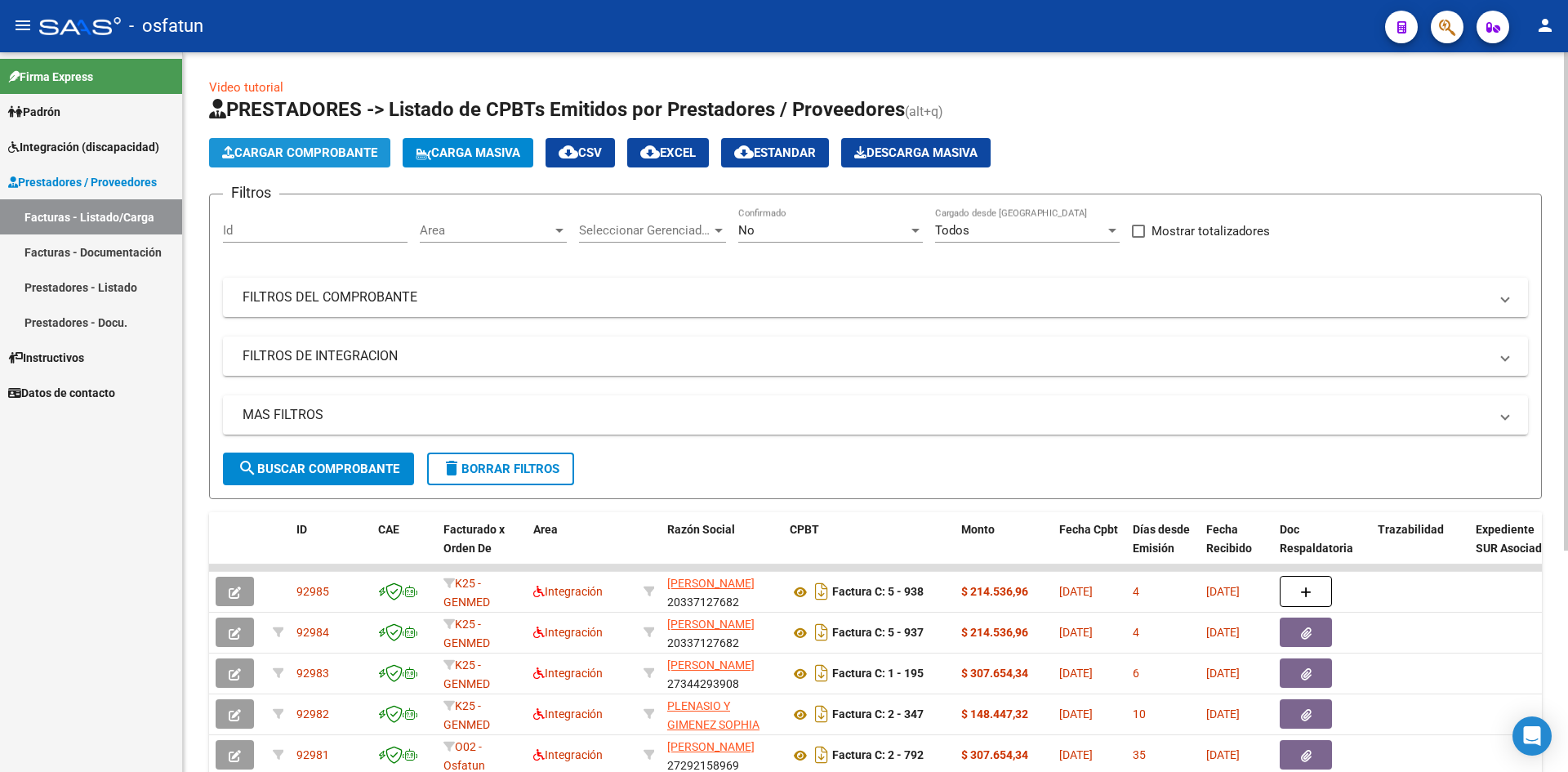
click at [305, 155] on span "Cargar Comprobante" at bounding box center [299, 153] width 155 height 14
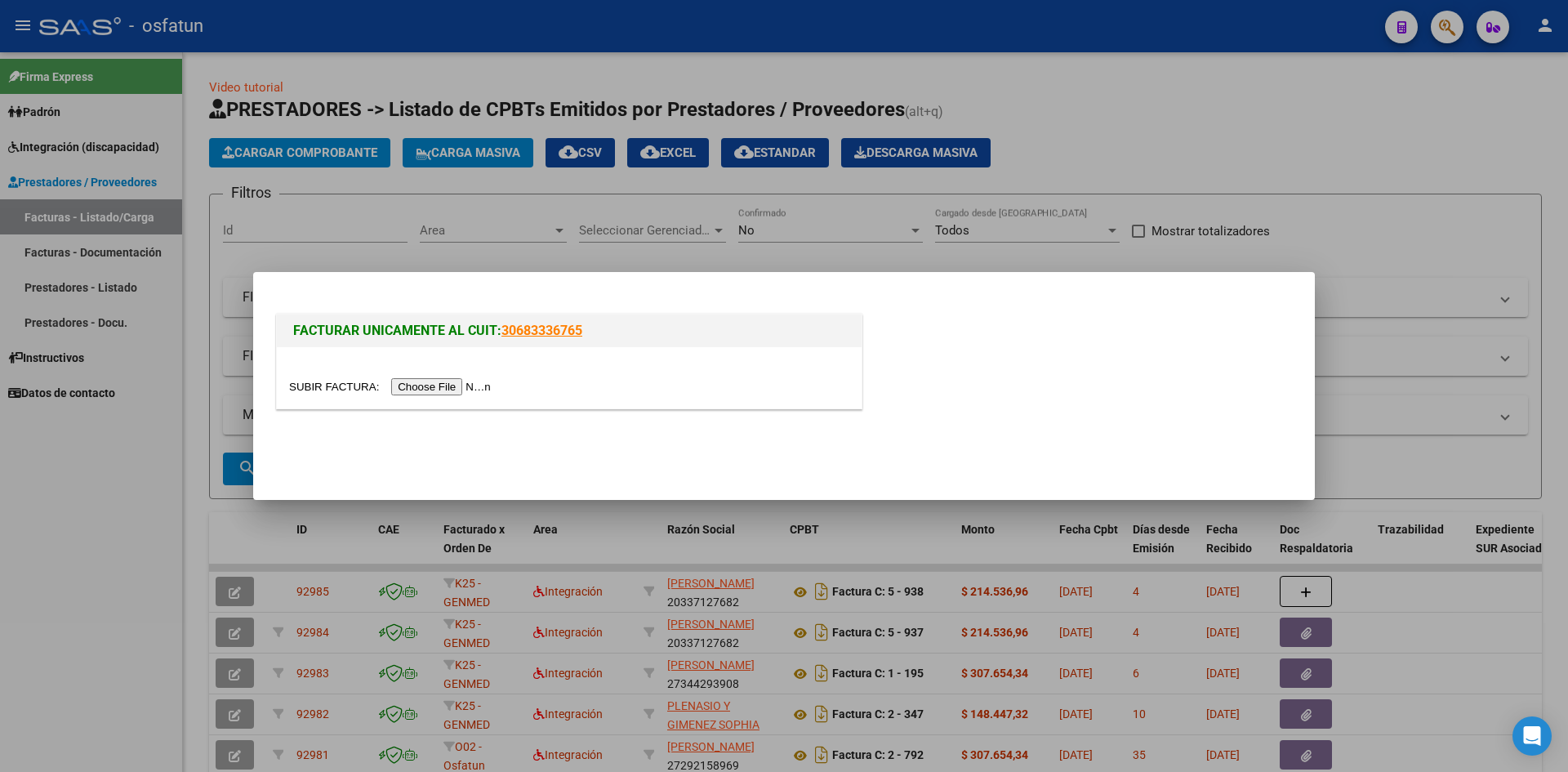
click at [428, 394] on input "file" at bounding box center [392, 386] width 207 height 17
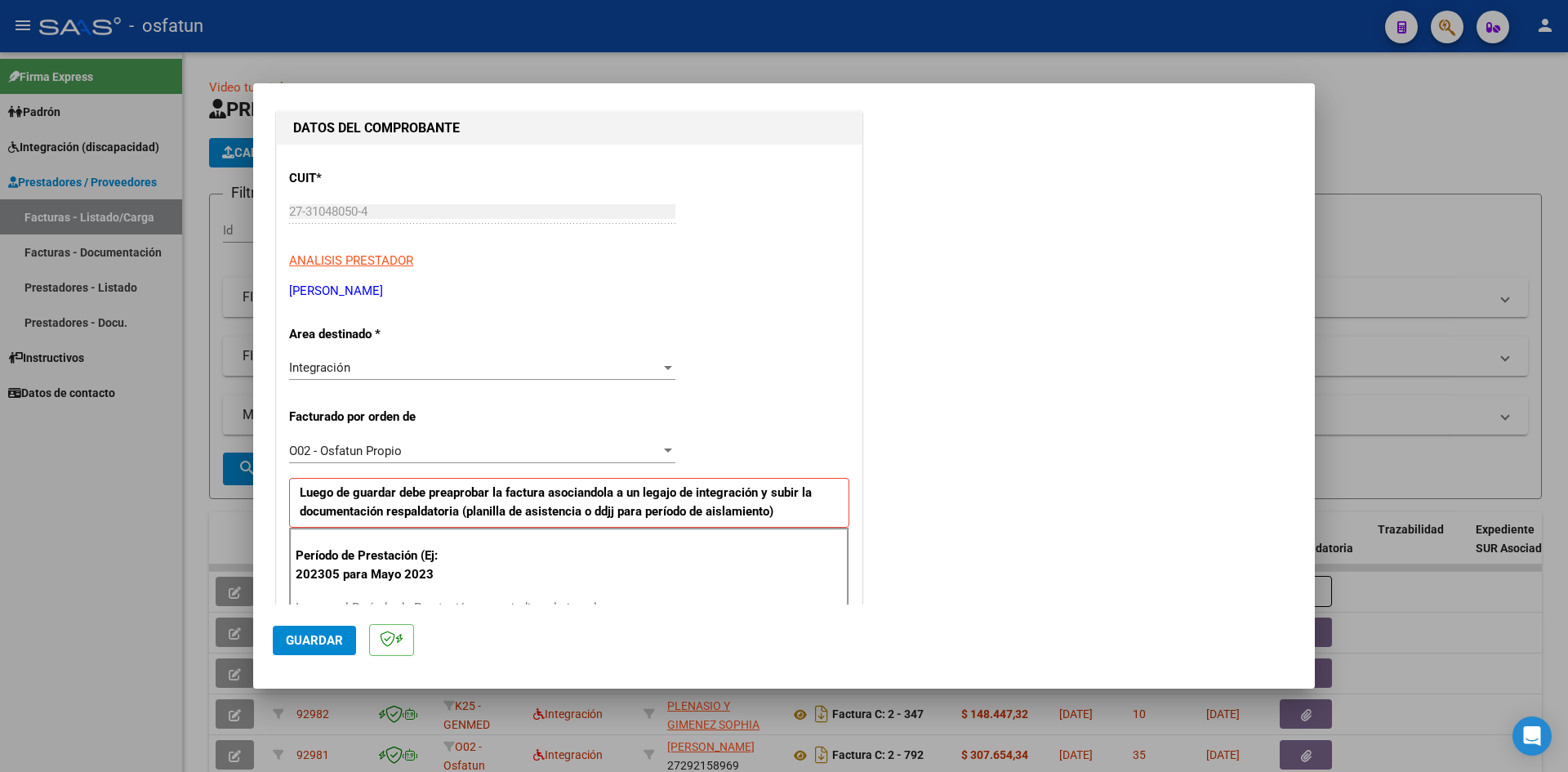
scroll to position [327, 0]
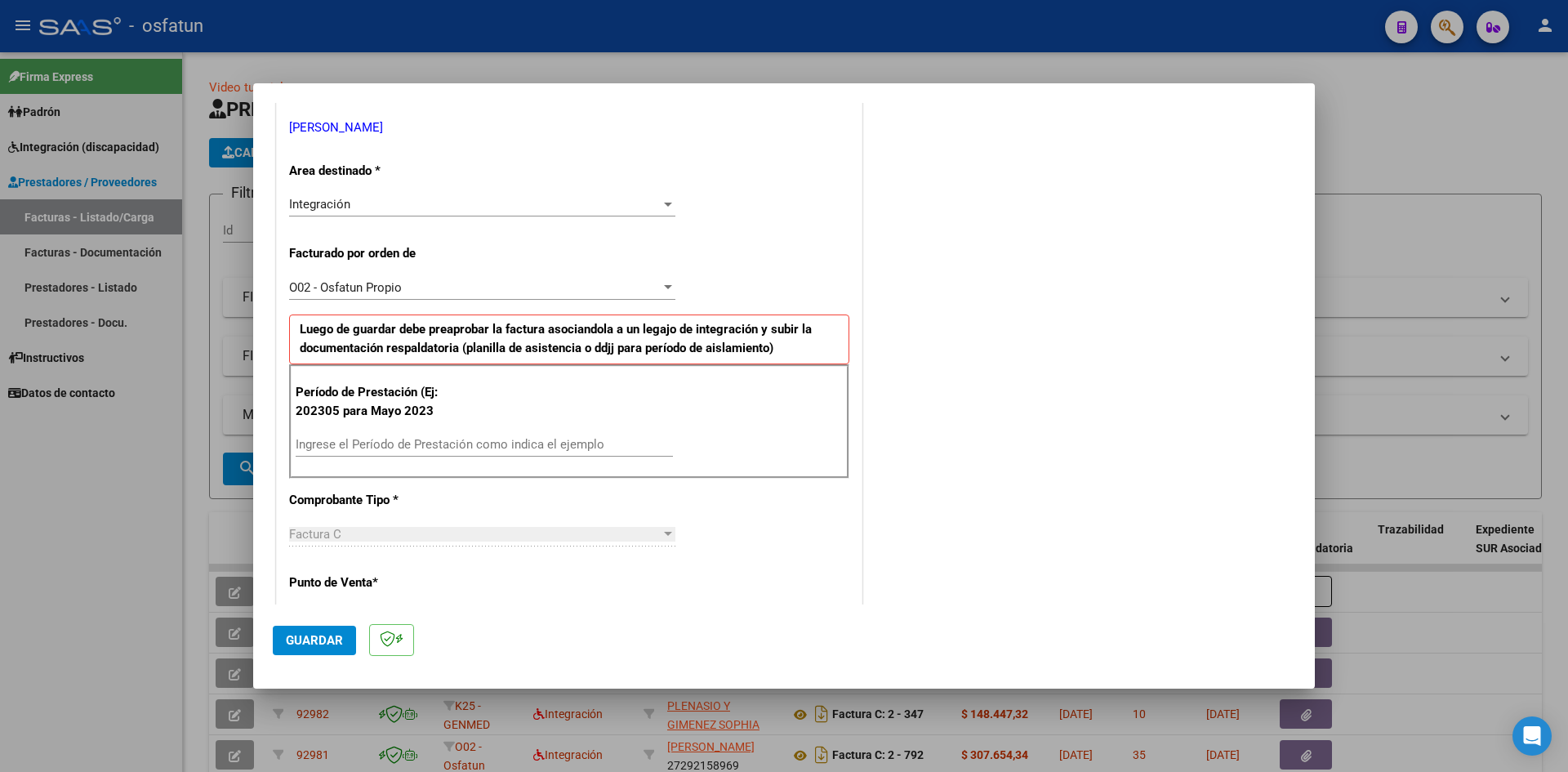
click at [349, 454] on div "Ingrese el Período de Prestación como indica el ejemplo" at bounding box center [485, 444] width 377 height 24
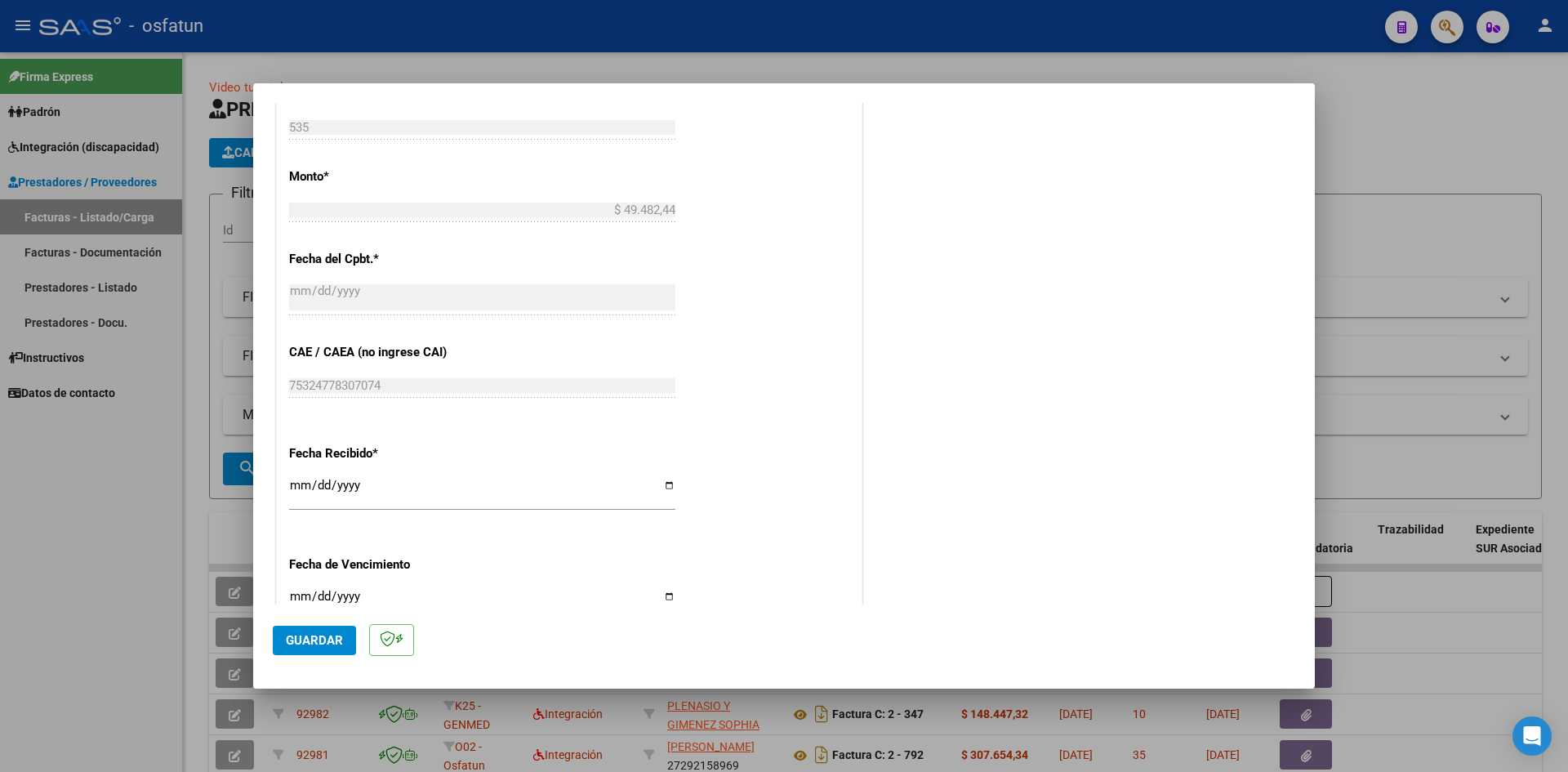
scroll to position [1112, 0]
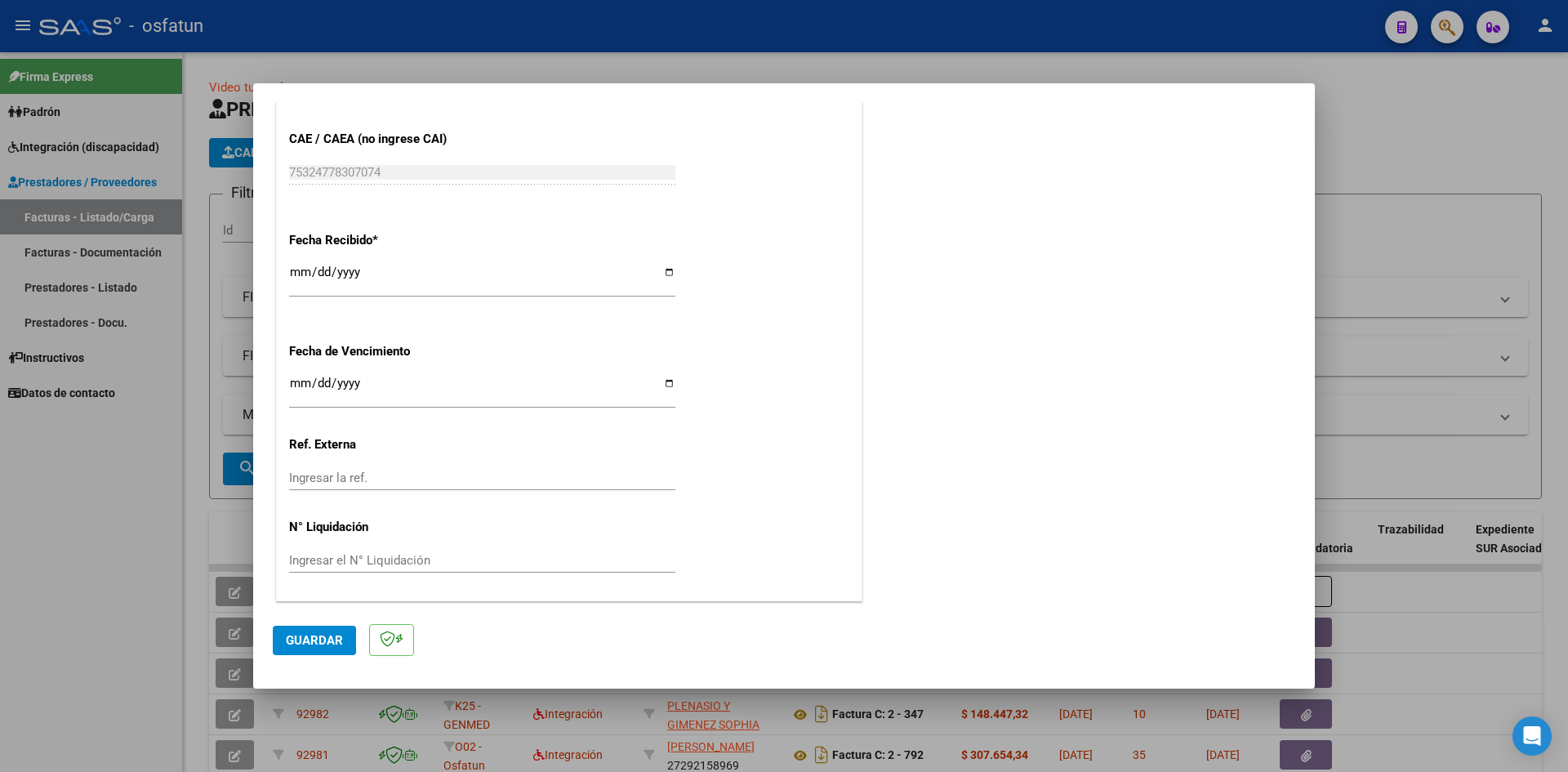
type input "202507"
click at [298, 379] on input "Ingresar la fecha" at bounding box center [482, 389] width 386 height 26
type input "[DATE]"
click at [331, 650] on button "Guardar" at bounding box center [314, 640] width 83 height 30
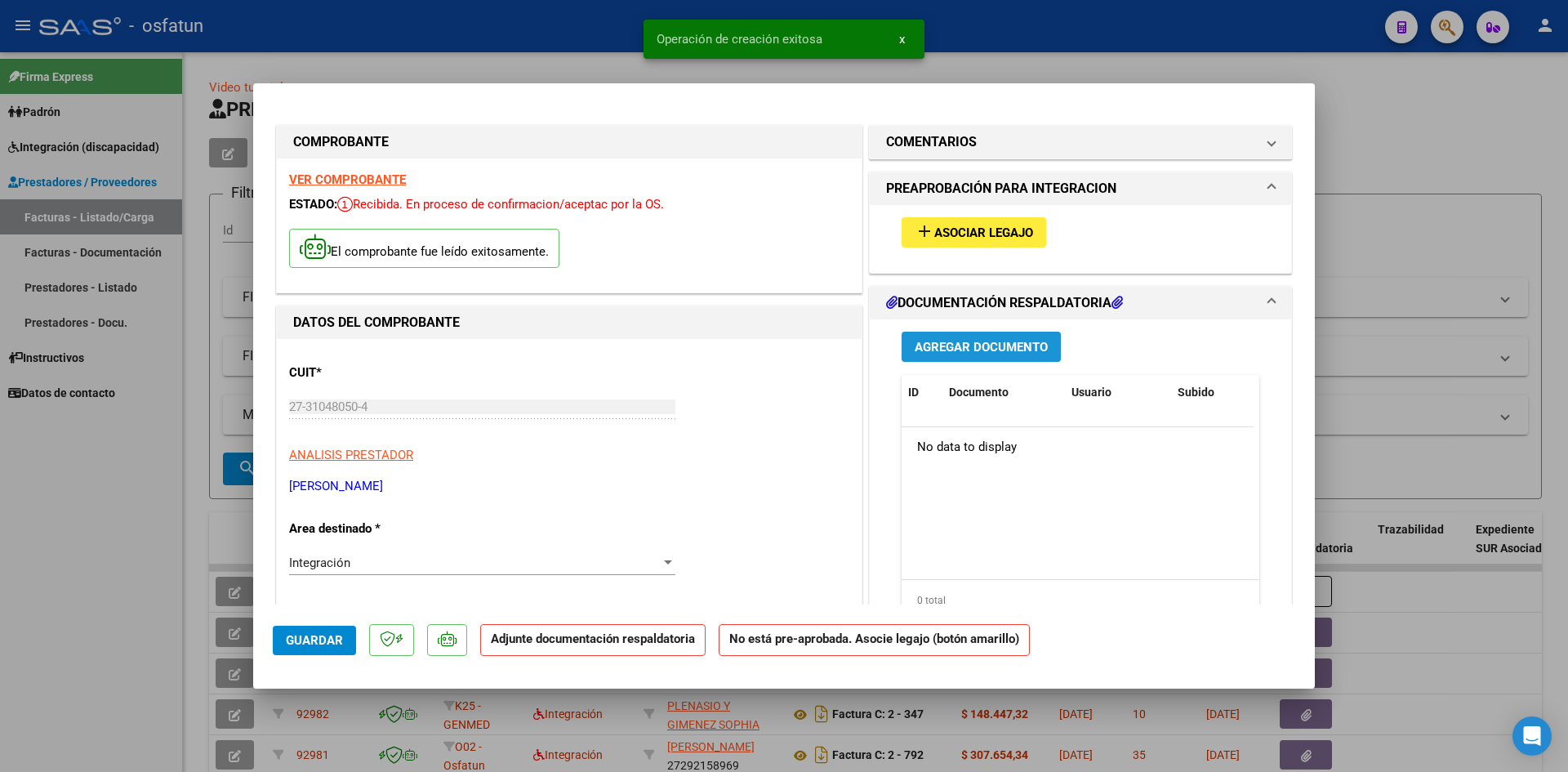
click at [989, 350] on span "Agregar Documento" at bounding box center [981, 347] width 133 height 14
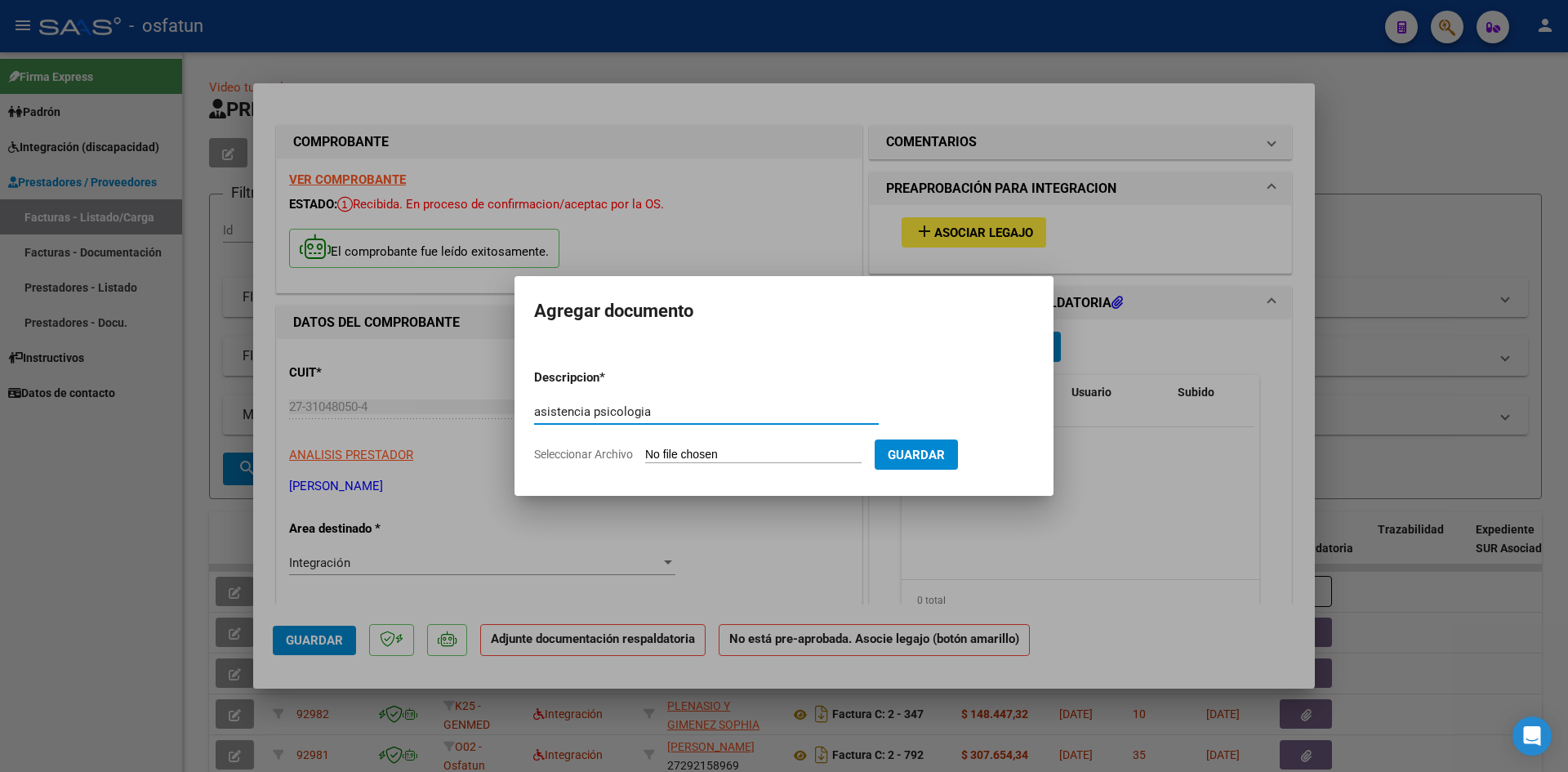
type input "asistencia psicologia"
click at [714, 454] on input "Seleccionar Archivo" at bounding box center [753, 454] width 216 height 15
type input "C:\fakepath\correa asistencia.jpg"
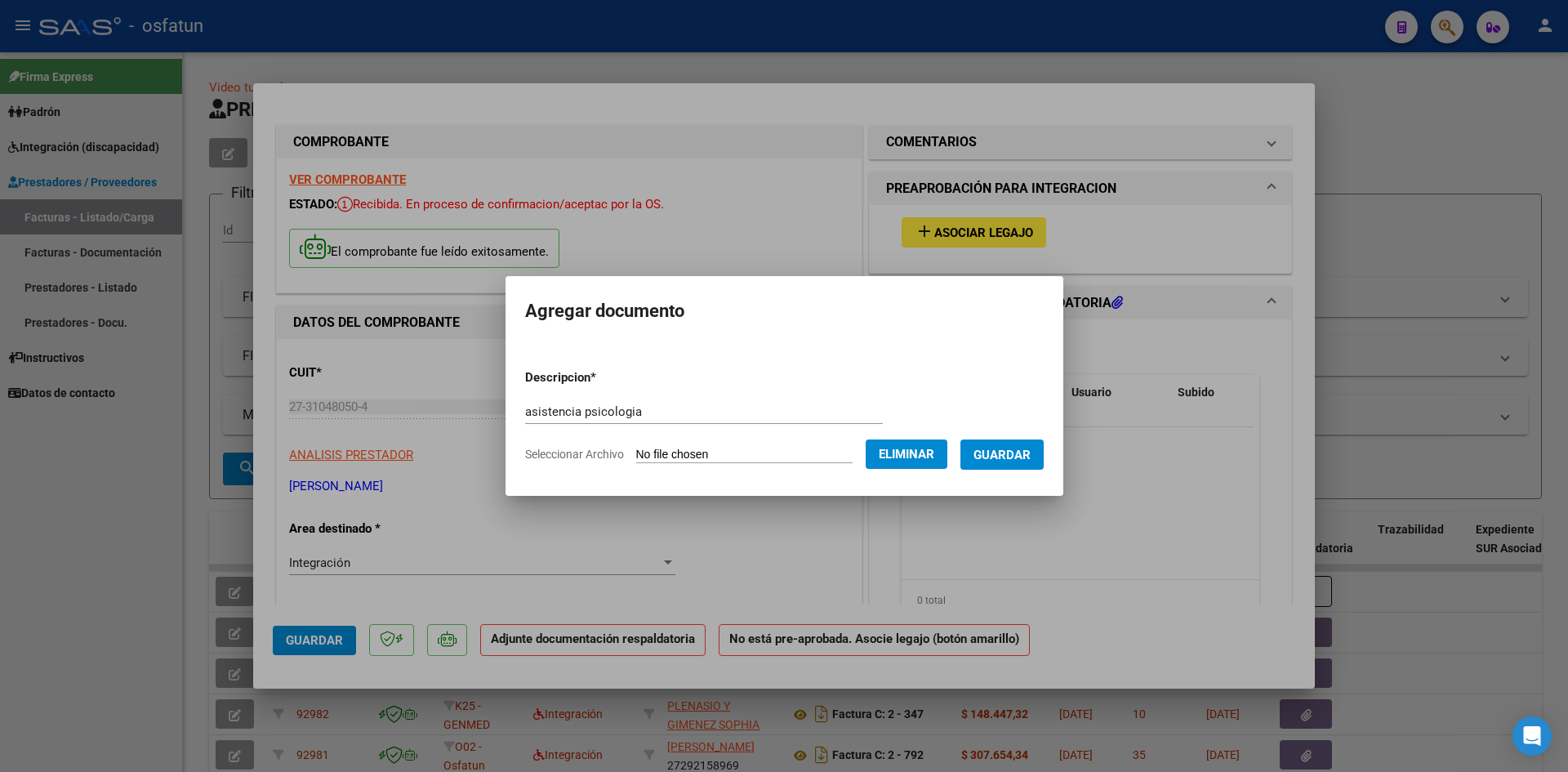
drag, startPoint x: 1013, startPoint y: 457, endPoint x: 996, endPoint y: 446, distance: 20.2
click at [1013, 456] on span "Guardar" at bounding box center [1002, 454] width 57 height 14
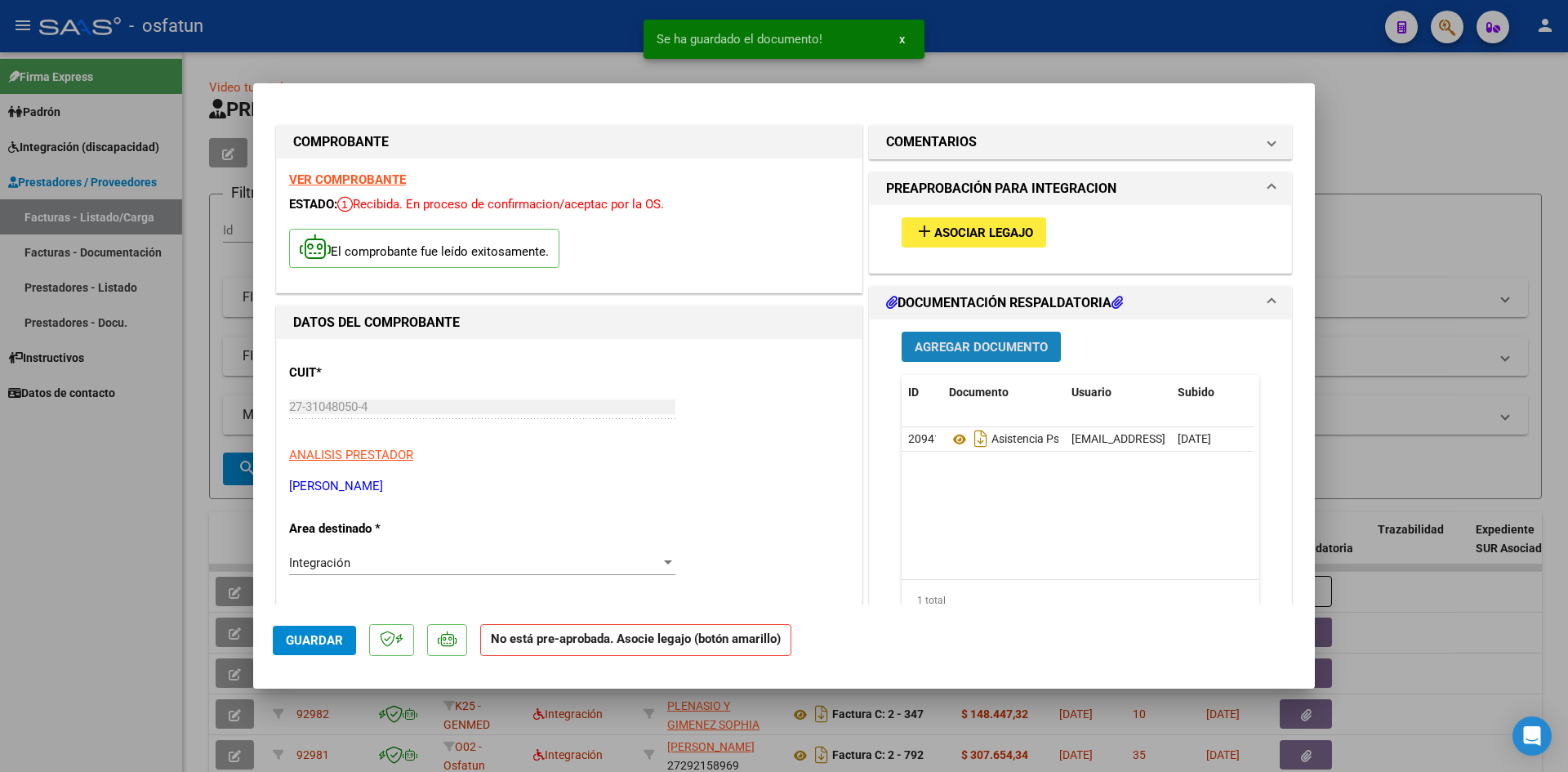
click at [993, 350] on span "Agregar Documento" at bounding box center [981, 347] width 133 height 14
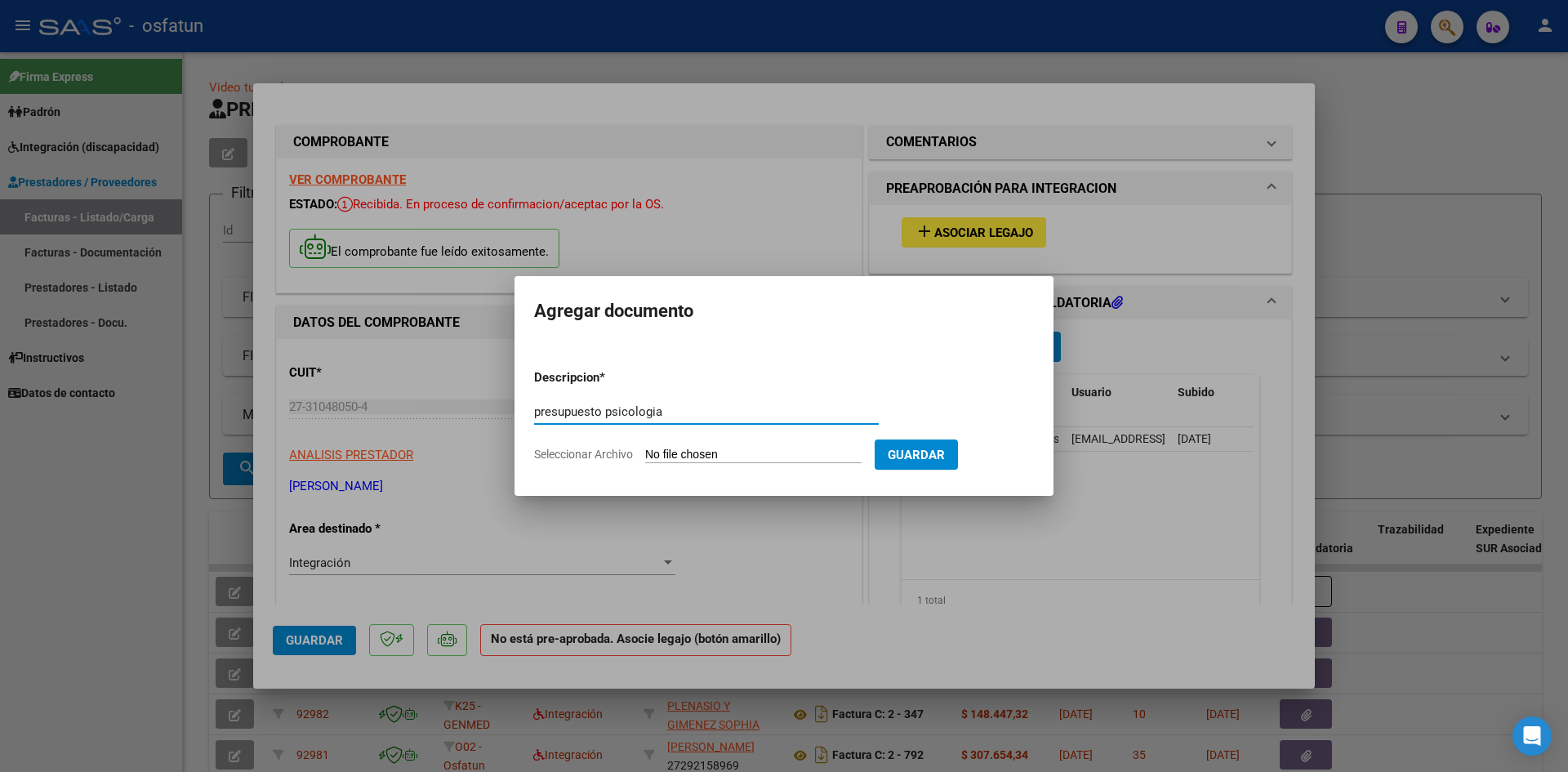
type input "presupuesto psicologia"
click at [703, 448] on input "Seleccionar Archivo" at bounding box center [753, 454] width 216 height 15
type input "C:\fakepath\correa presupuesto.pdf"
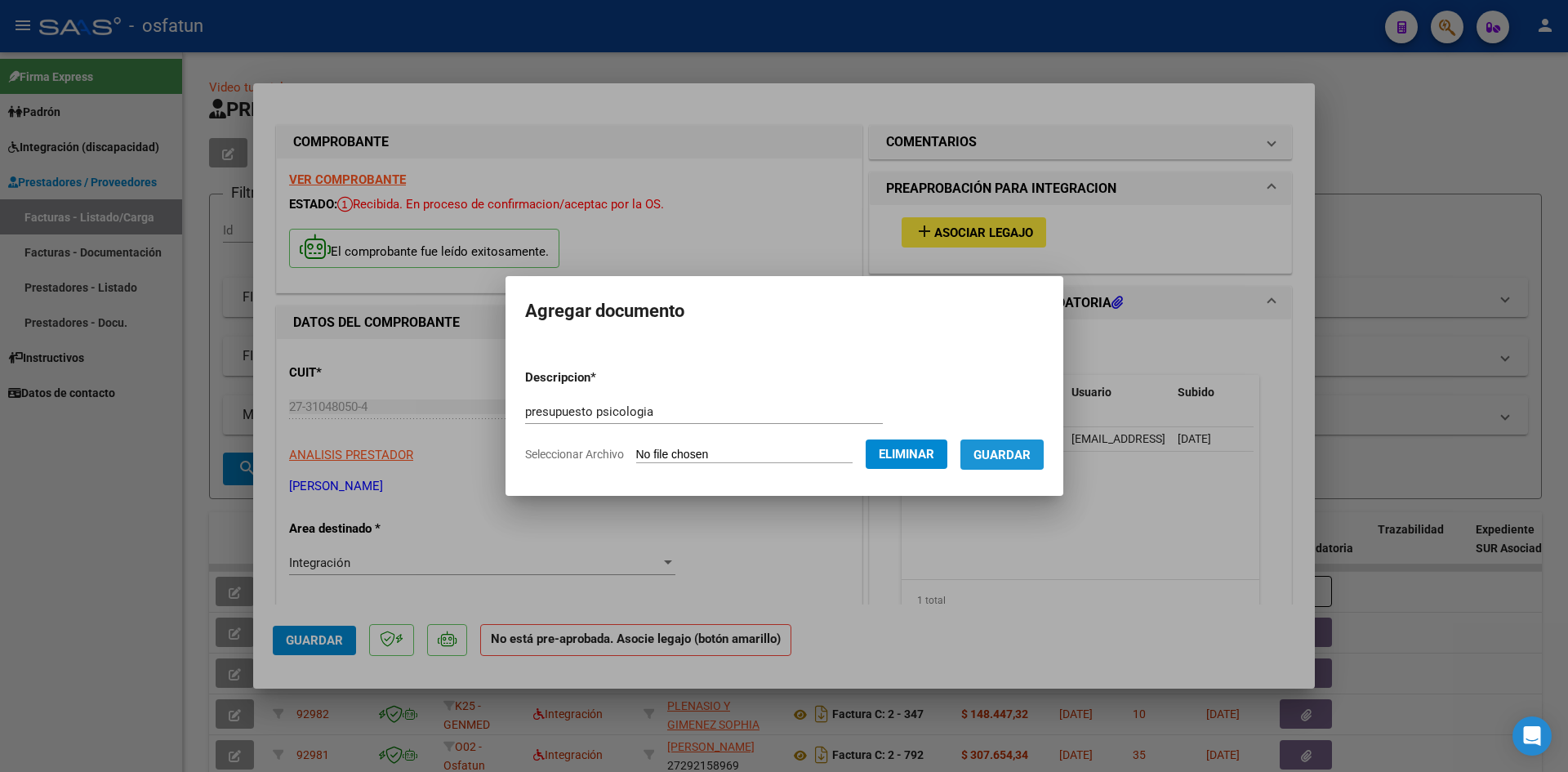
click at [1011, 451] on span "Guardar" at bounding box center [1002, 454] width 57 height 14
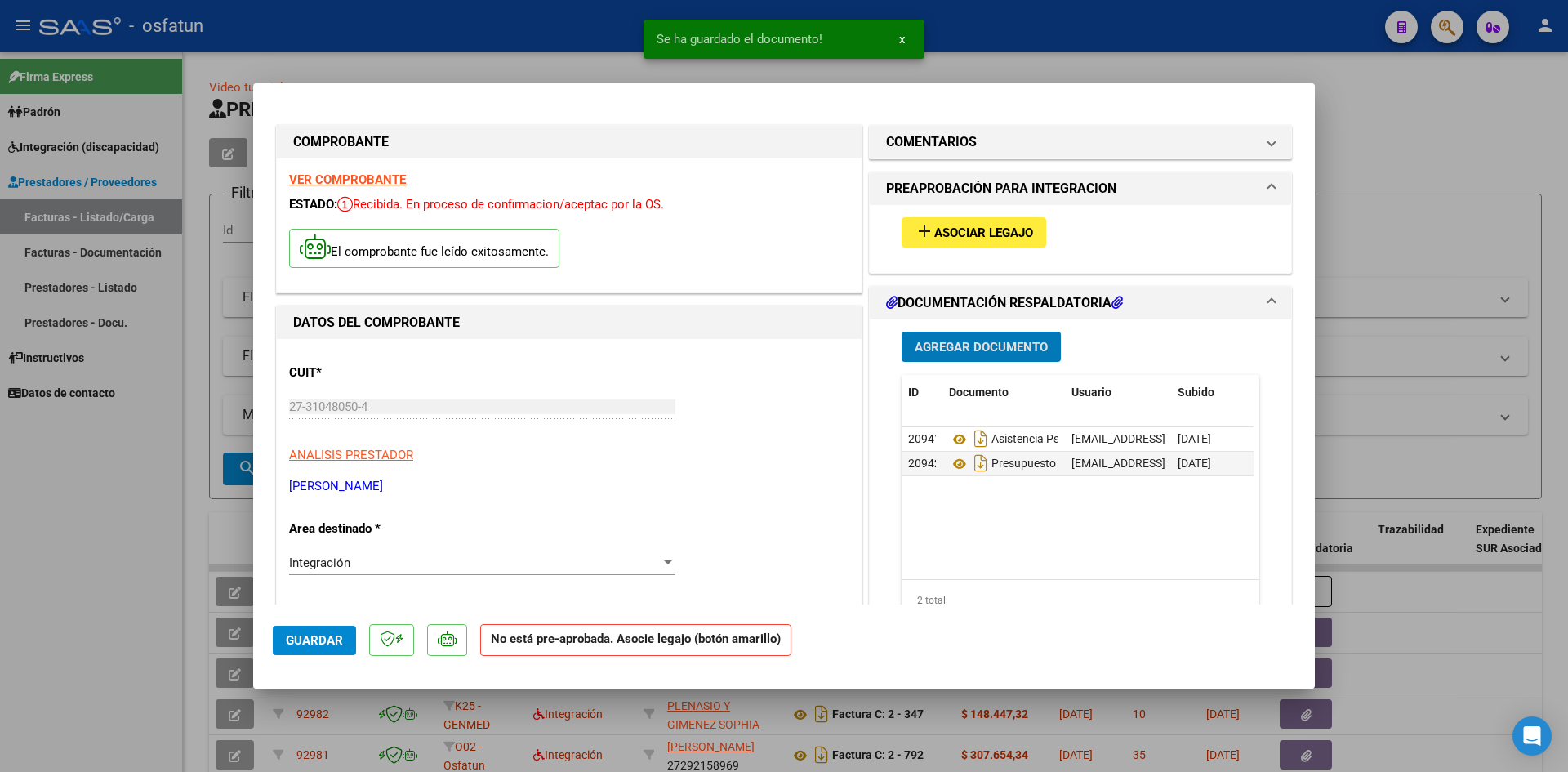
click at [967, 231] on span "Asociar Legajo" at bounding box center [984, 233] width 98 height 14
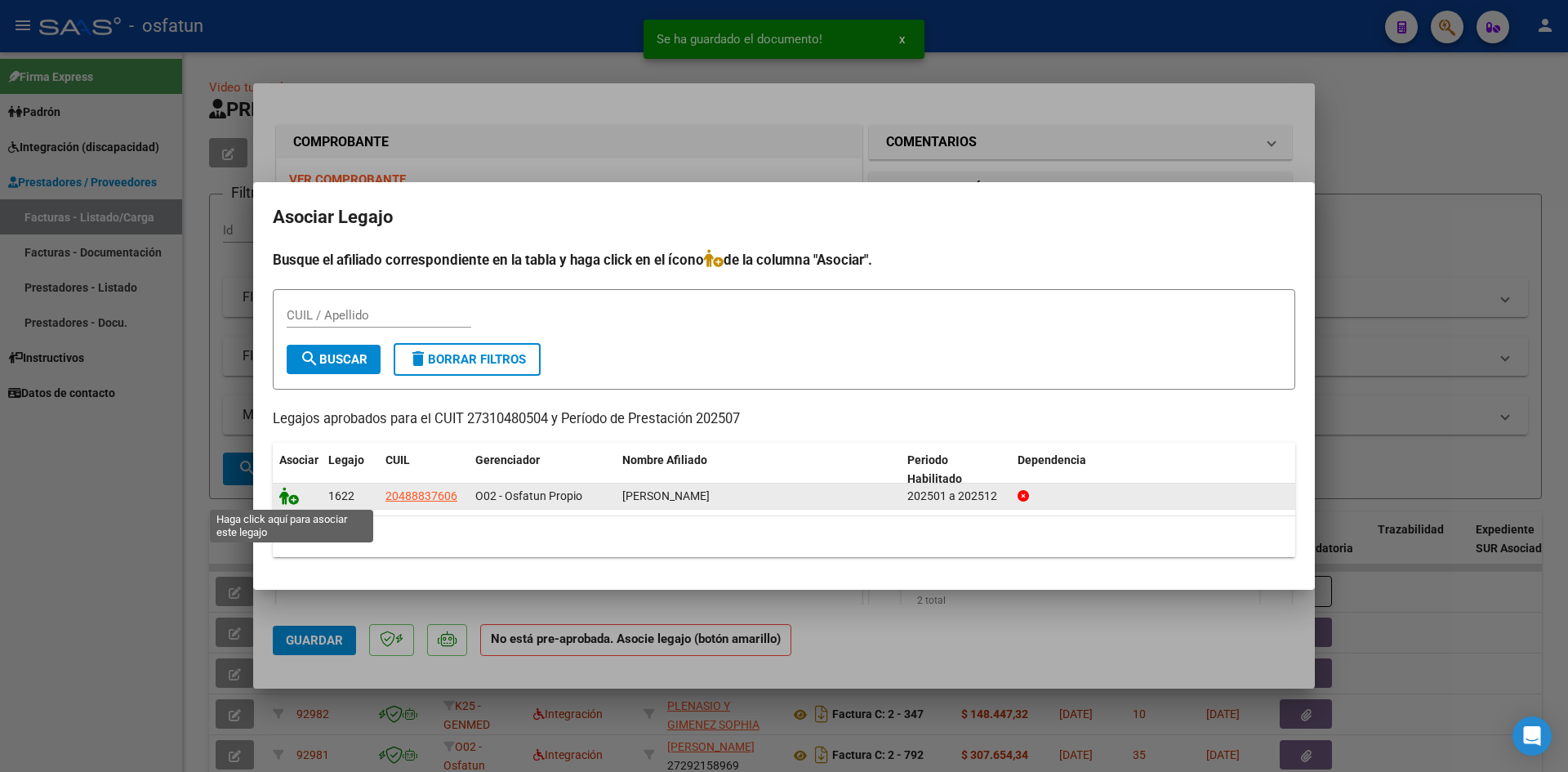
click at [297, 497] on icon at bounding box center [289, 496] width 20 height 18
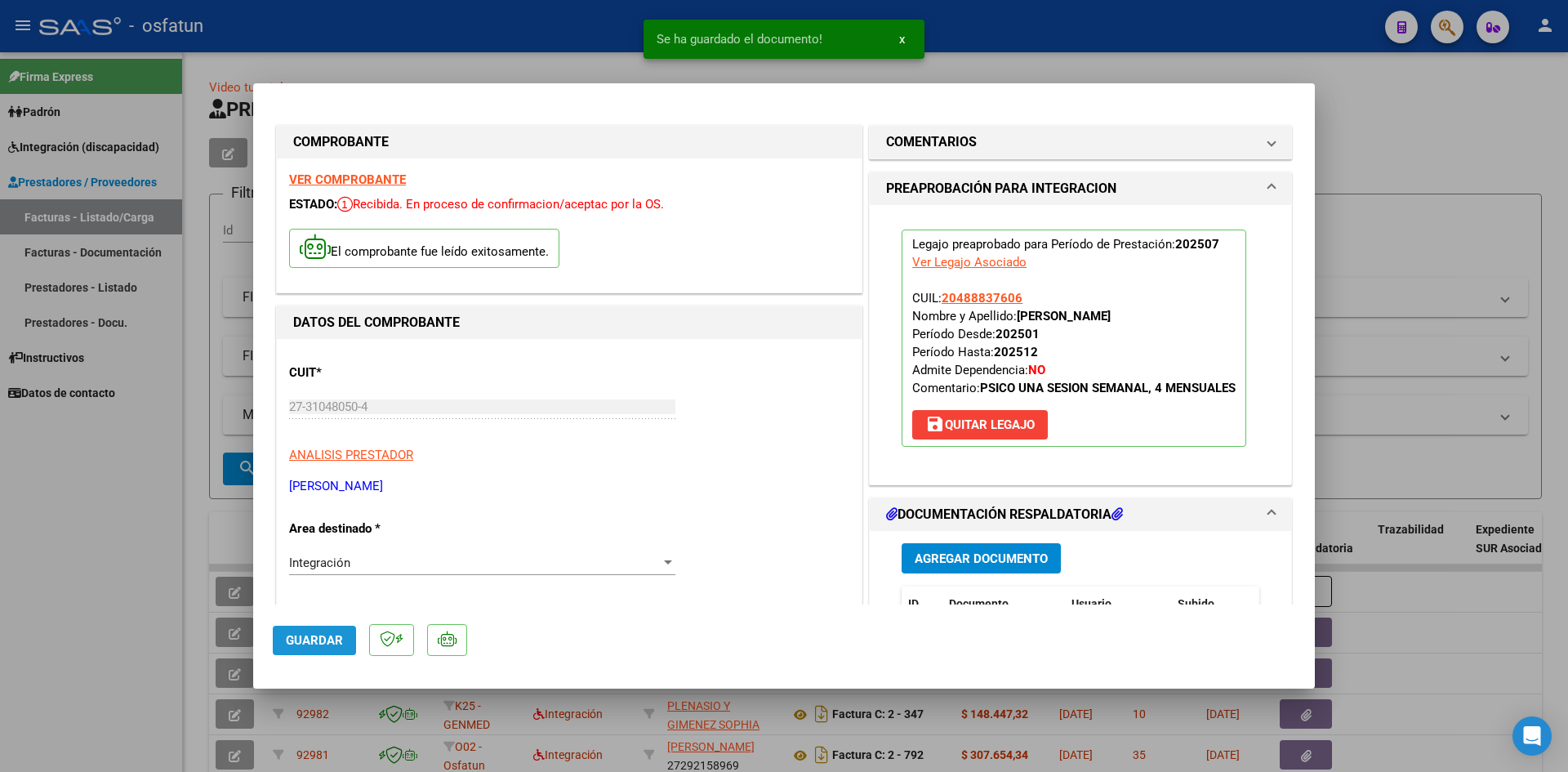
click at [315, 649] on button "Guardar" at bounding box center [314, 640] width 83 height 30
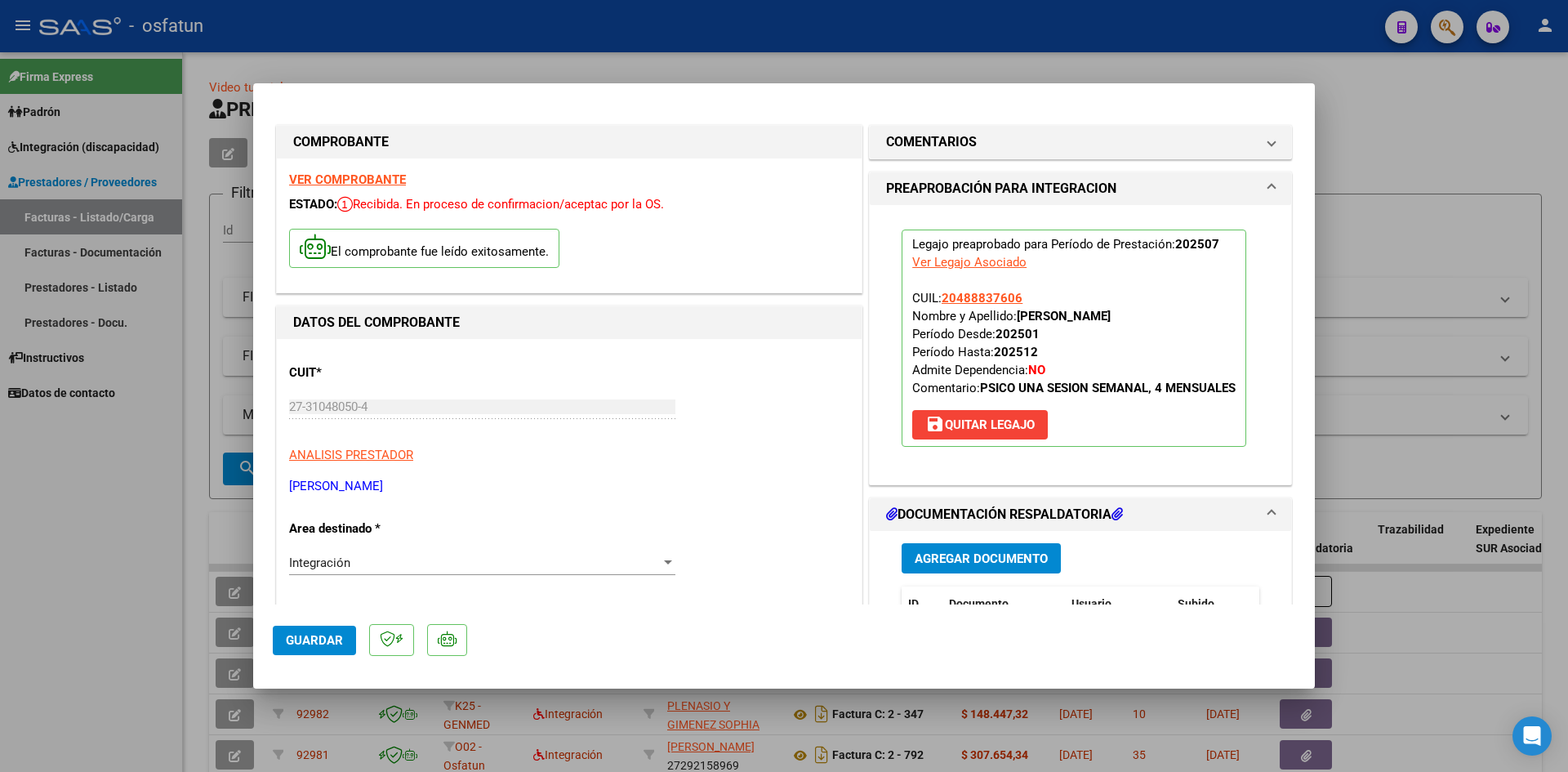
click at [302, 642] on span "Guardar" at bounding box center [315, 641] width 57 height 14
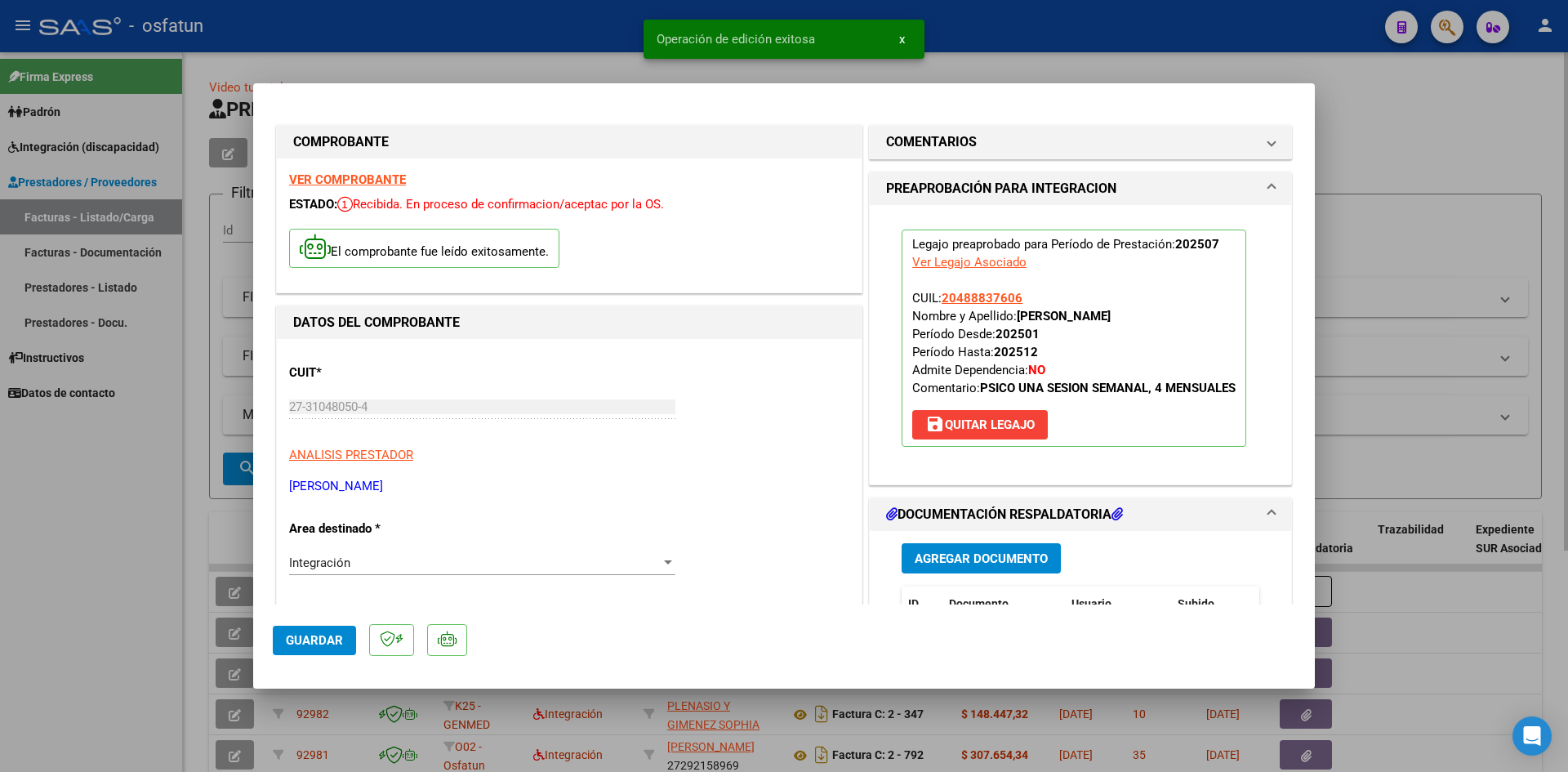
drag, startPoint x: 1538, startPoint y: 178, endPoint x: 1432, endPoint y: 179, distance: 106.0
click at [1536, 178] on div at bounding box center [784, 386] width 1568 height 772
type input "$ 0,00"
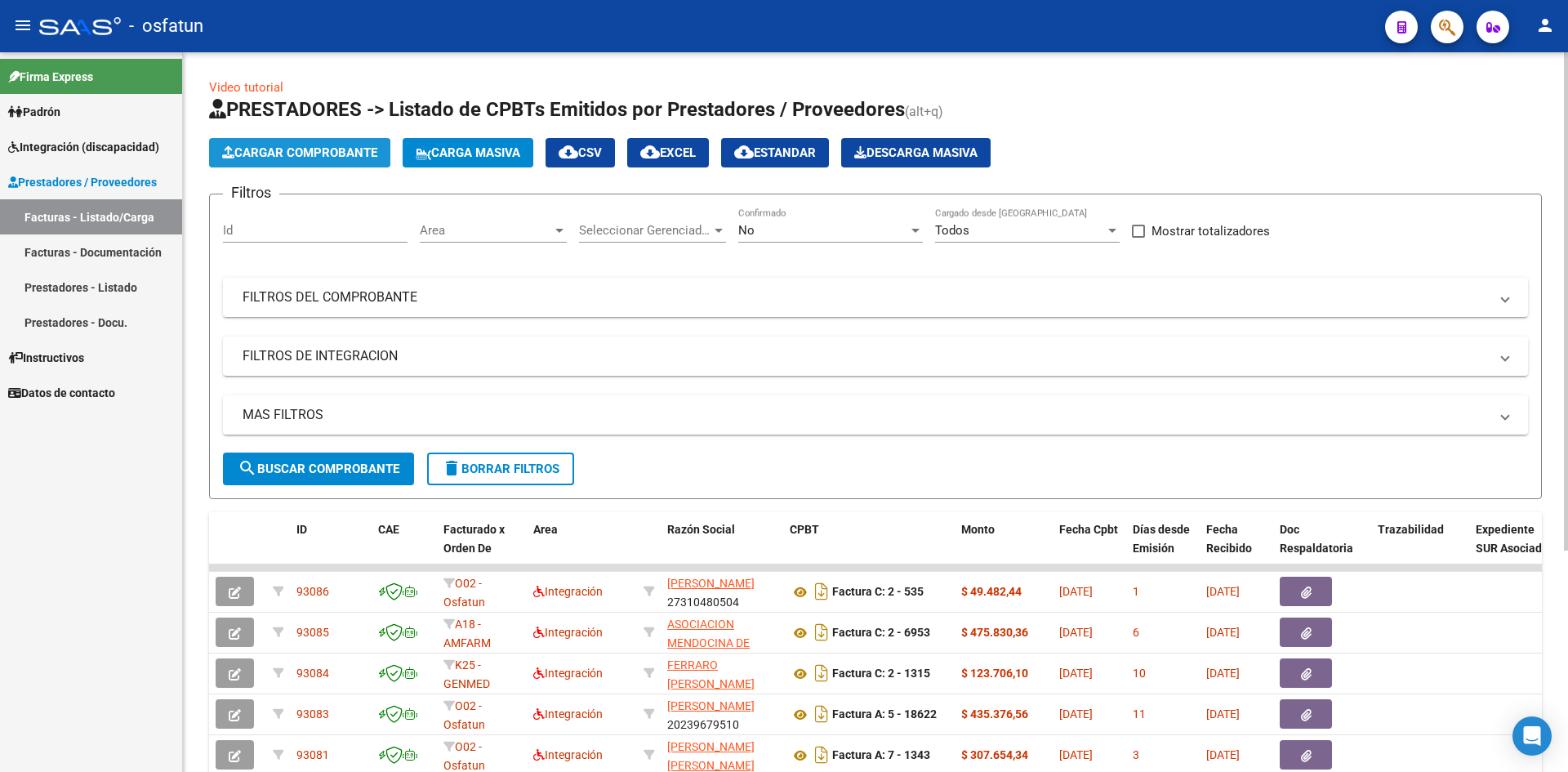
click at [329, 150] on span "Cargar Comprobante" at bounding box center [299, 153] width 155 height 14
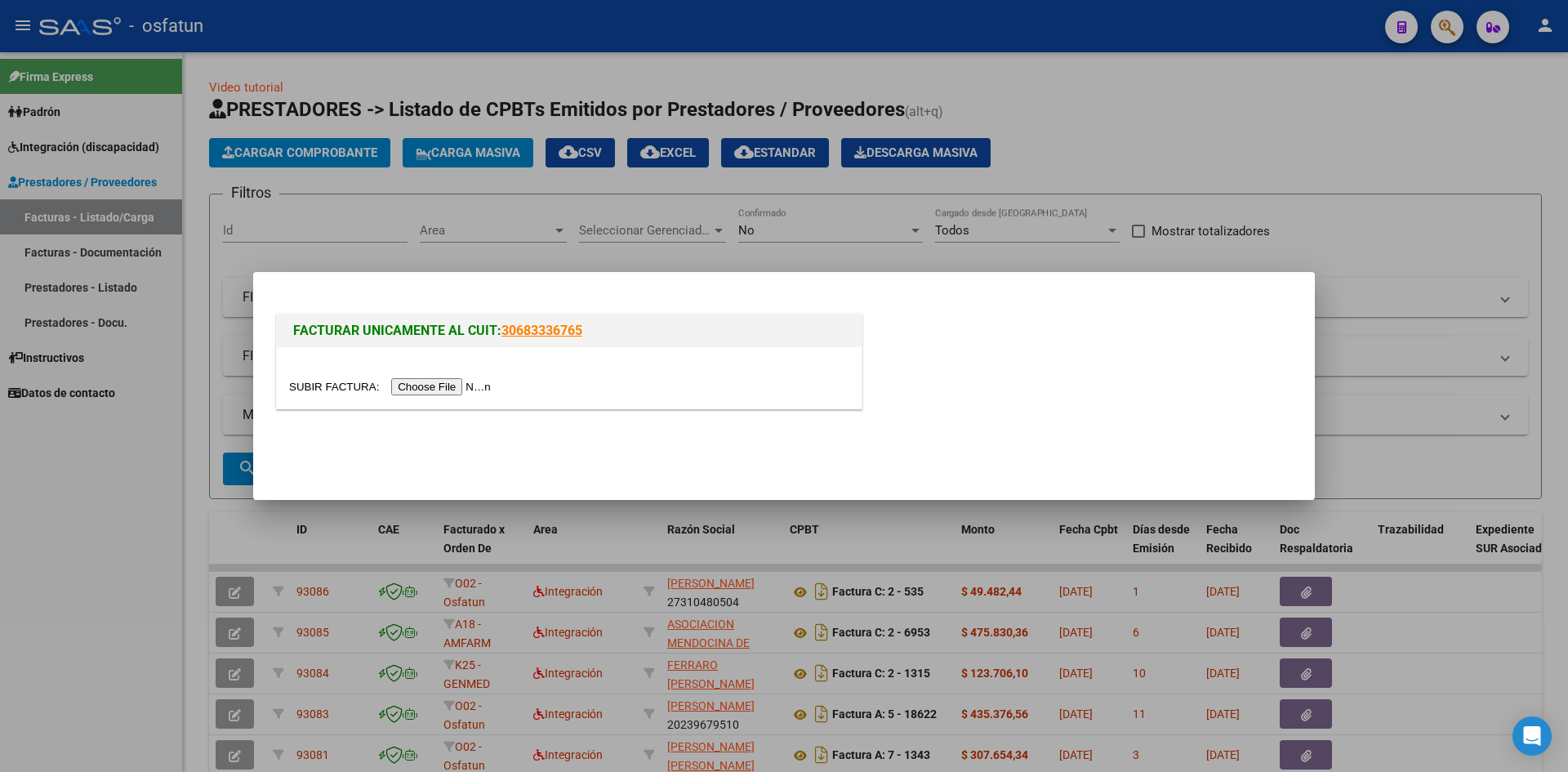
click at [456, 389] on input "file" at bounding box center [392, 386] width 207 height 17
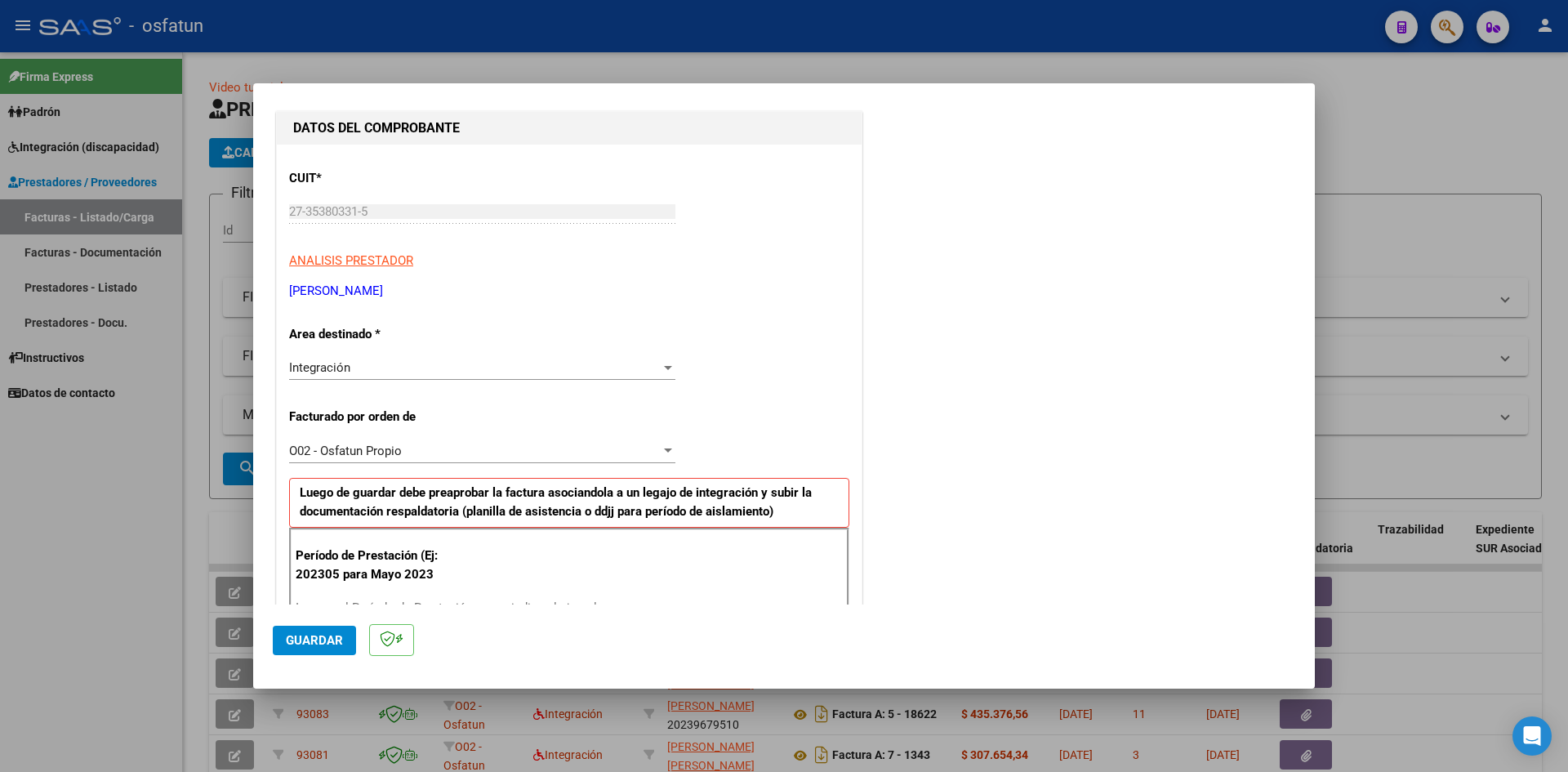
scroll to position [409, 0]
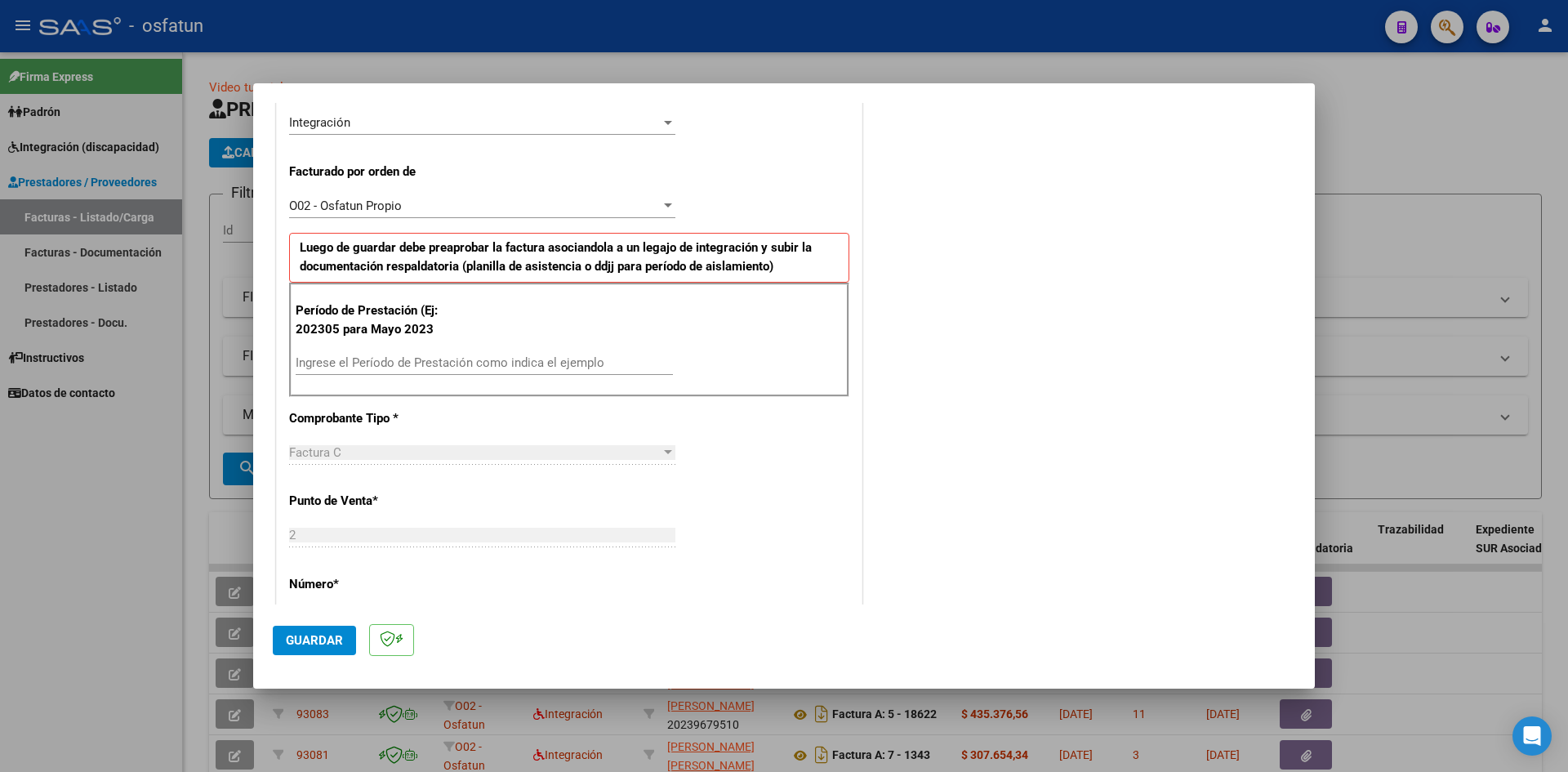
click at [347, 361] on input "Ingrese el Período de Prestación como indica el ejemplo" at bounding box center [485, 362] width 377 height 14
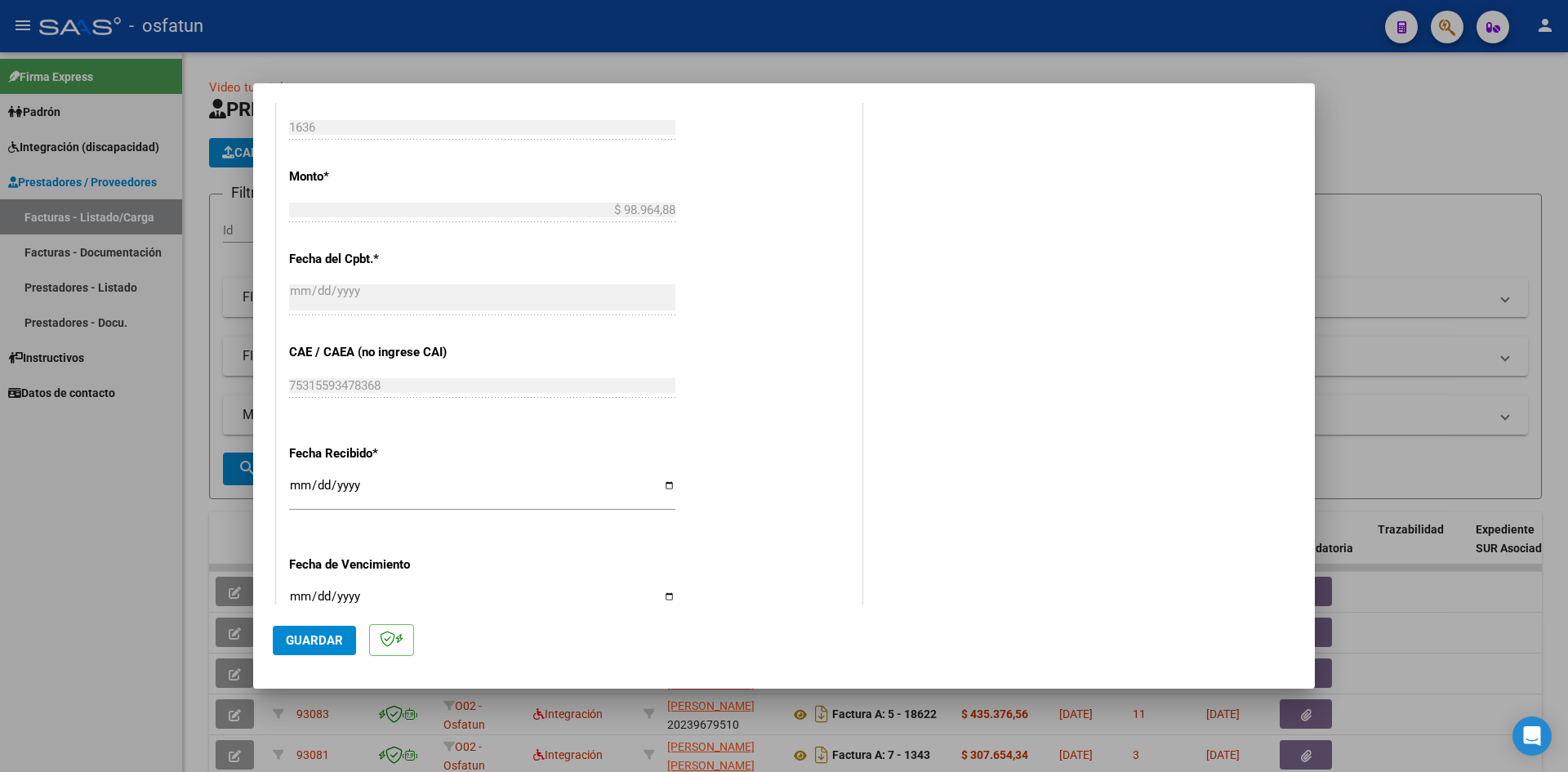
scroll to position [980, 0]
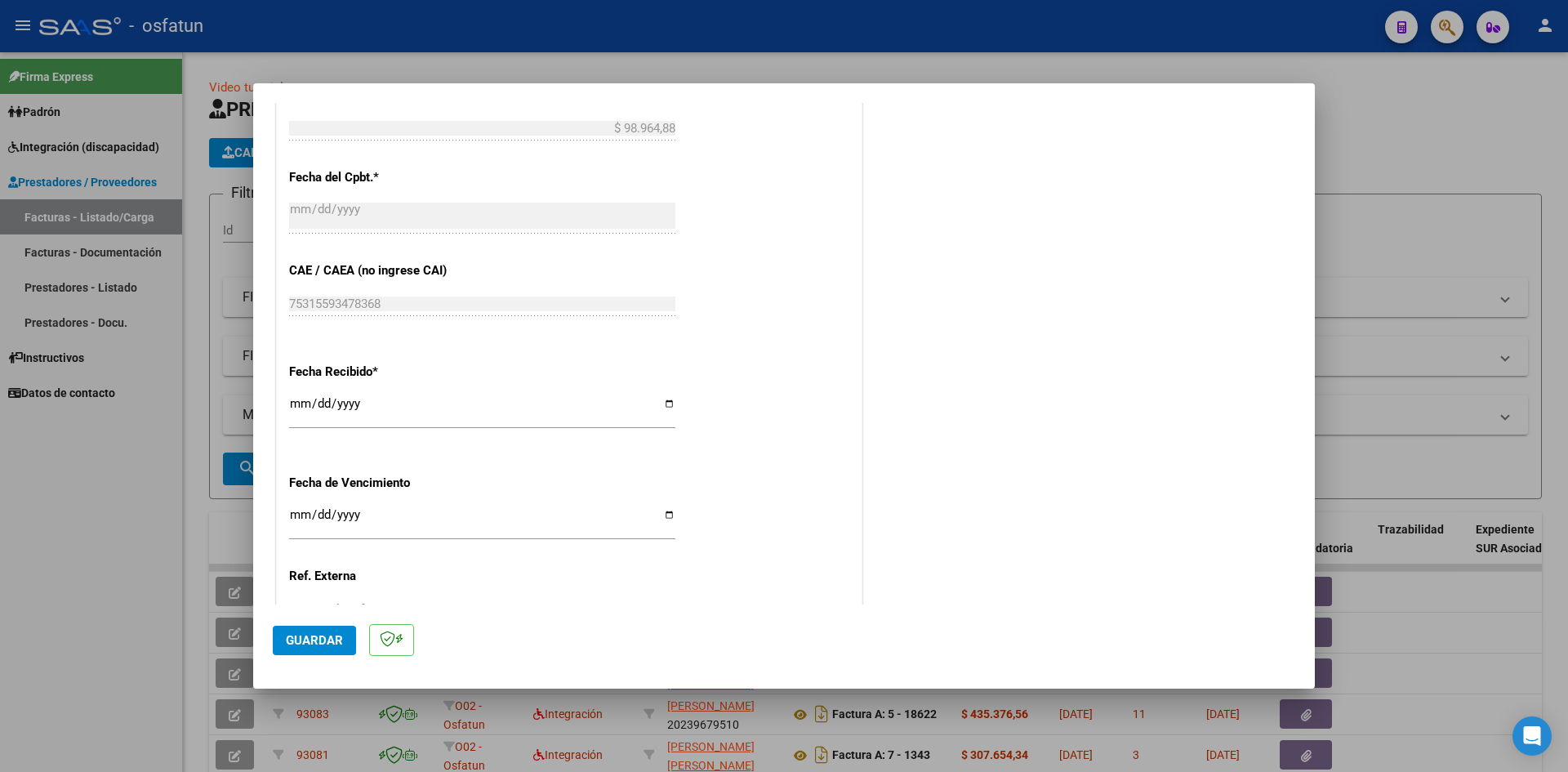
type input "202507"
click at [298, 513] on input "Ingresar la fecha" at bounding box center [482, 521] width 386 height 26
type input "[DATE]"
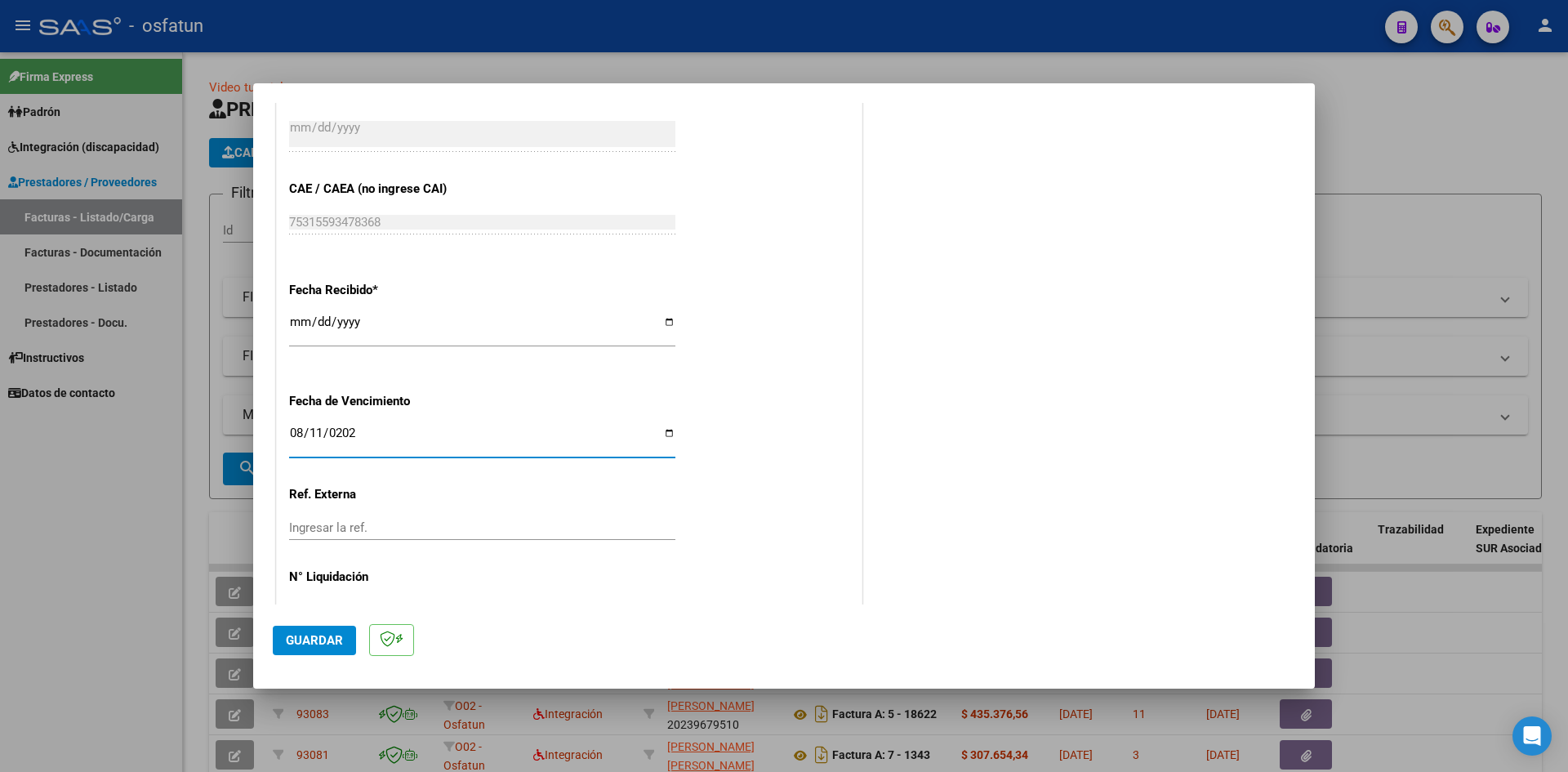
scroll to position [1112, 0]
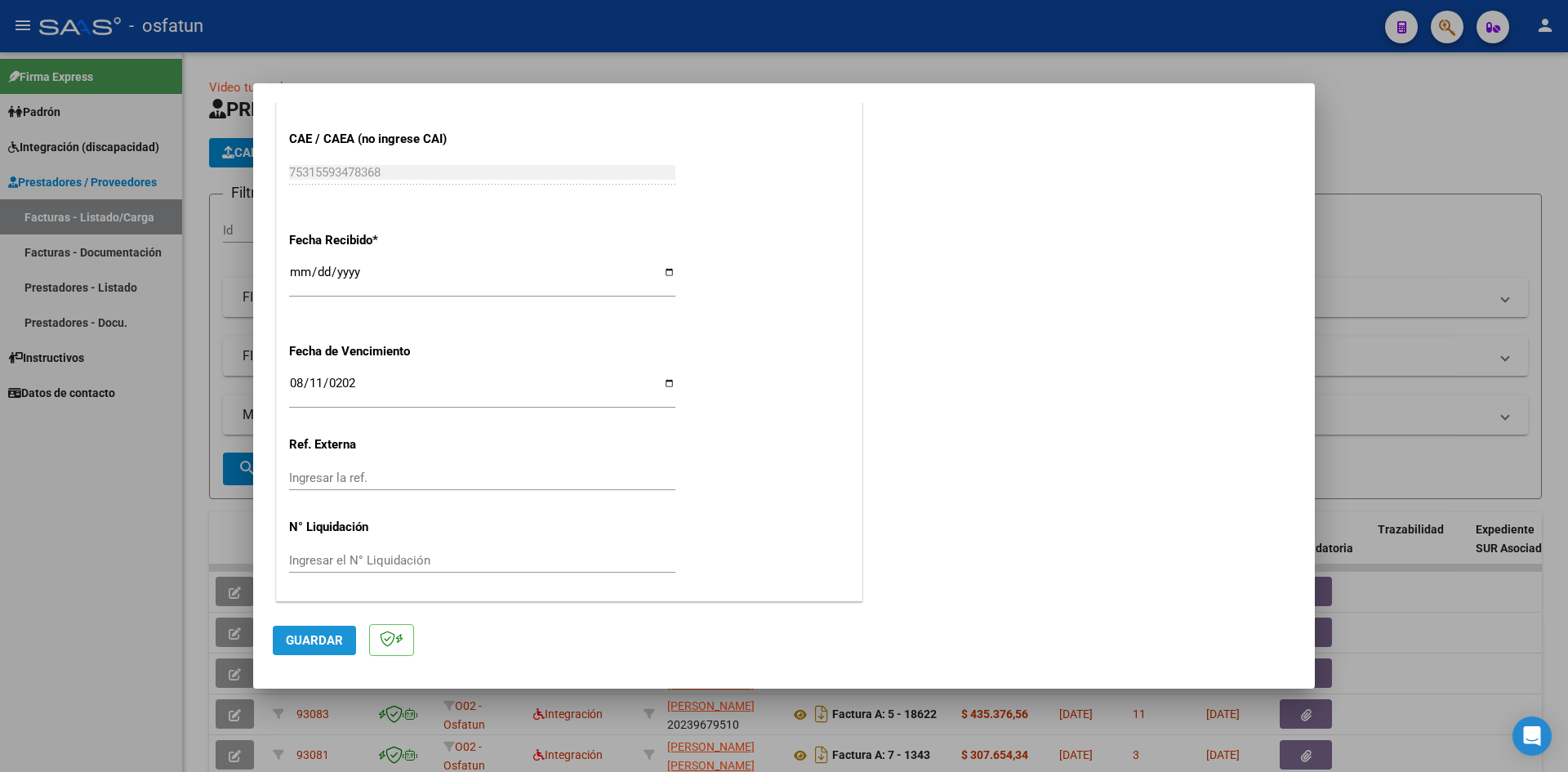
click at [304, 640] on span "Guardar" at bounding box center [315, 641] width 57 height 14
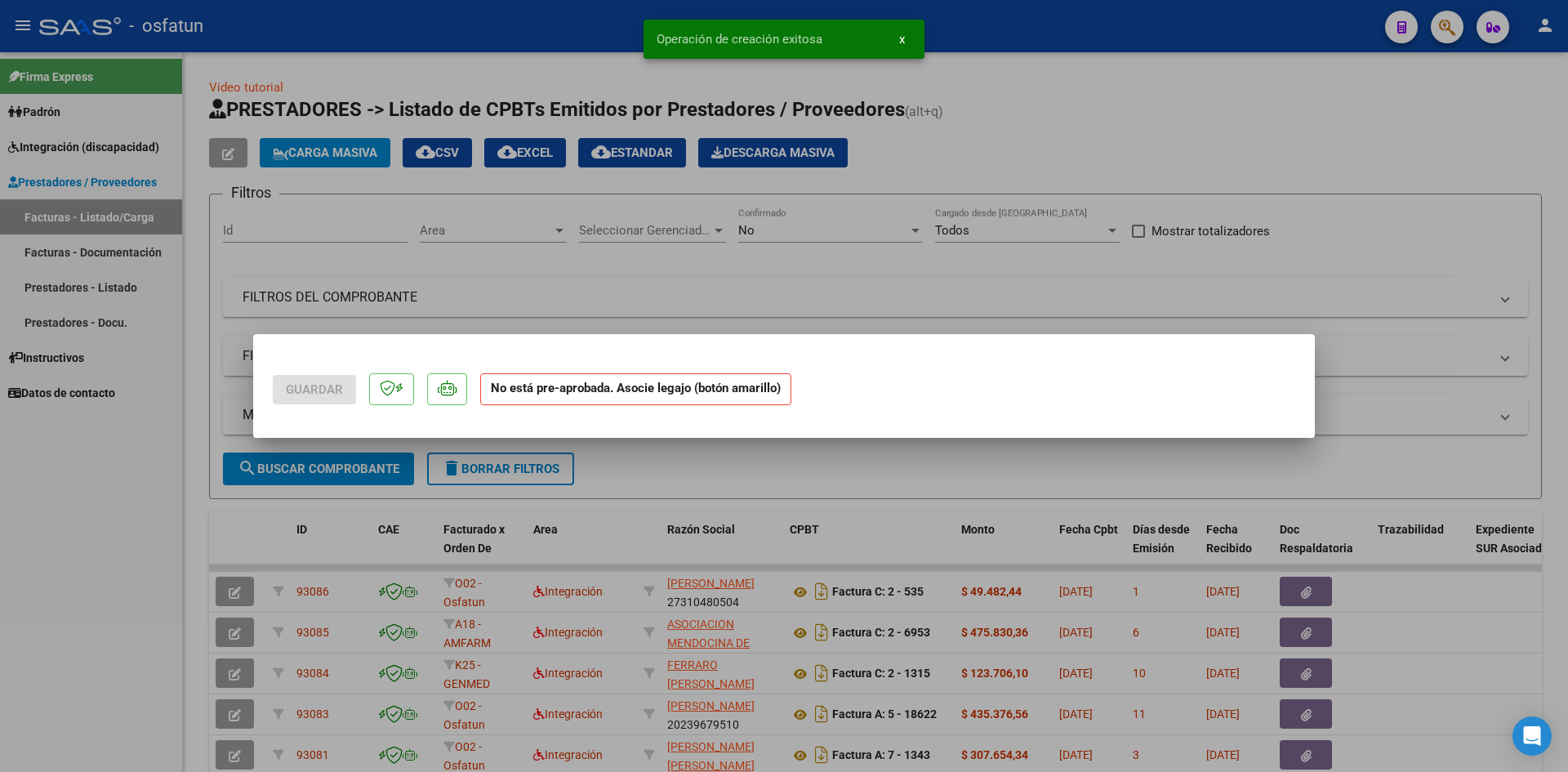
scroll to position [0, 0]
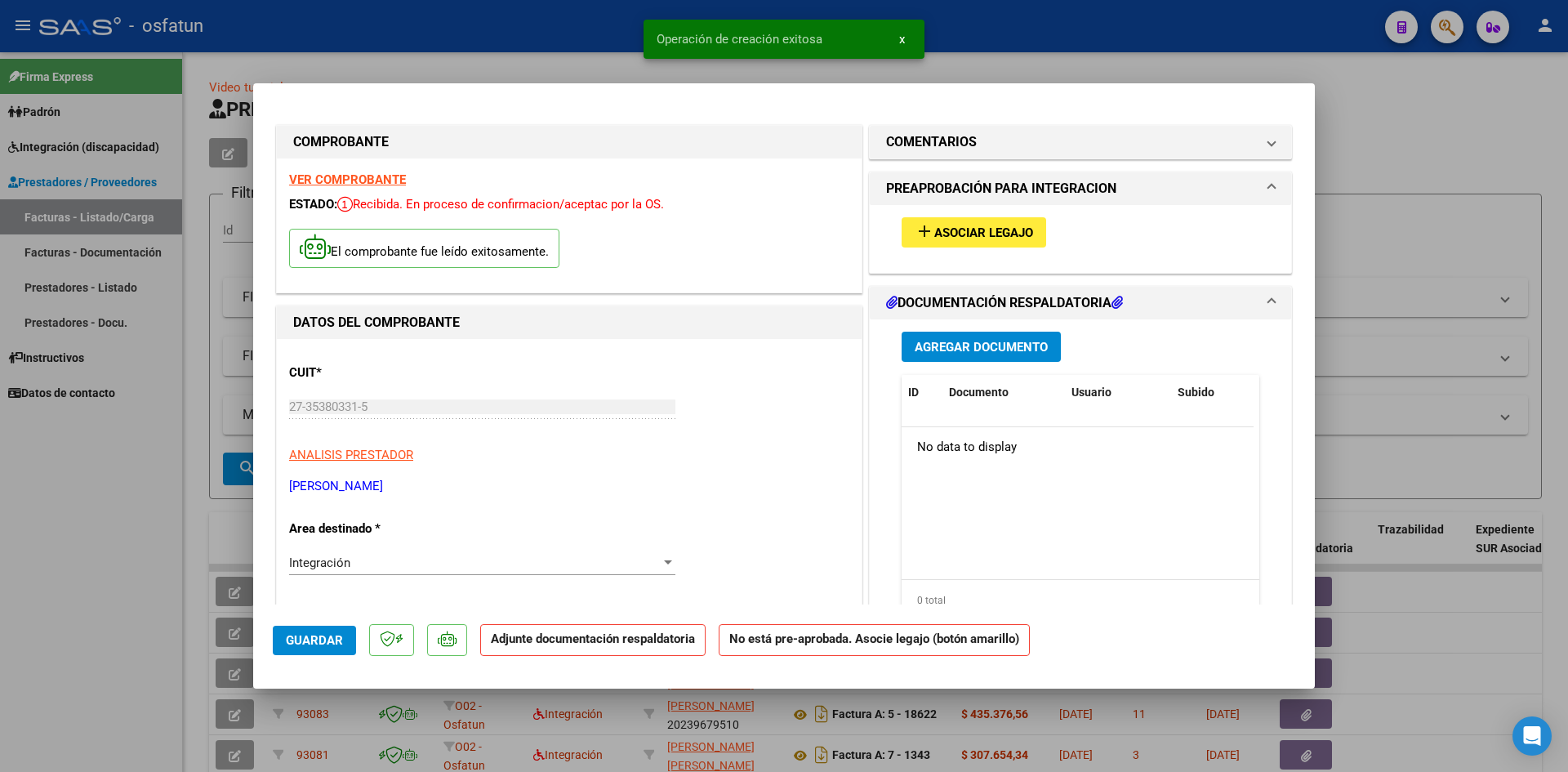
click at [1000, 352] on span "Agregar Documento" at bounding box center [981, 347] width 133 height 14
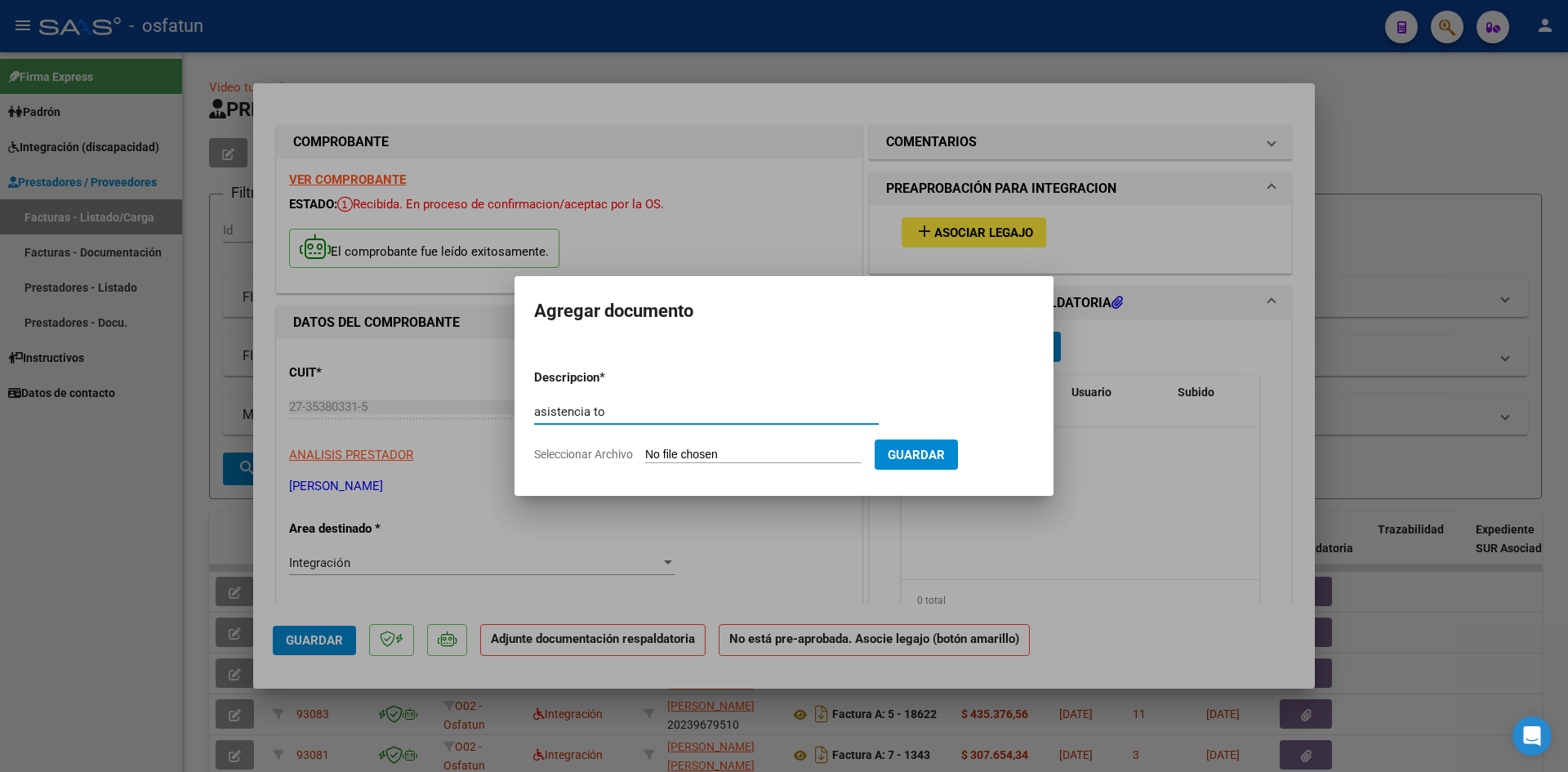
type input "asistencia to"
click at [705, 446] on form "Descripcion * asistencia to Escriba aquí una descripcion Seleccionar Archivo Gu…" at bounding box center [784, 415] width 500 height 119
click at [737, 453] on input "Seleccionar Archivo" at bounding box center [753, 454] width 216 height 15
type input "C:\fakepath\marquez asistencia.pdf"
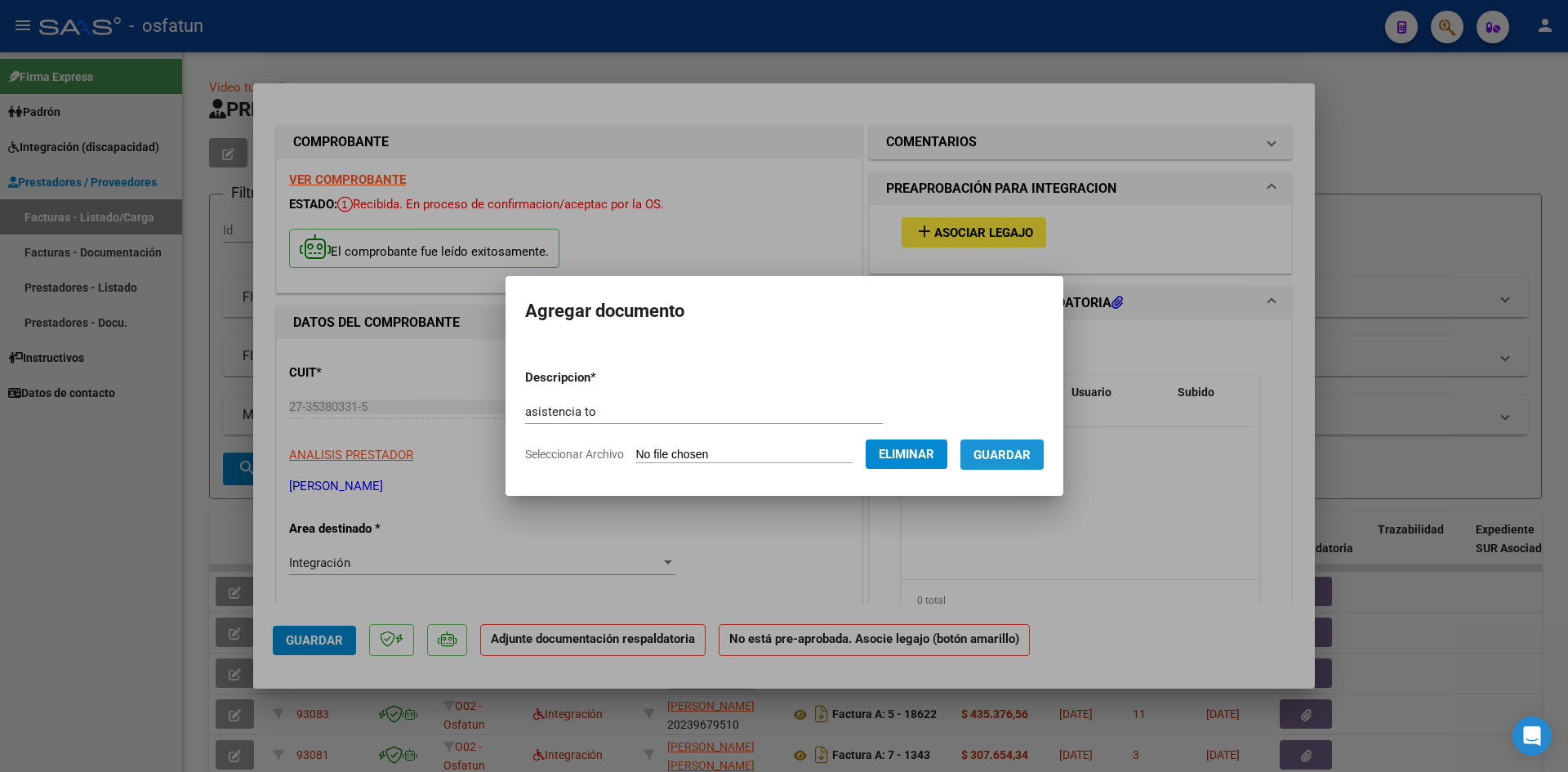
click at [1010, 468] on button "Guardar" at bounding box center [1002, 454] width 83 height 30
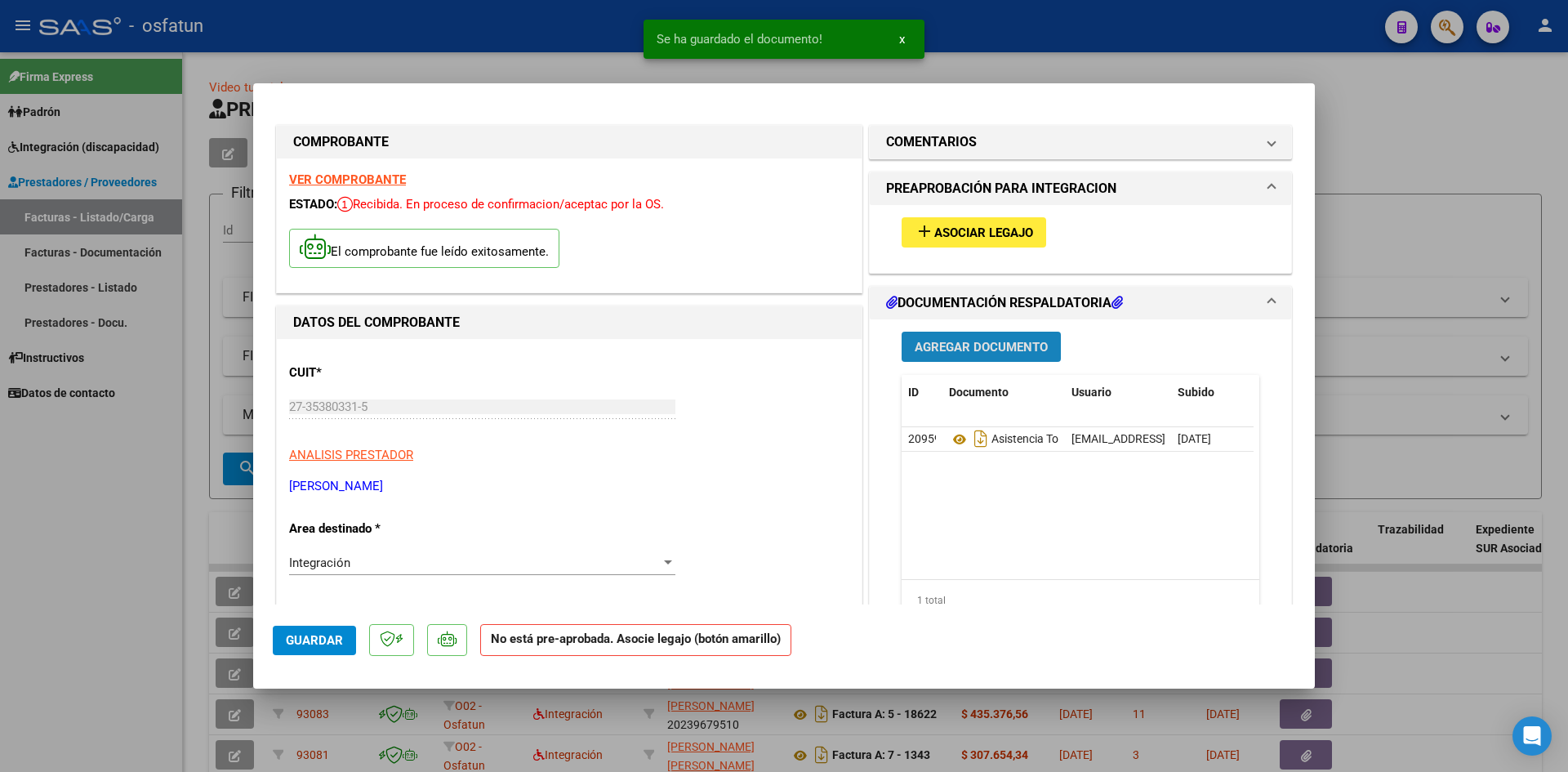
click at [981, 340] on span "Agregar Documento" at bounding box center [981, 347] width 133 height 14
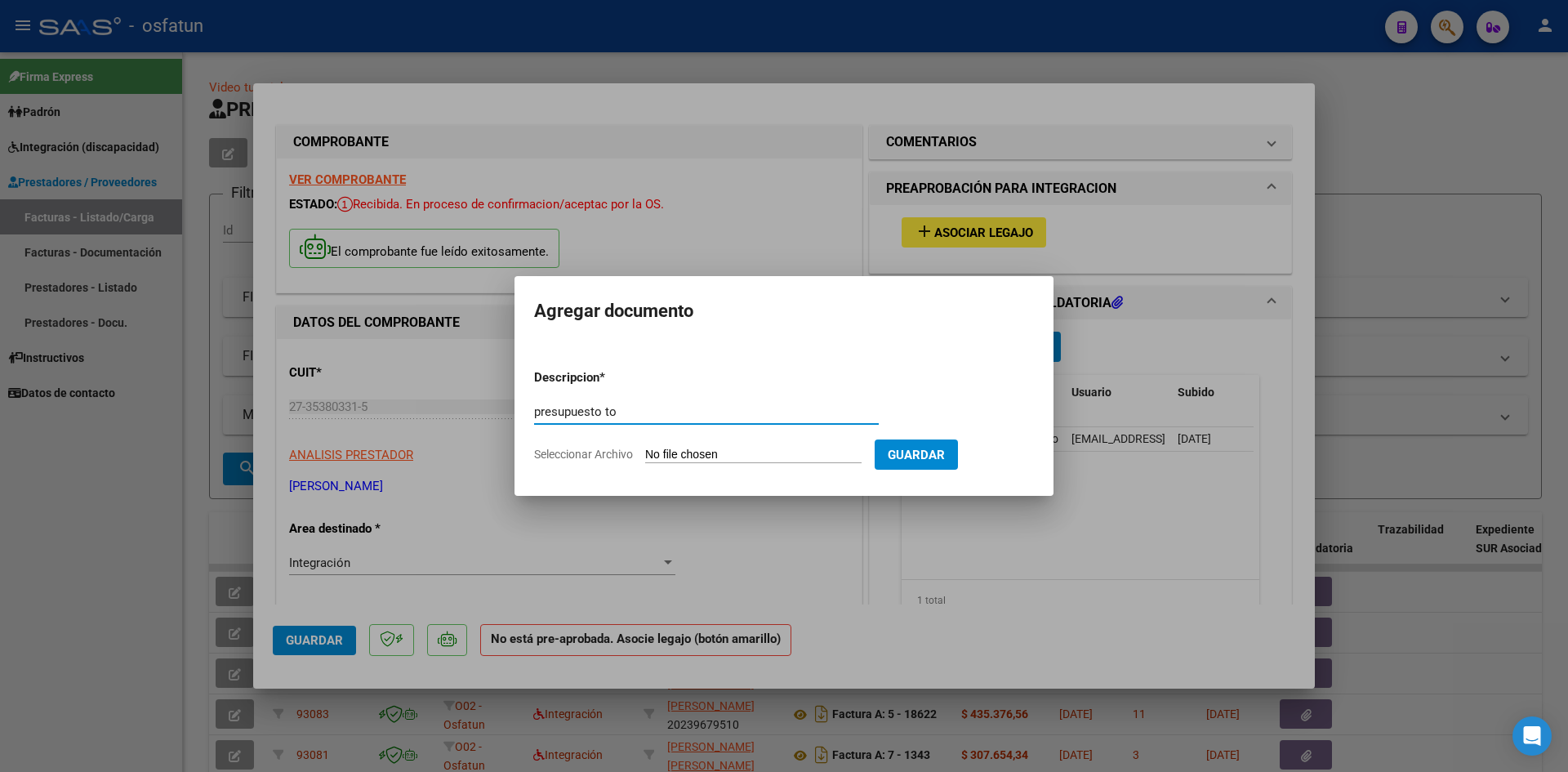
type input "presupuesto to"
click at [664, 447] on input "Seleccionar Archivo" at bounding box center [753, 454] width 216 height 15
type input "C:\fakepath\marquez presu.pdf"
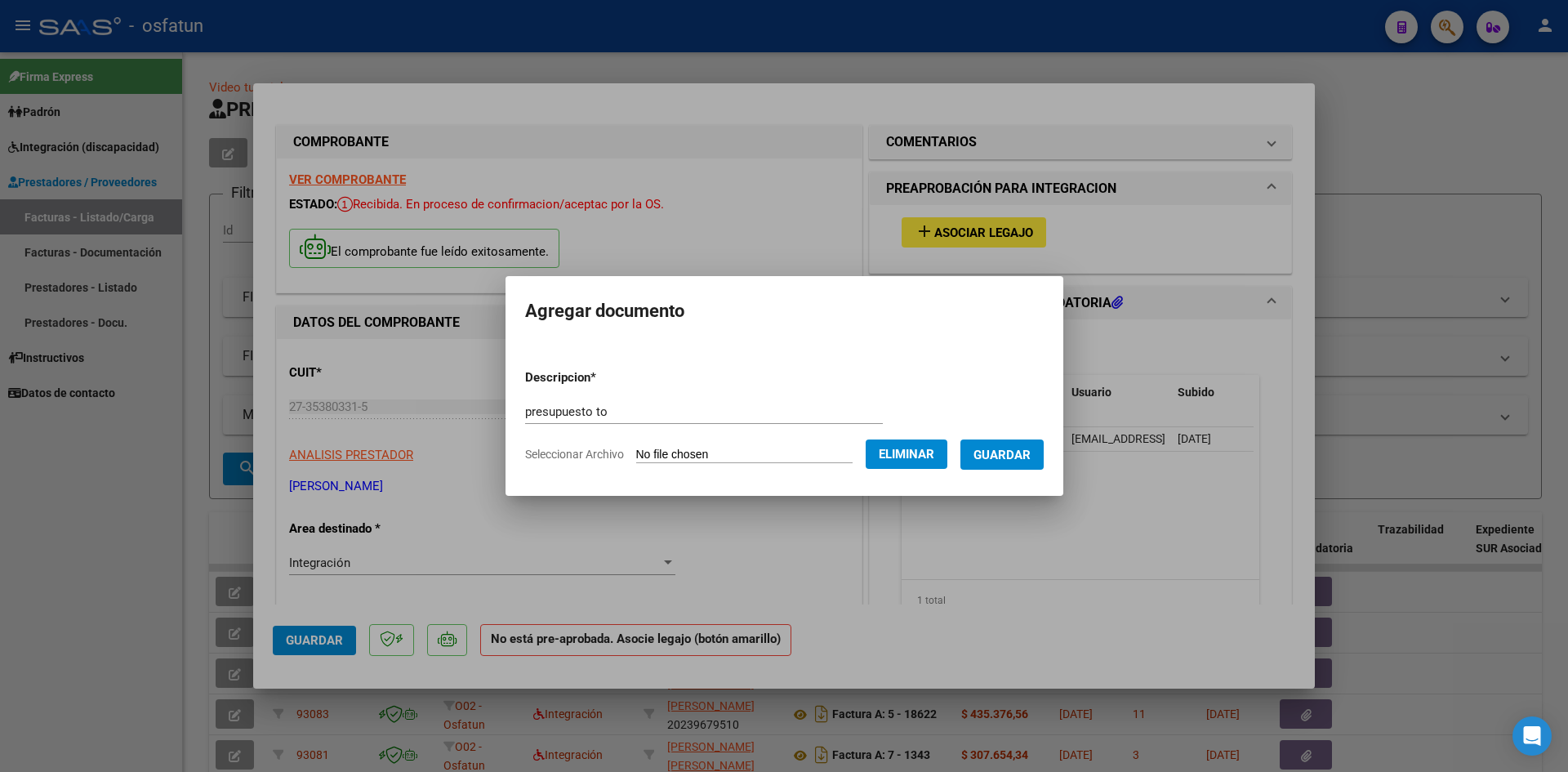
click at [1019, 451] on span "Guardar" at bounding box center [1002, 454] width 57 height 14
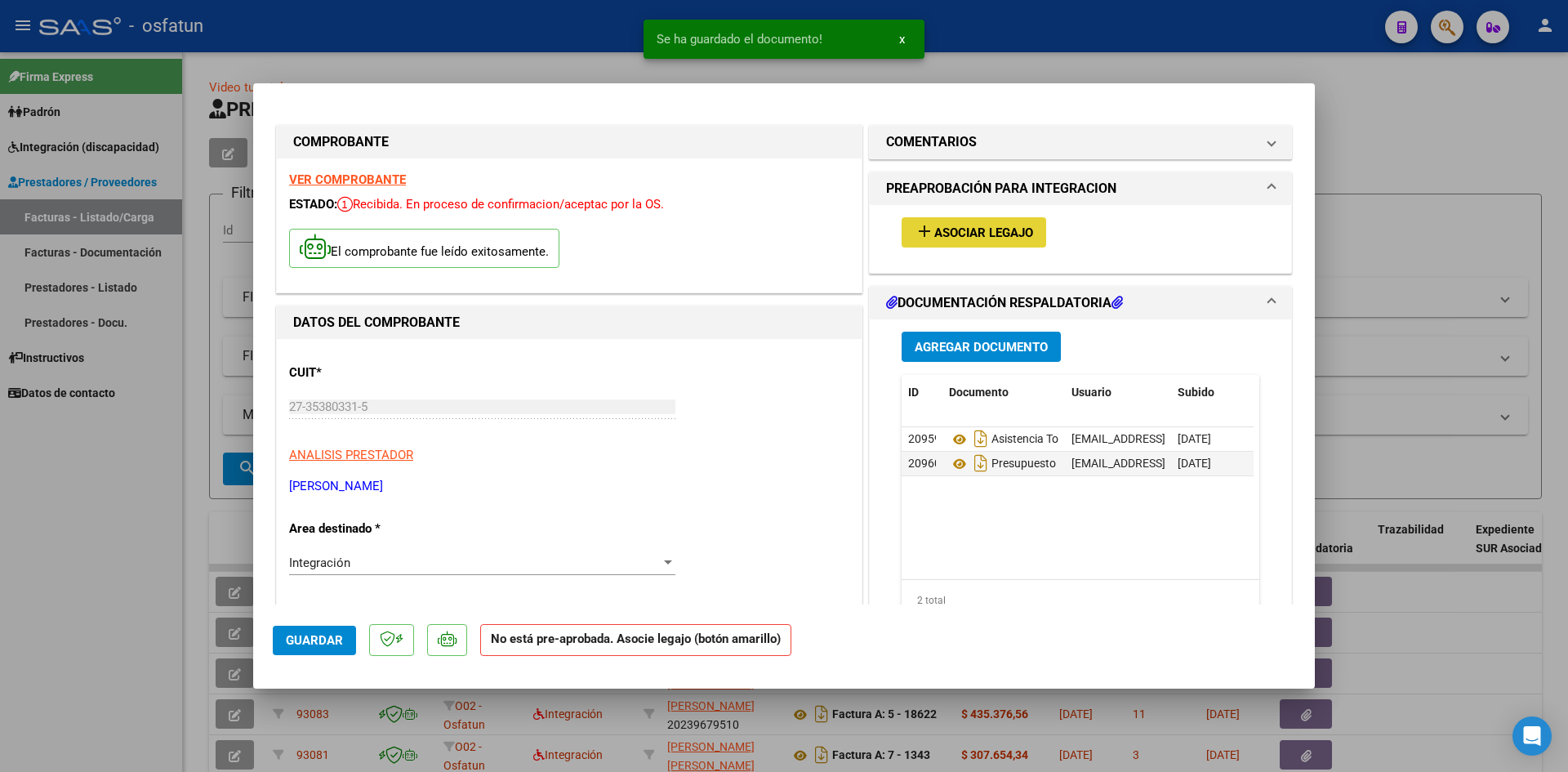
click at [967, 225] on span "Asociar Legajo" at bounding box center [984, 233] width 98 height 14
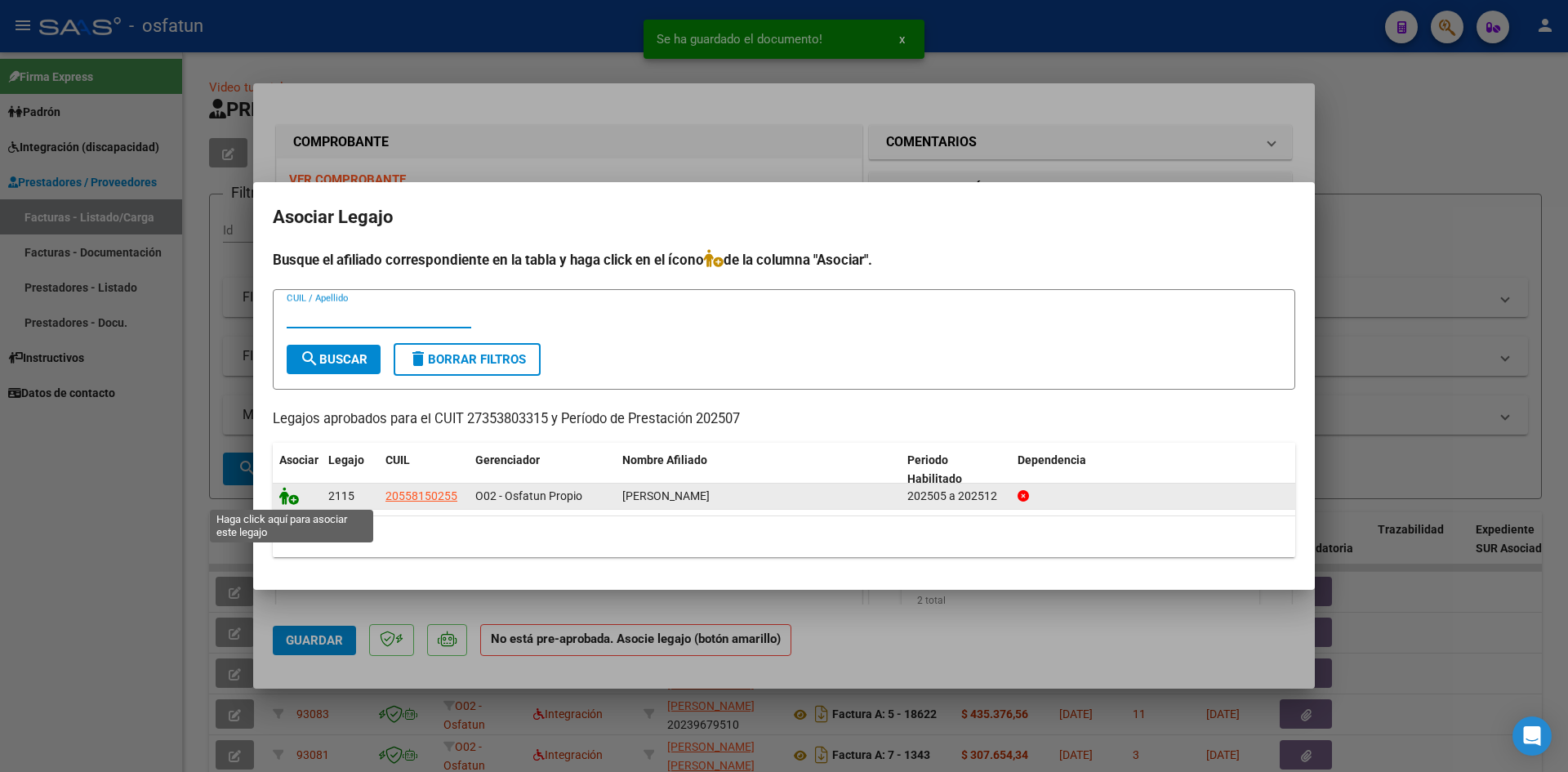
click at [286, 496] on icon at bounding box center [289, 496] width 20 height 18
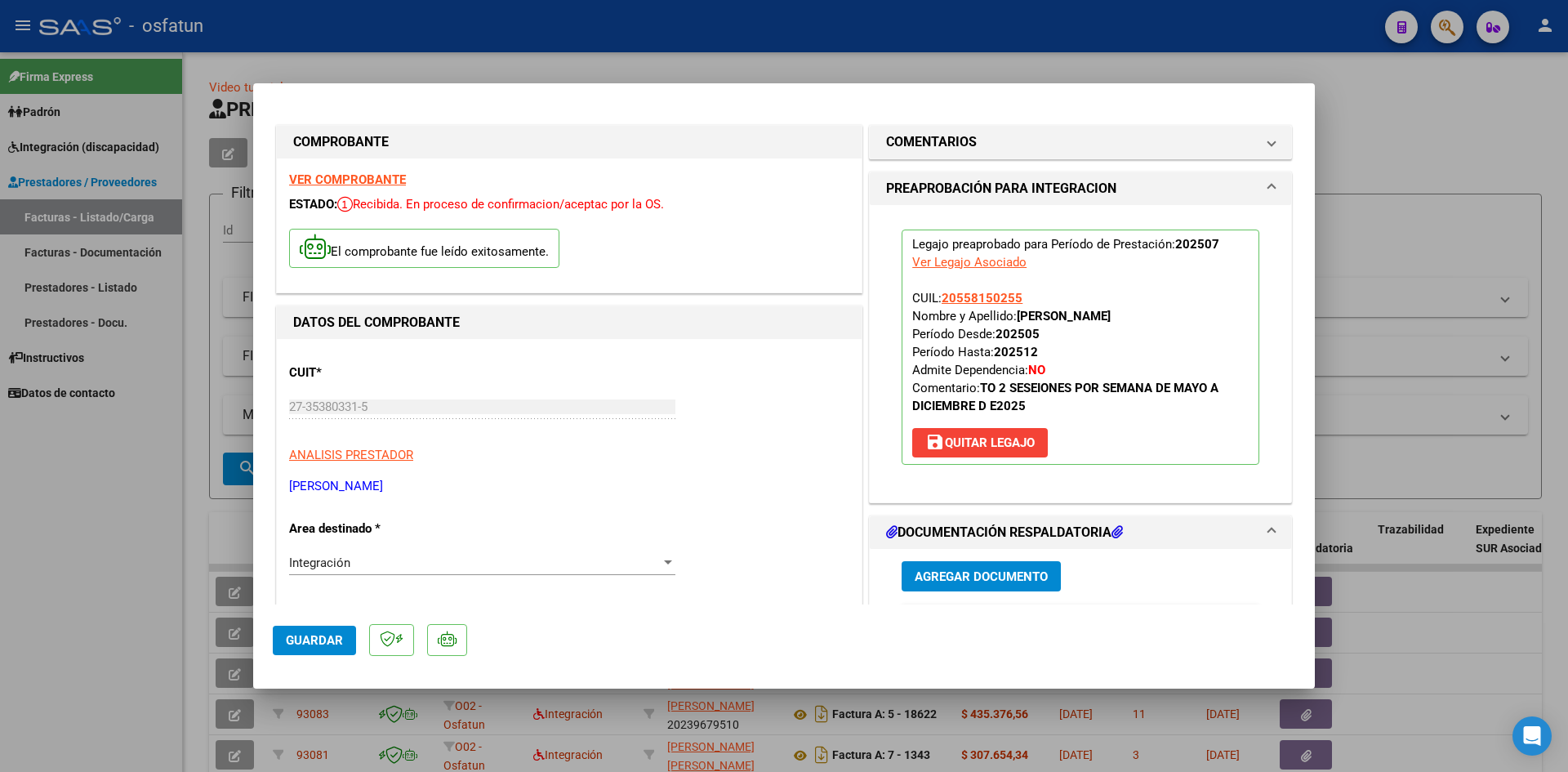
click at [298, 643] on span "Guardar" at bounding box center [315, 641] width 57 height 14
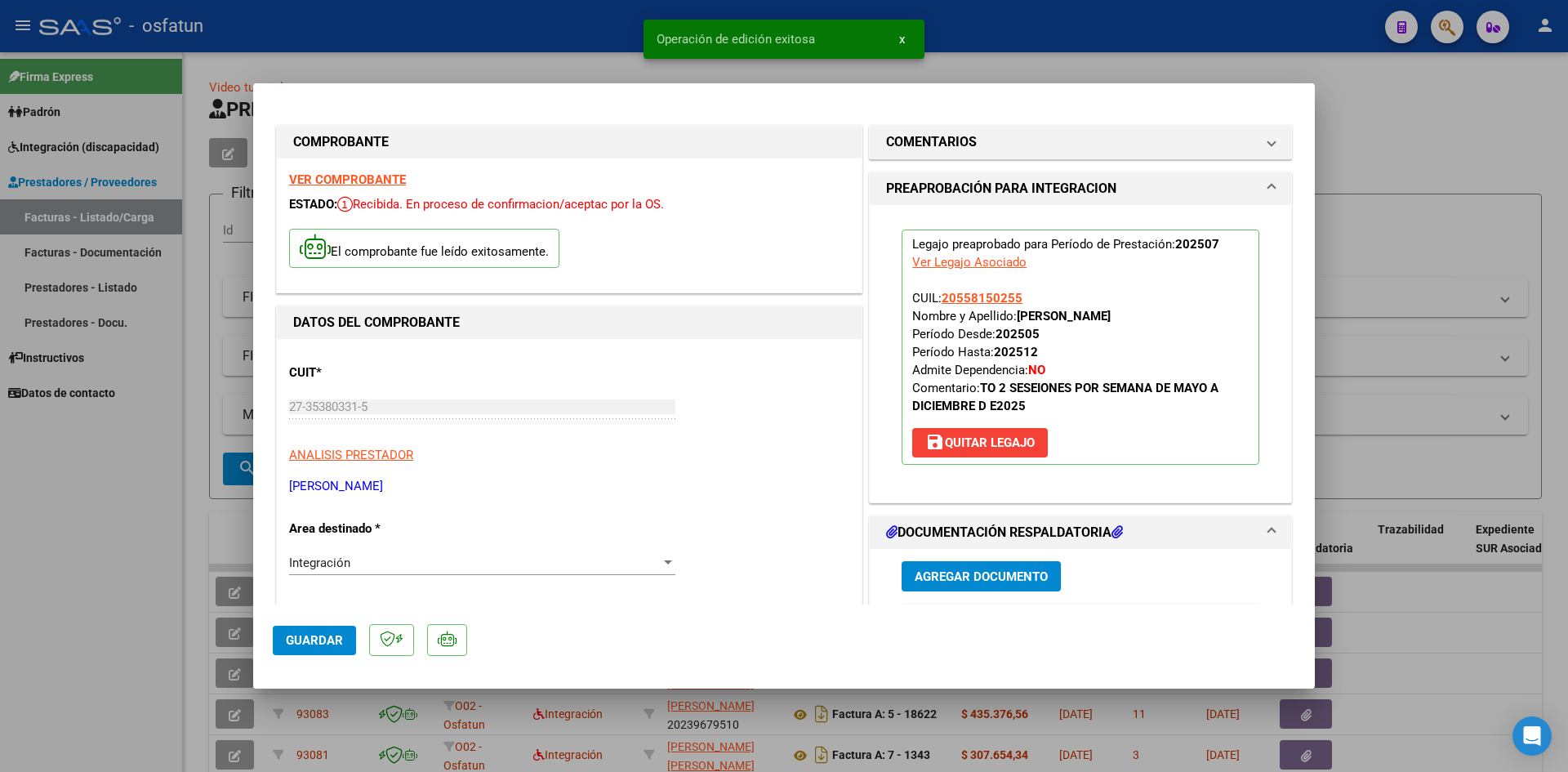
click at [1378, 140] on div at bounding box center [784, 386] width 1568 height 772
type input "$ 0,00"
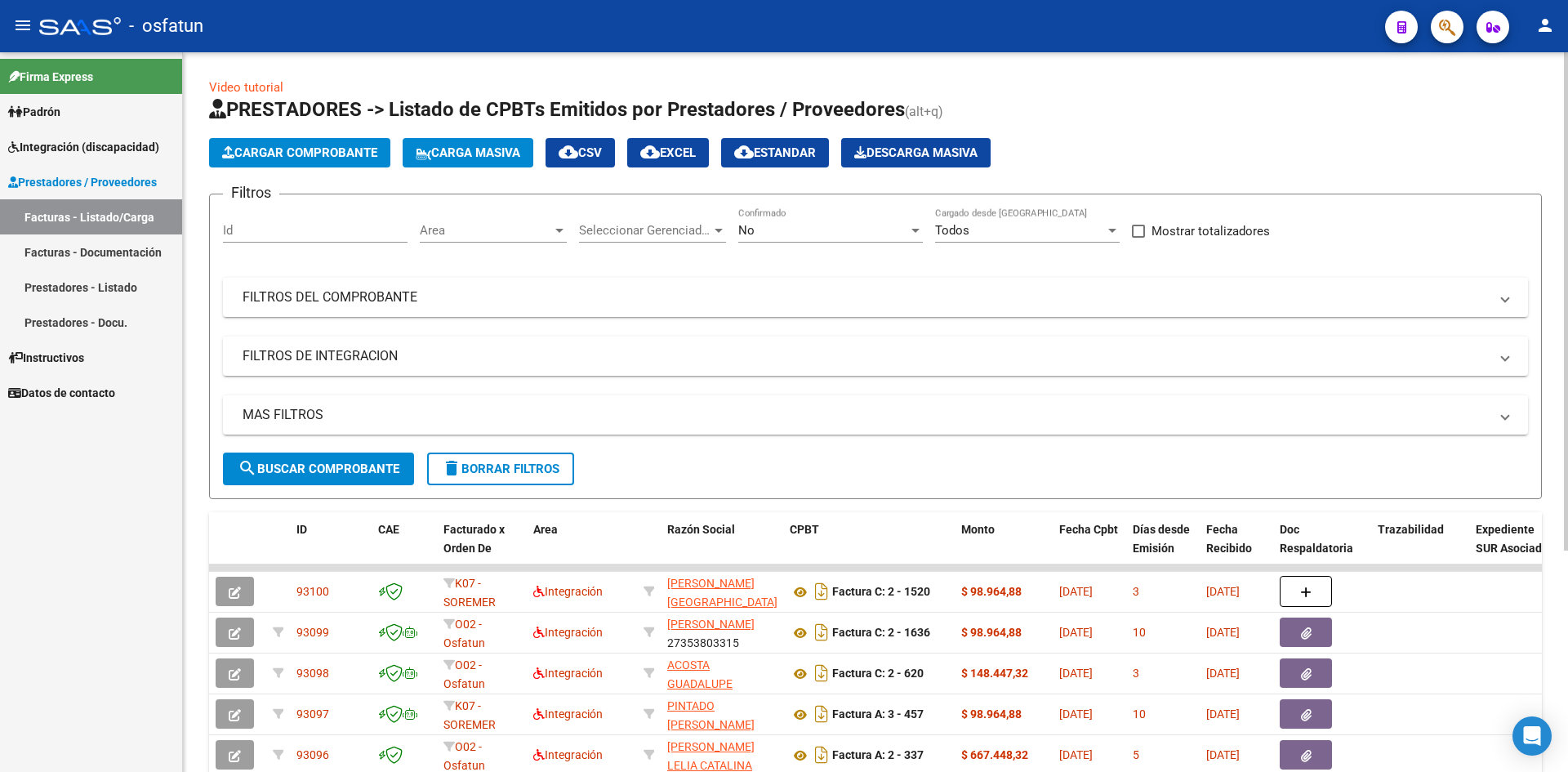
click at [361, 151] on span "Cargar Comprobante" at bounding box center [299, 153] width 155 height 14
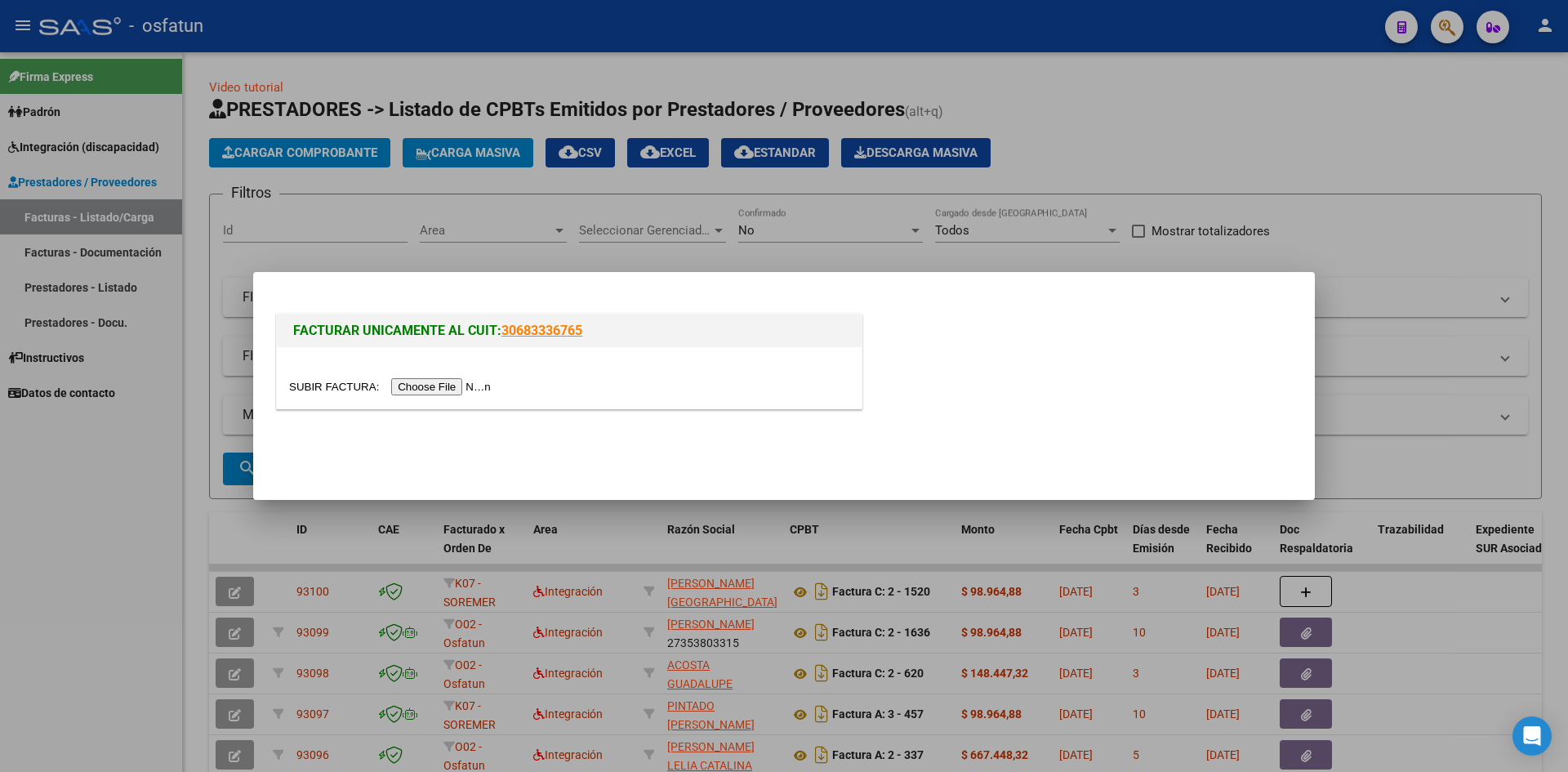
click at [419, 389] on input "file" at bounding box center [392, 386] width 207 height 17
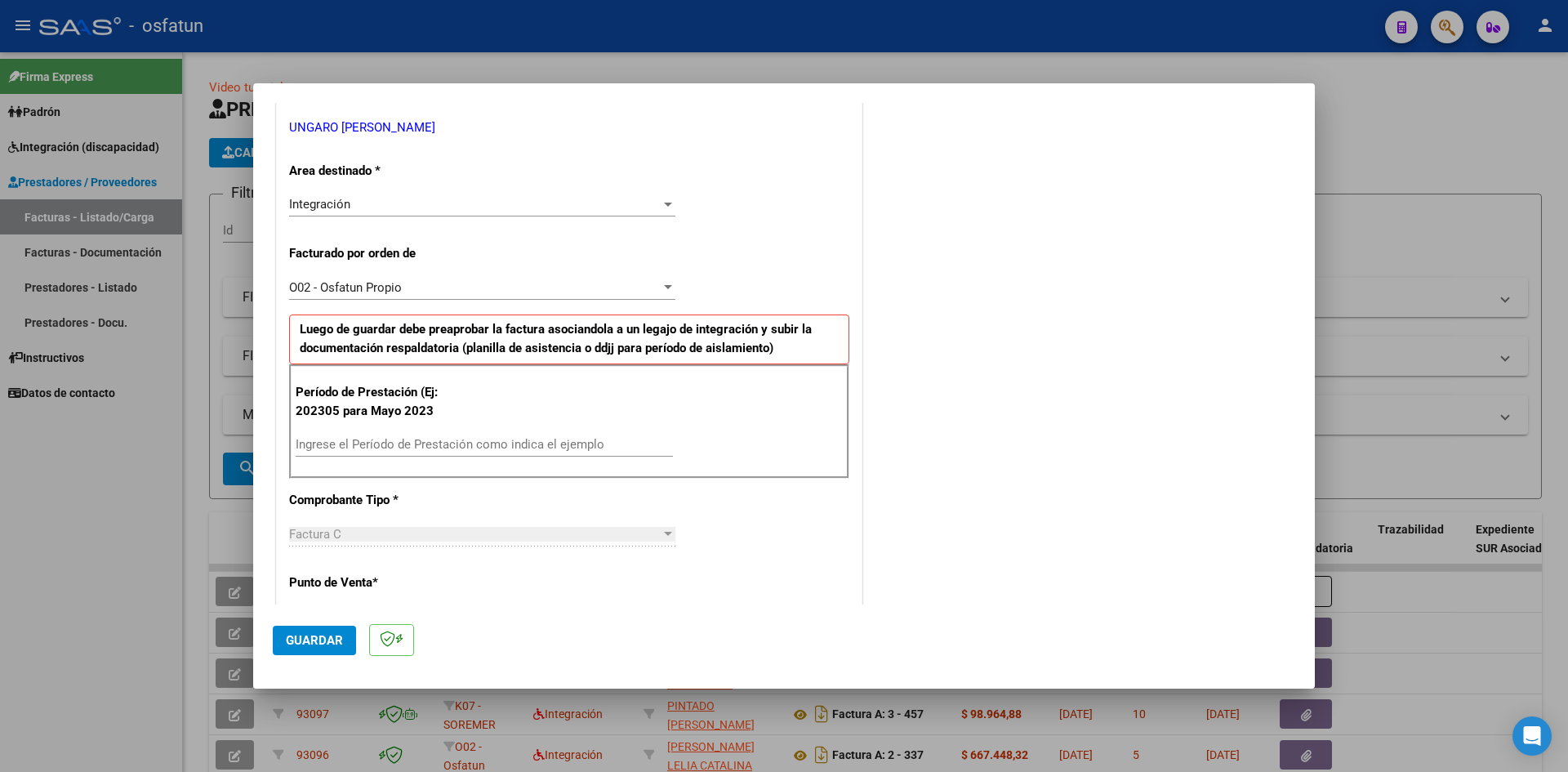
scroll to position [409, 0]
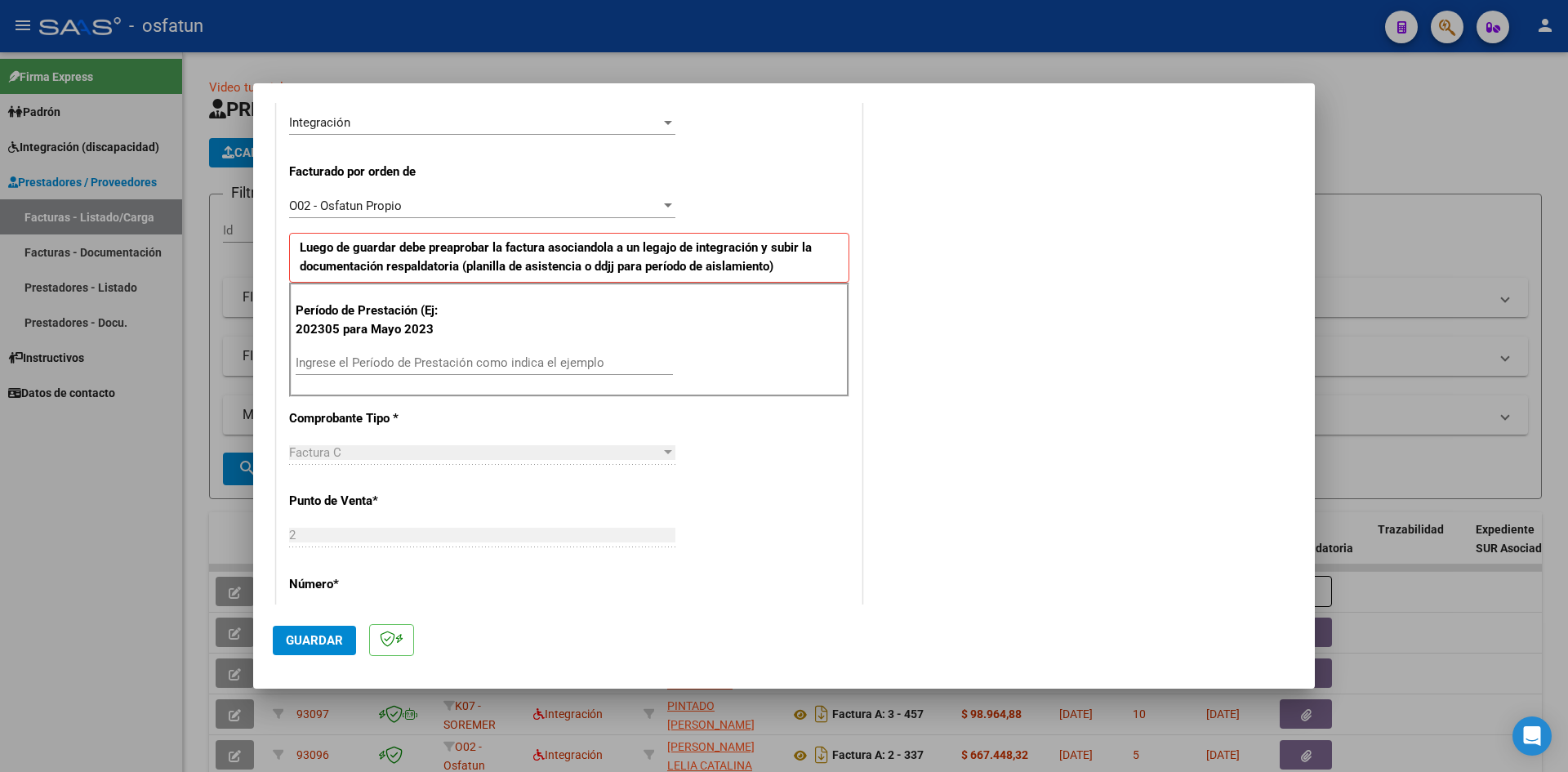
click at [354, 361] on input "Ingrese el Período de Prestación como indica el ejemplo" at bounding box center [485, 362] width 377 height 14
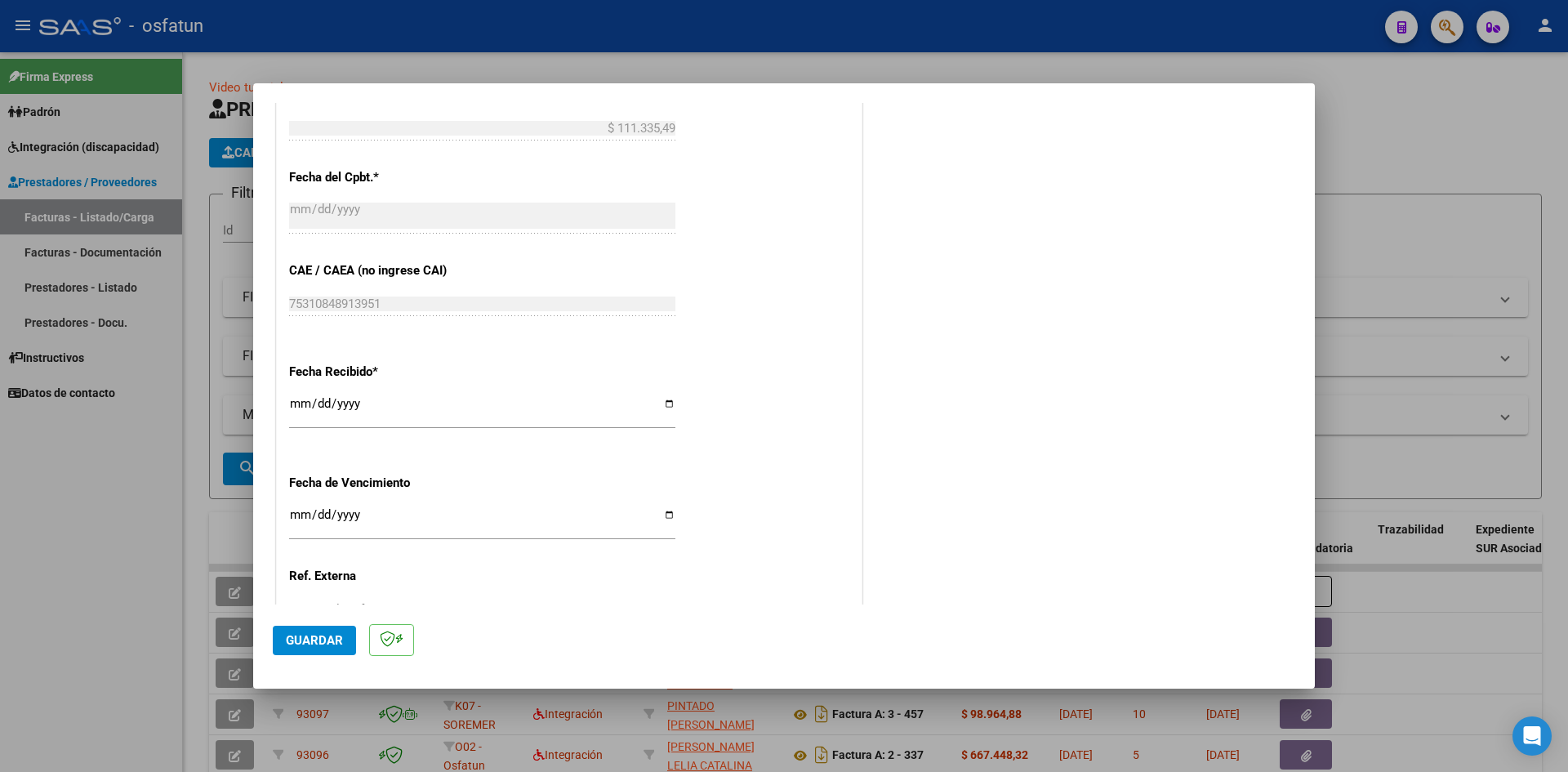
scroll to position [1062, 0]
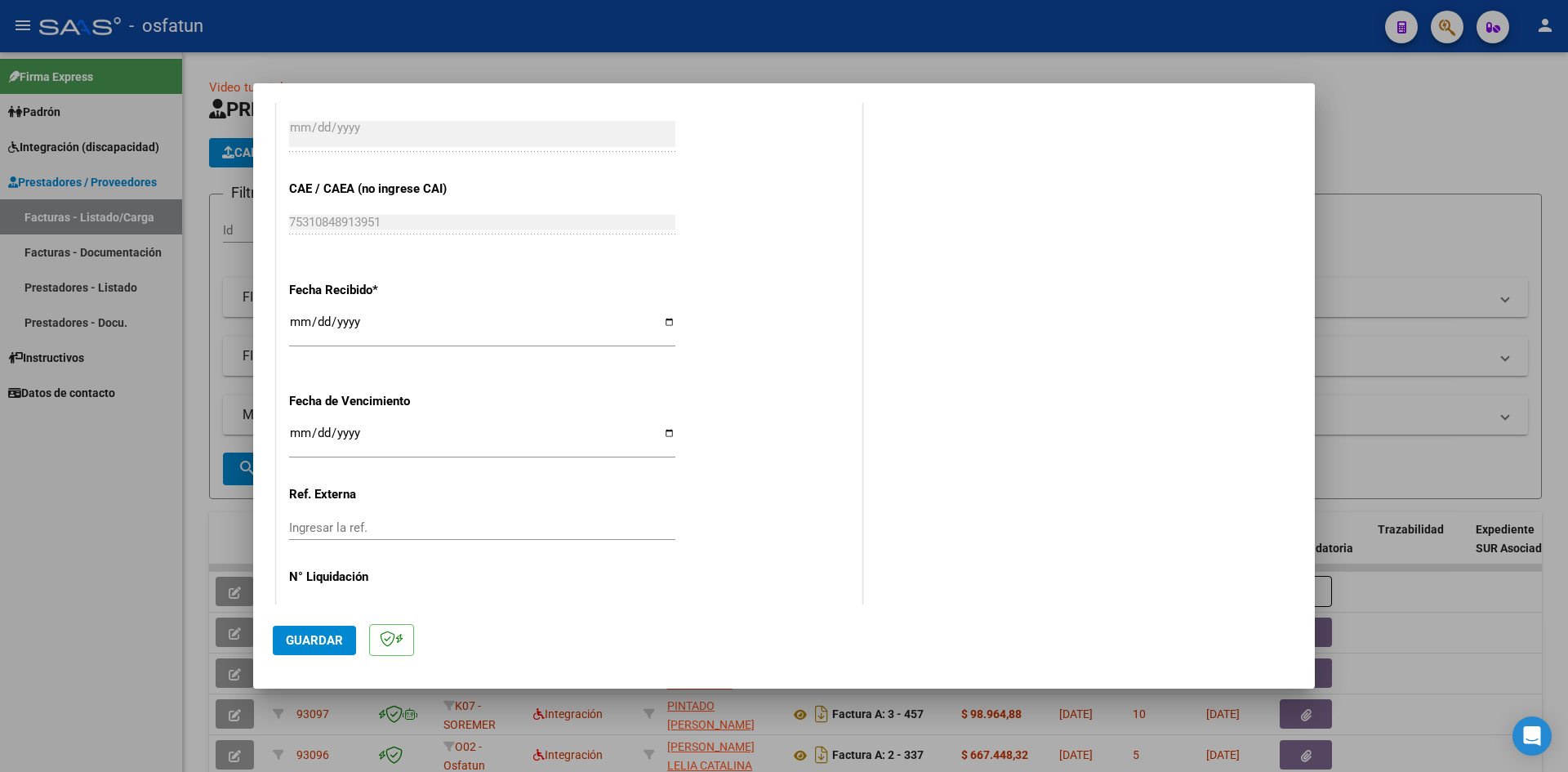
type input "202507"
click at [293, 431] on input "Ingresar la fecha" at bounding box center [482, 439] width 386 height 26
type input "[DATE]"
click at [315, 639] on span "Guardar" at bounding box center [315, 641] width 57 height 14
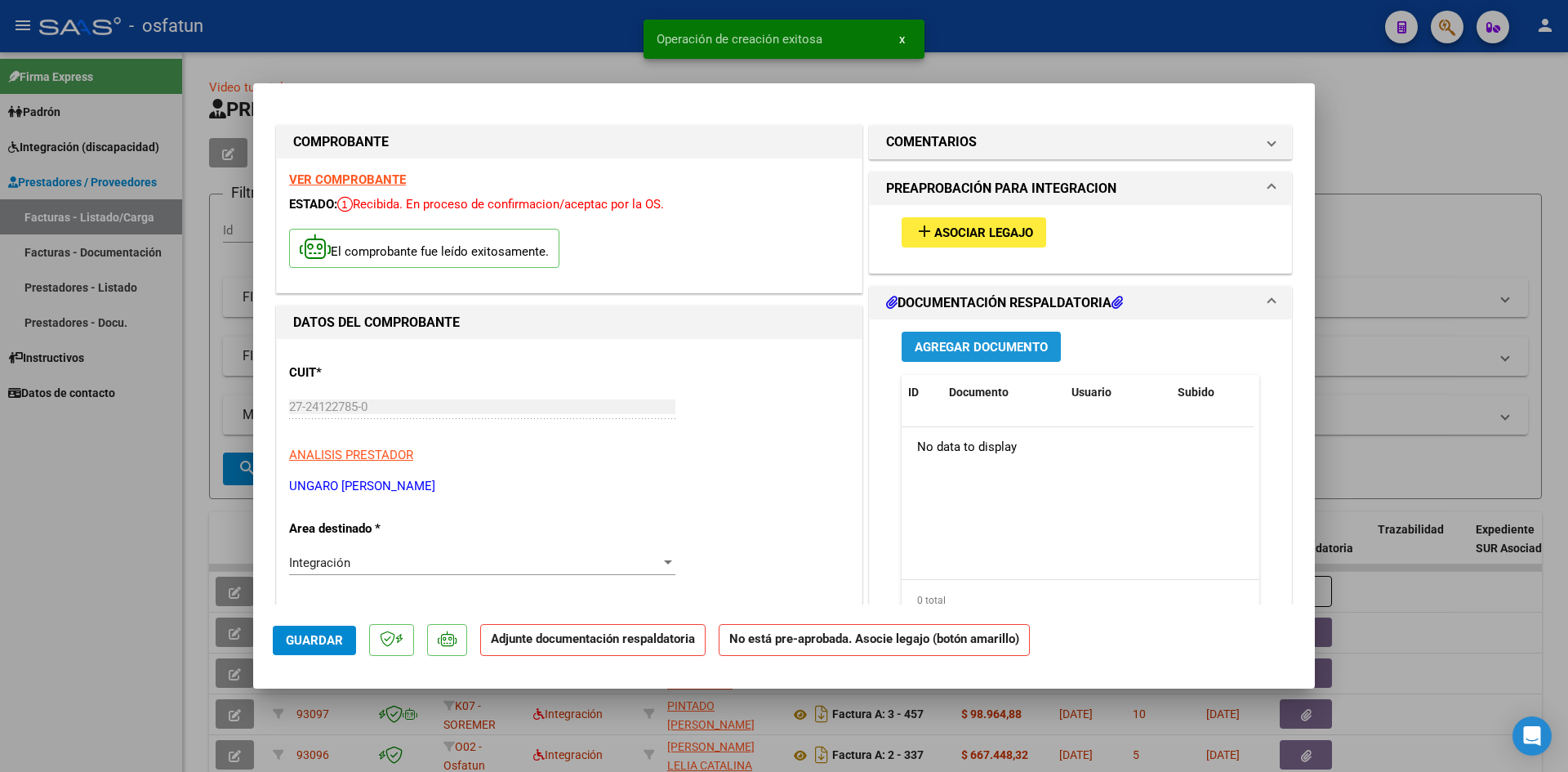
click at [960, 339] on span "Agregar Documento" at bounding box center [981, 346] width 133 height 14
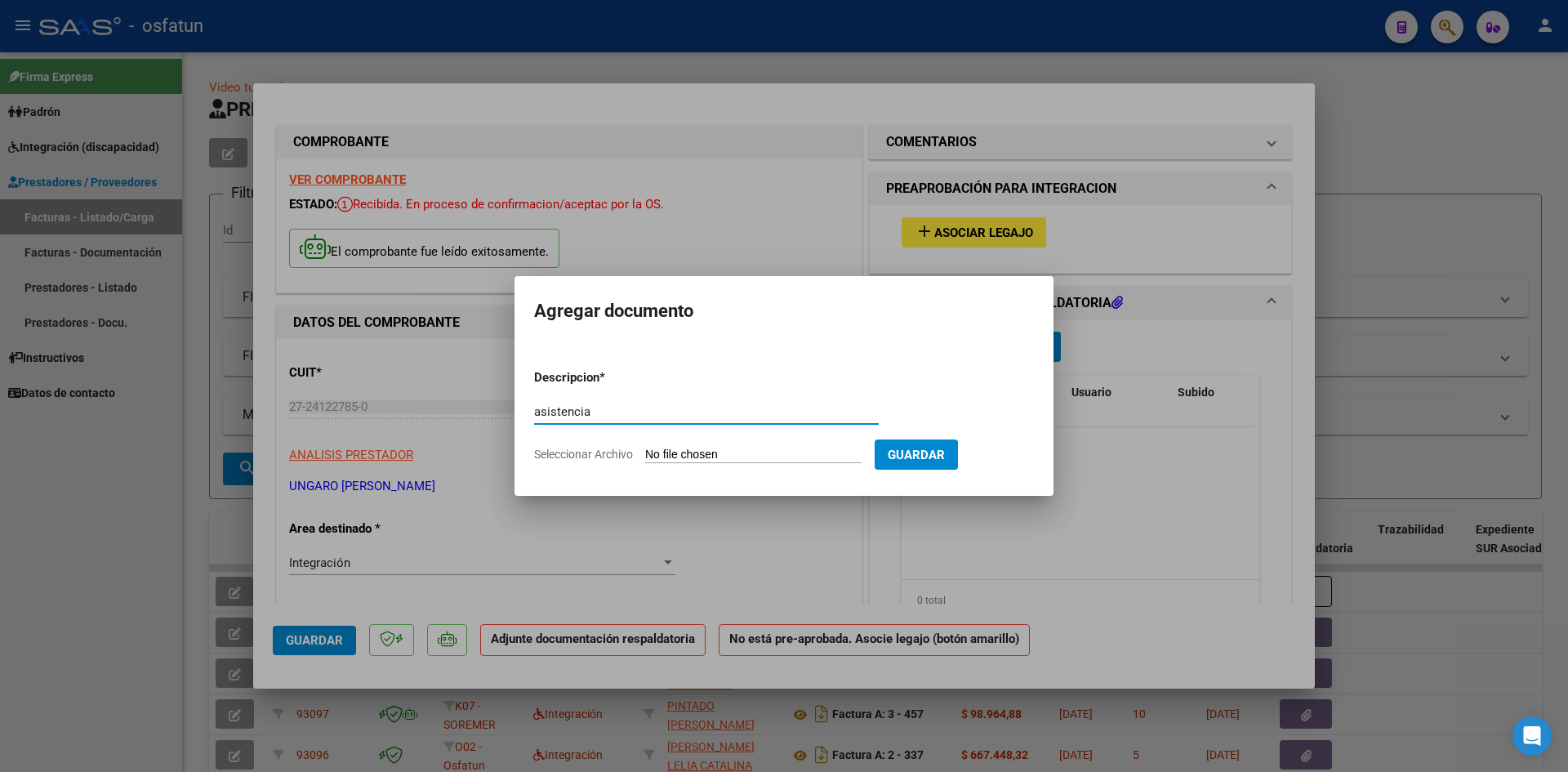
type input "asistencia"
click at [662, 454] on input "Seleccionar Archivo" at bounding box center [753, 454] width 216 height 15
type input "C:\fakepath\levin psp.pdf"
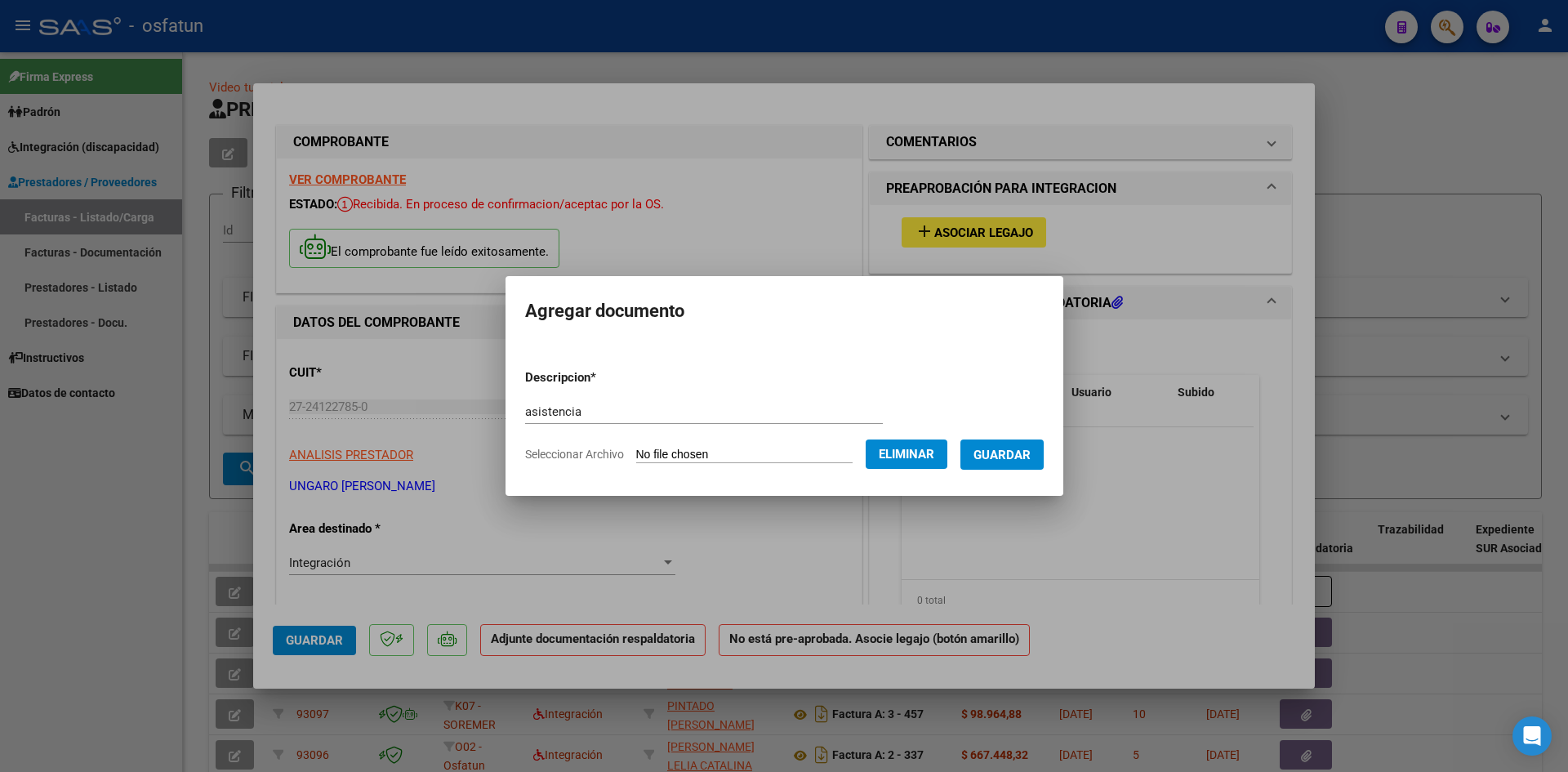
click at [581, 454] on span "Seleccionar Archivo" at bounding box center [574, 454] width 98 height 13
click at [996, 458] on span "Guardar" at bounding box center [1002, 454] width 57 height 14
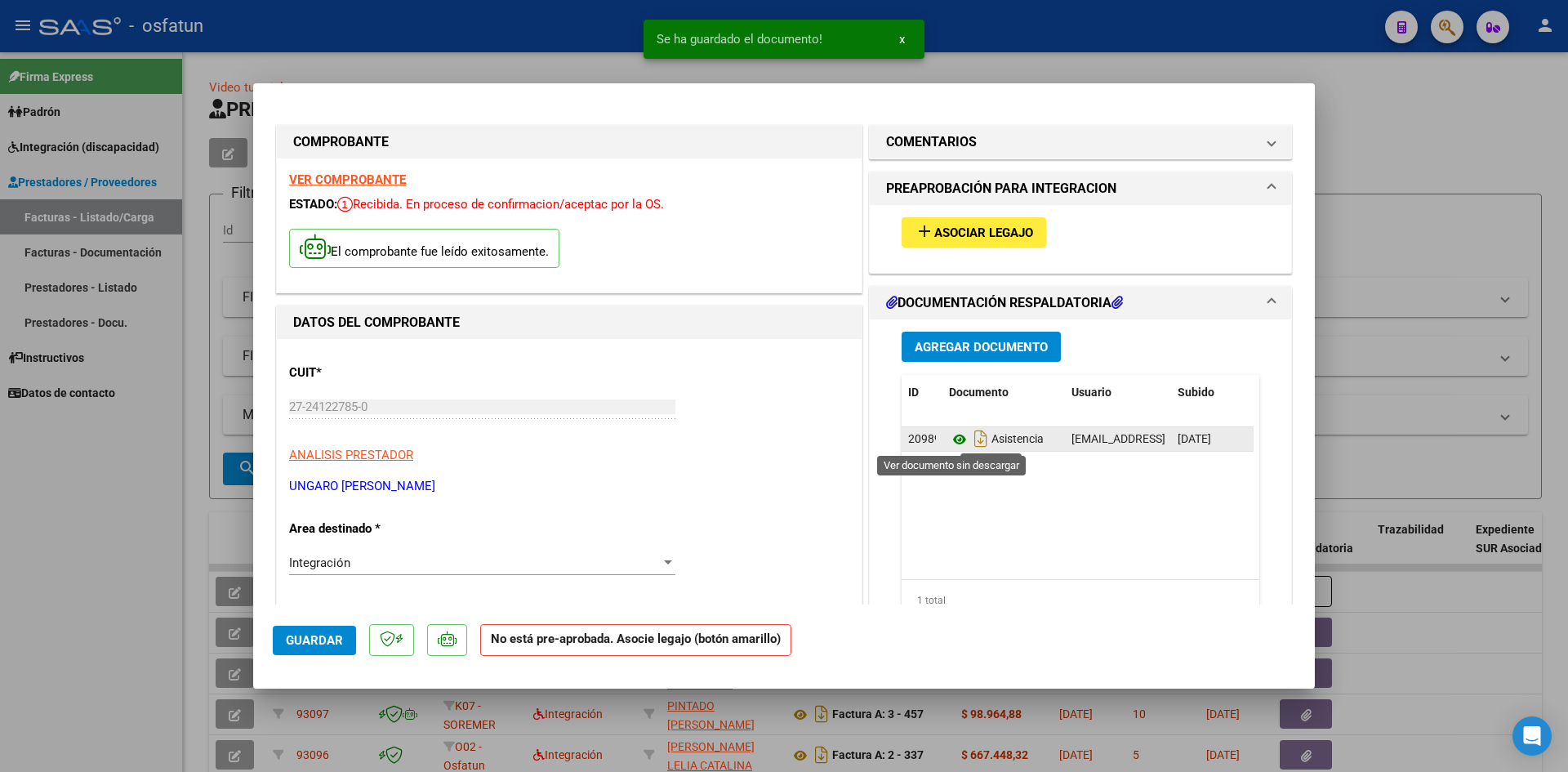
click at [953, 437] on icon at bounding box center [960, 439] width 21 height 20
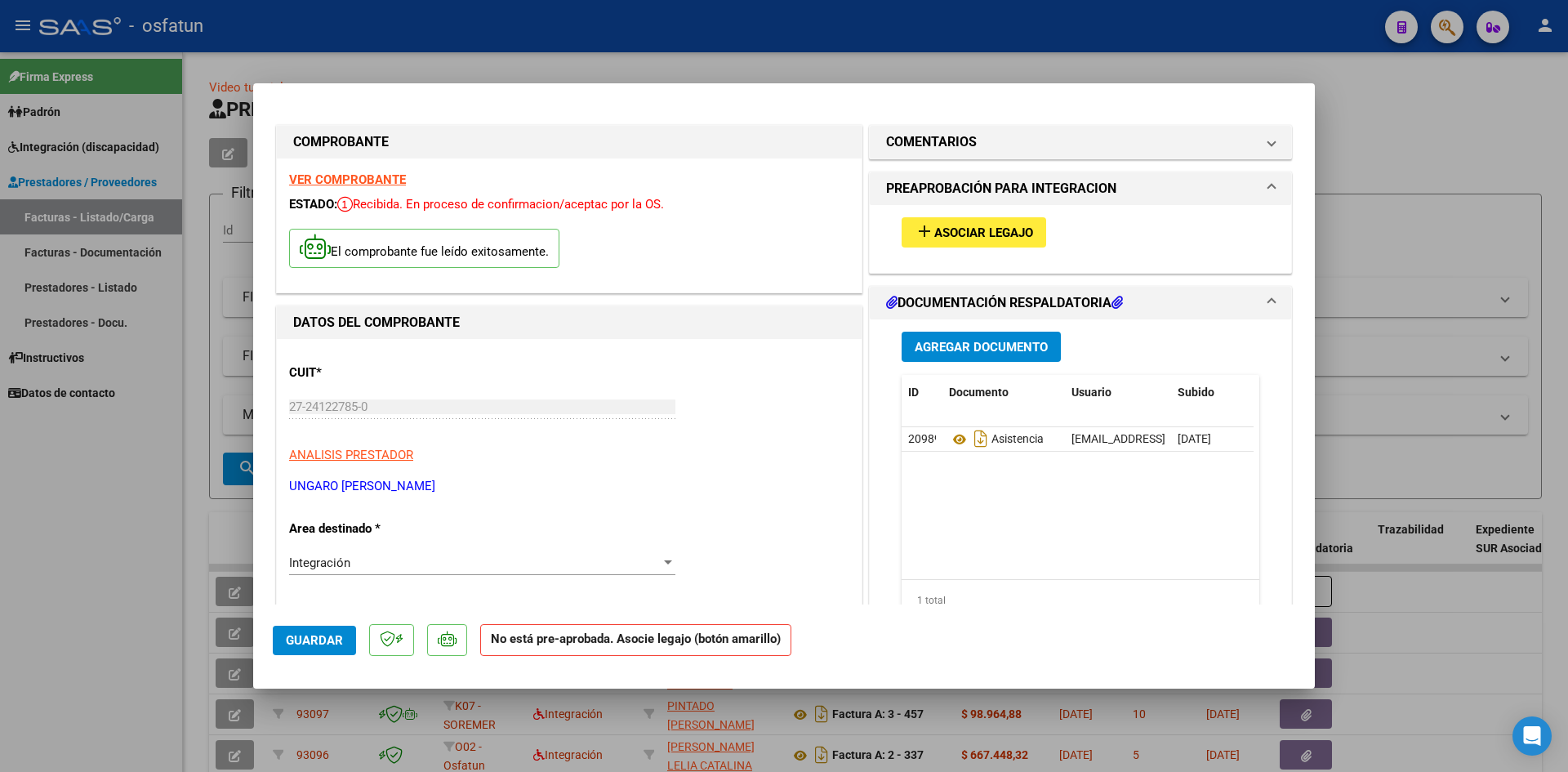
scroll to position [0, 81]
click at [1179, 438] on icon at bounding box center [1185, 437] width 13 height 15
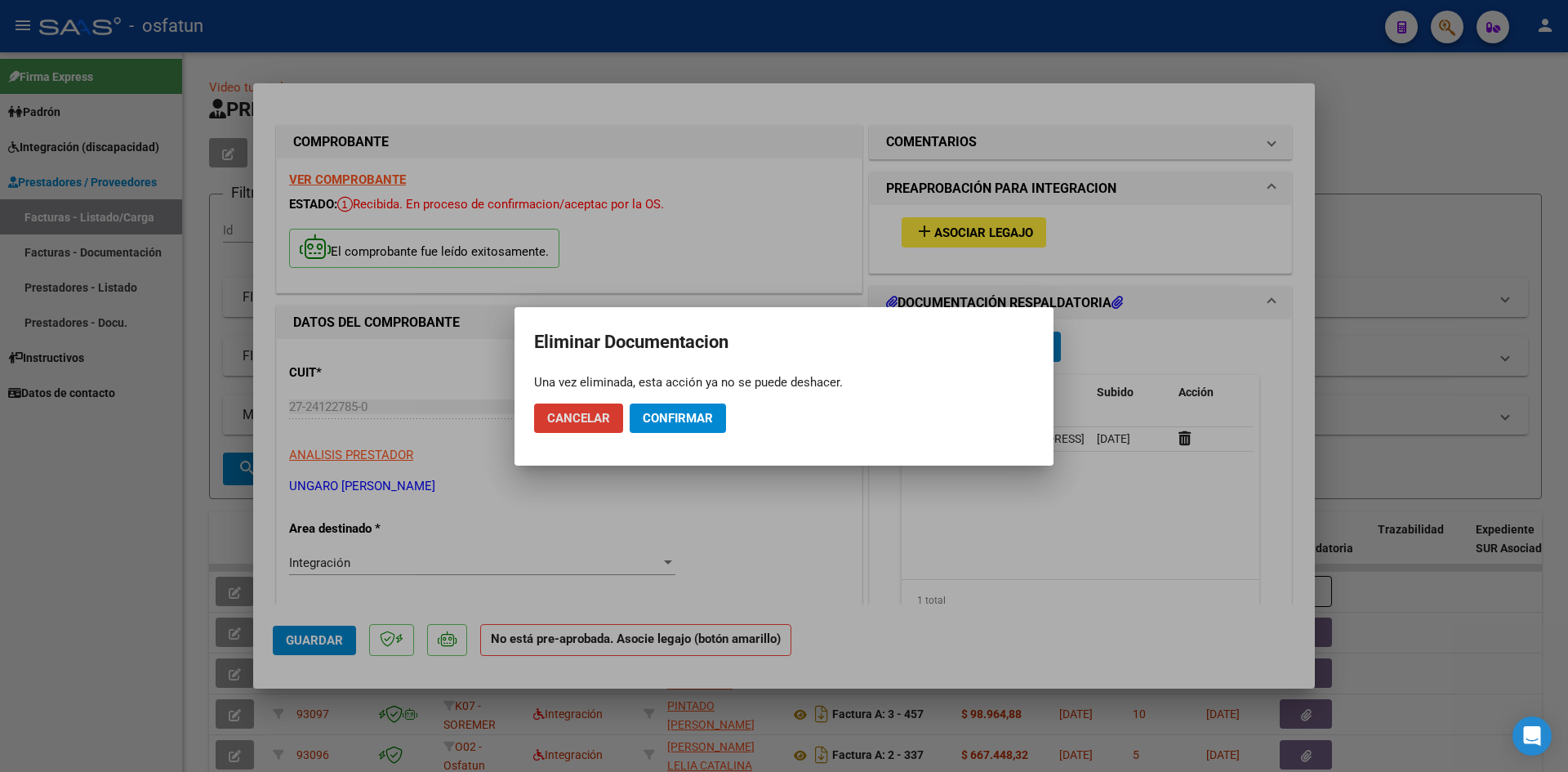
click at [672, 414] on span "Confirmar" at bounding box center [678, 418] width 71 height 14
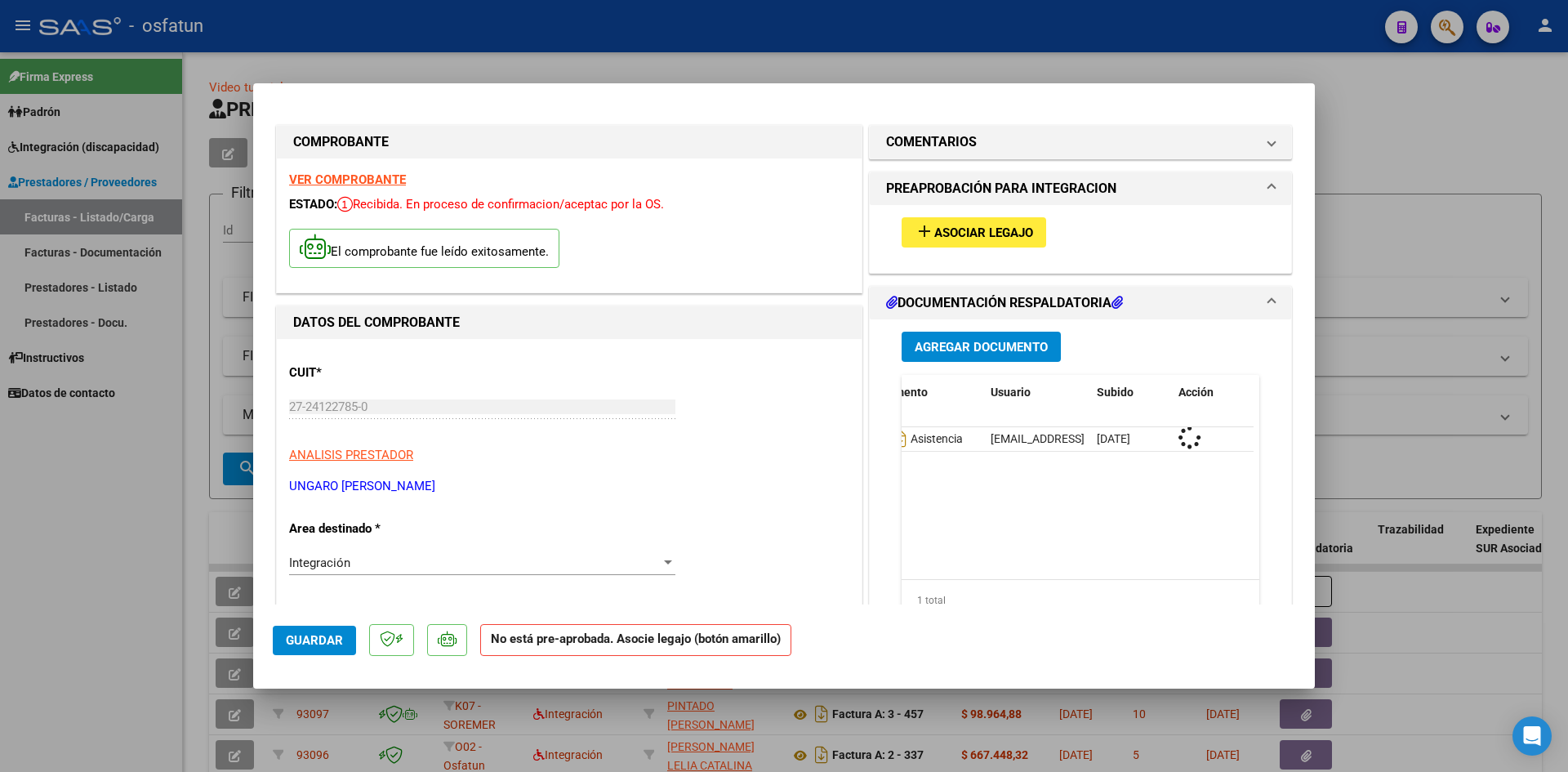
scroll to position [0, 0]
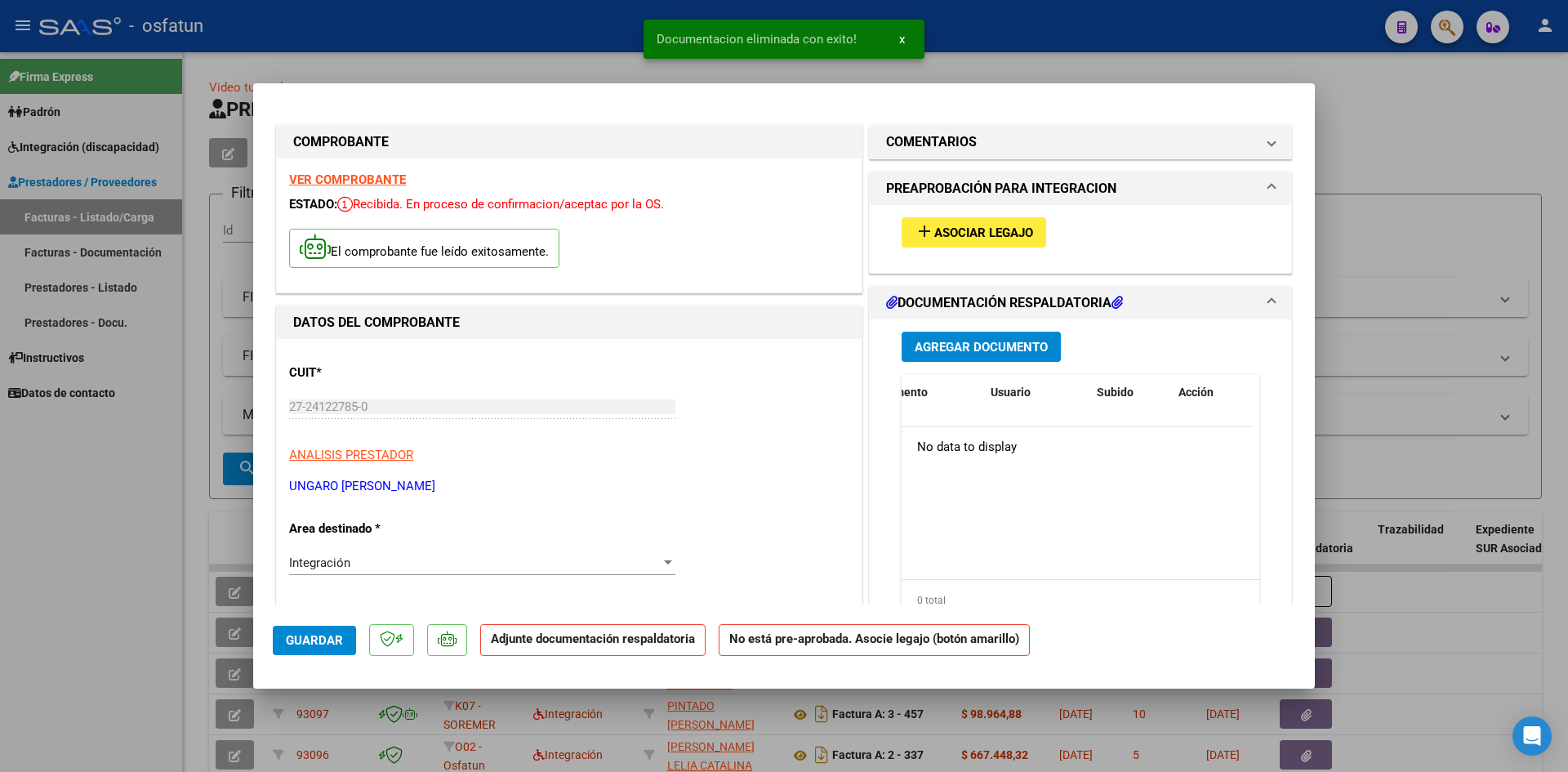
click at [981, 351] on span "Agregar Documento" at bounding box center [981, 347] width 133 height 14
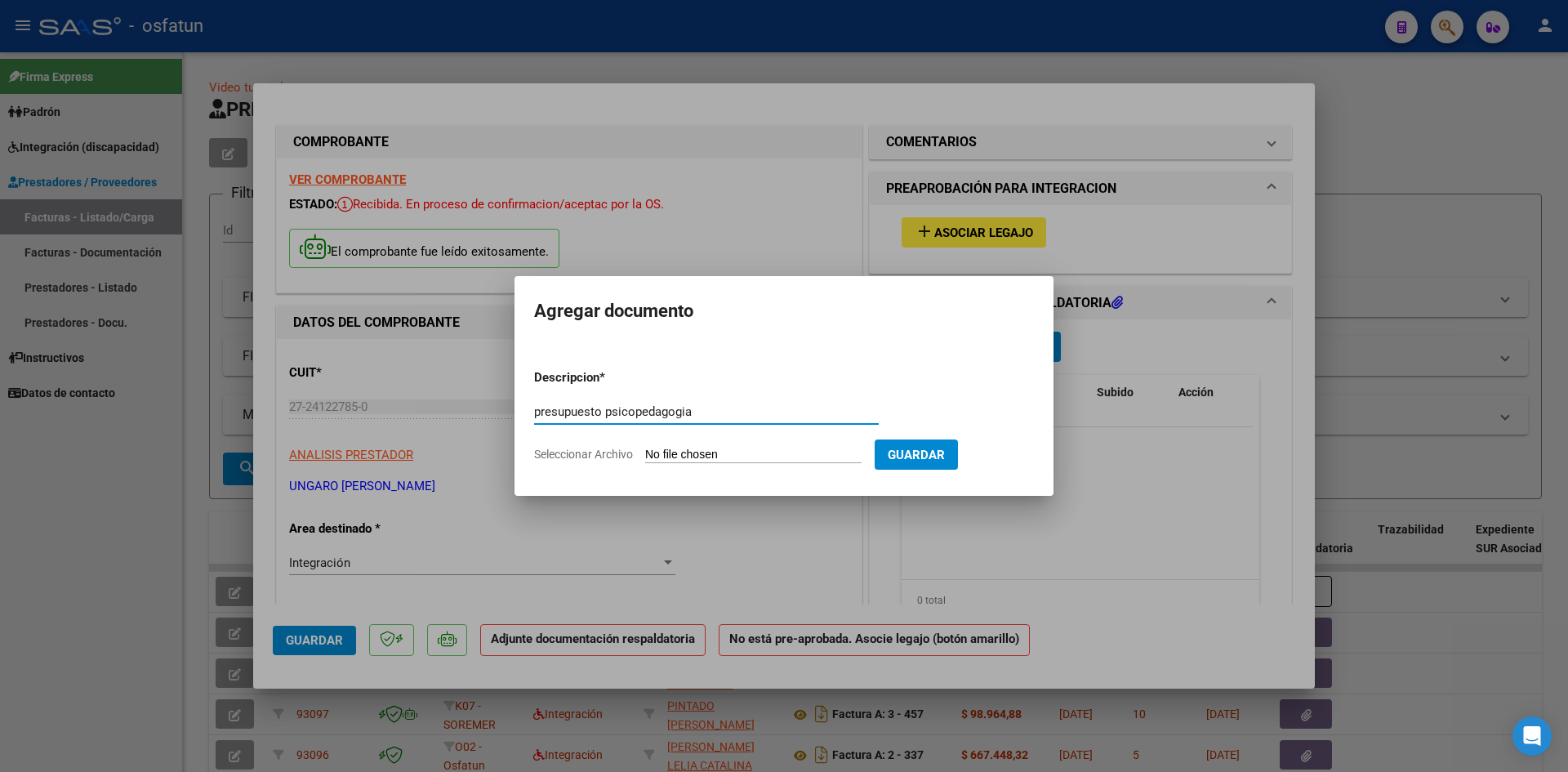
type input "presupuesto psicopedagogia"
click at [672, 454] on input "Seleccionar Archivo" at bounding box center [753, 454] width 216 height 15
type input "C:\fakepath\levin psp.pdf"
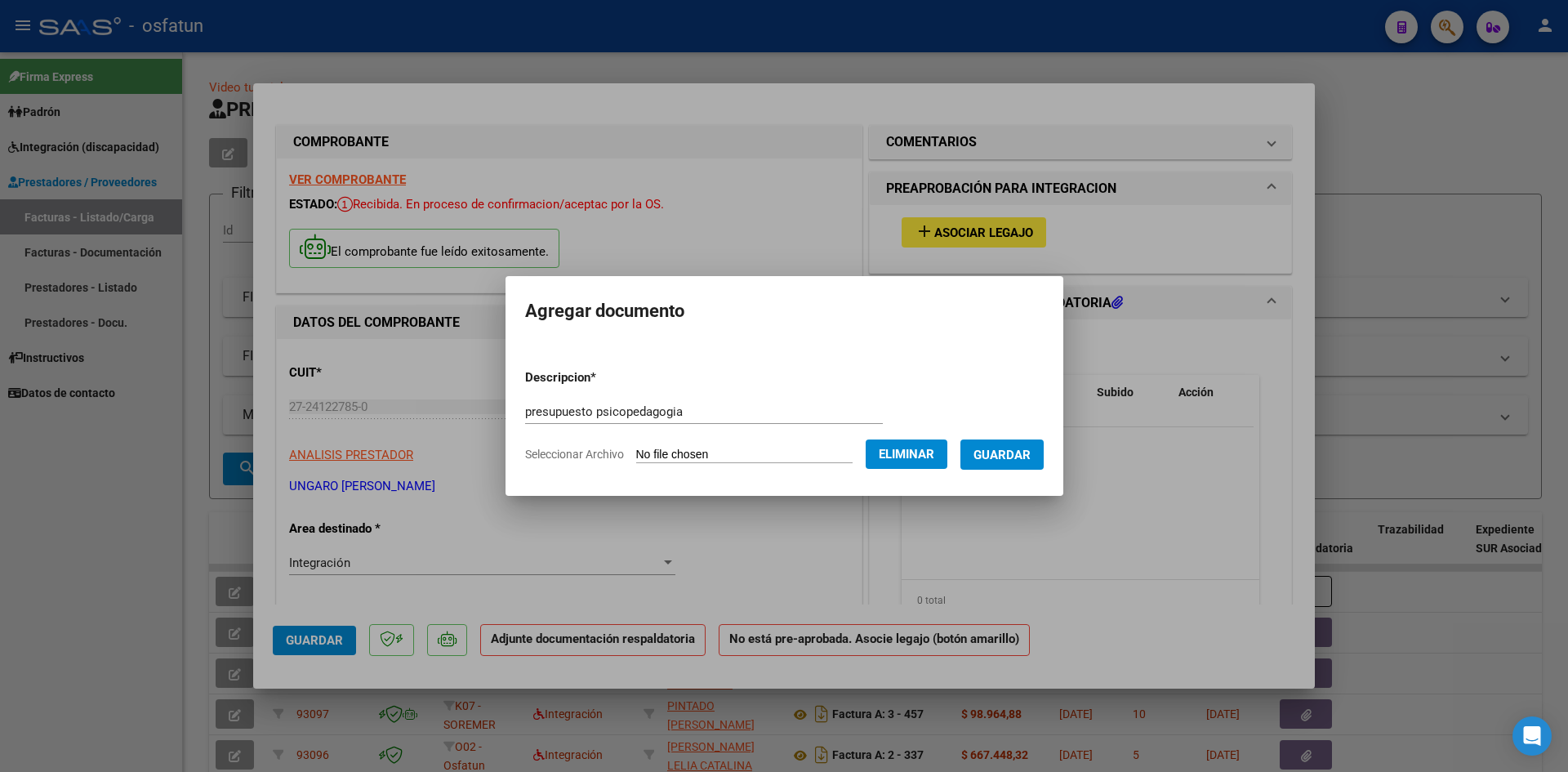
click at [1003, 454] on span "Guardar" at bounding box center [1002, 454] width 57 height 14
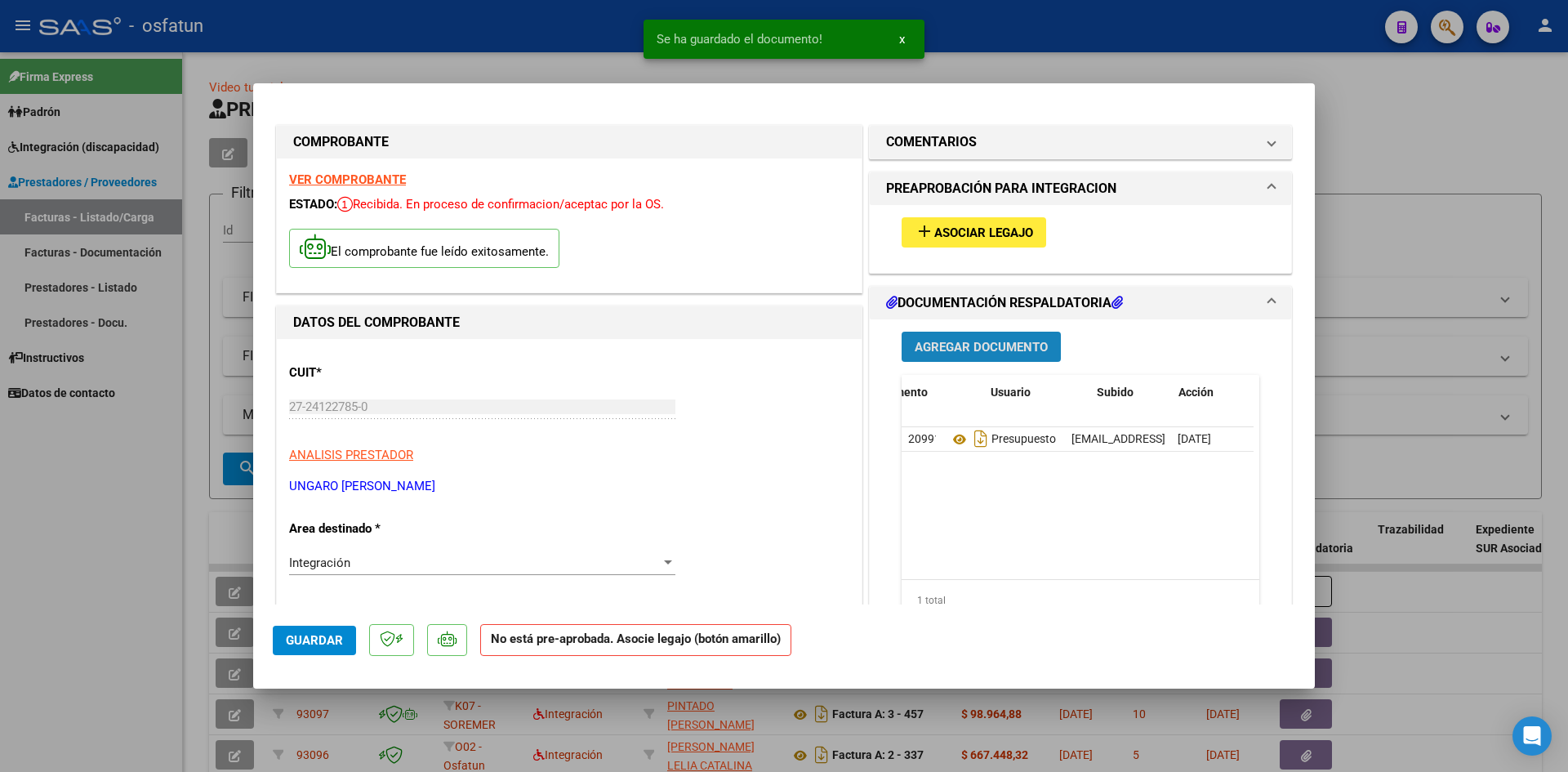
click at [958, 346] on span "Agregar Documento" at bounding box center [981, 347] width 133 height 14
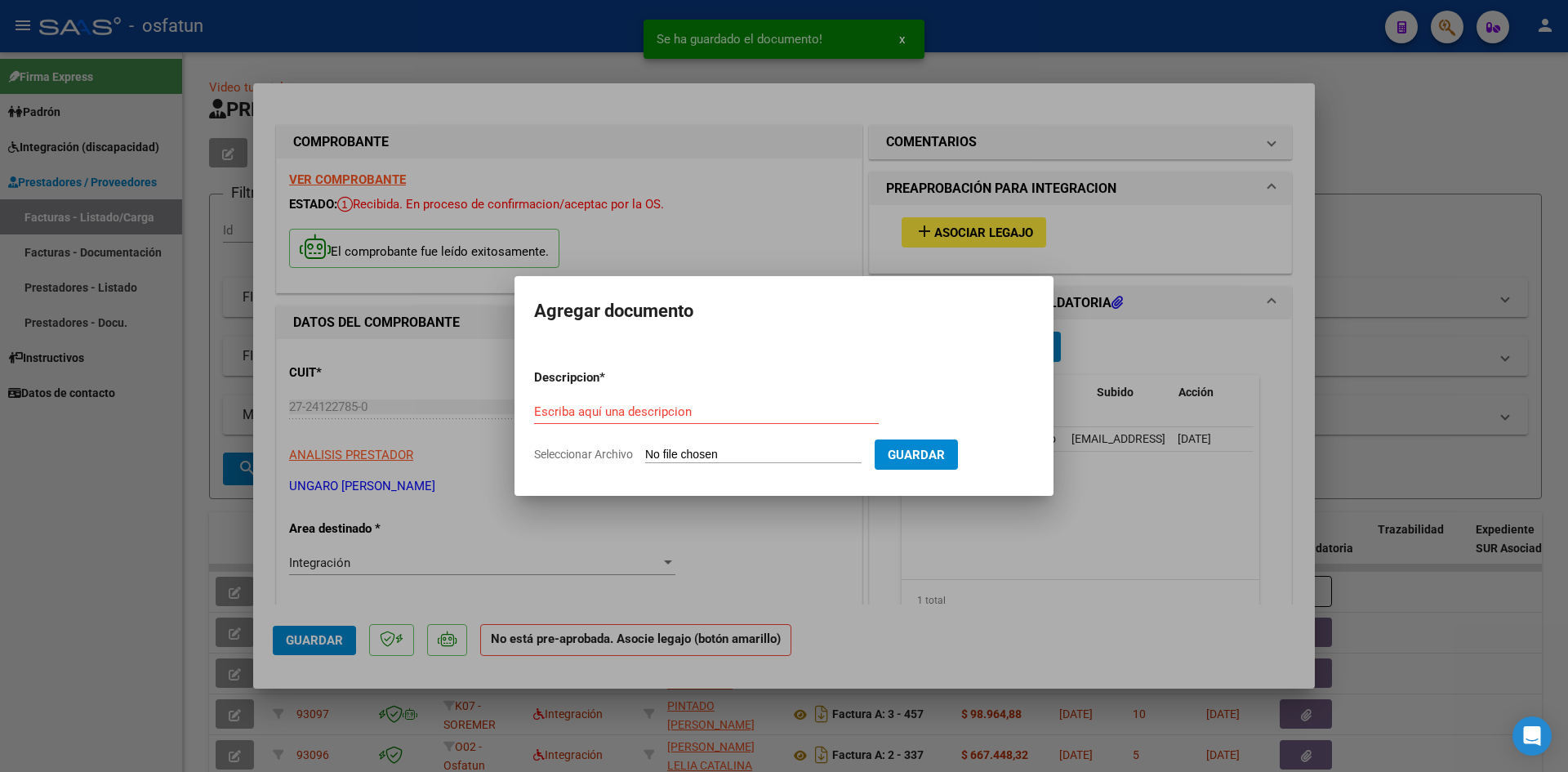
click at [703, 456] on input "Seleccionar Archivo" at bounding box center [753, 454] width 216 height 15
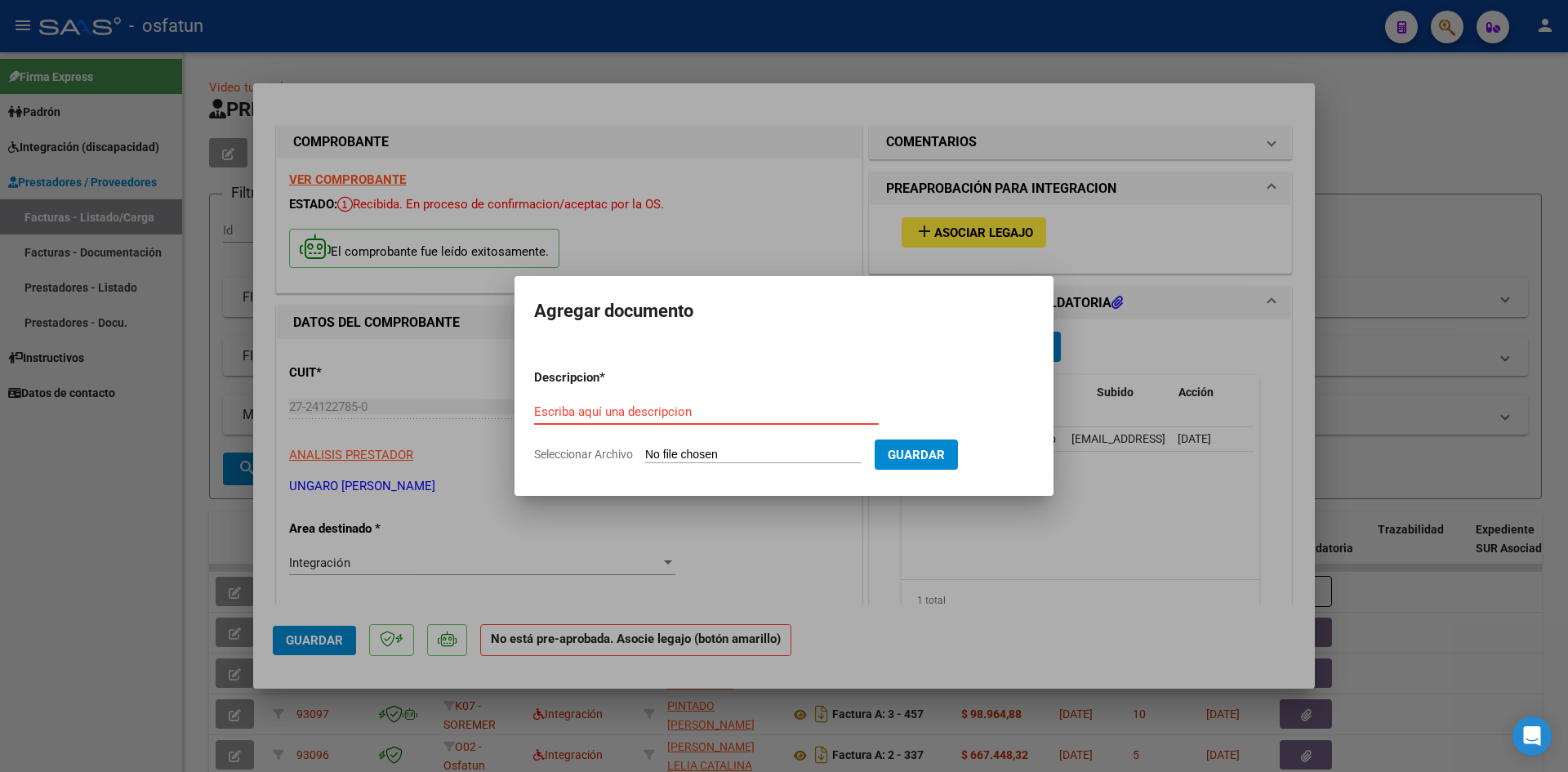
click at [621, 410] on input "Escriba aquí una descripcion" at bounding box center [706, 411] width 344 height 14
type input "asistencia psicopedagogia"
click at [694, 456] on input "Seleccionar Archivo" at bounding box center [753, 454] width 216 height 15
type input "C:\fakepath\asistencia.pdf"
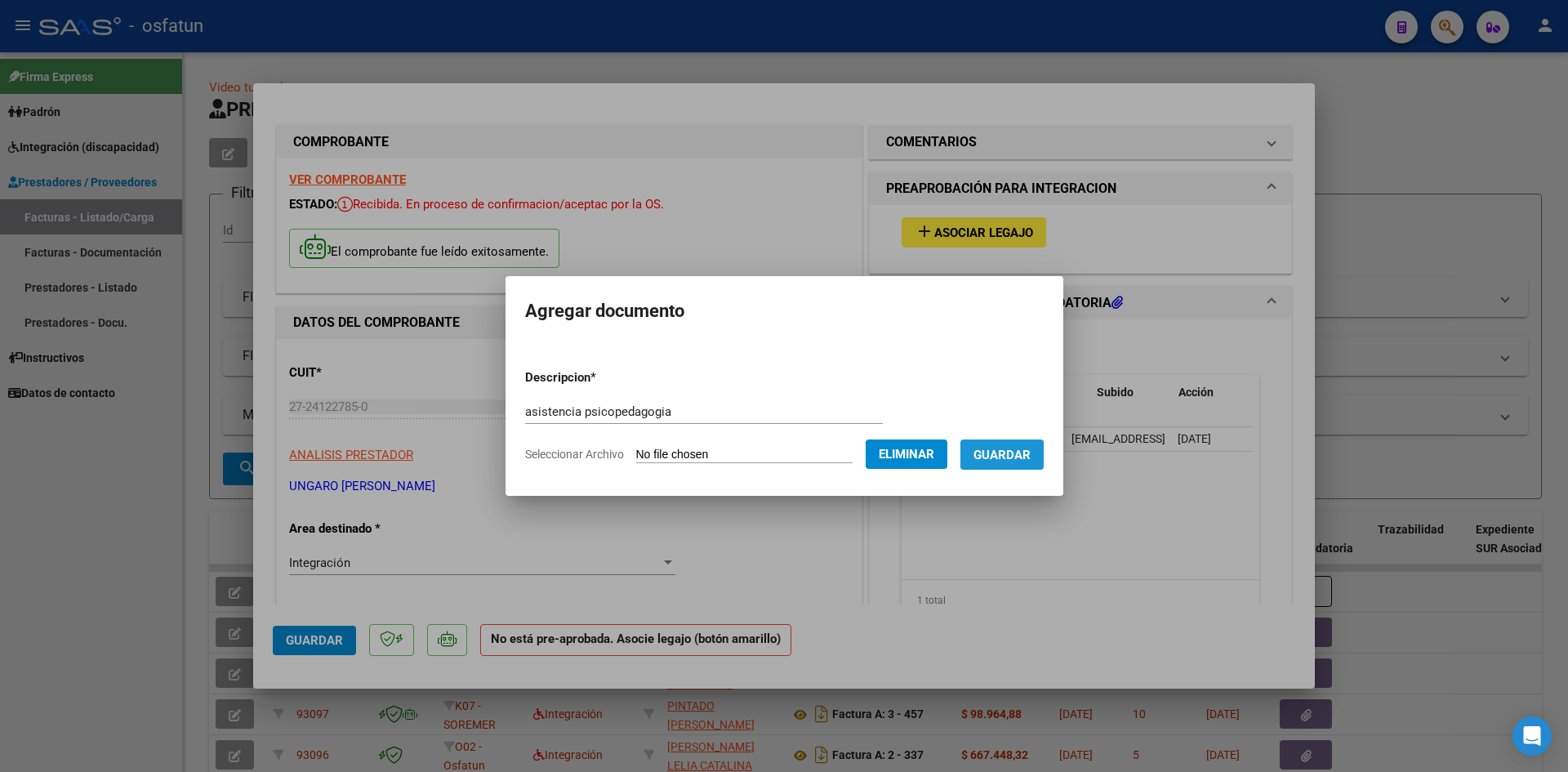
click at [1007, 455] on span "Guardar" at bounding box center [1002, 454] width 57 height 14
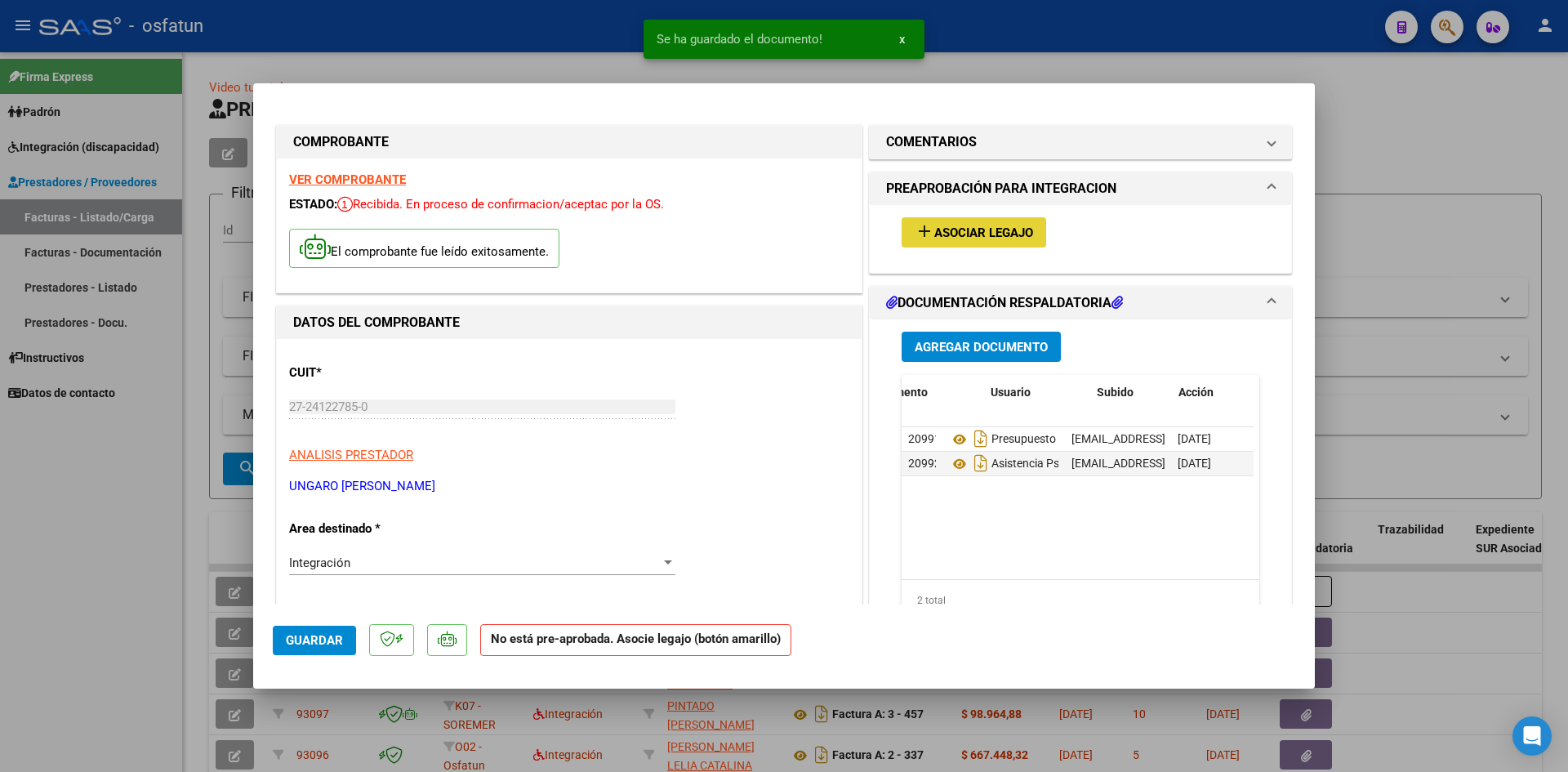
click at [954, 226] on span "Asociar Legajo" at bounding box center [984, 233] width 98 height 14
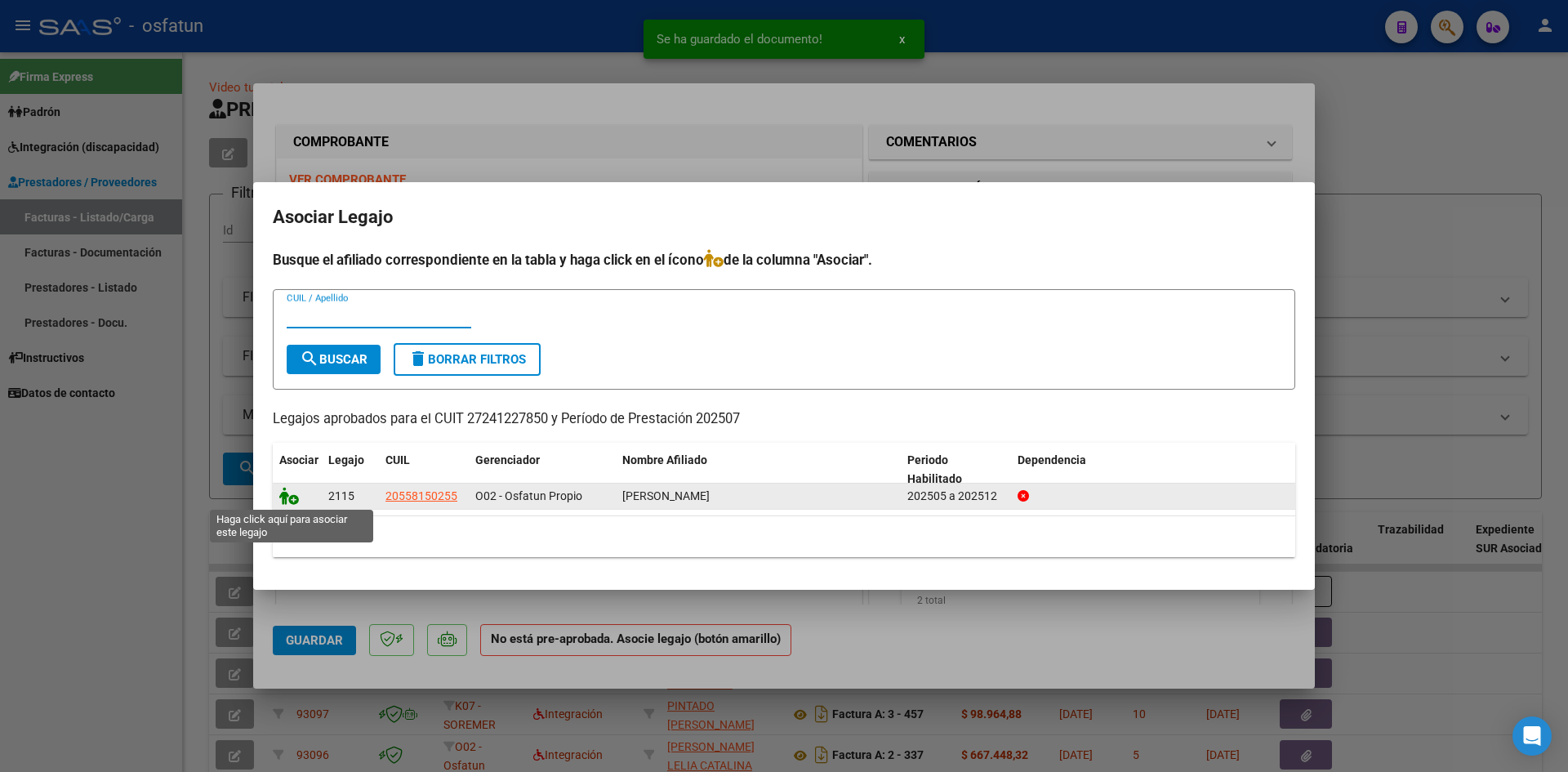
click at [296, 495] on icon at bounding box center [289, 496] width 20 height 18
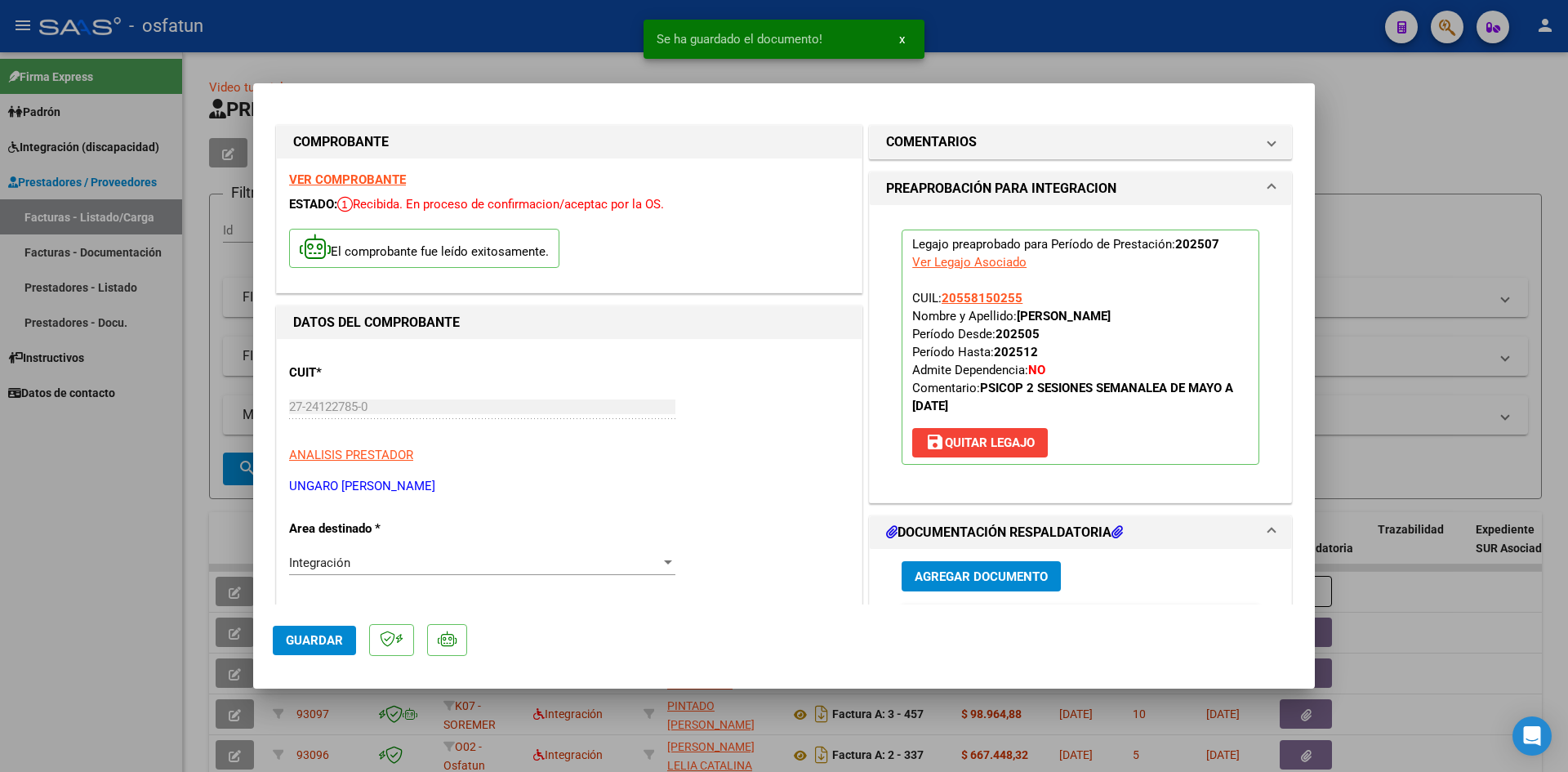
click at [321, 640] on span "Guardar" at bounding box center [315, 641] width 57 height 14
click at [1441, 156] on div at bounding box center [784, 386] width 1568 height 772
type input "$ 0,00"
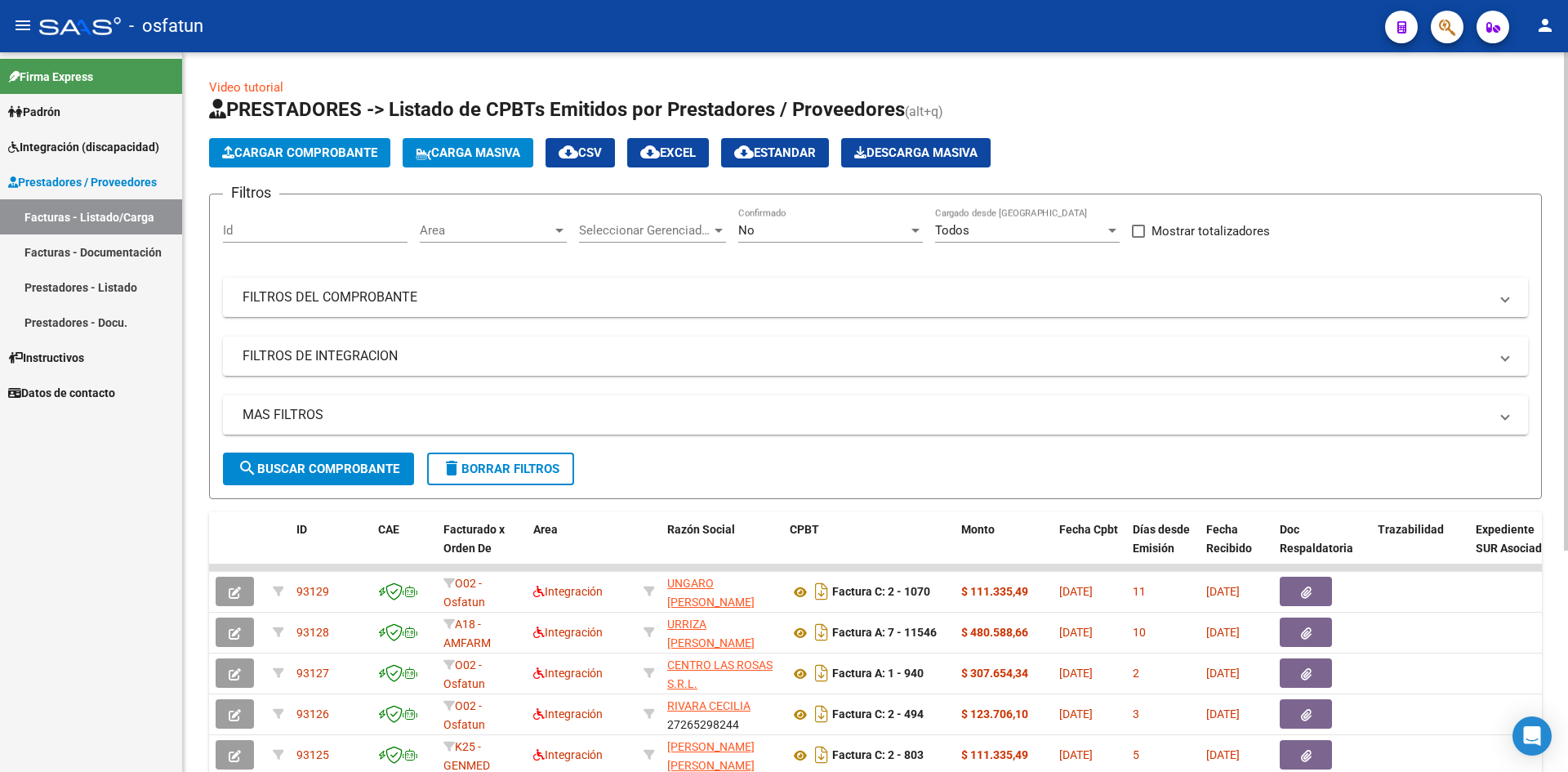
click at [325, 153] on span "Cargar Comprobante" at bounding box center [299, 153] width 155 height 14
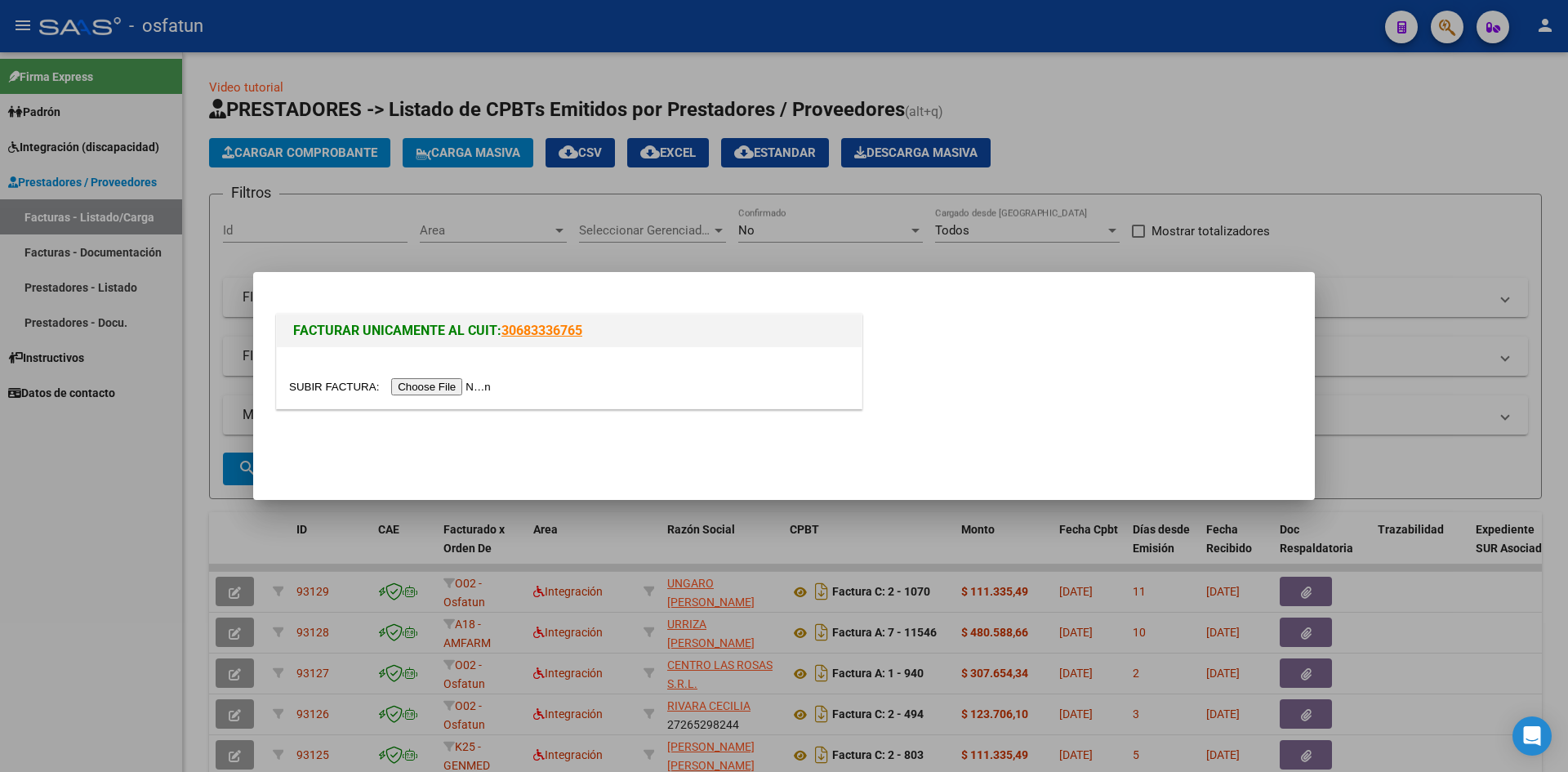
click at [478, 395] on div at bounding box center [570, 378] width 585 height 61
click at [469, 385] on input "file" at bounding box center [392, 386] width 207 height 17
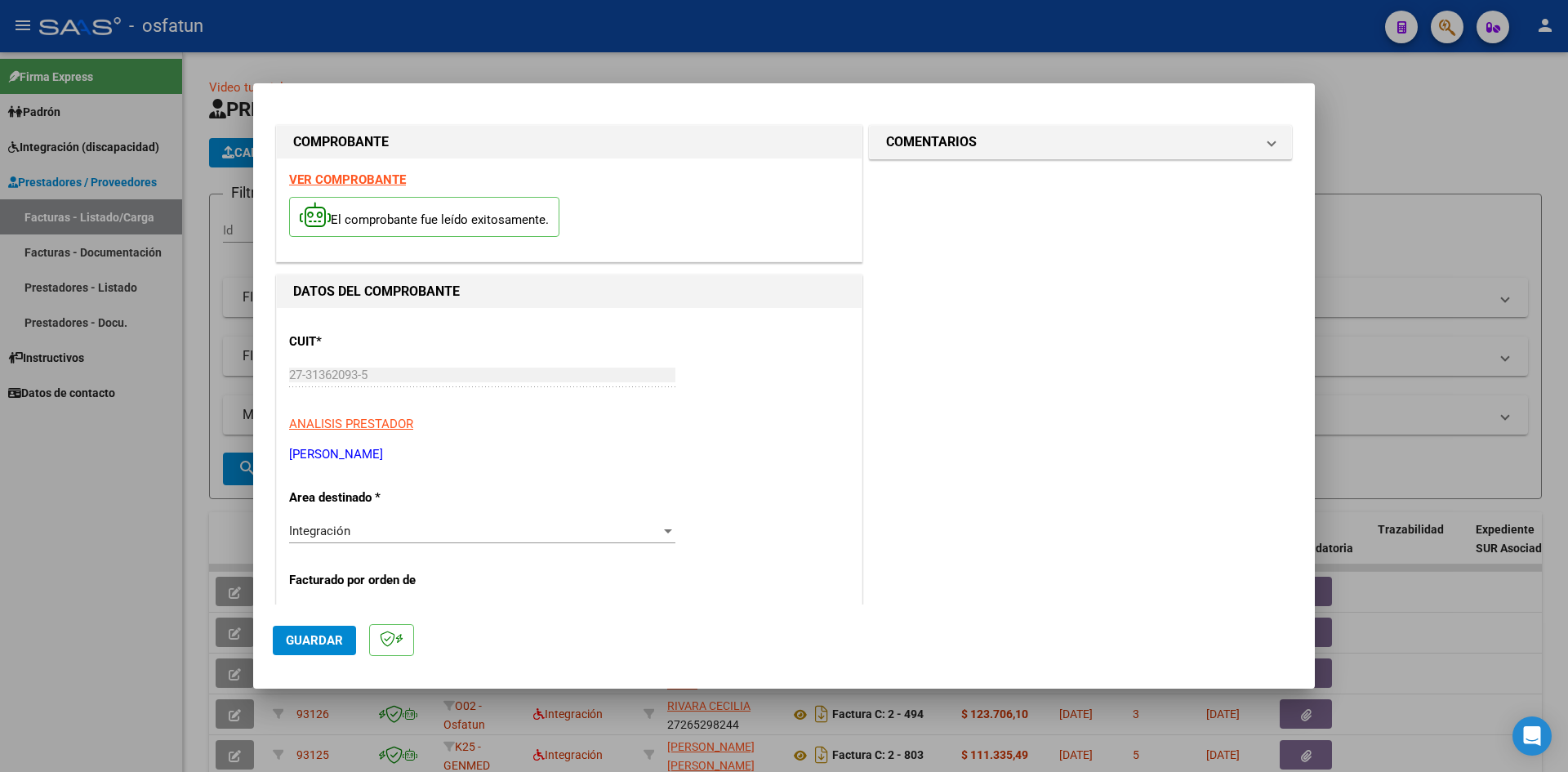
click at [360, 179] on strong "VER COMPROBANTE" at bounding box center [347, 180] width 117 height 14
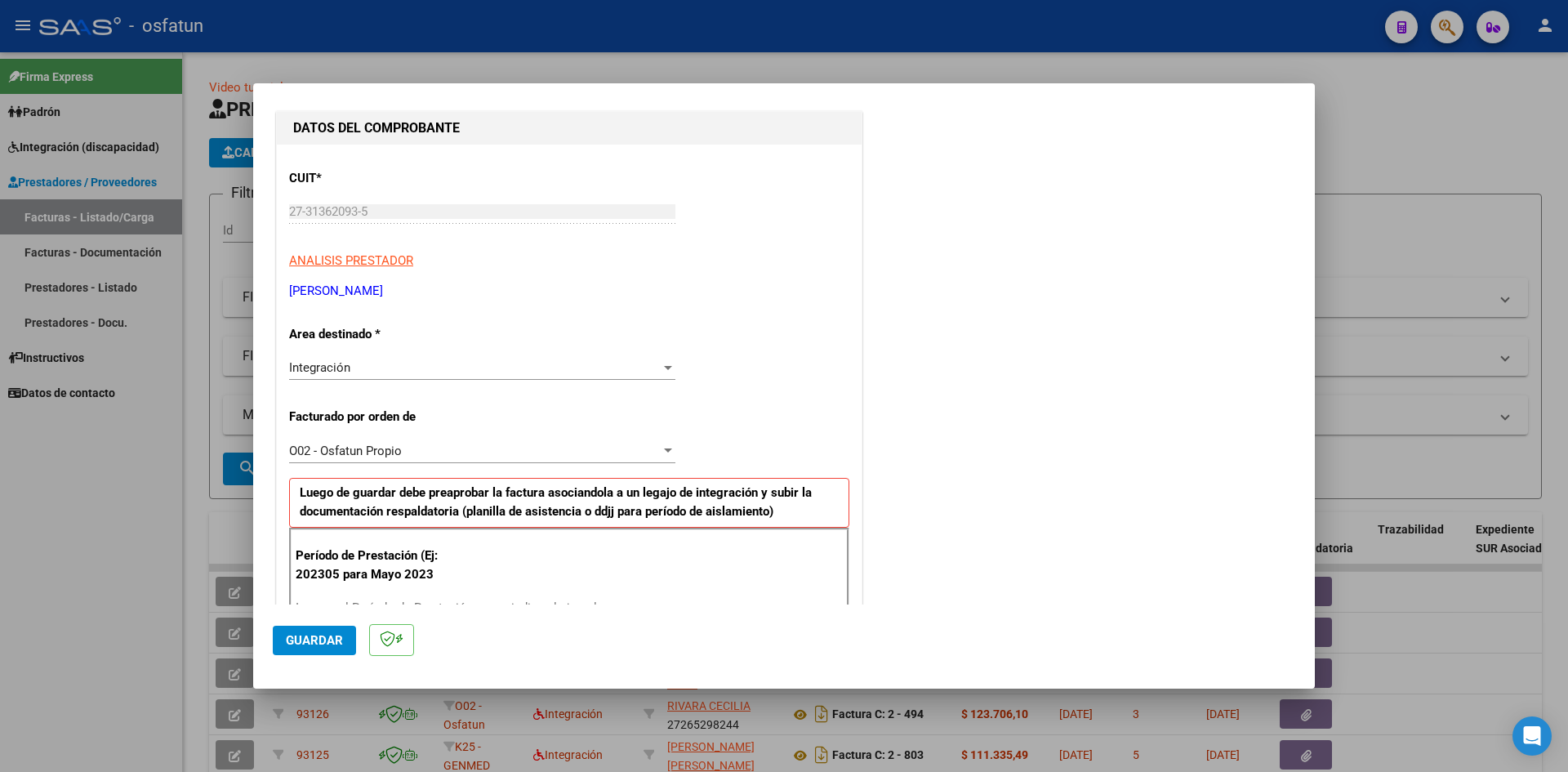
scroll to position [409, 0]
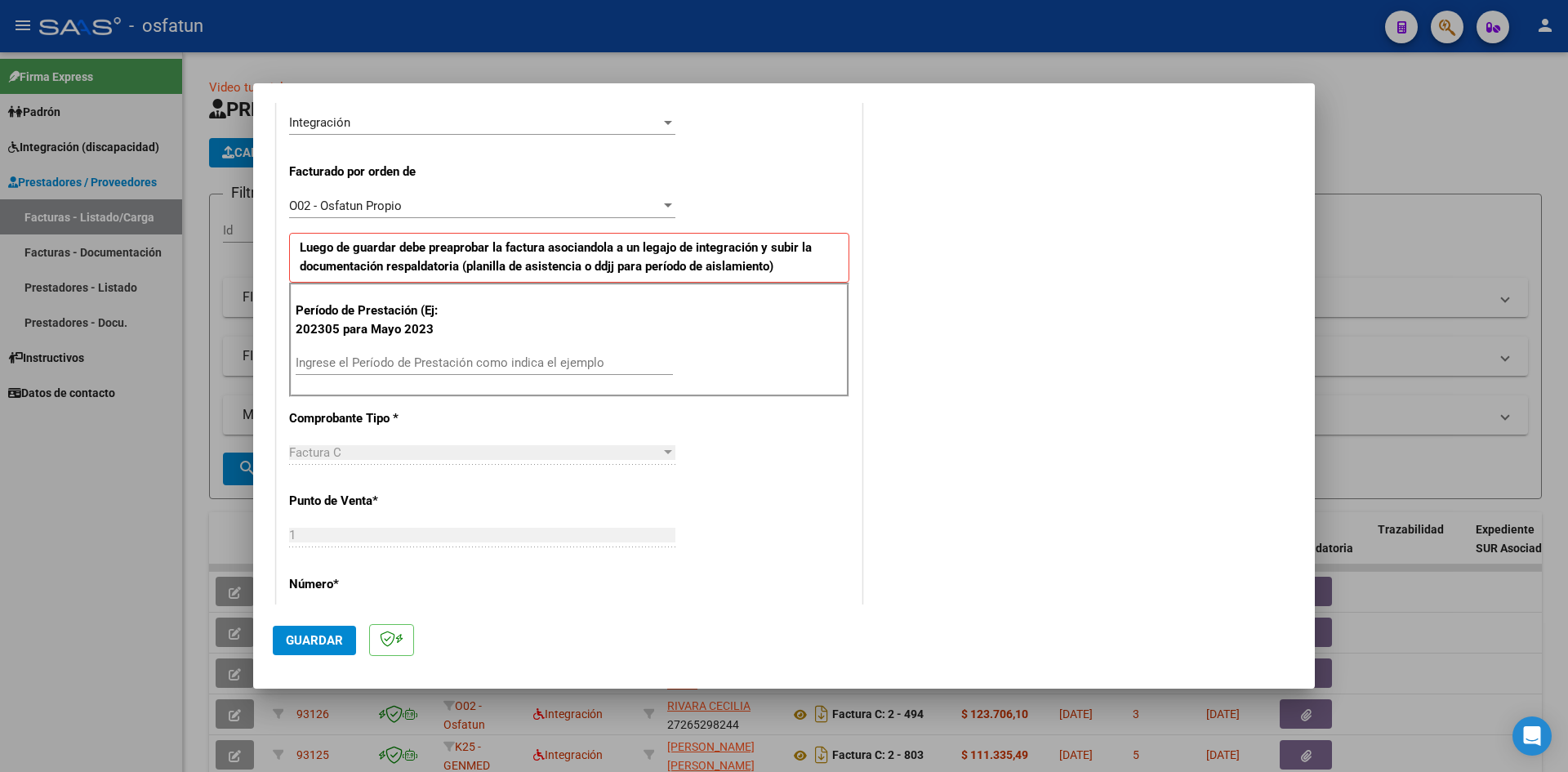
click at [371, 352] on div "Período de Prestación (Ej: 202305 para [DATE] Ingrese el Período de Prestación …" at bounding box center [569, 340] width 560 height 115
click at [366, 359] on input "Ingrese el Período de Prestación como indica el ejemplo" at bounding box center [485, 362] width 377 height 14
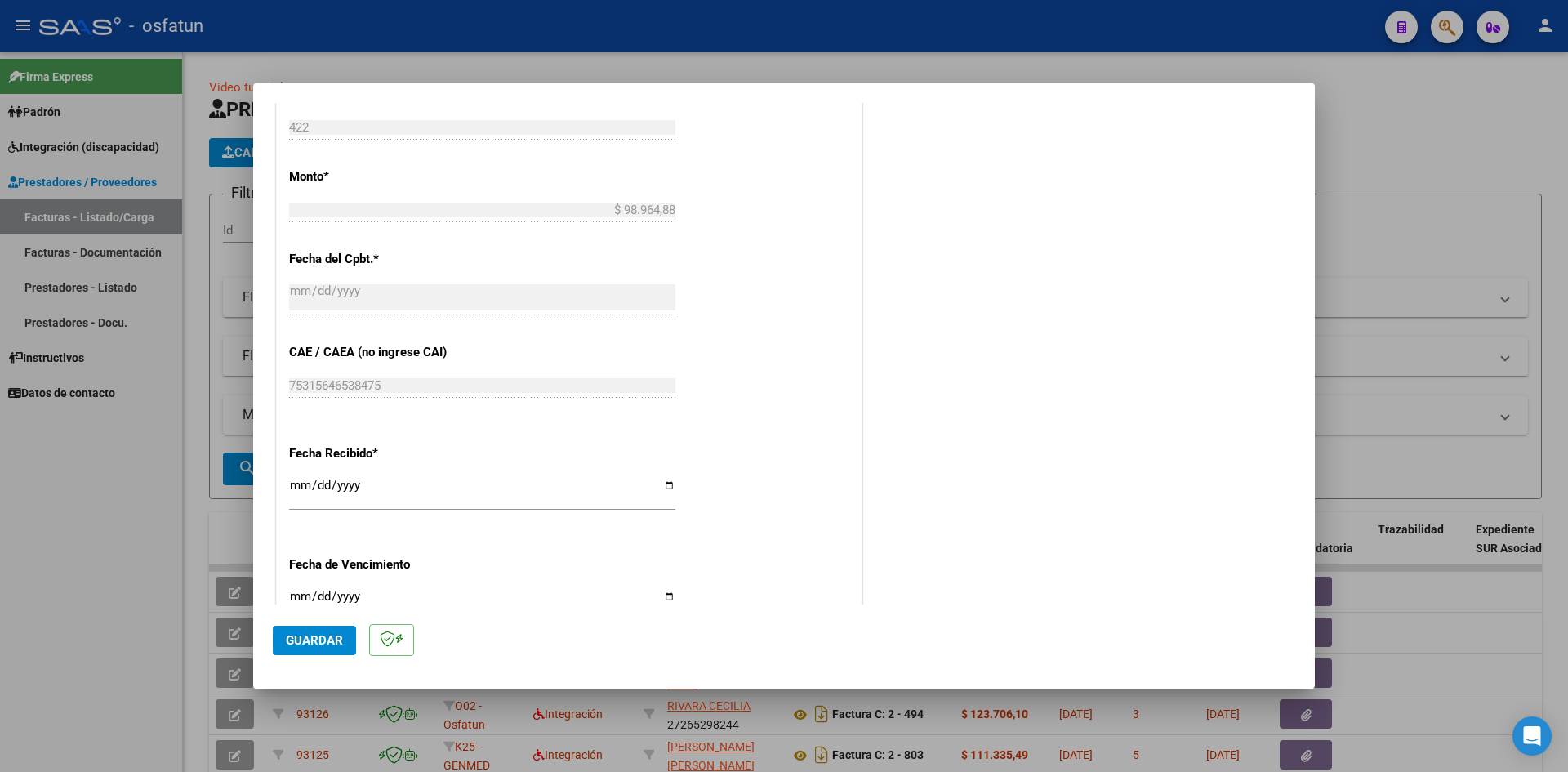
scroll to position [1062, 0]
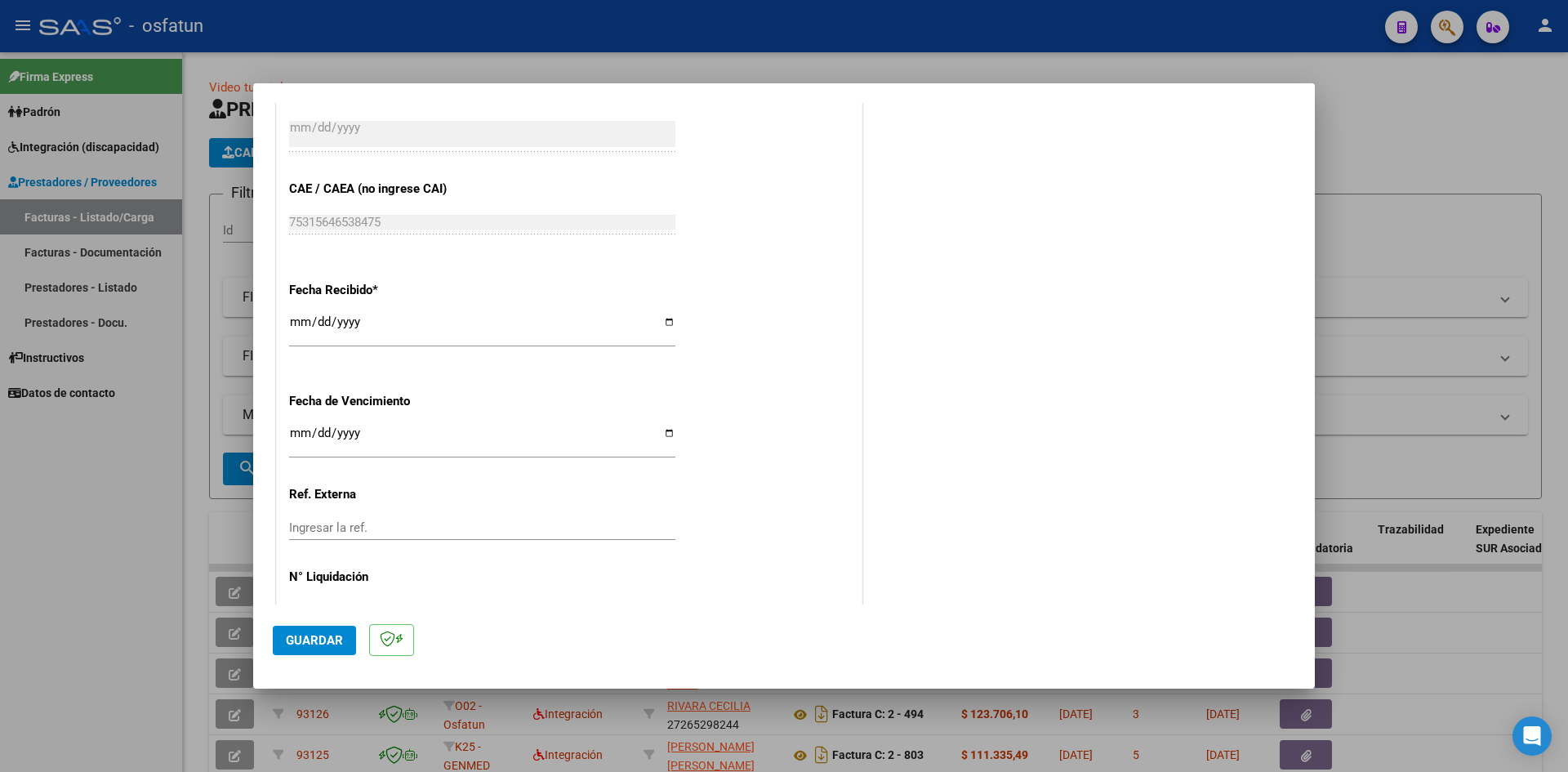
type input "202507"
click at [301, 432] on input "Ingresar la fecha" at bounding box center [482, 439] width 386 height 26
type input "[DATE]"
click at [309, 649] on button "Guardar" at bounding box center [314, 640] width 83 height 30
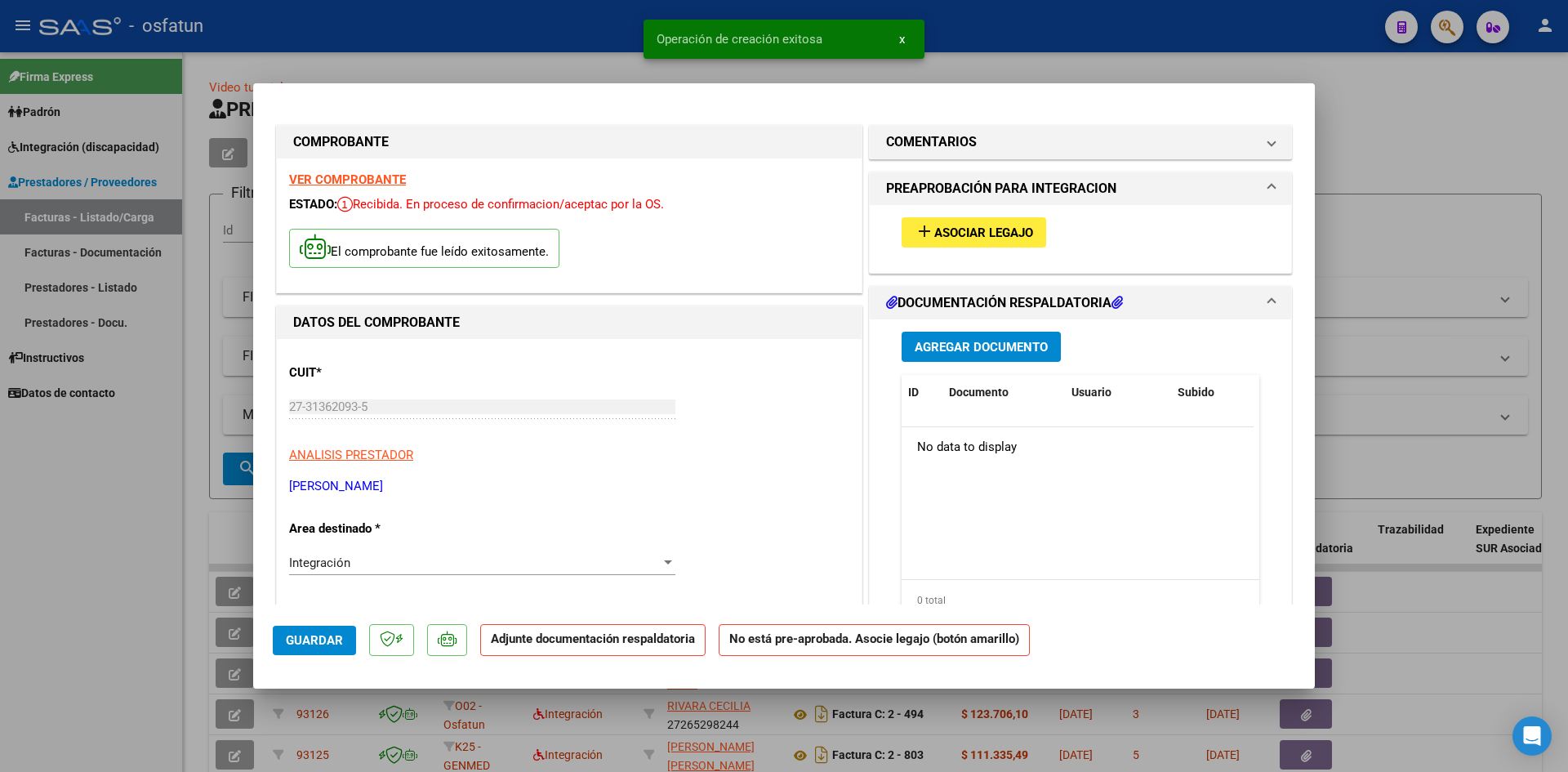
click at [997, 352] on span "Agregar Documento" at bounding box center [981, 347] width 133 height 14
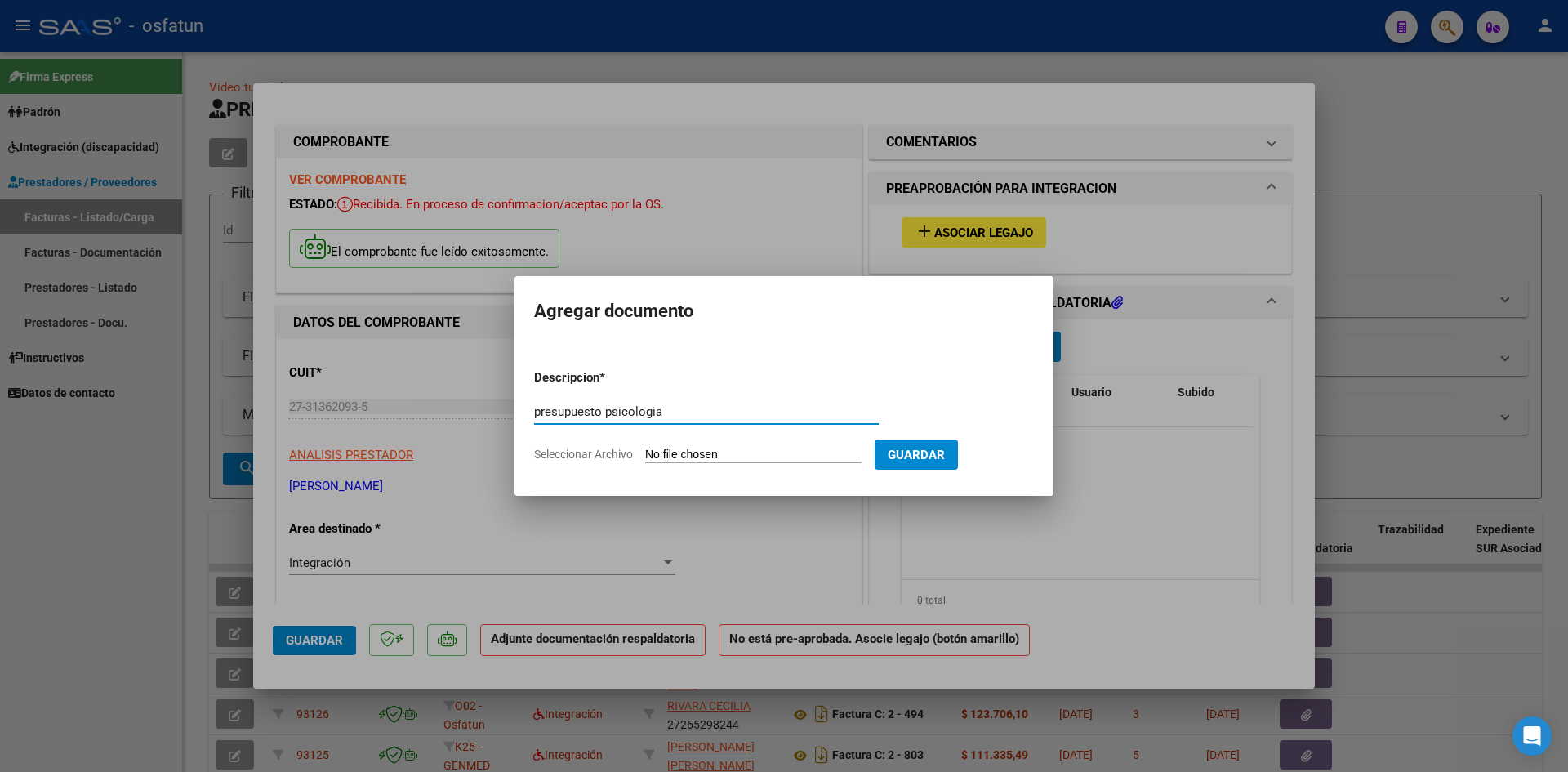
type input "presupuesto psicologia"
click at [688, 455] on input "Seleccionar Archivo" at bounding box center [753, 454] width 216 height 15
type input "C:\fakepath\levin psicologia presupuesto.pdf"
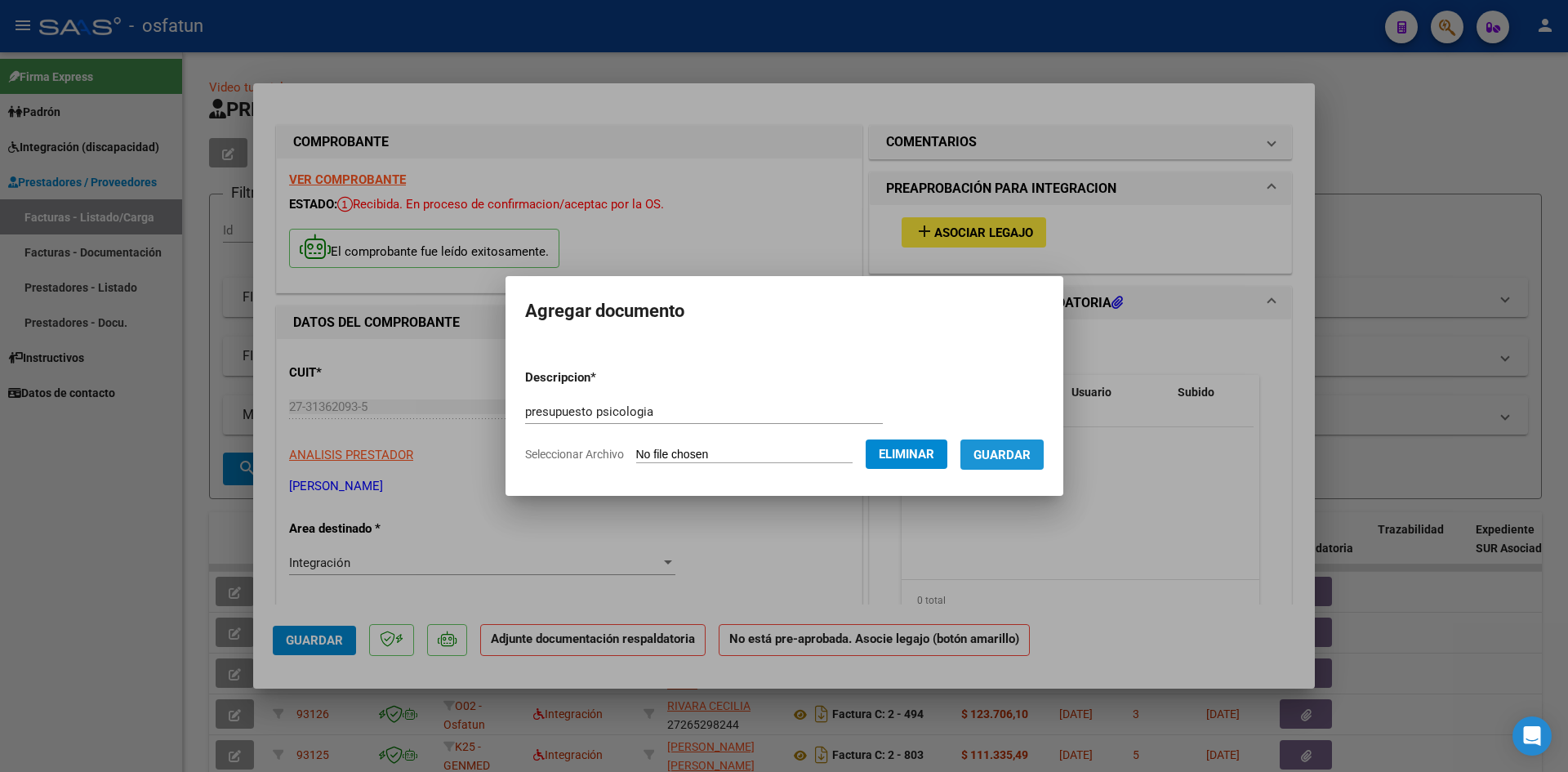
click at [1019, 451] on span "Guardar" at bounding box center [1002, 454] width 57 height 14
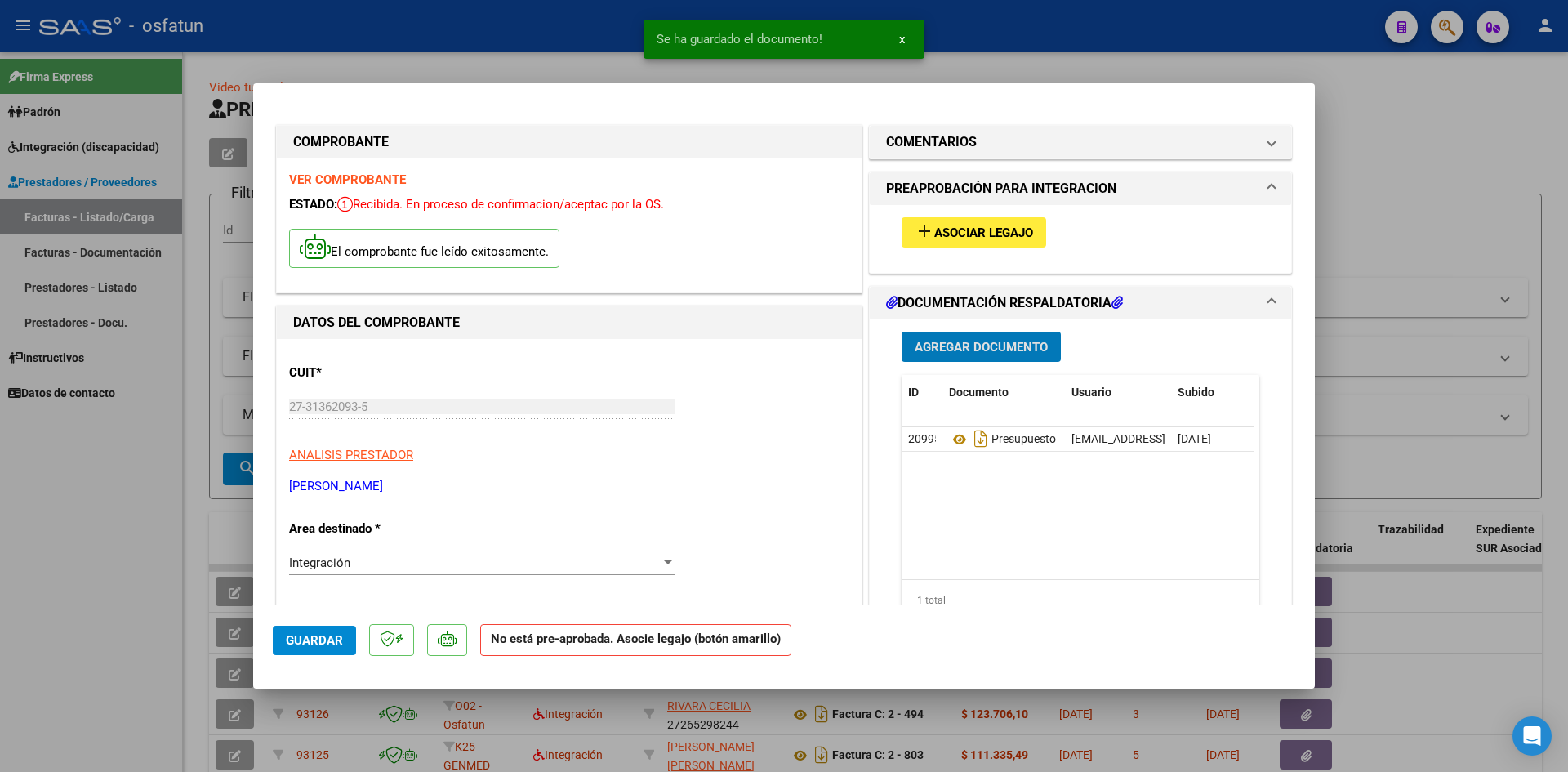
click at [994, 343] on span "Agregar Documento" at bounding box center [981, 347] width 133 height 14
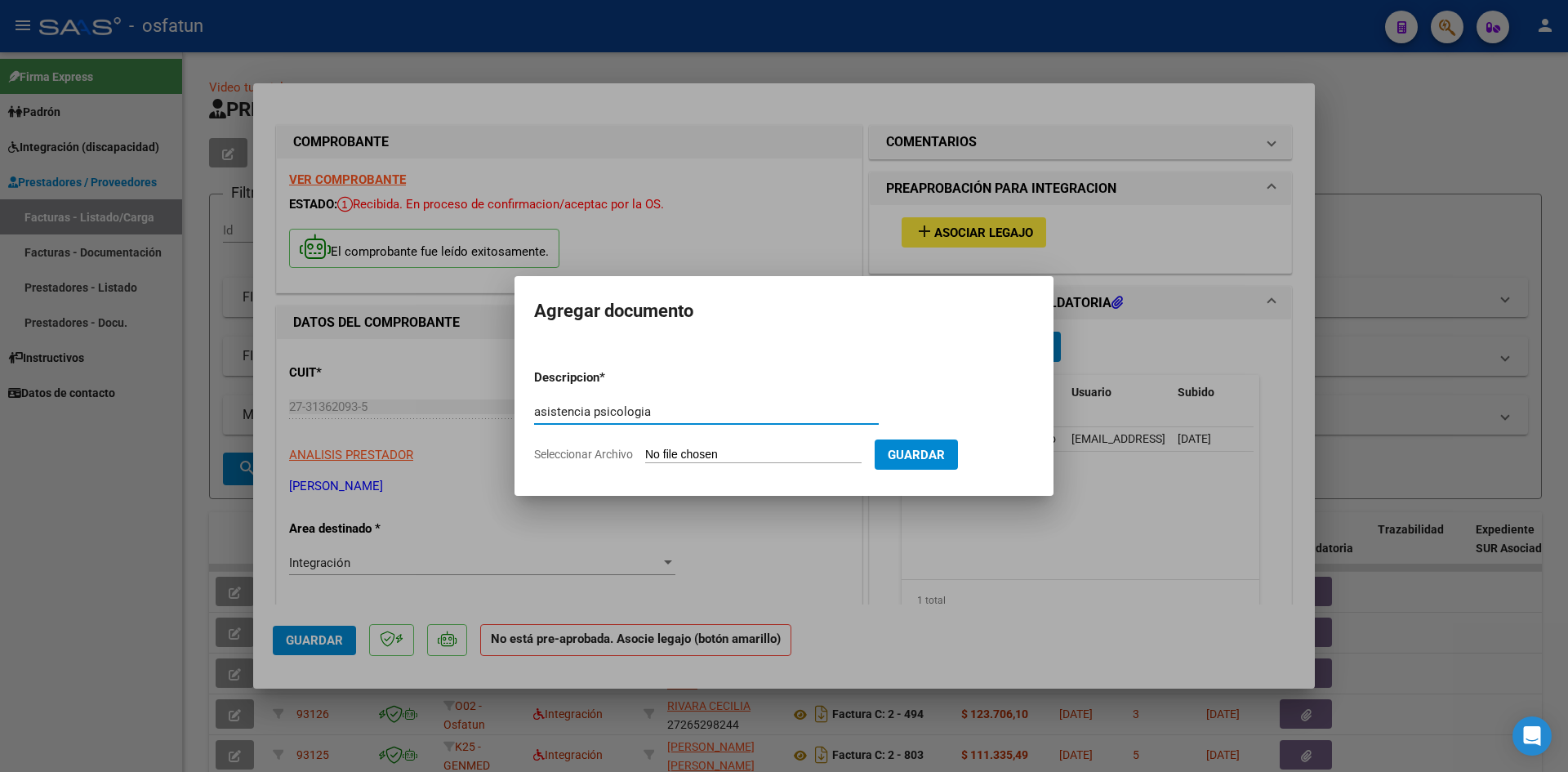
type input "asistencia psicologia"
click at [743, 453] on input "Seleccionar Archivo" at bounding box center [753, 454] width 216 height 15
type input "C:\fakepath\levin asistencia psl.pdf"
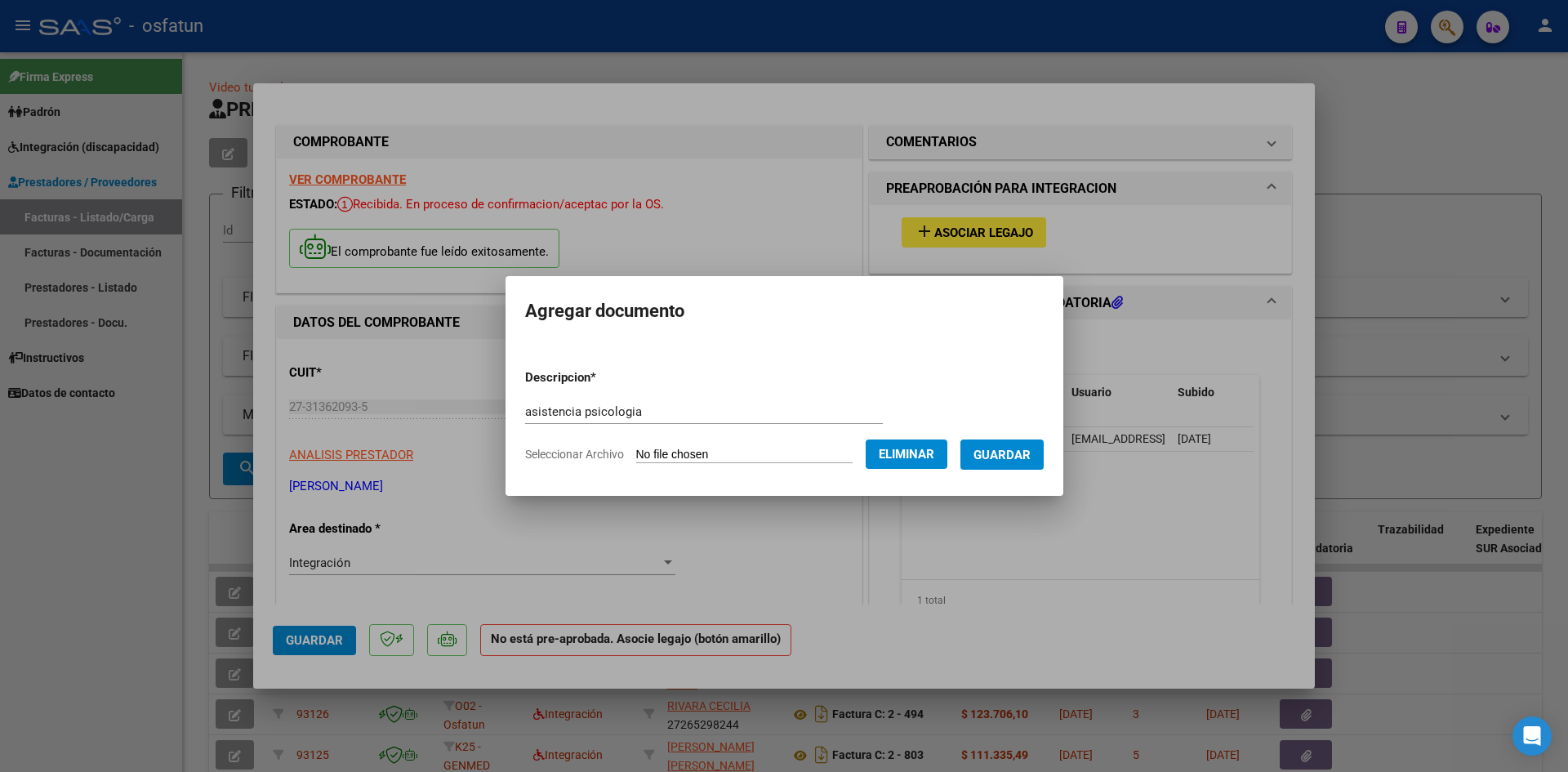
click at [1002, 459] on span "Guardar" at bounding box center [1002, 454] width 57 height 14
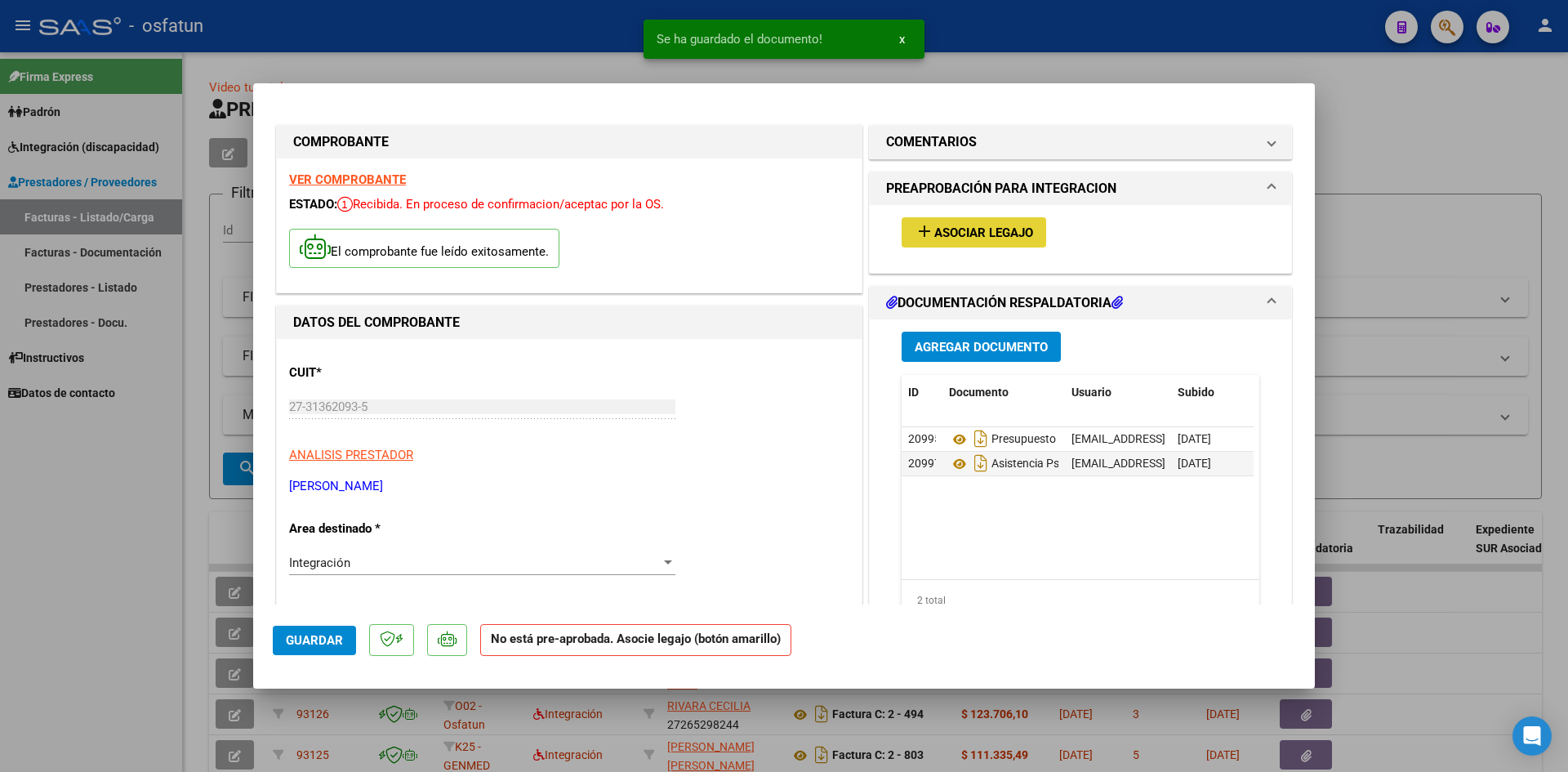
click at [972, 230] on span "Asociar Legajo" at bounding box center [984, 233] width 98 height 14
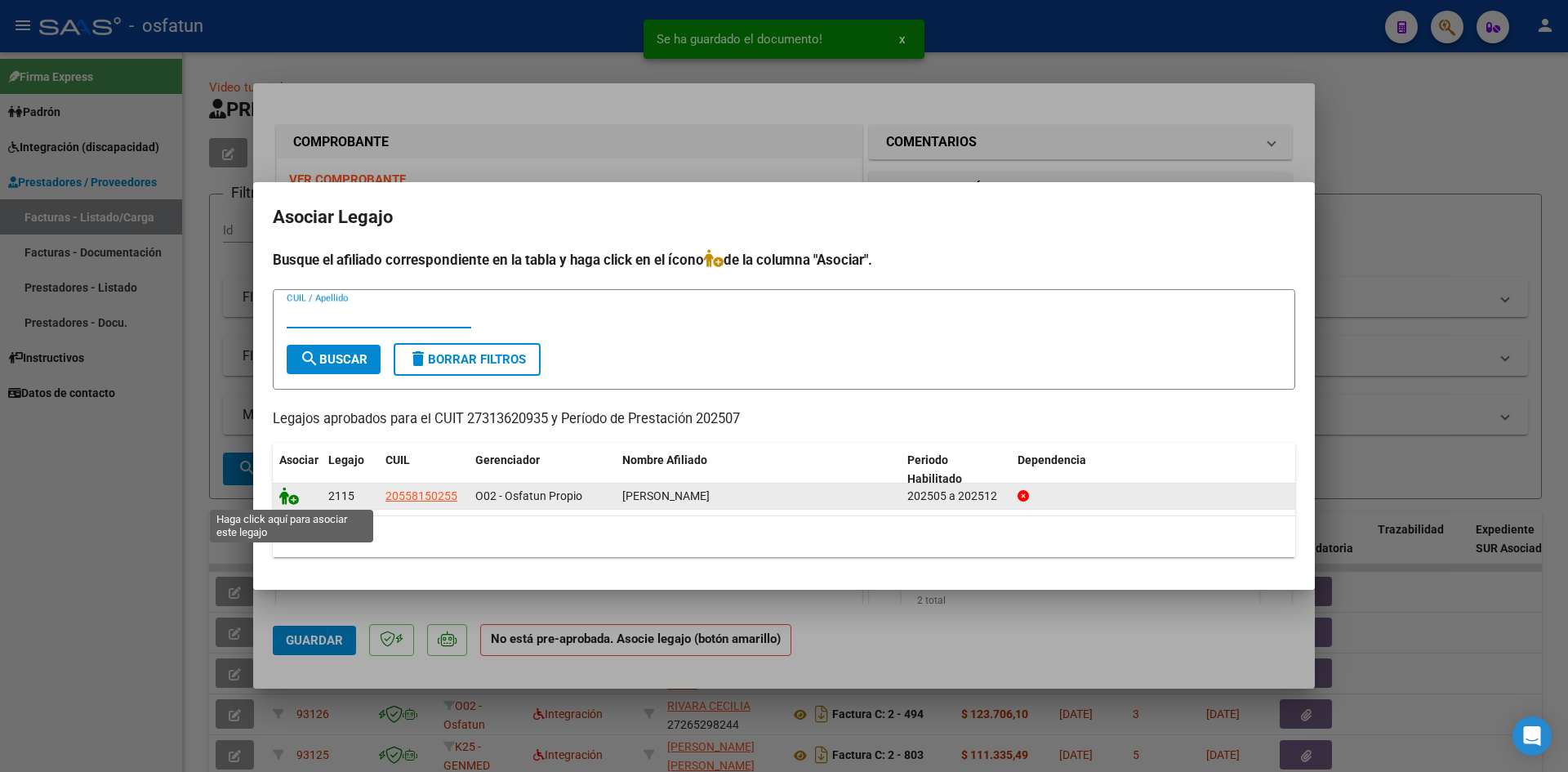
click at [287, 497] on icon at bounding box center [289, 496] width 20 height 18
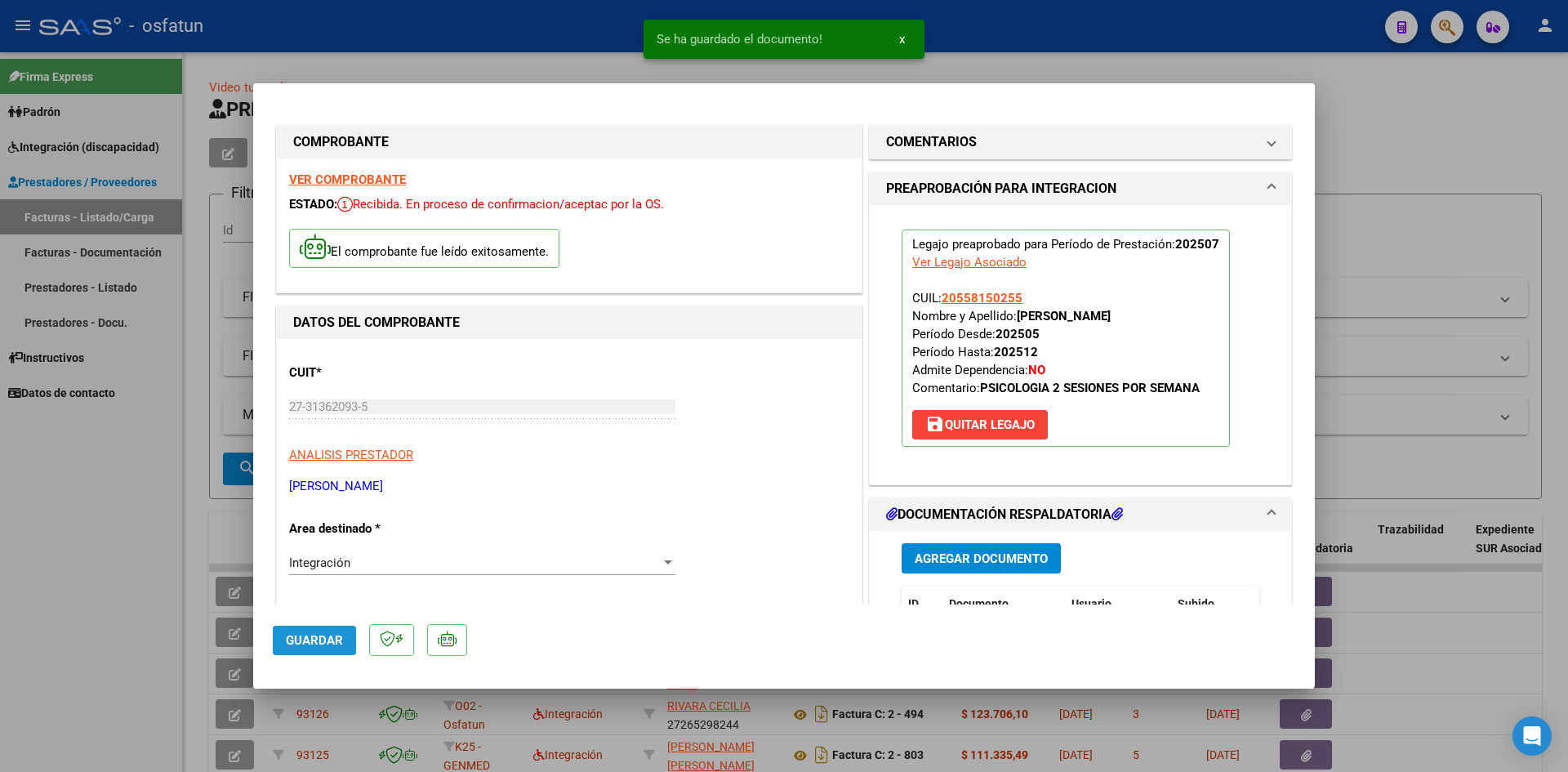
click at [297, 649] on button "Guardar" at bounding box center [314, 640] width 83 height 30
click at [1441, 165] on div at bounding box center [784, 386] width 1568 height 772
type input "$ 0,00"
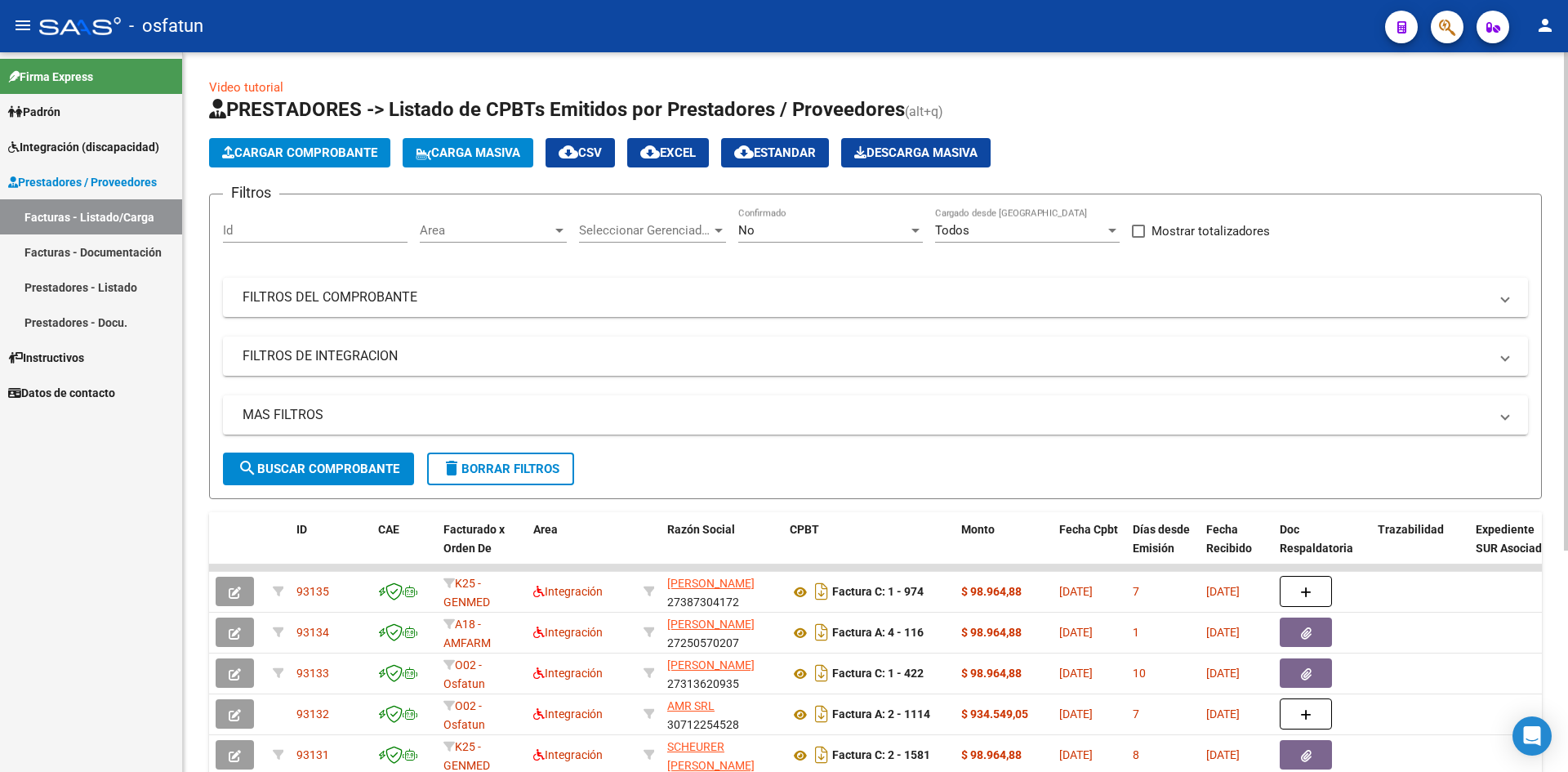
click at [339, 144] on button "Cargar Comprobante" at bounding box center [300, 152] width 182 height 30
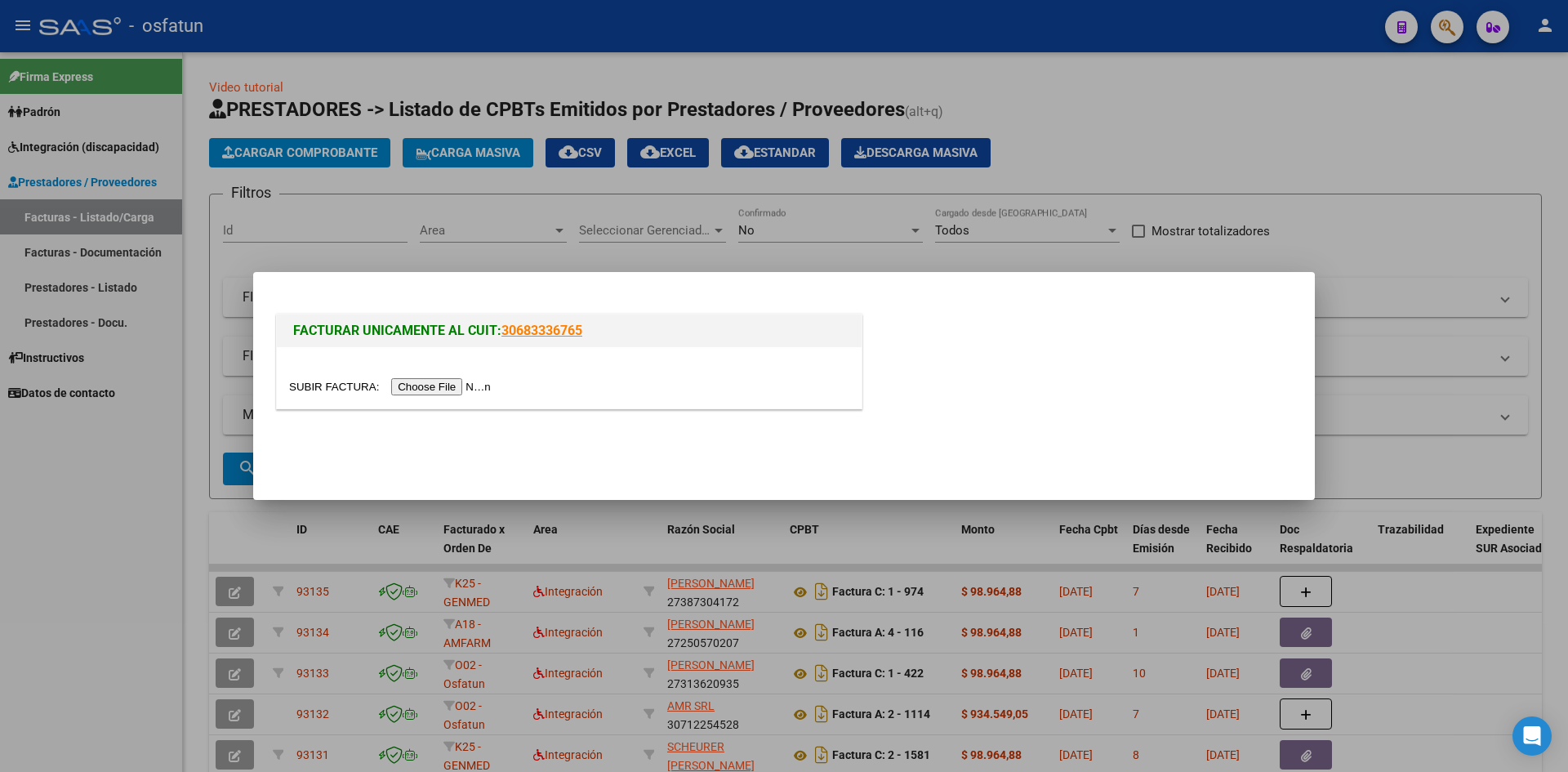
click at [430, 388] on input "file" at bounding box center [392, 386] width 207 height 17
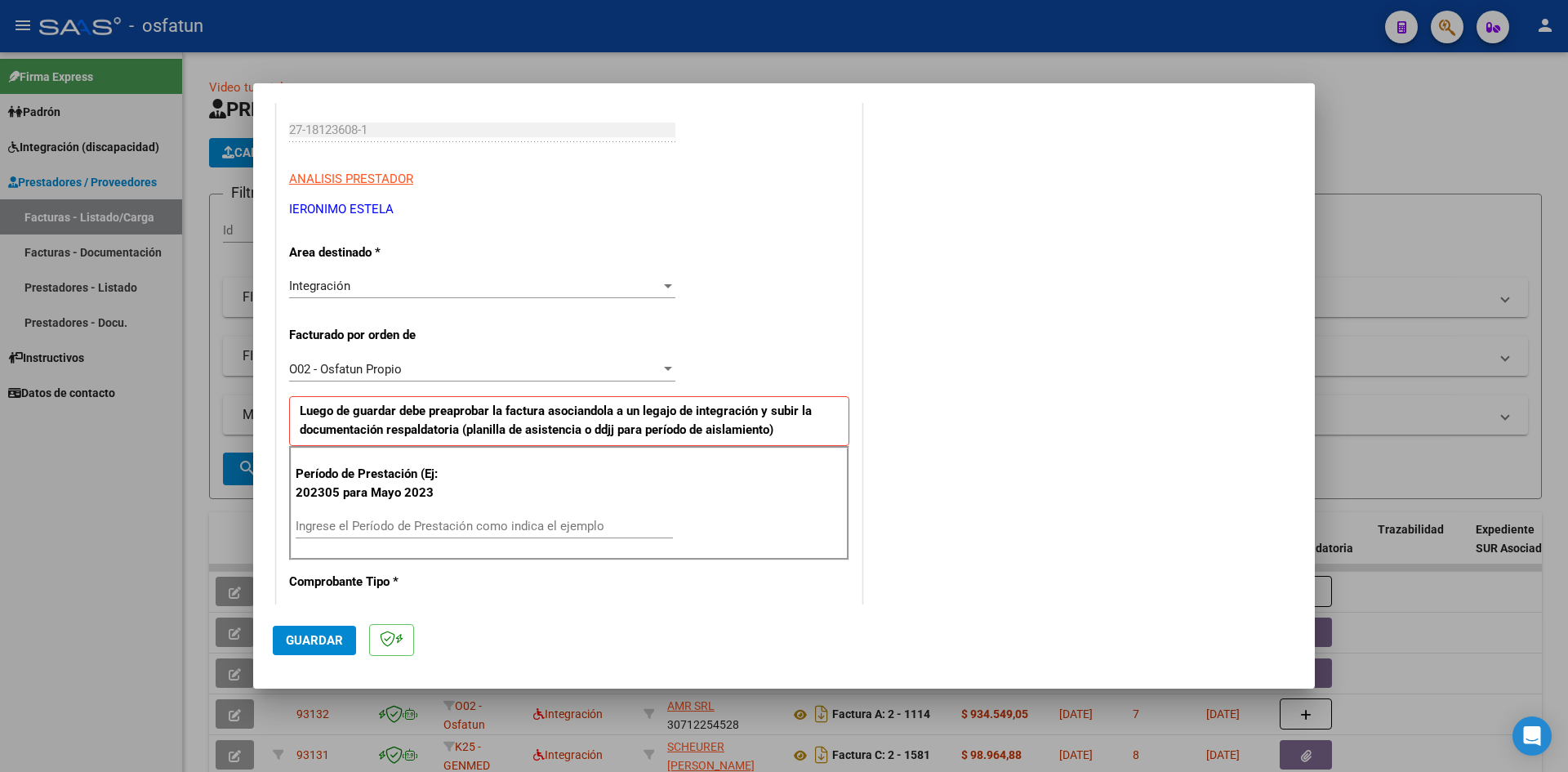
scroll to position [327, 0]
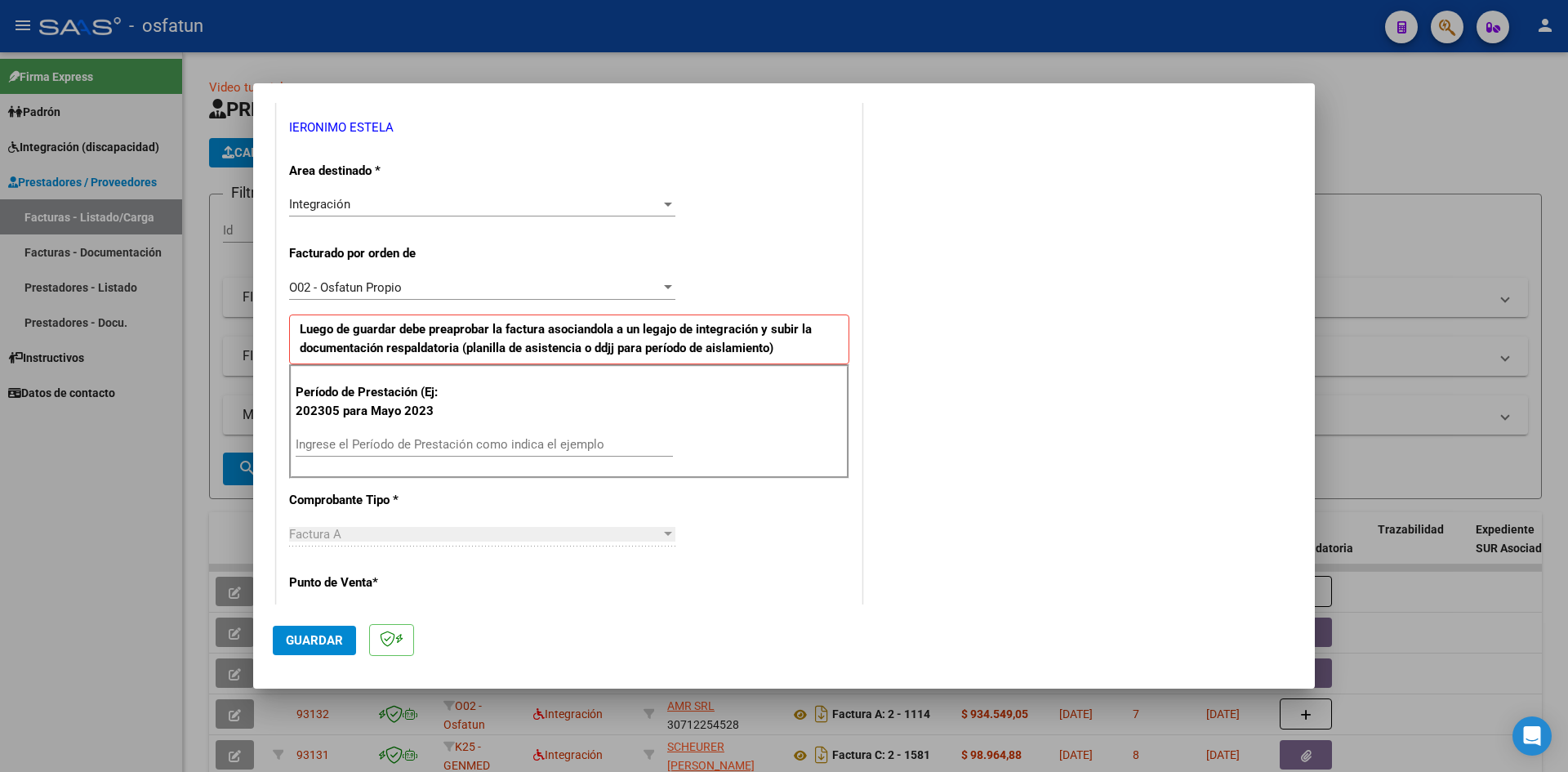
click at [320, 431] on div "Período de Prestación (Ej: 202305 para [DATE] Ingrese el Período de Prestación …" at bounding box center [569, 421] width 560 height 115
click at [320, 444] on input "Ingrese el Período de Prestación como indica el ejemplo" at bounding box center [485, 444] width 377 height 14
type input "202507"
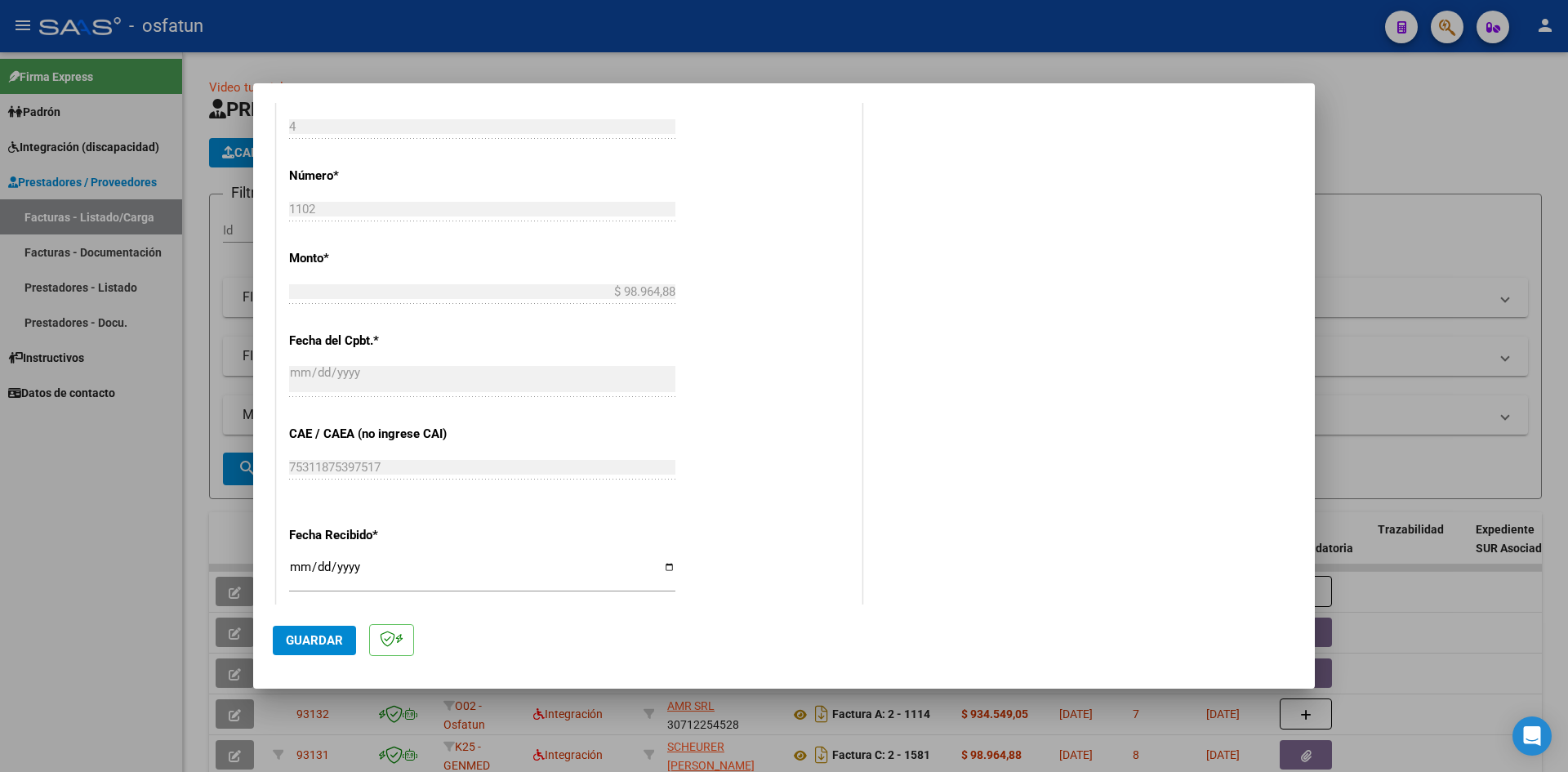
scroll to position [980, 0]
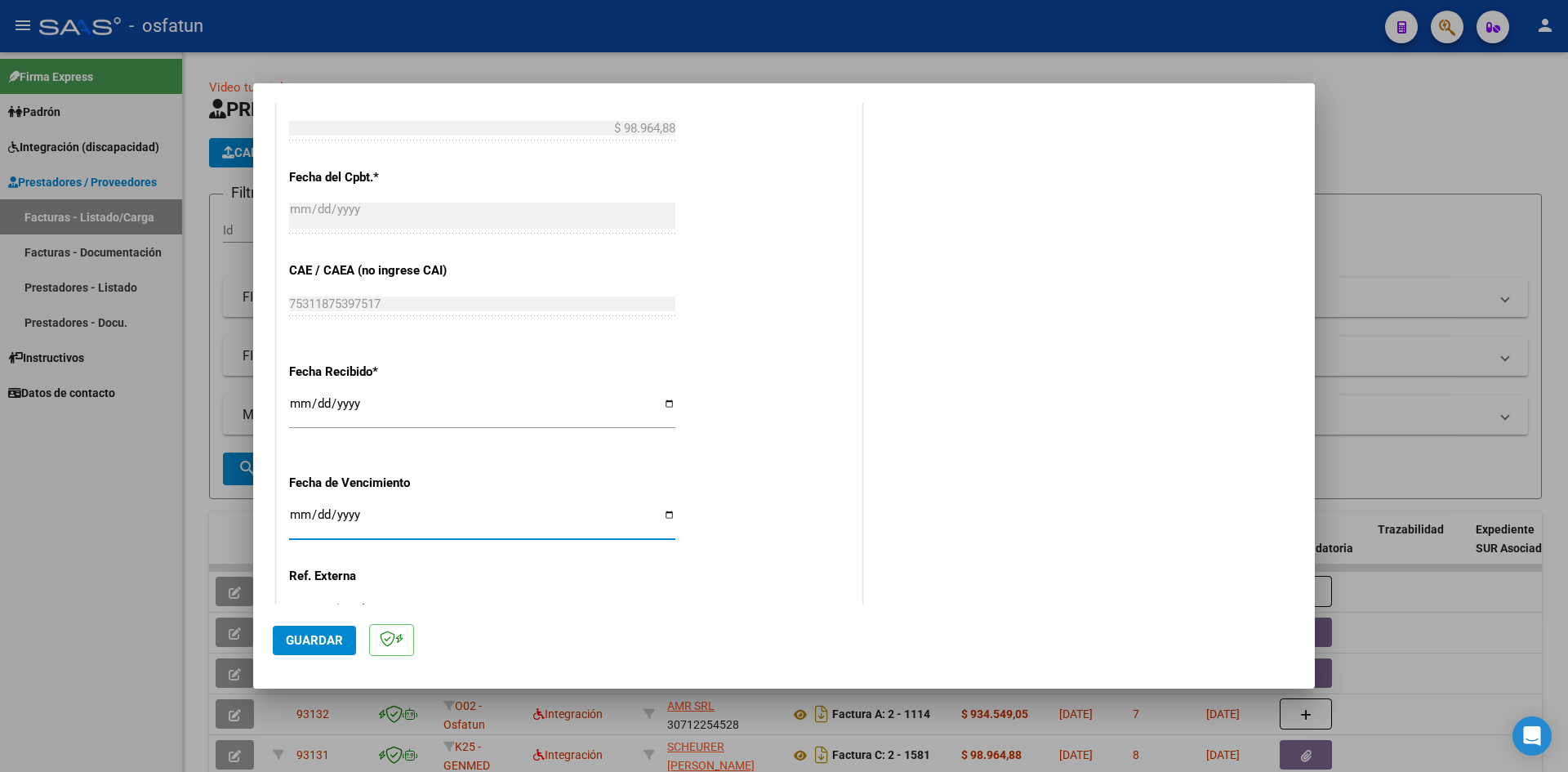
click at [296, 511] on input "Ingresar la fecha" at bounding box center [482, 521] width 386 height 26
type input "[DATE]"
drag, startPoint x: 332, startPoint y: 639, endPoint x: 350, endPoint y: 614, distance: 30.8
click at [330, 634] on span "Guardar" at bounding box center [315, 641] width 57 height 14
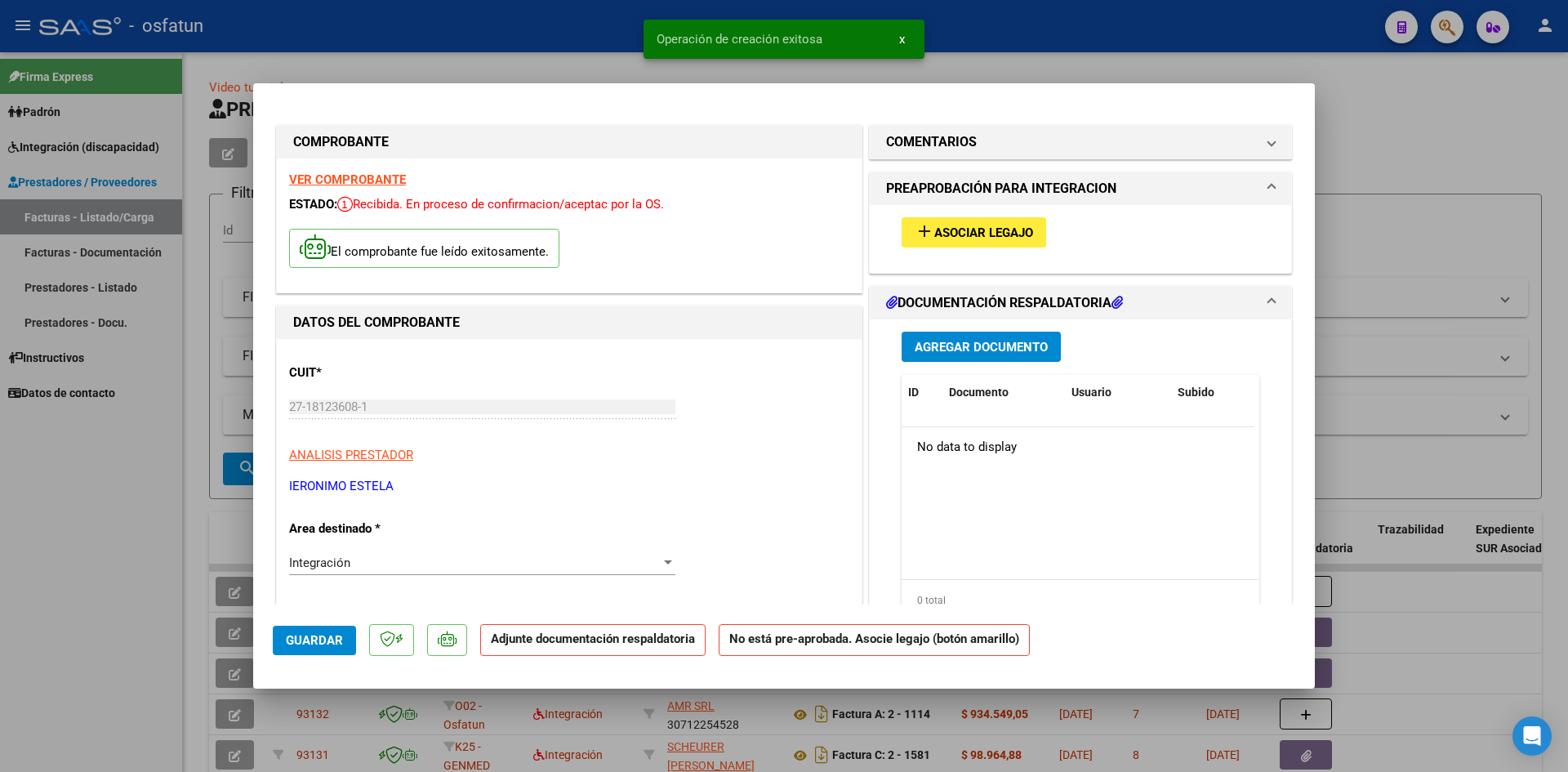
click at [987, 347] on span "Agregar Documento" at bounding box center [981, 347] width 133 height 14
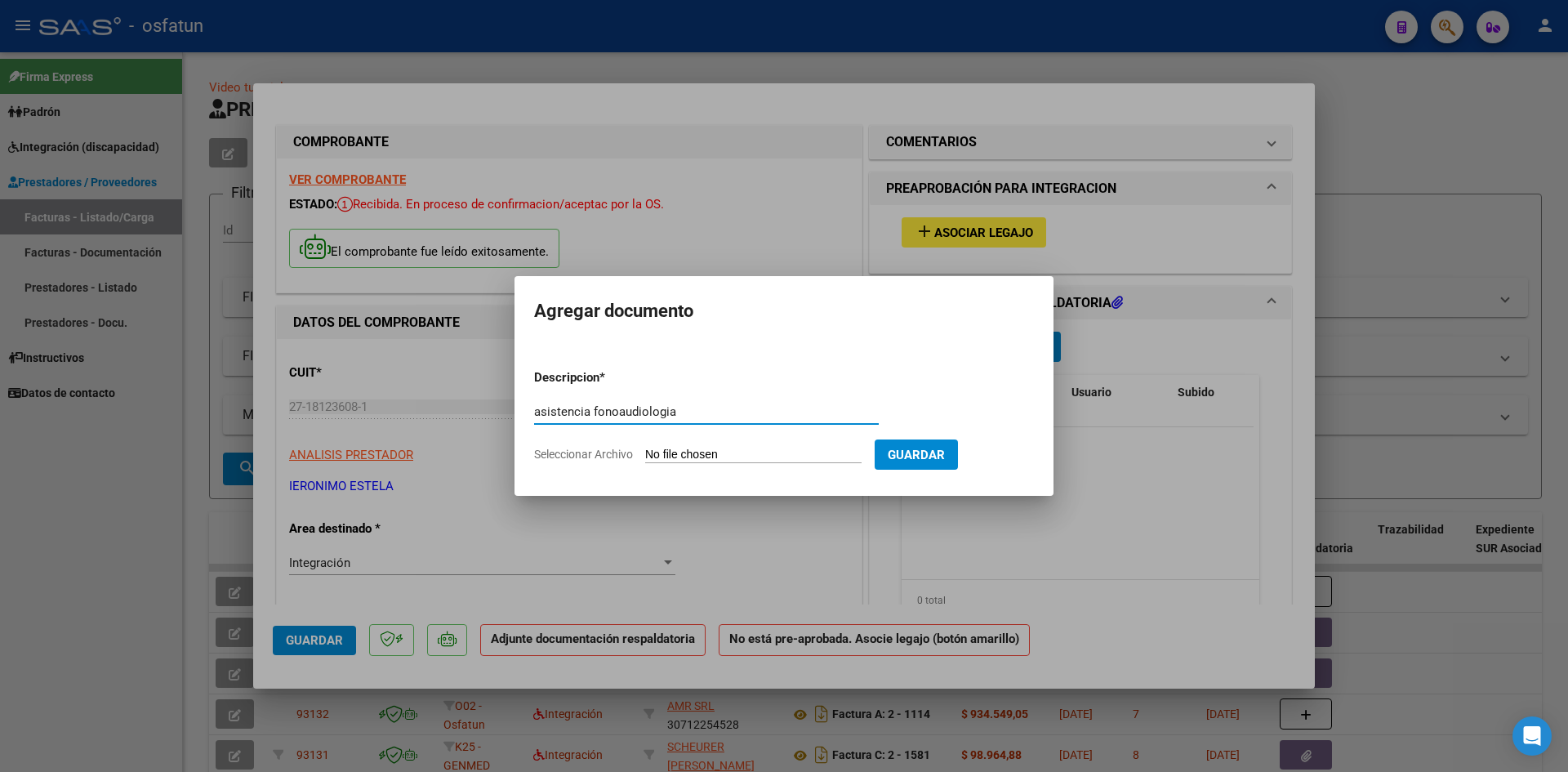
type input "asistencia fonoaudiologia"
click at [681, 455] on input "Seleccionar Archivo" at bounding box center [753, 454] width 216 height 15
type input "C:\fakepath\marquez asistencia fono.pdf"
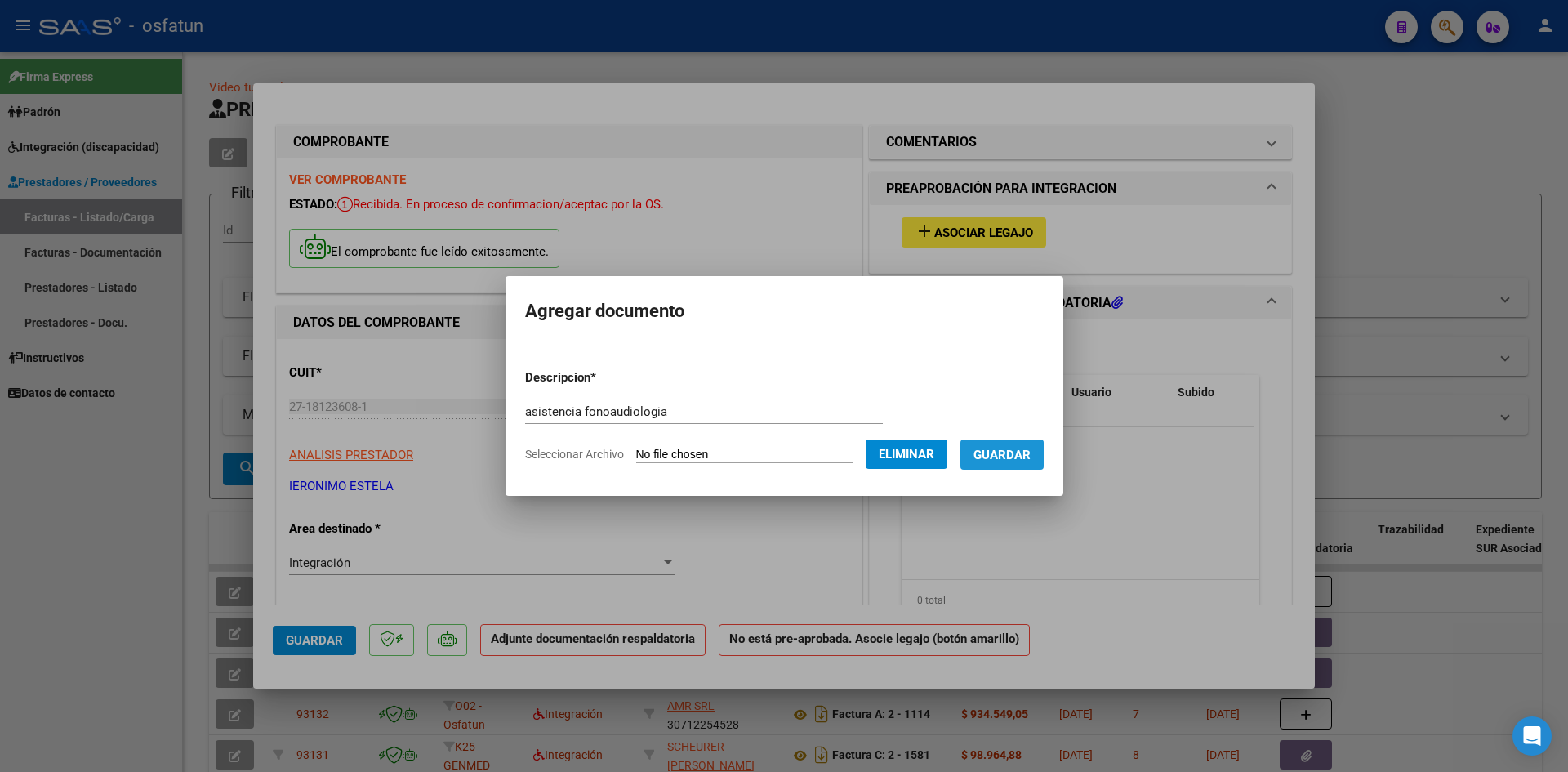
click at [1002, 460] on span "Guardar" at bounding box center [1002, 454] width 57 height 14
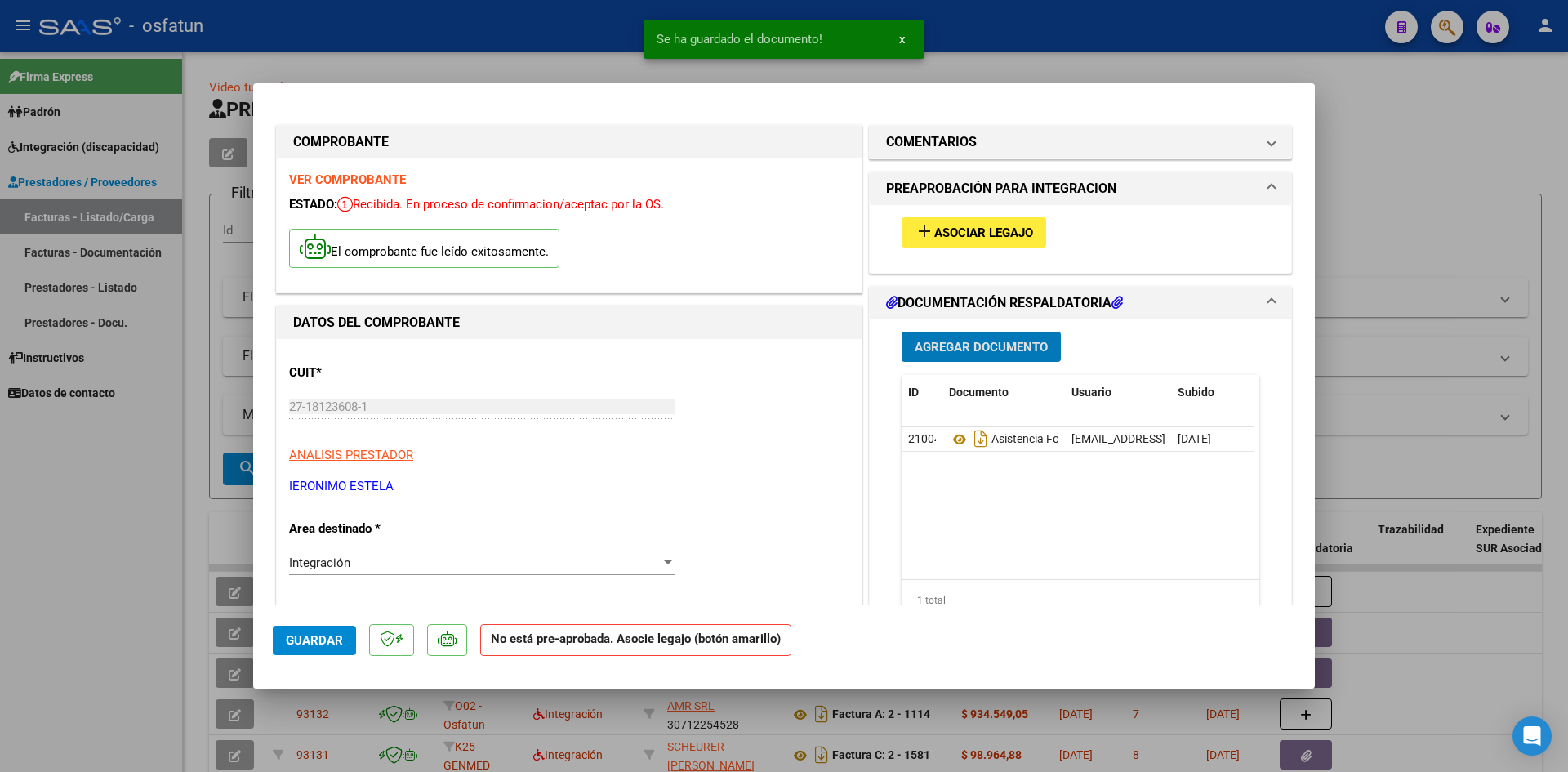
click at [981, 352] on span "Agregar Documento" at bounding box center [981, 347] width 133 height 14
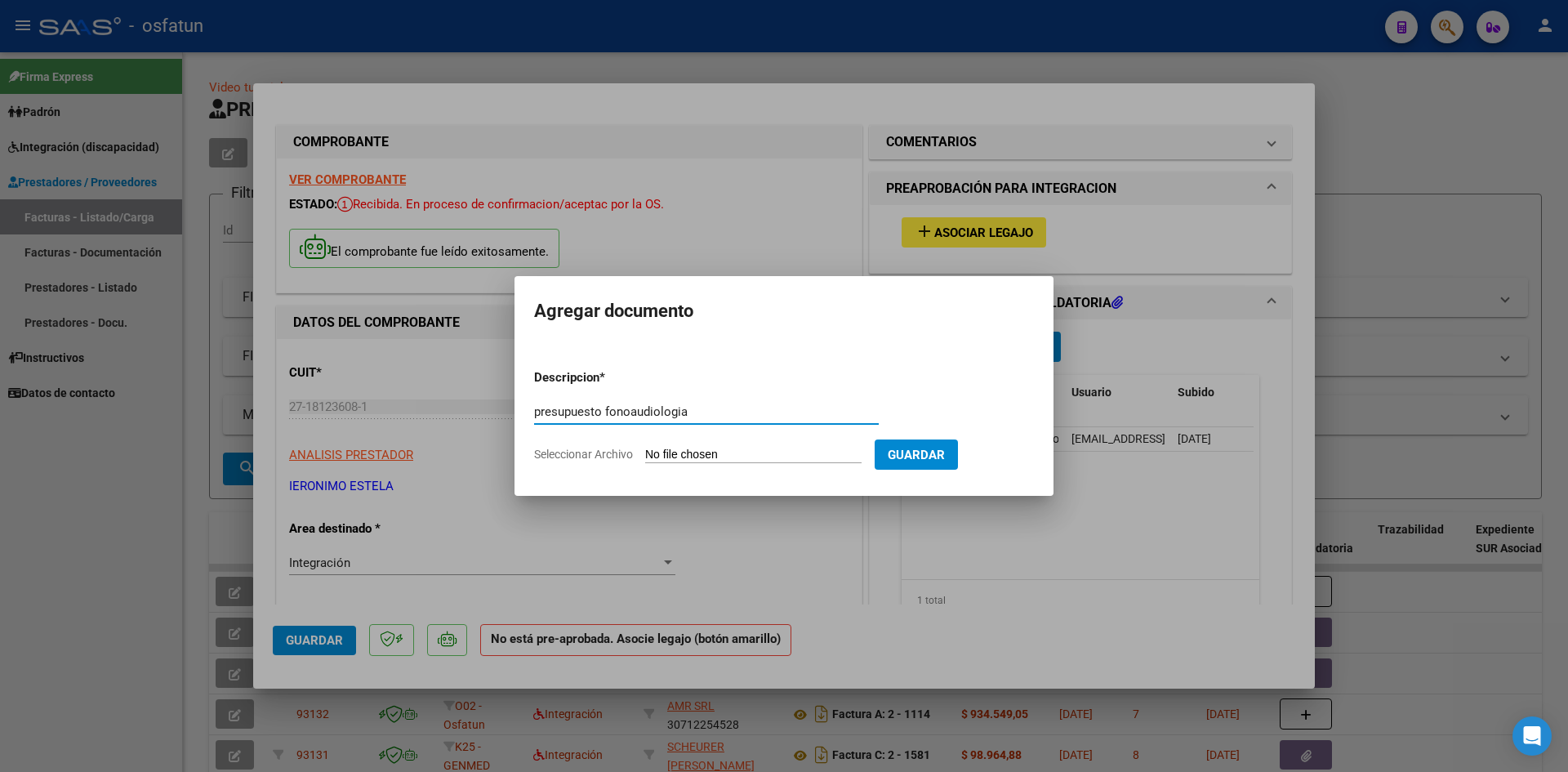
type input "presupuesto fonoaudiologia"
click at [675, 453] on input "Seleccionar Archivo" at bounding box center [753, 454] width 216 height 15
type input "C:\fakepath\marquez asistencia fono.pdf"
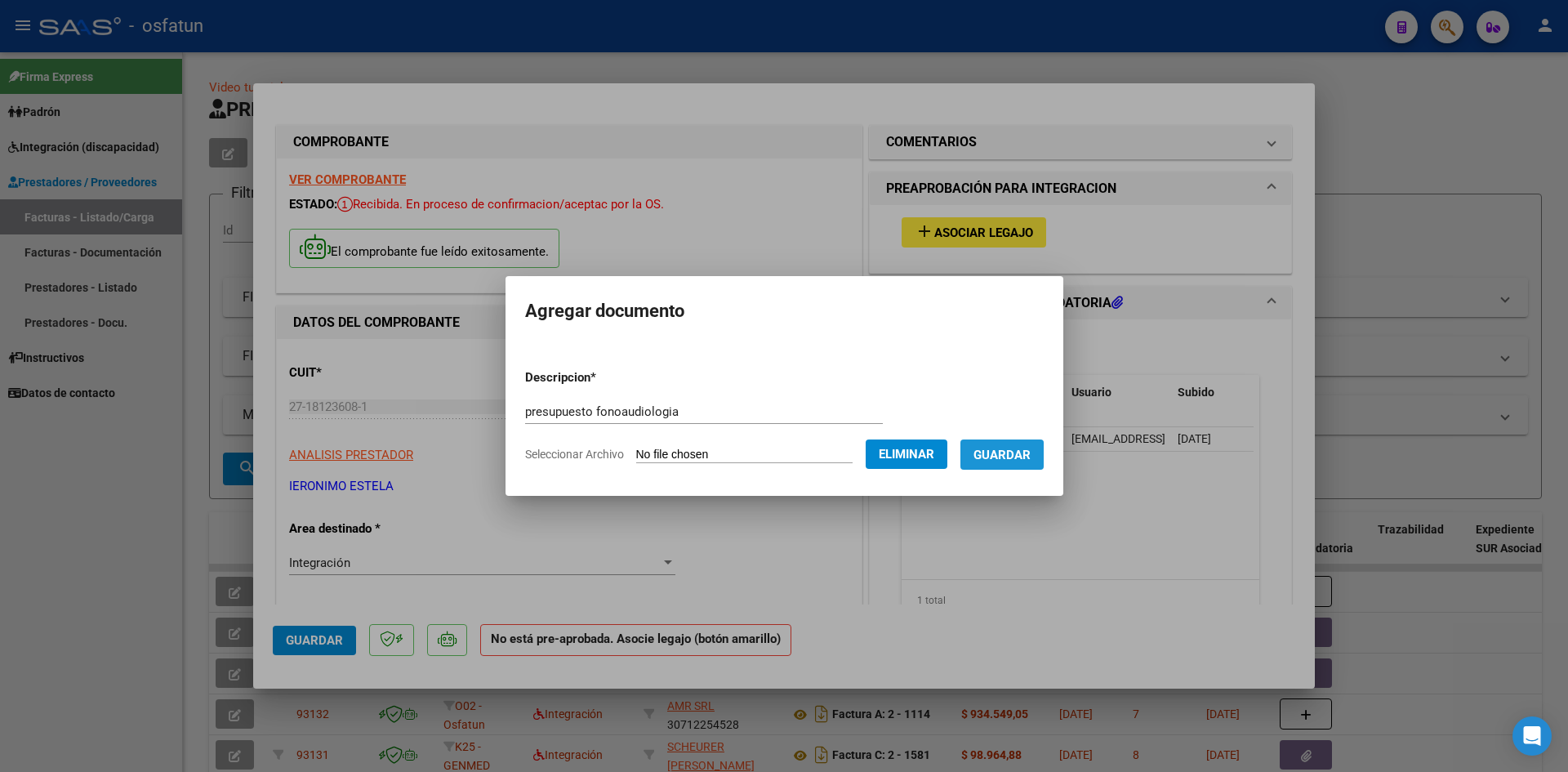
drag, startPoint x: 1000, startPoint y: 460, endPoint x: 1015, endPoint y: 341, distance: 119.9
click at [1000, 459] on span "Guardar" at bounding box center [1002, 454] width 57 height 14
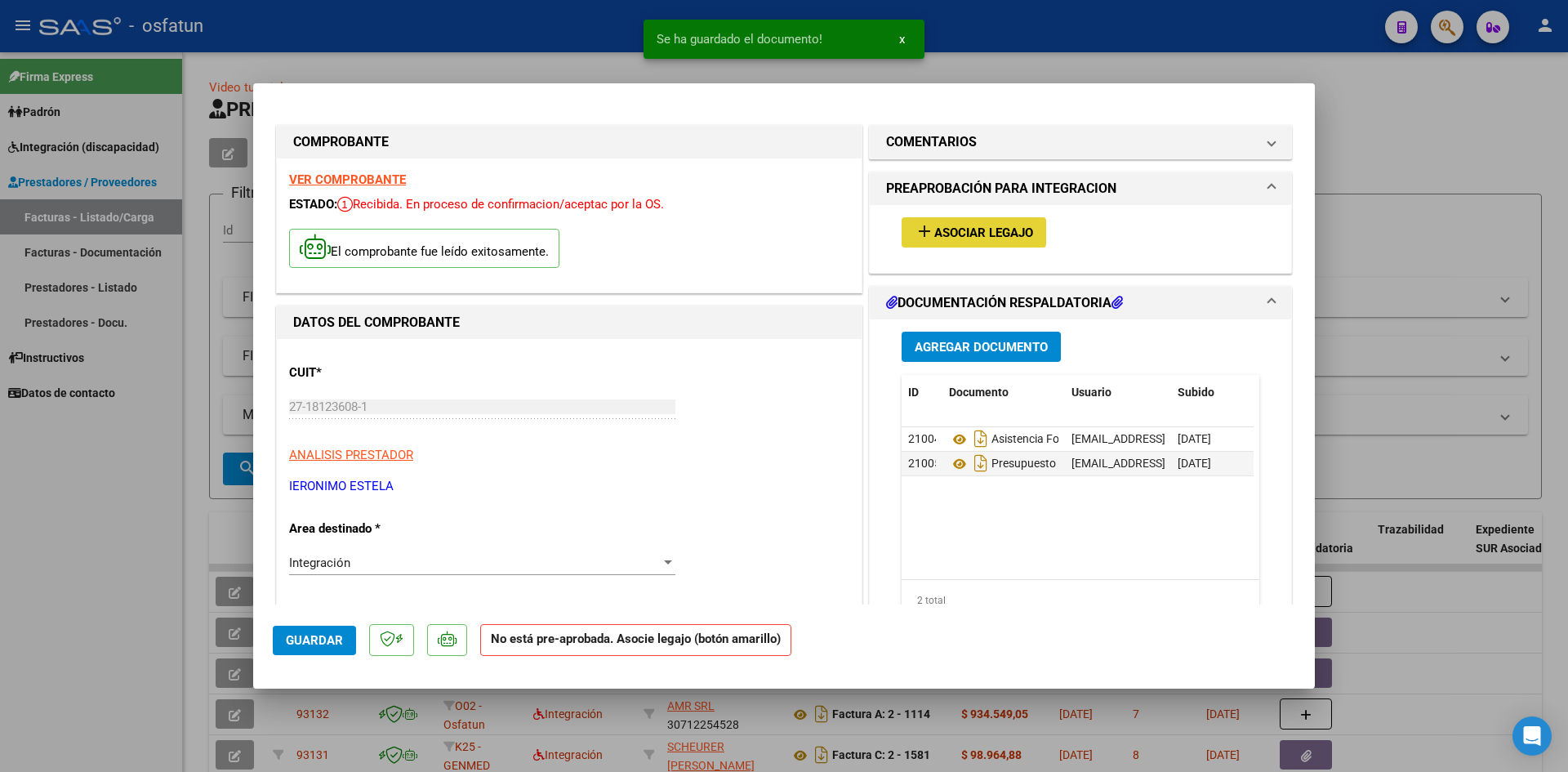
click at [986, 230] on span "Asociar Legajo" at bounding box center [984, 233] width 98 height 14
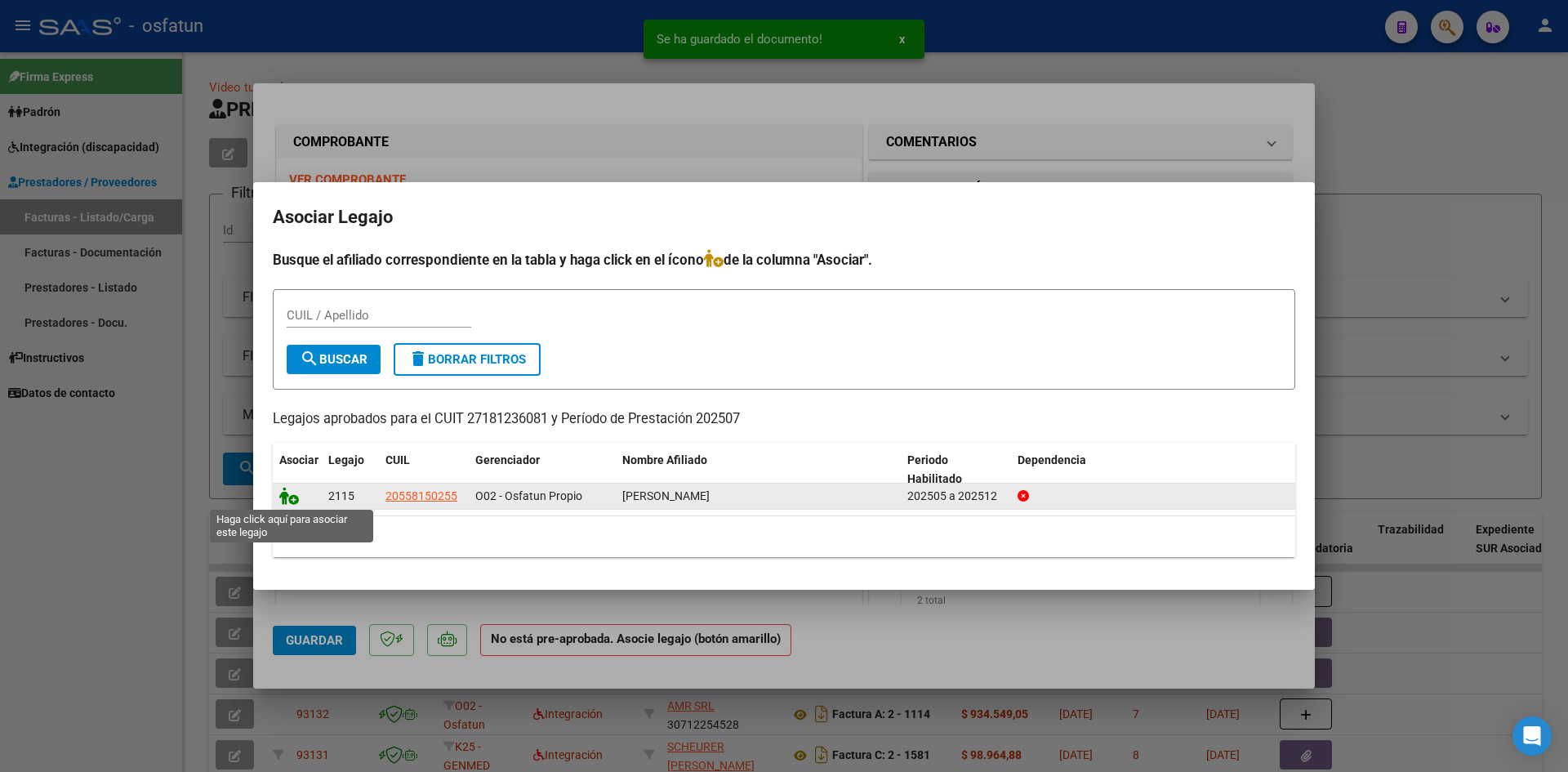
click at [283, 496] on icon at bounding box center [289, 496] width 20 height 18
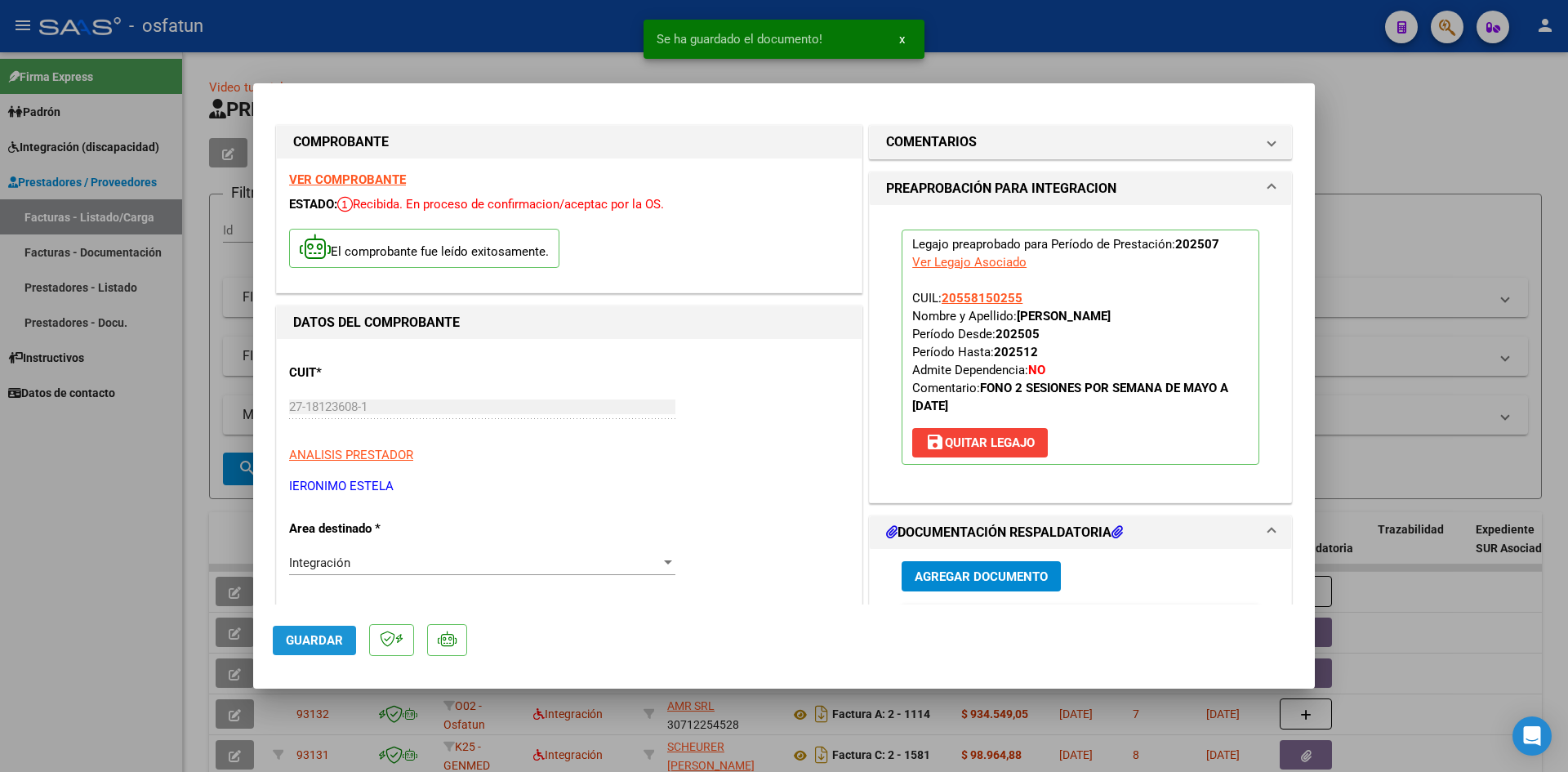
click at [327, 634] on span "Guardar" at bounding box center [315, 641] width 57 height 14
click at [1162, 58] on div at bounding box center [784, 386] width 1568 height 772
type input "$ 0,00"
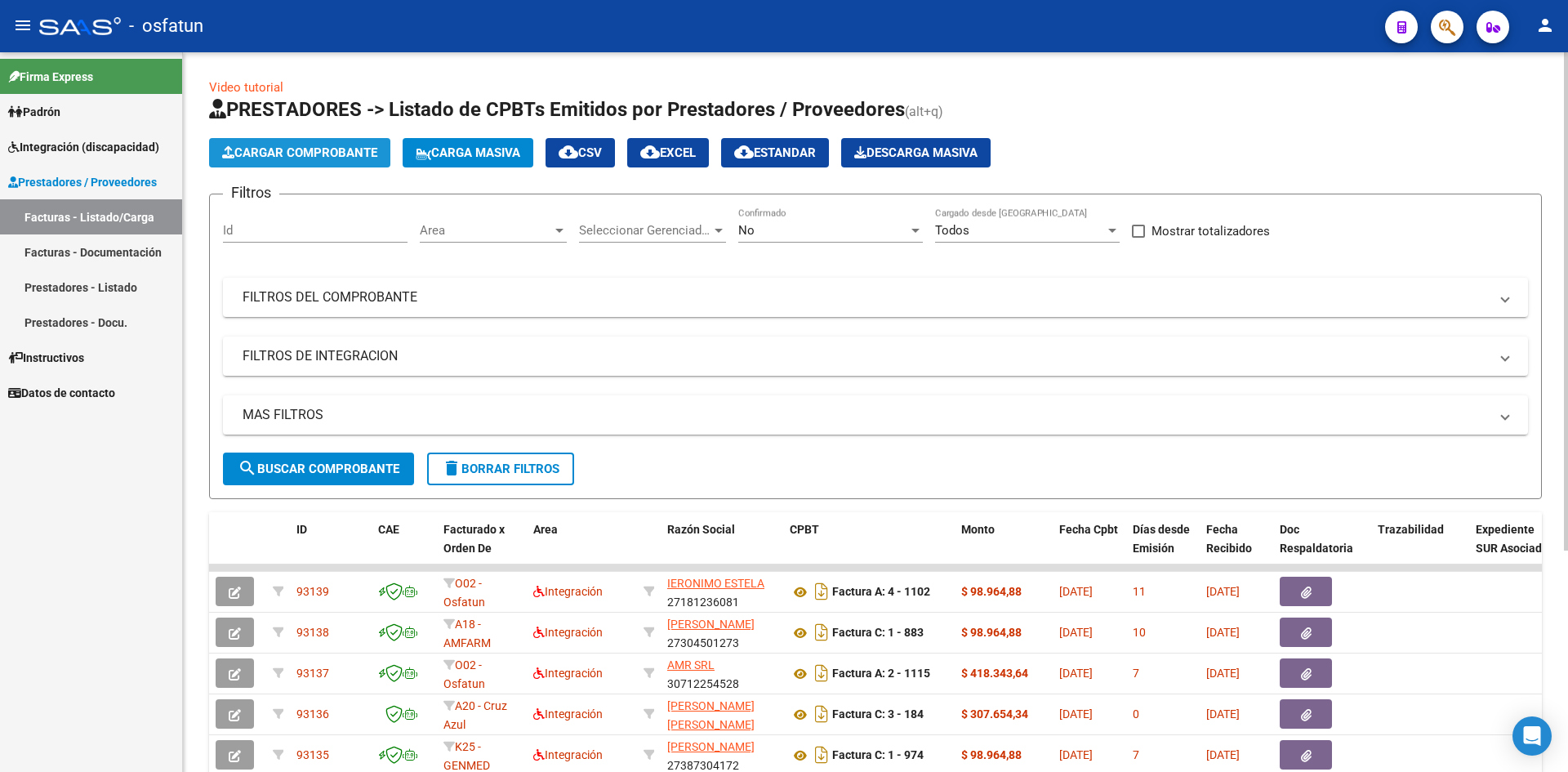
click at [318, 158] on span "Cargar Comprobante" at bounding box center [299, 153] width 155 height 14
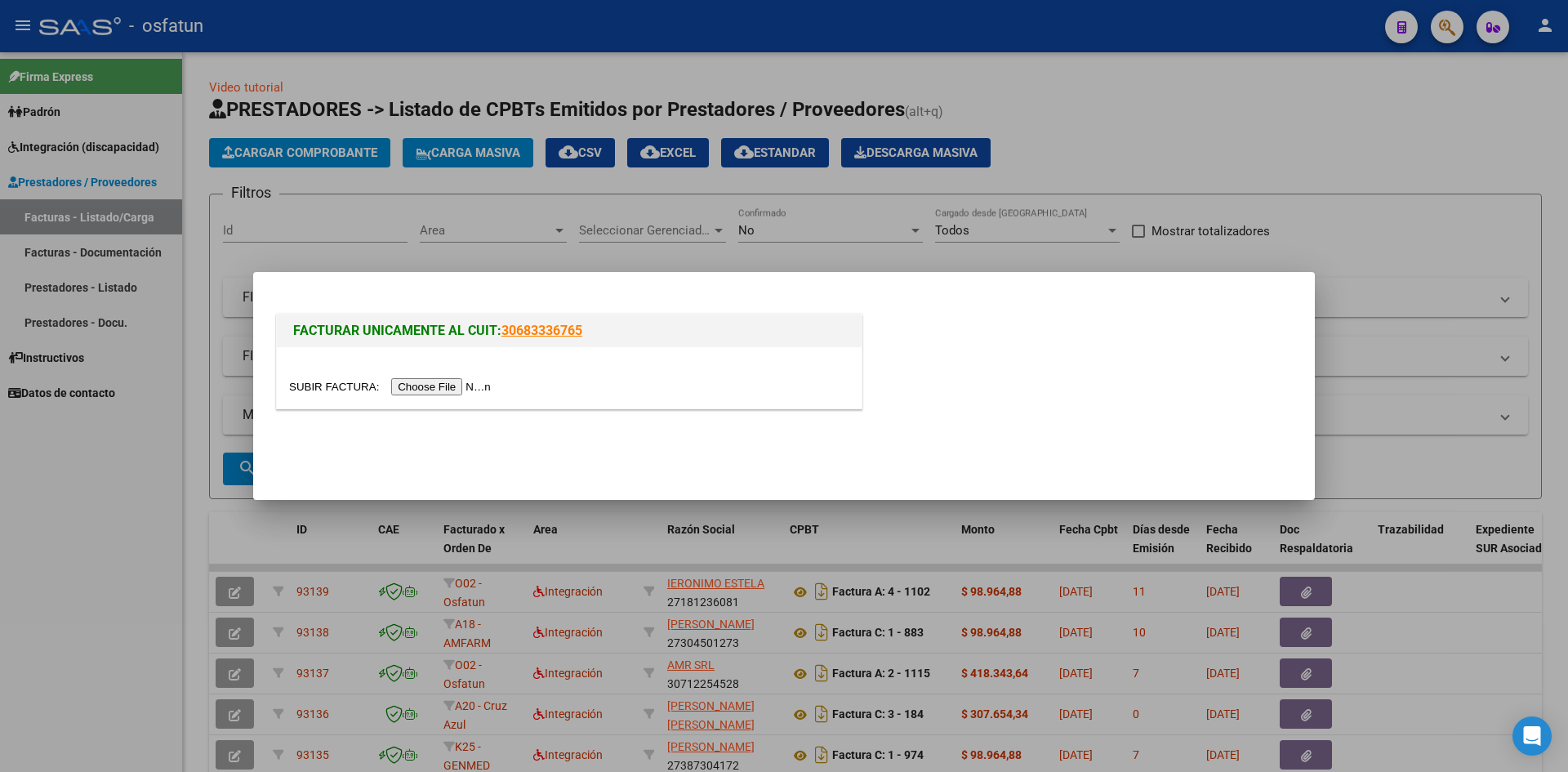
click at [426, 389] on input "file" at bounding box center [392, 386] width 207 height 17
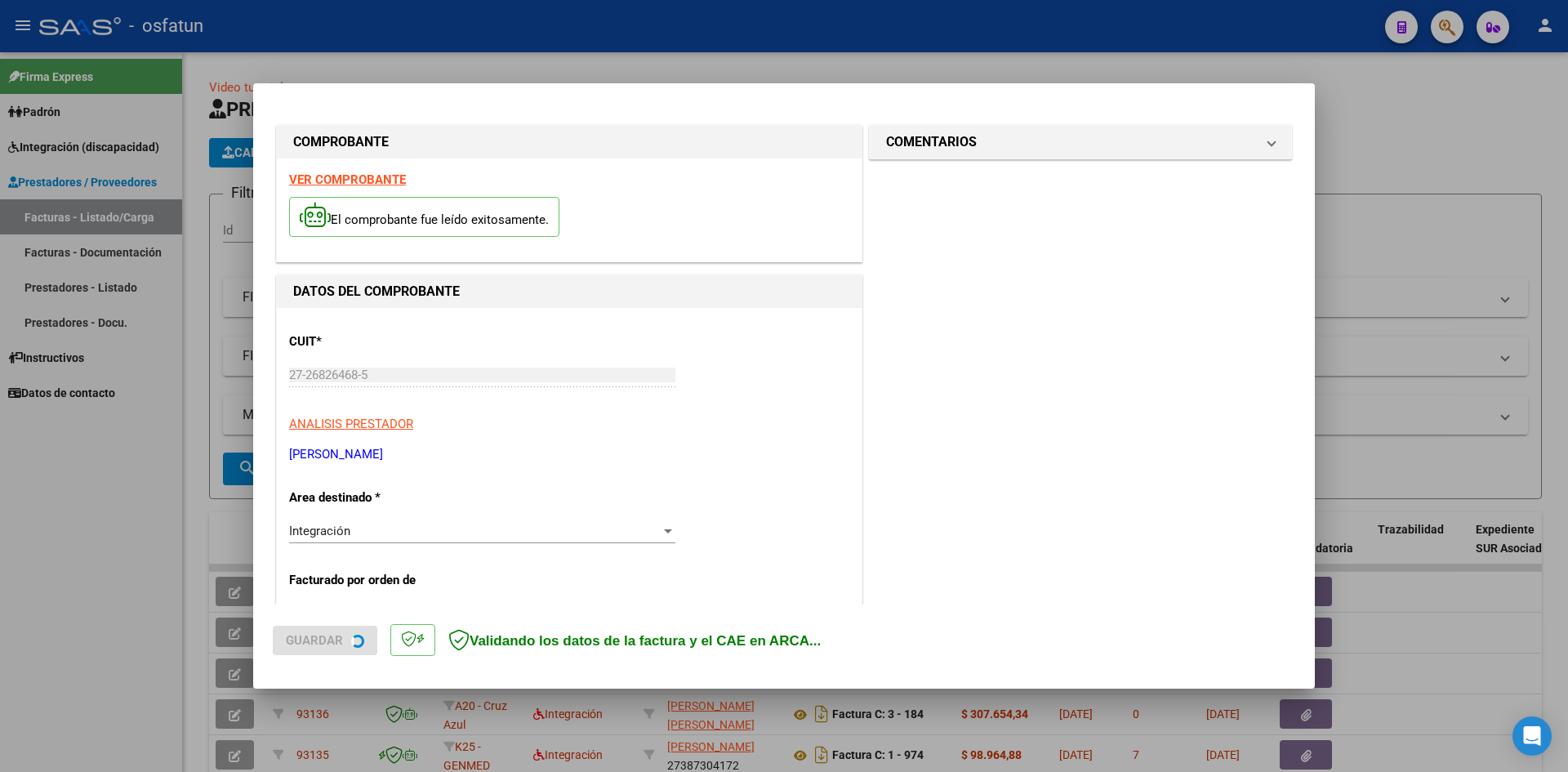
click at [357, 181] on strong "VER COMPROBANTE" at bounding box center [347, 180] width 117 height 14
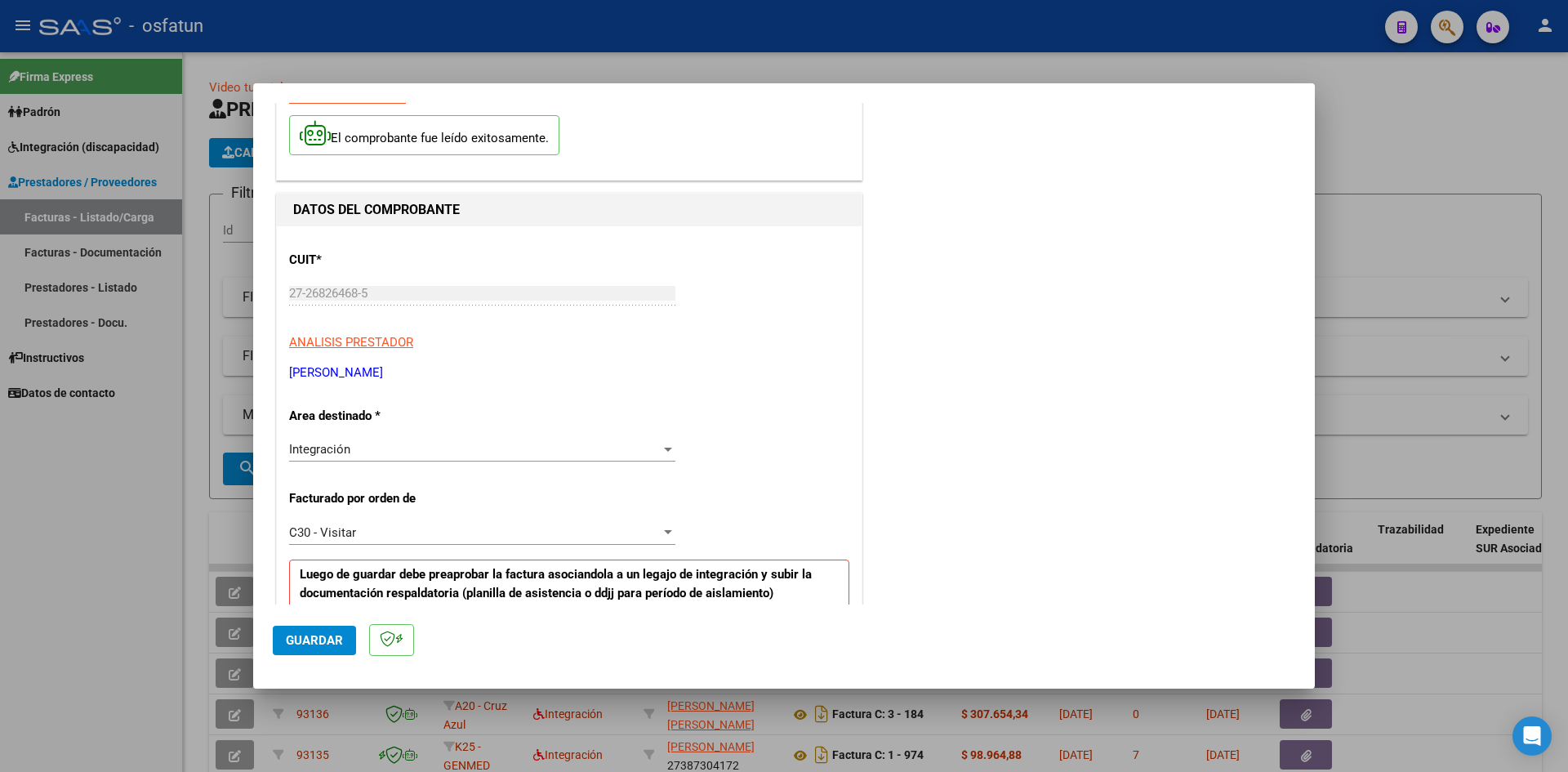
scroll to position [327, 0]
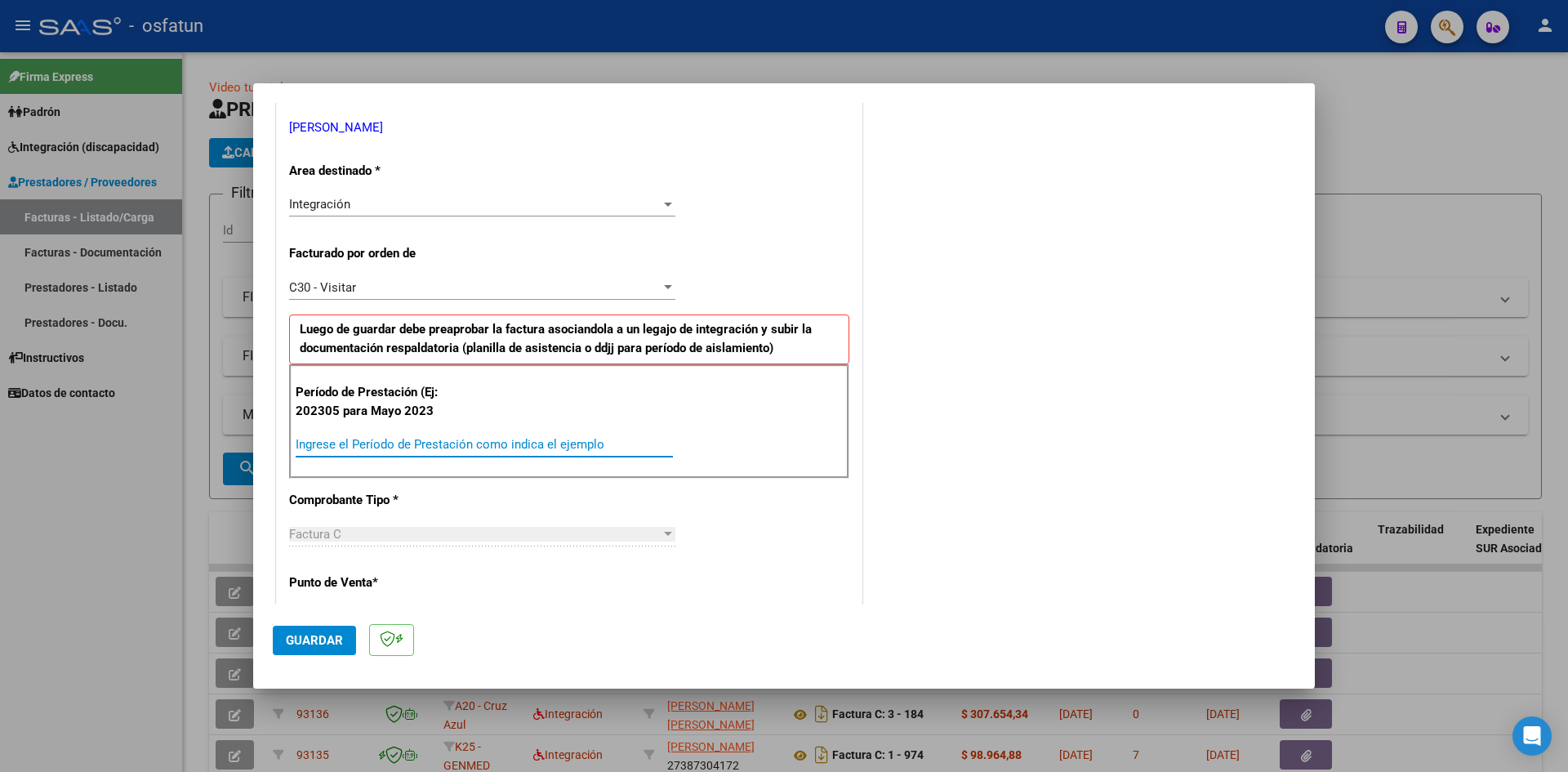
click at [333, 441] on input "Ingrese el Período de Prestación como indica el ejemplo" at bounding box center [485, 444] width 377 height 14
type input "202507"
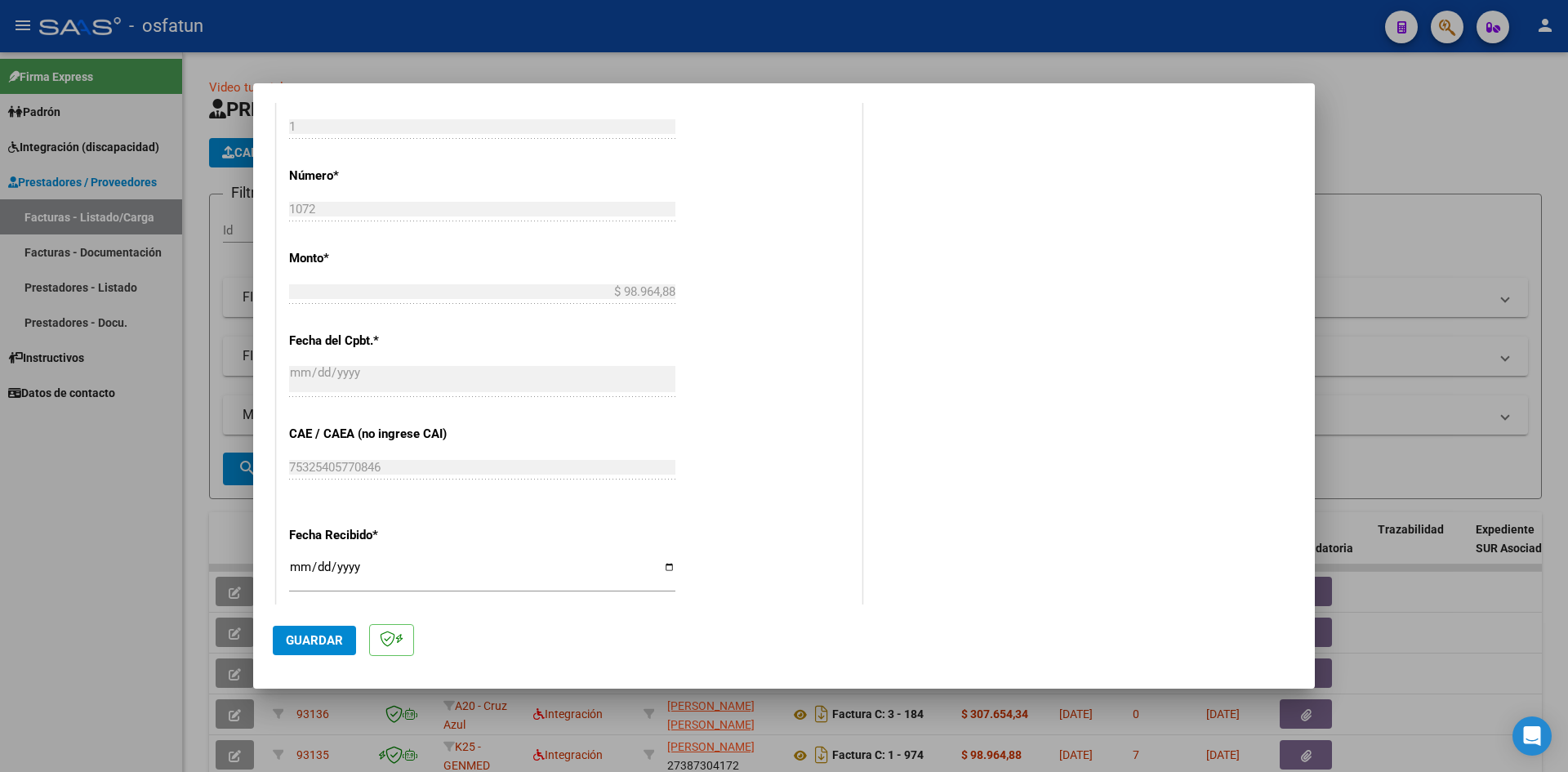
scroll to position [898, 0]
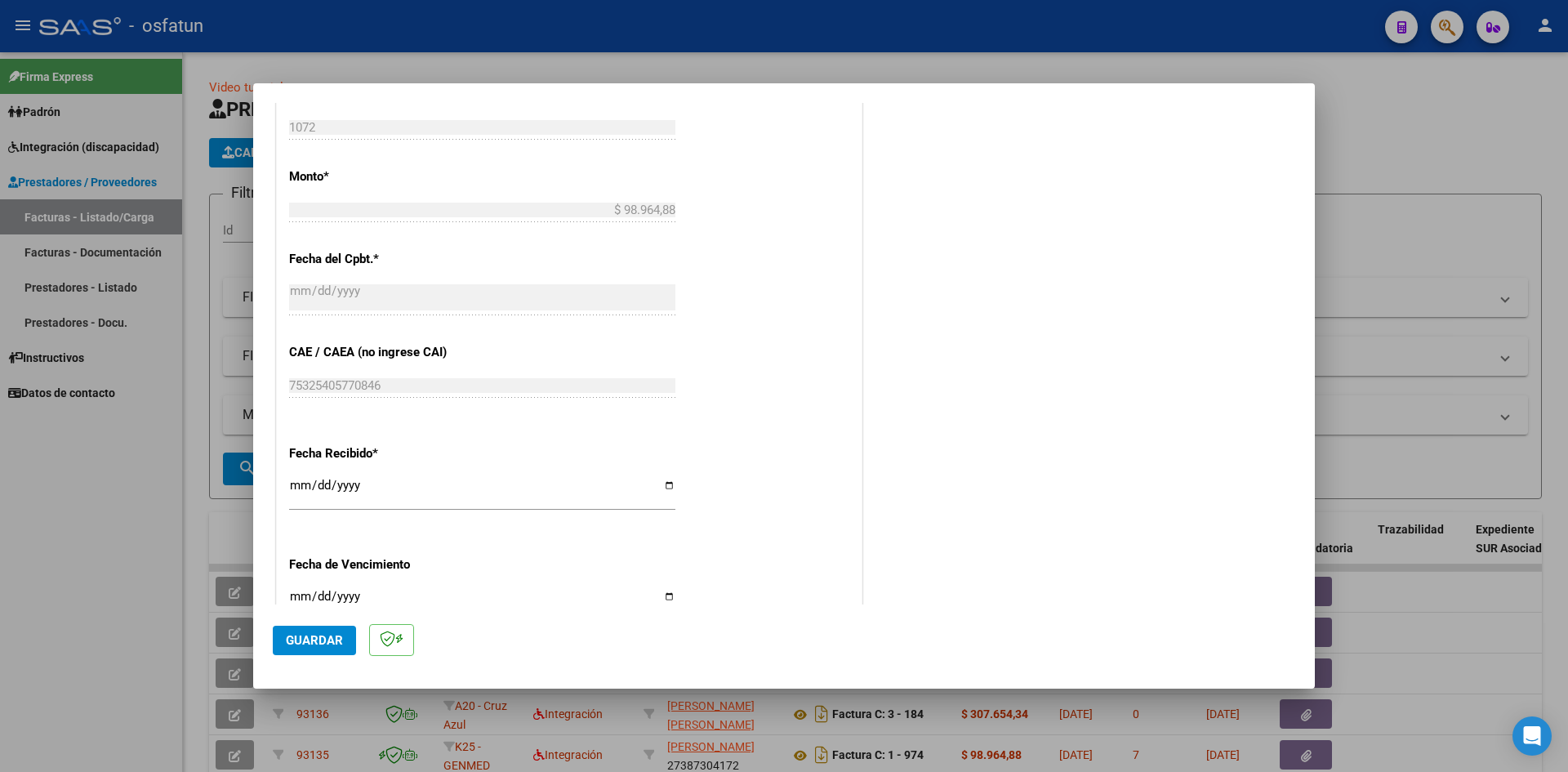
click at [297, 598] on input "Ingresar la fecha" at bounding box center [482, 602] width 386 height 26
type input "[DATE]"
click at [308, 642] on span "Guardar" at bounding box center [315, 641] width 57 height 14
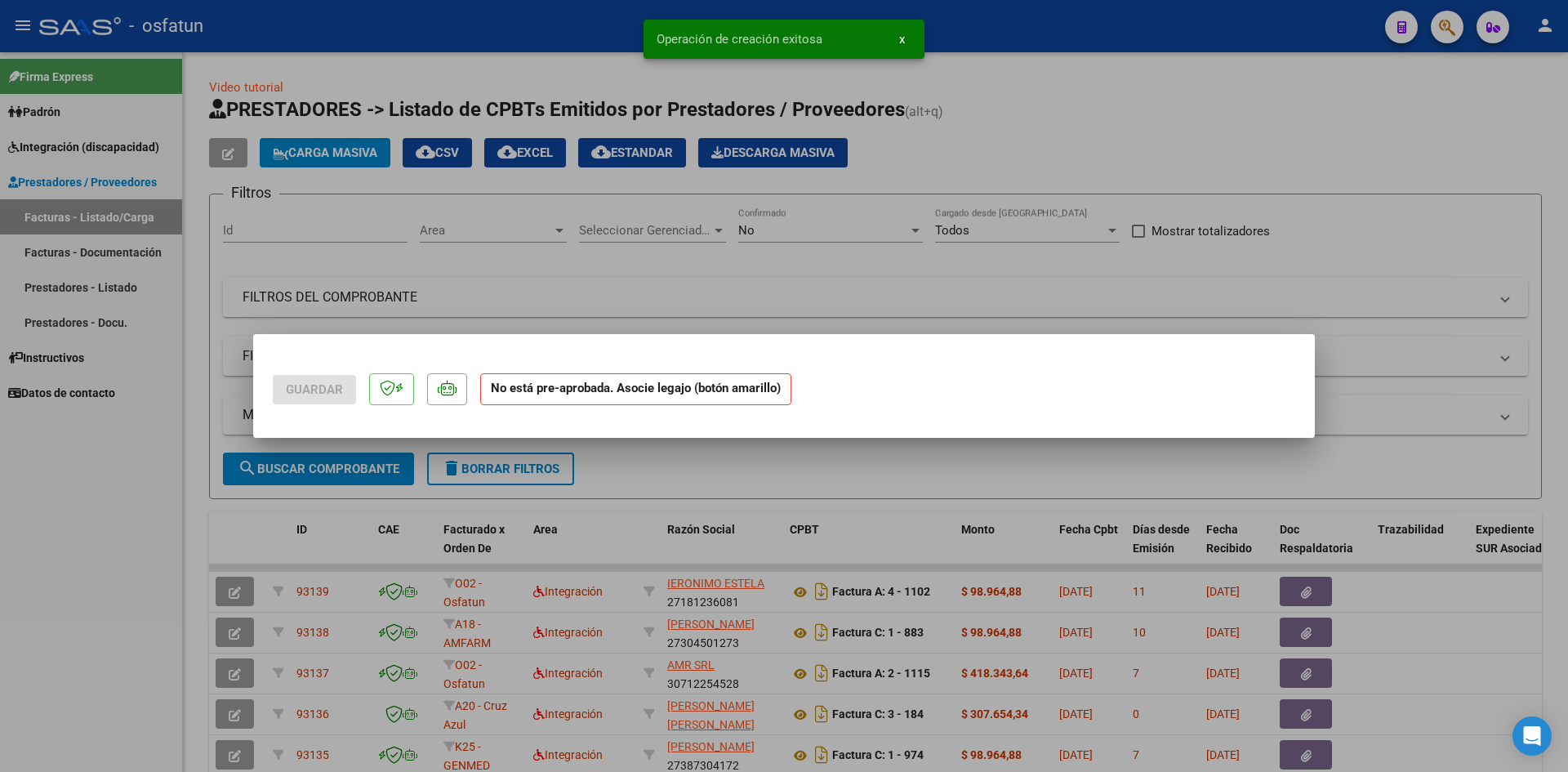
scroll to position [0, 0]
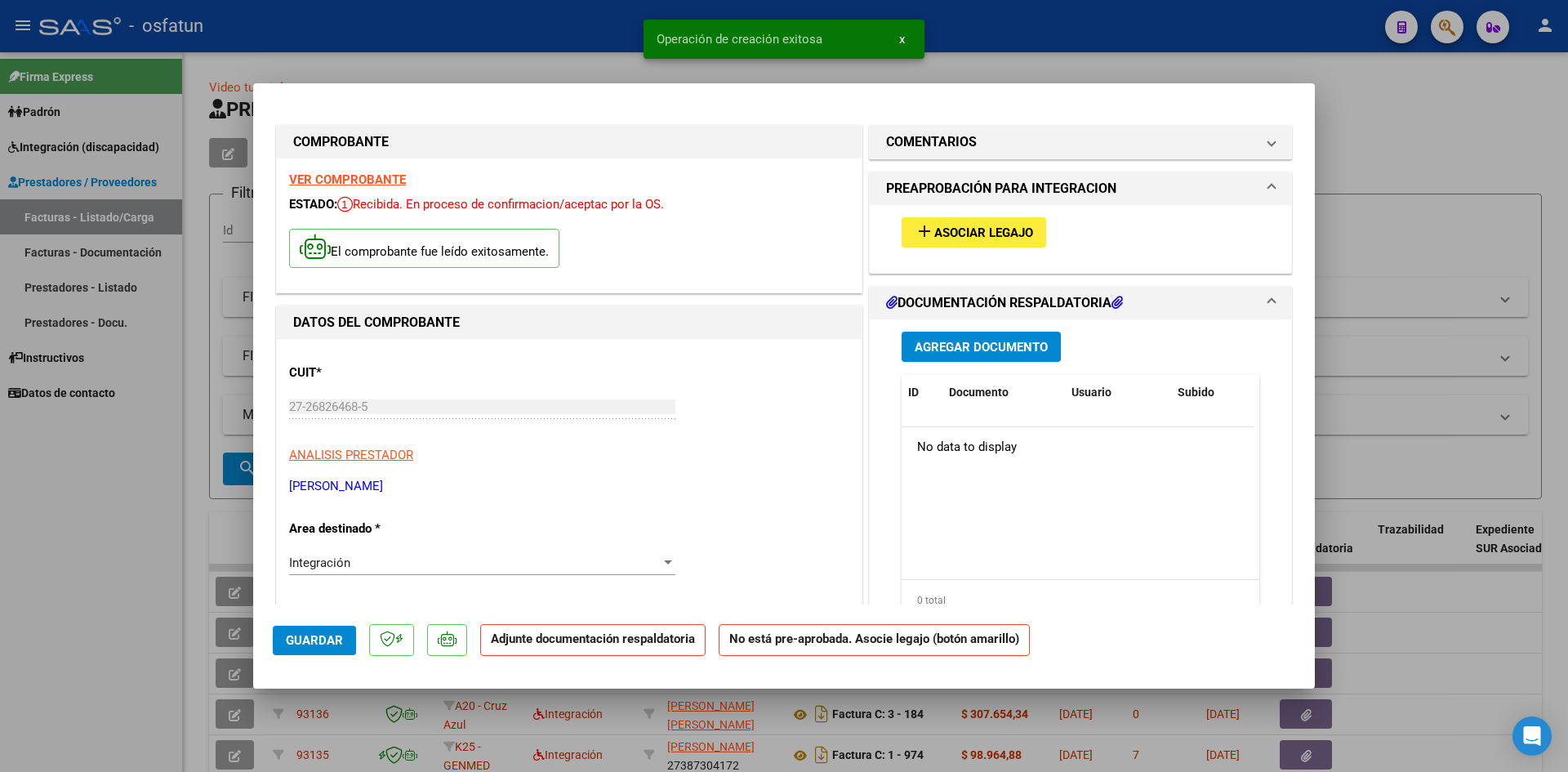
click at [987, 342] on span "Agregar Documento" at bounding box center [981, 347] width 133 height 14
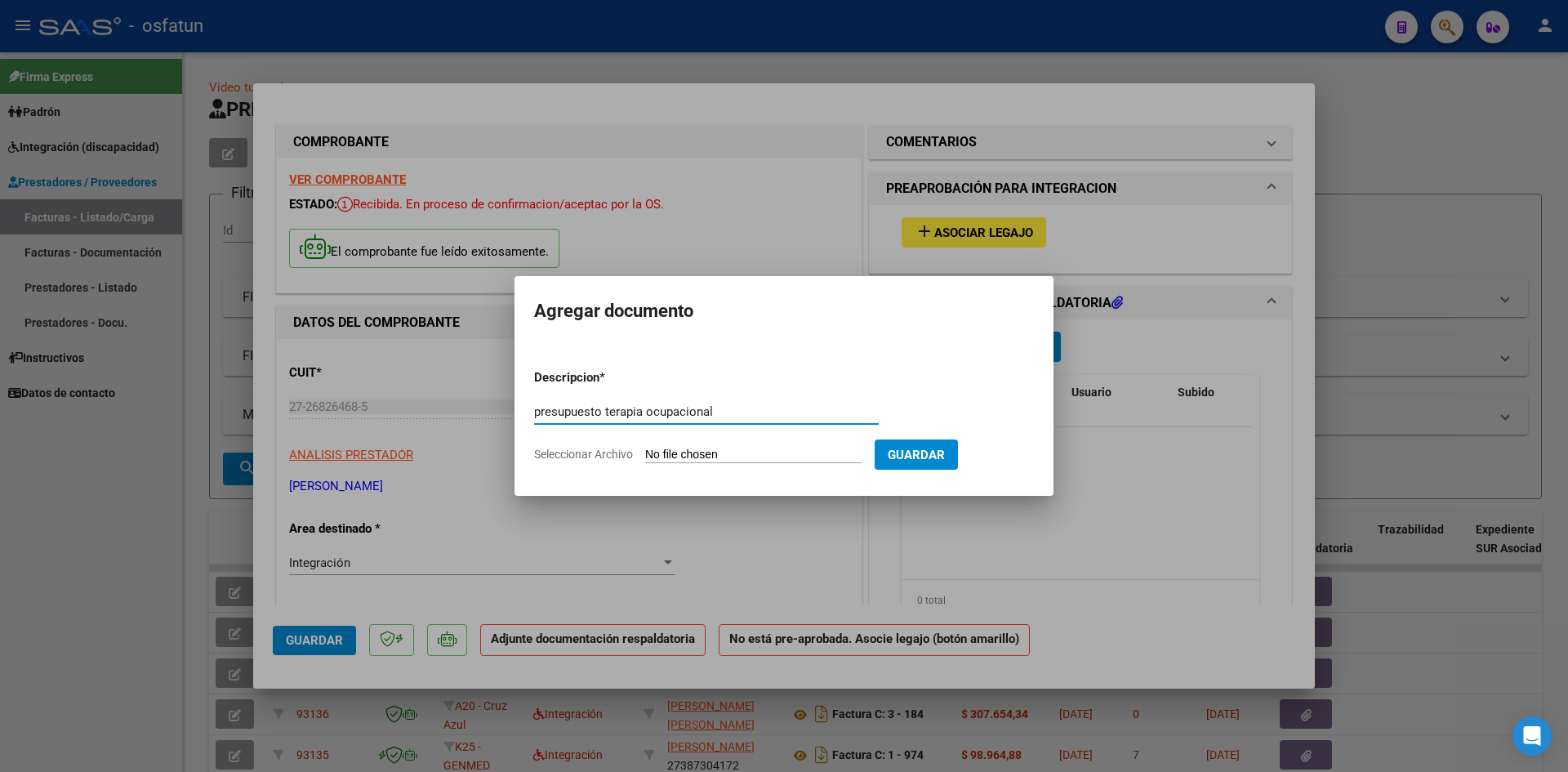
type input "presupuesto terapia ocupacional"
click at [707, 454] on input "Seleccionar Archivo" at bounding box center [753, 454] width 216 height 15
type input "C:\fakepath\potuto asistencia to.pdf"
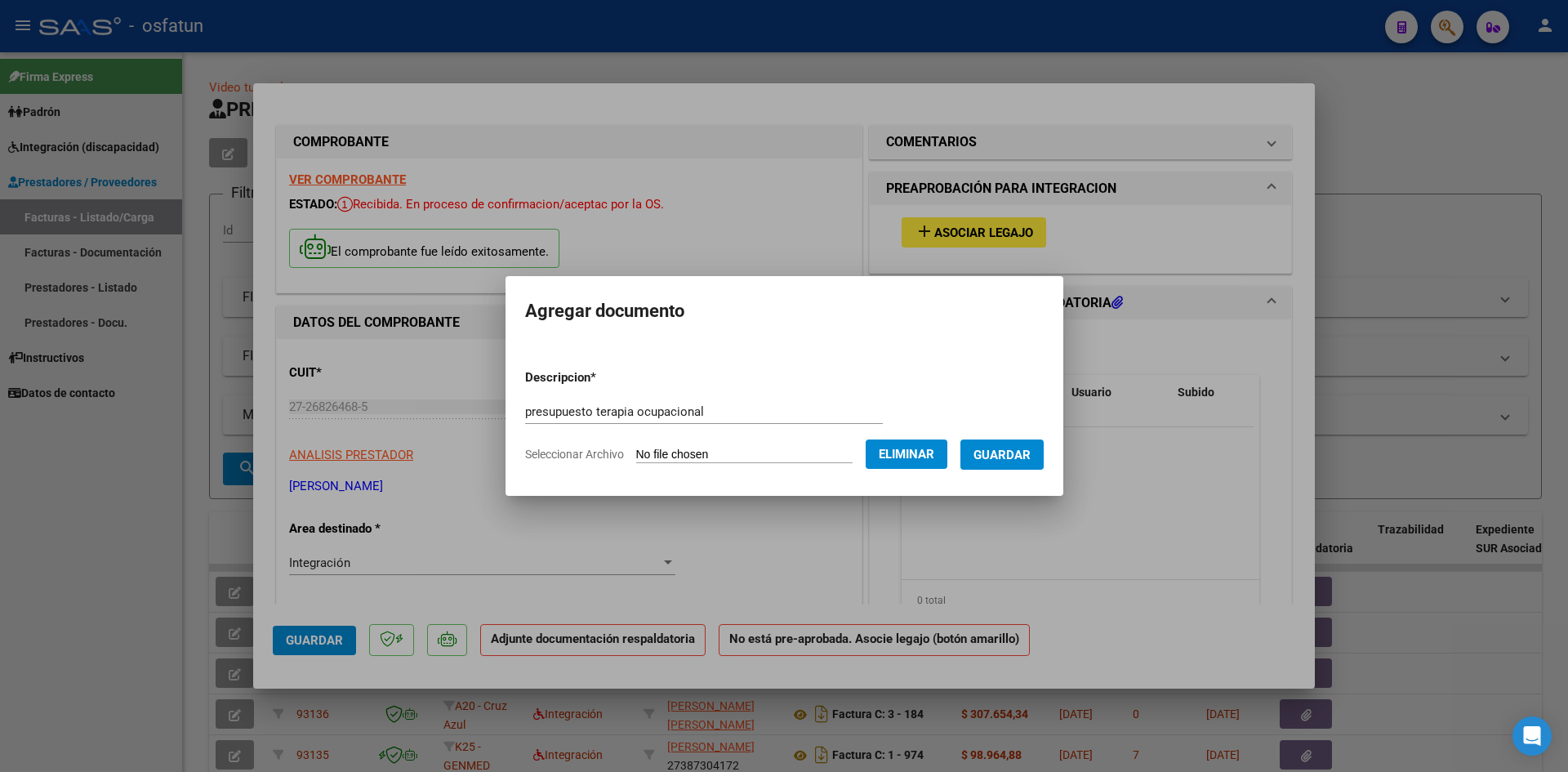
click at [919, 458] on span "Eliminar" at bounding box center [906, 454] width 55 height 14
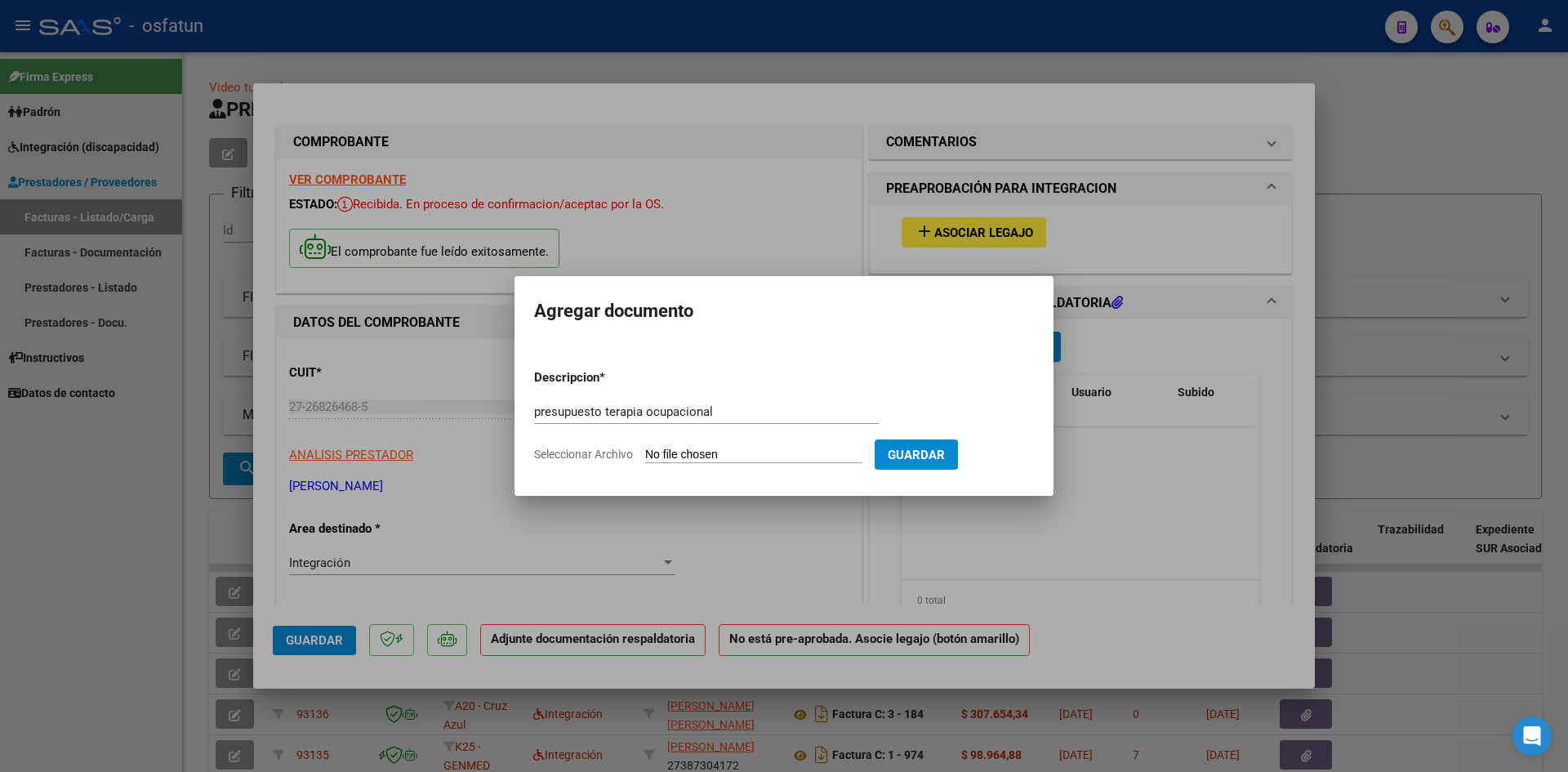
click at [703, 457] on input "Seleccionar Archivo" at bounding box center [753, 454] width 216 height 15
type input "C:\fakepath\potuto presupuesto to.pdf"
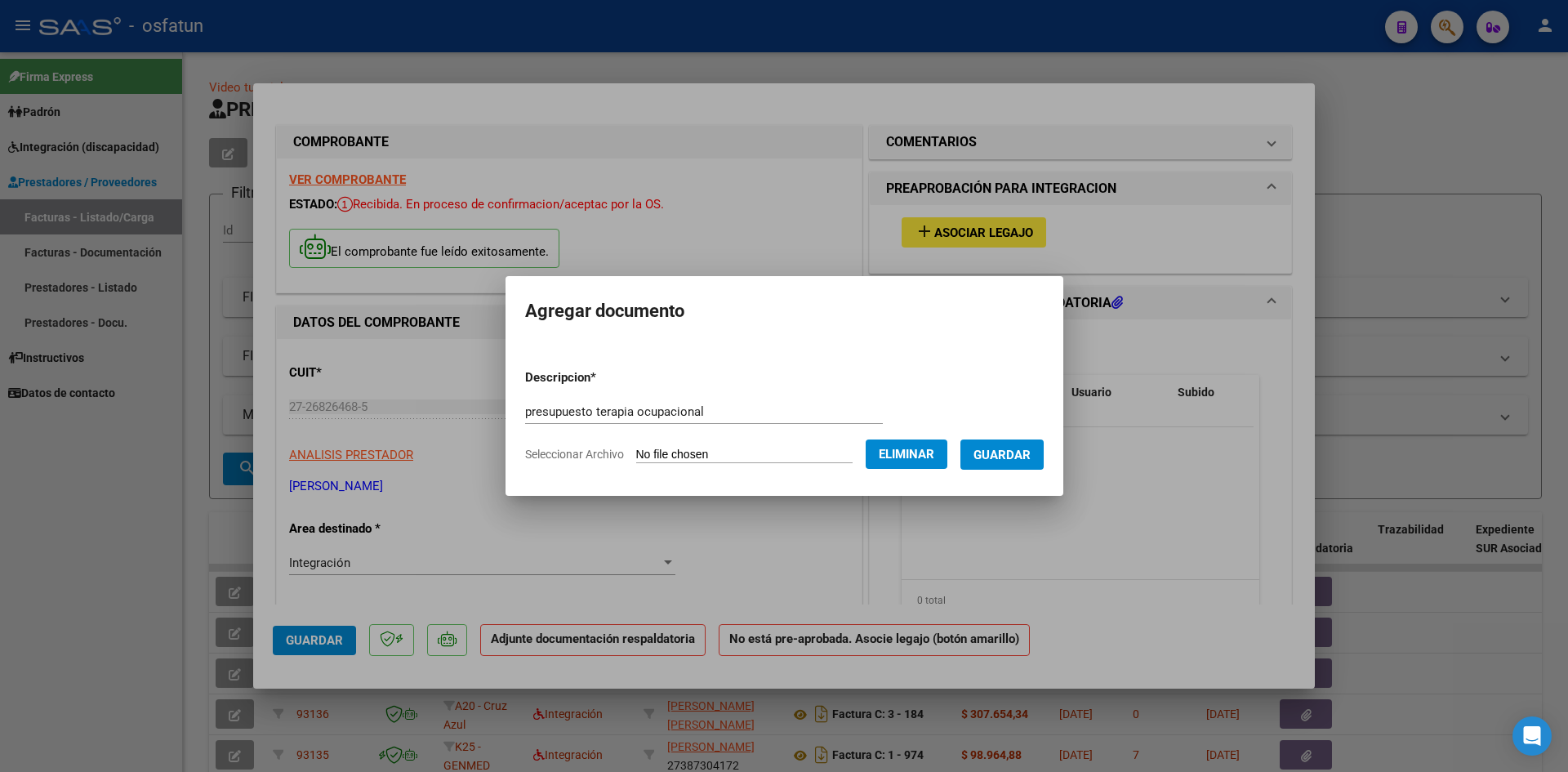
drag, startPoint x: 1030, startPoint y: 455, endPoint x: 995, endPoint y: 455, distance: 35.0
click at [1029, 455] on span "Guardar" at bounding box center [1002, 454] width 57 height 14
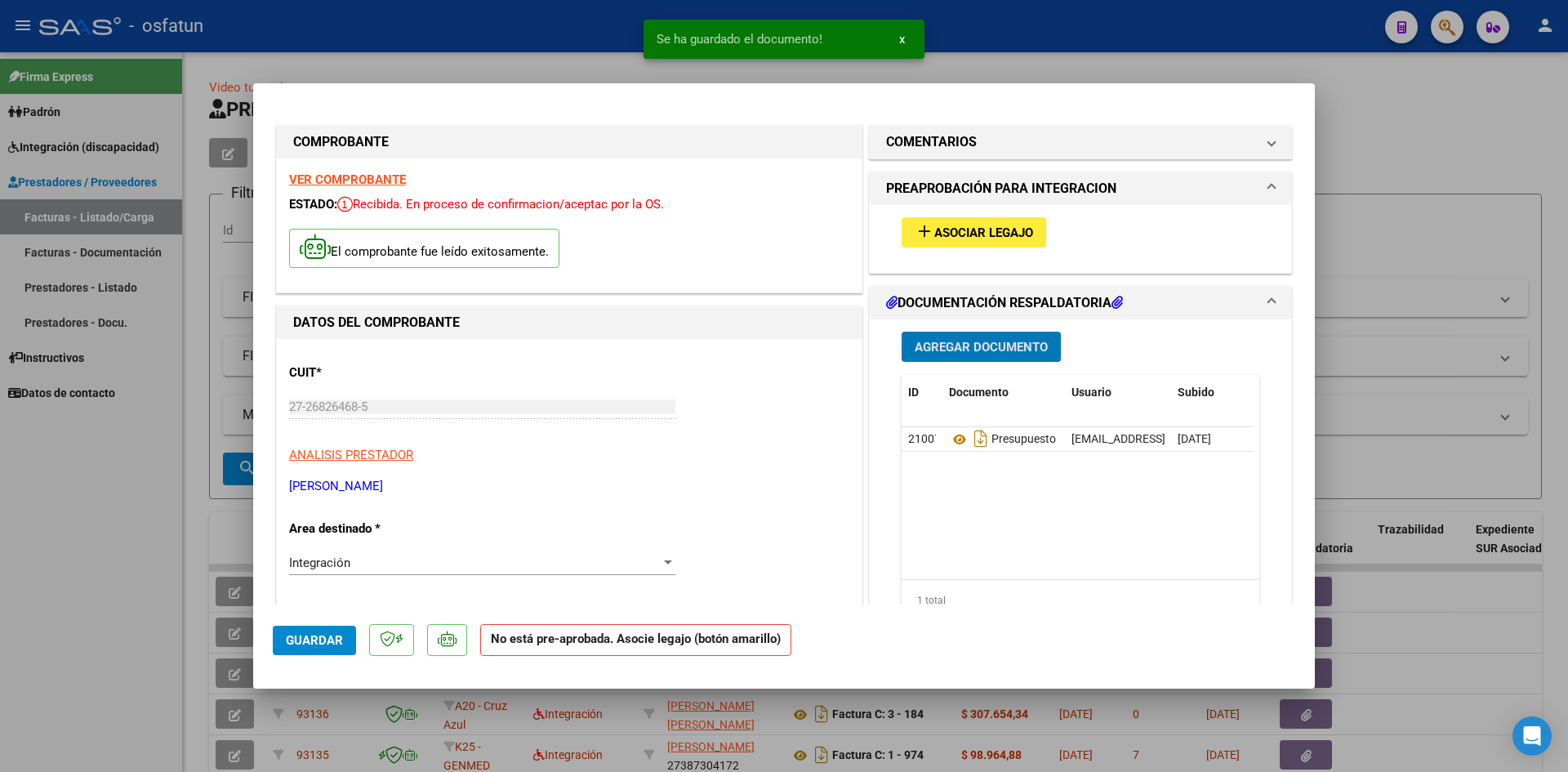
click at [978, 343] on span "Agregar Documento" at bounding box center [981, 347] width 133 height 14
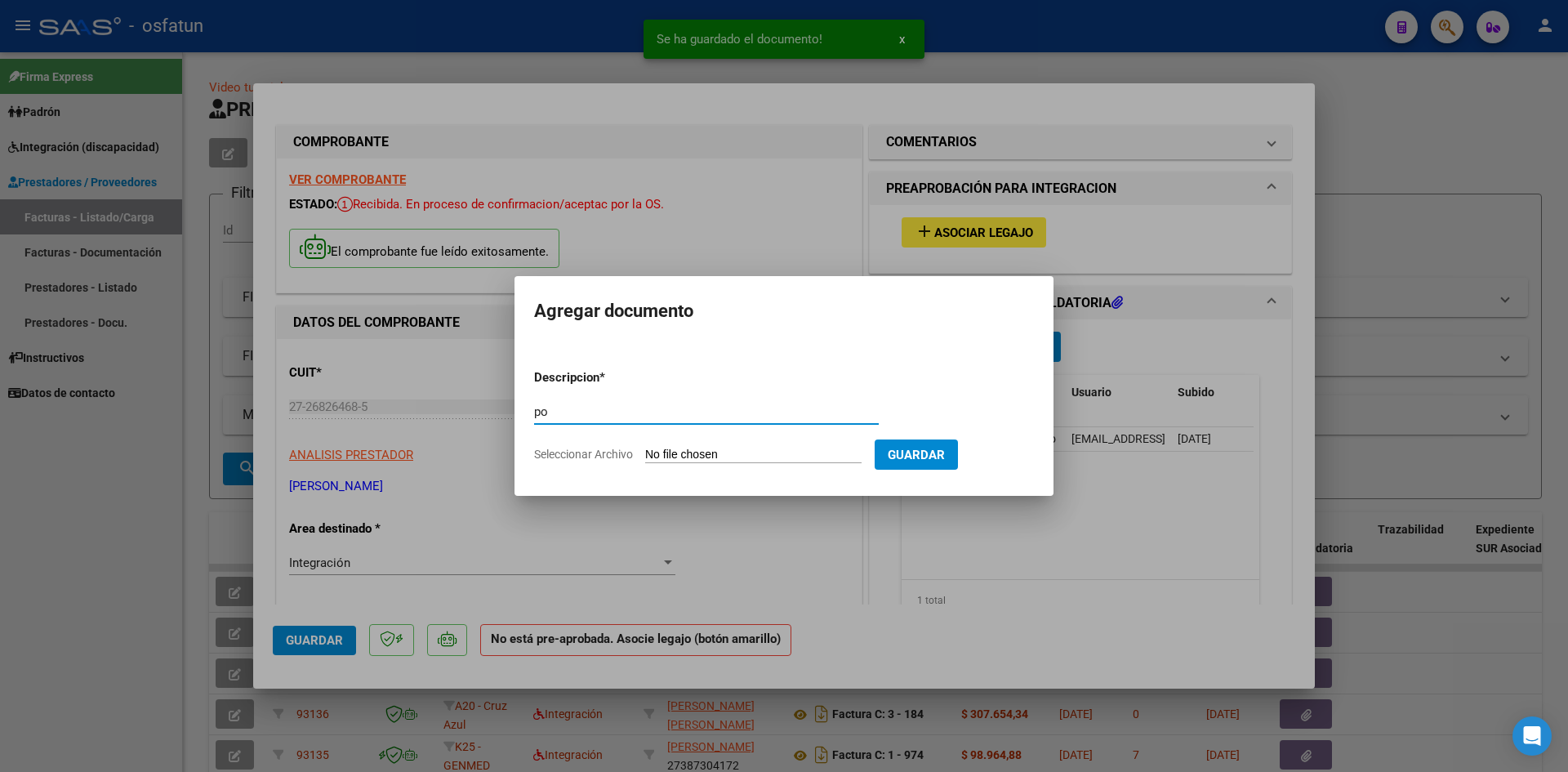
type input "p"
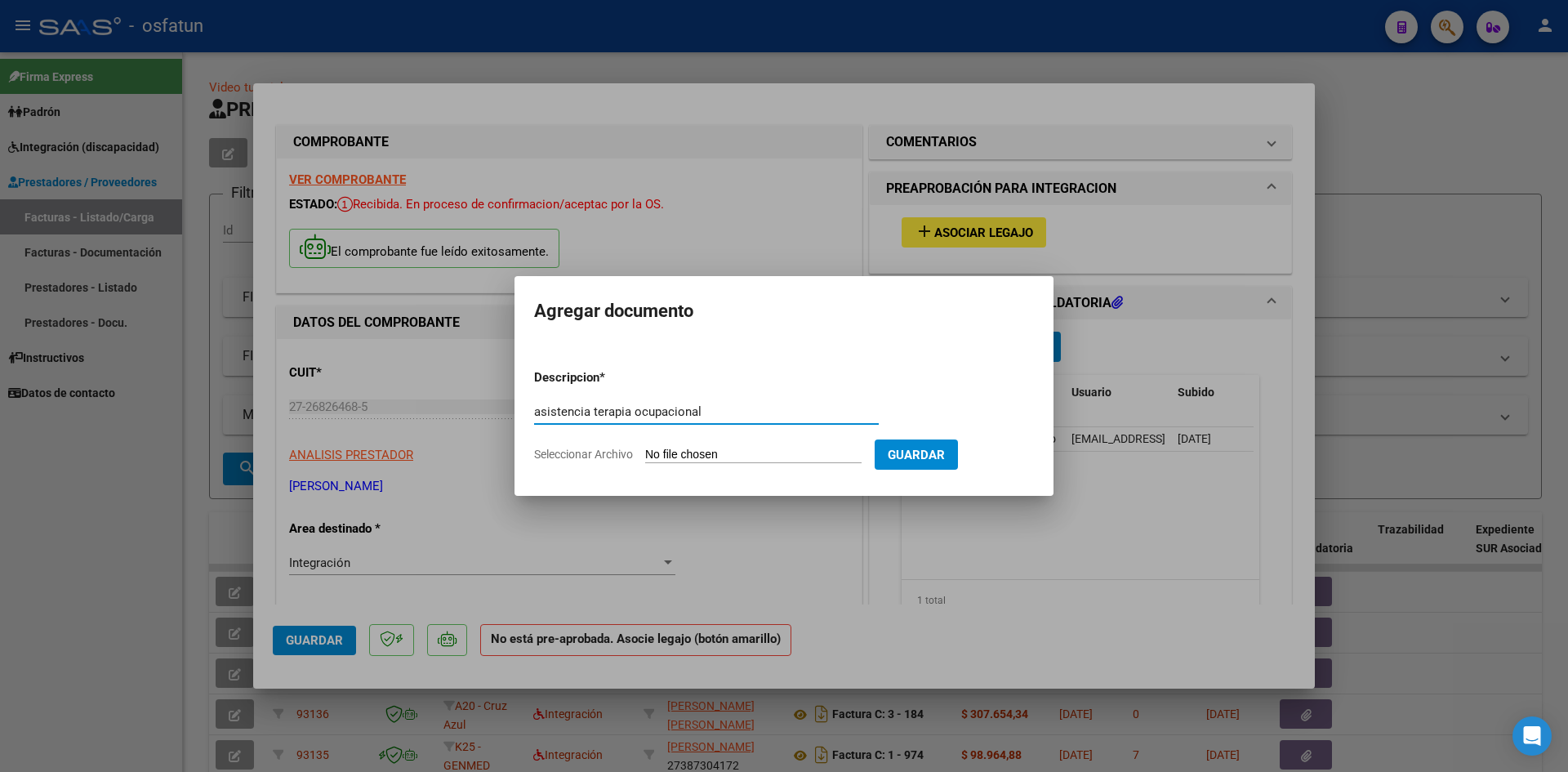
type input "asistencia terapia ocupacional"
click at [692, 456] on input "Seleccionar Archivo" at bounding box center [753, 454] width 216 height 15
type input "C:\fakepath\potuto asistencia to.pdf"
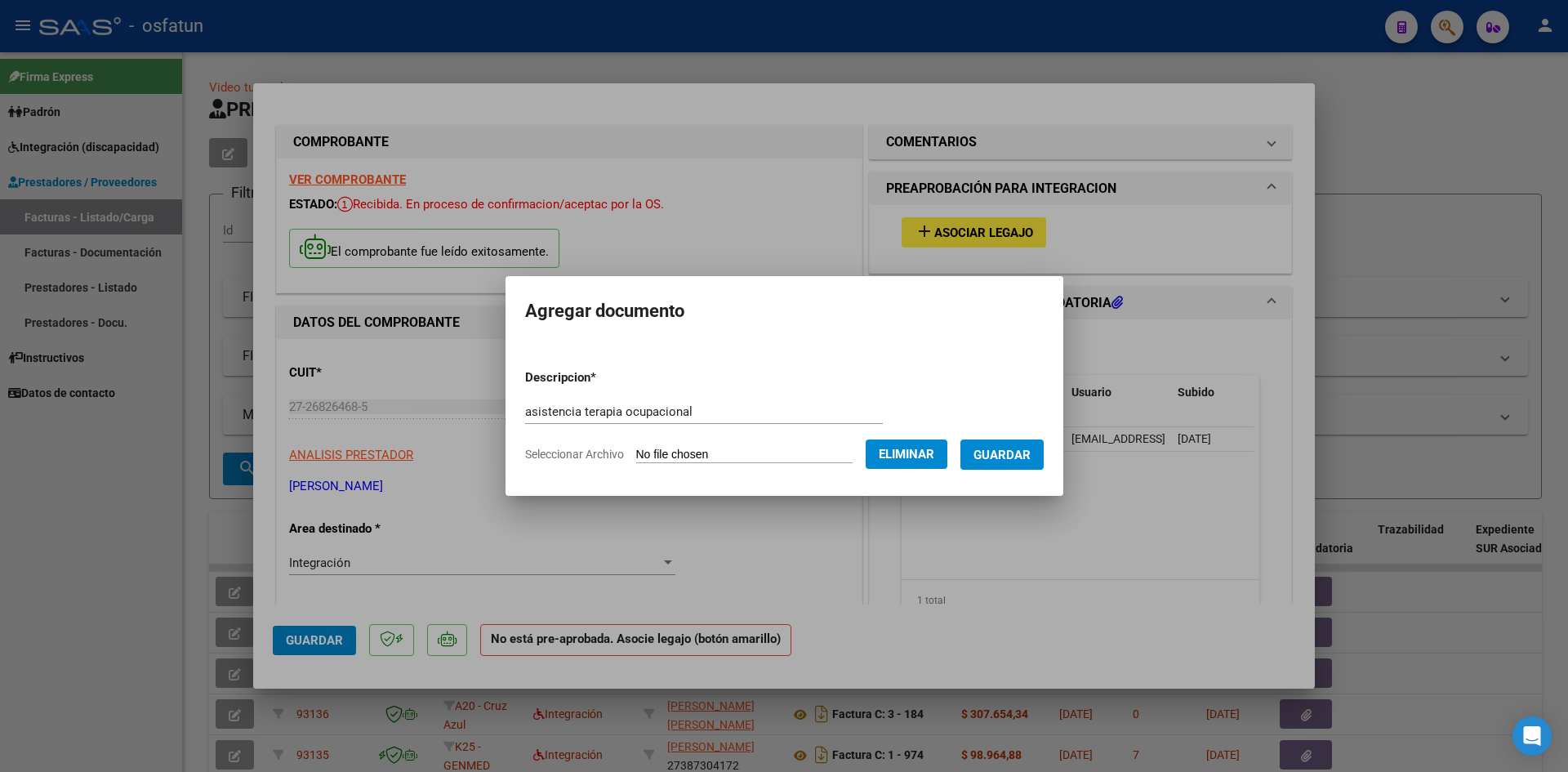
click at [1007, 455] on span "Guardar" at bounding box center [1002, 454] width 57 height 14
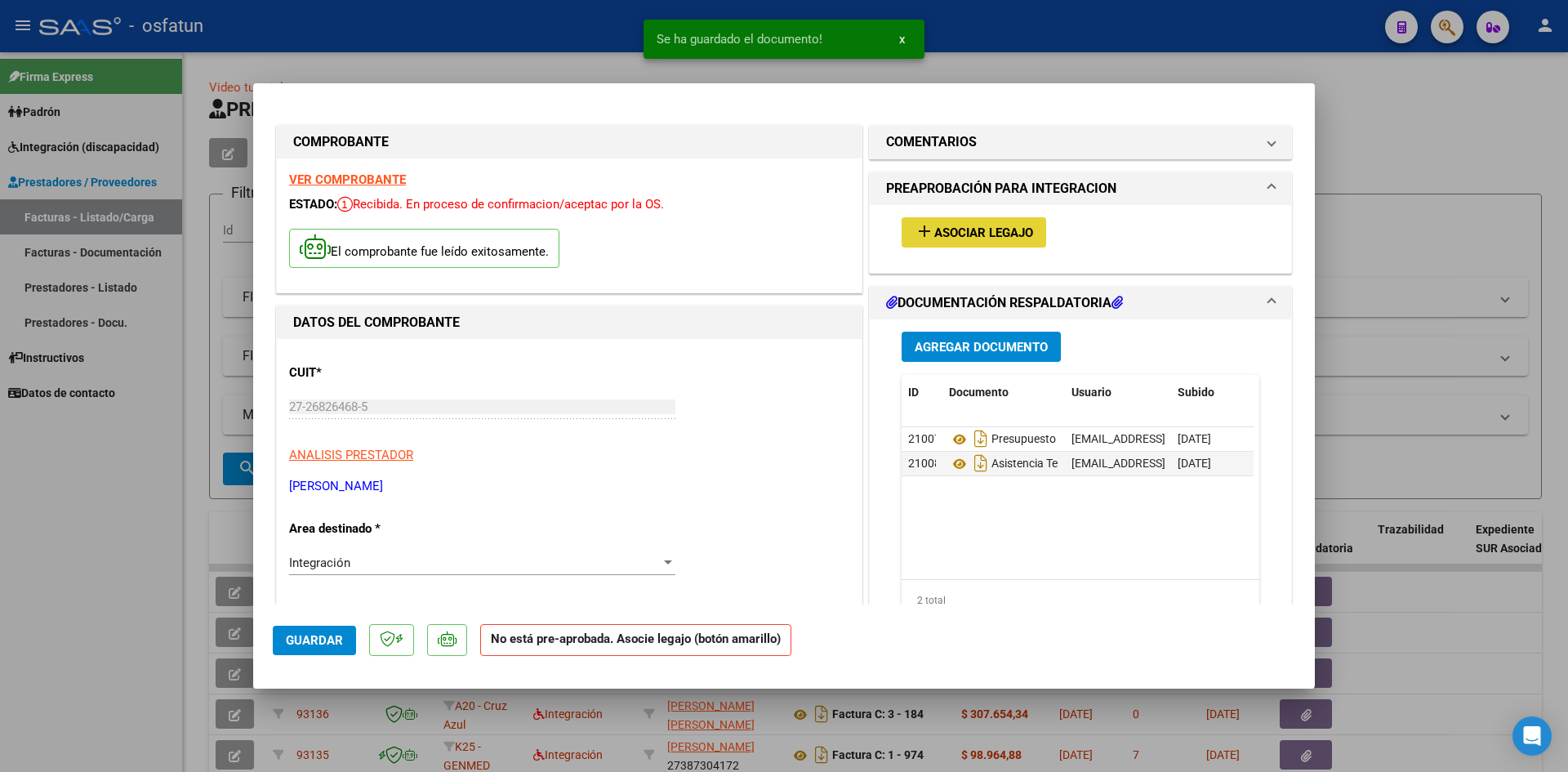
click at [937, 232] on span "Asociar Legajo" at bounding box center [984, 233] width 98 height 14
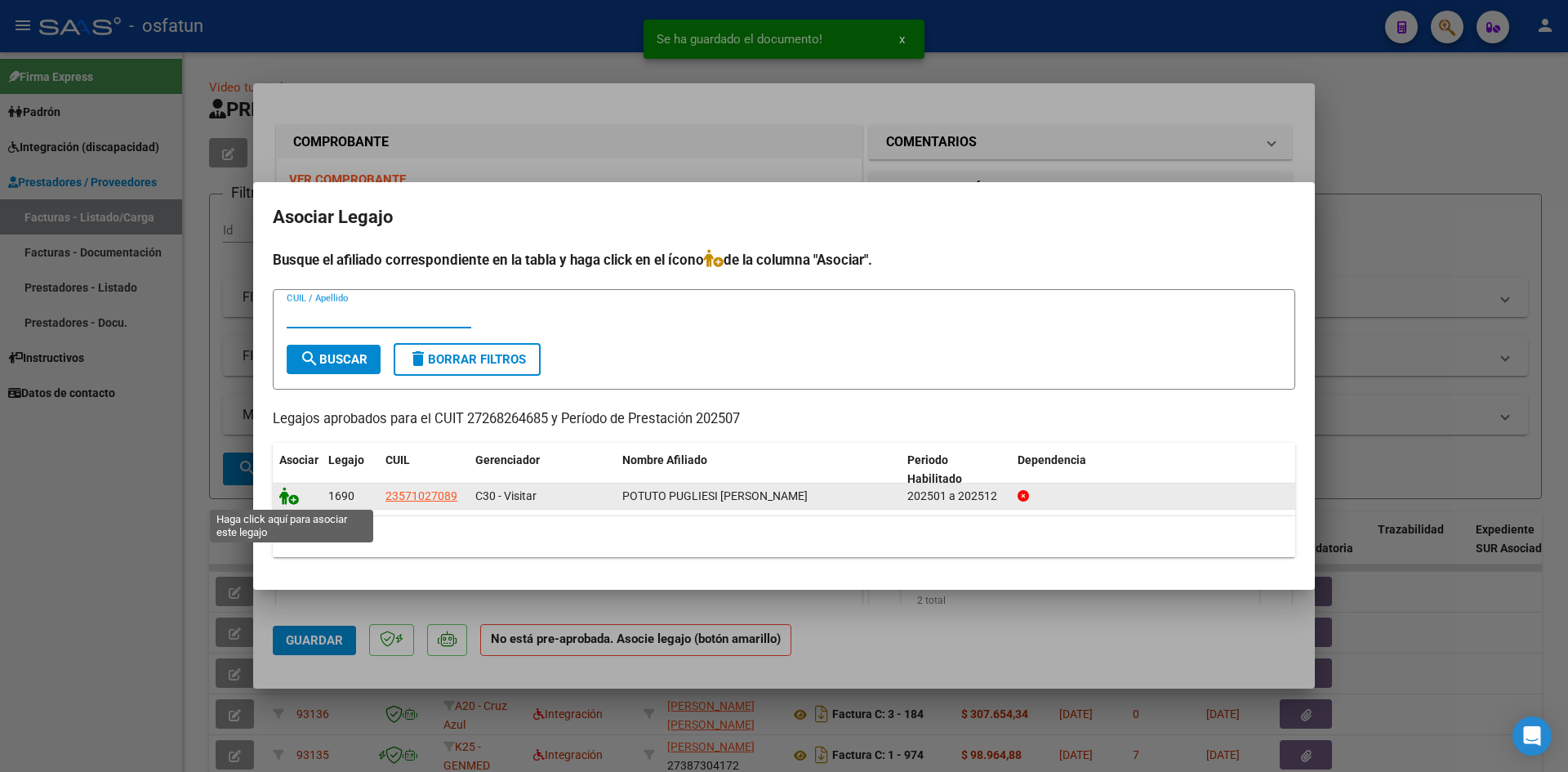
click at [289, 492] on icon at bounding box center [289, 496] width 20 height 18
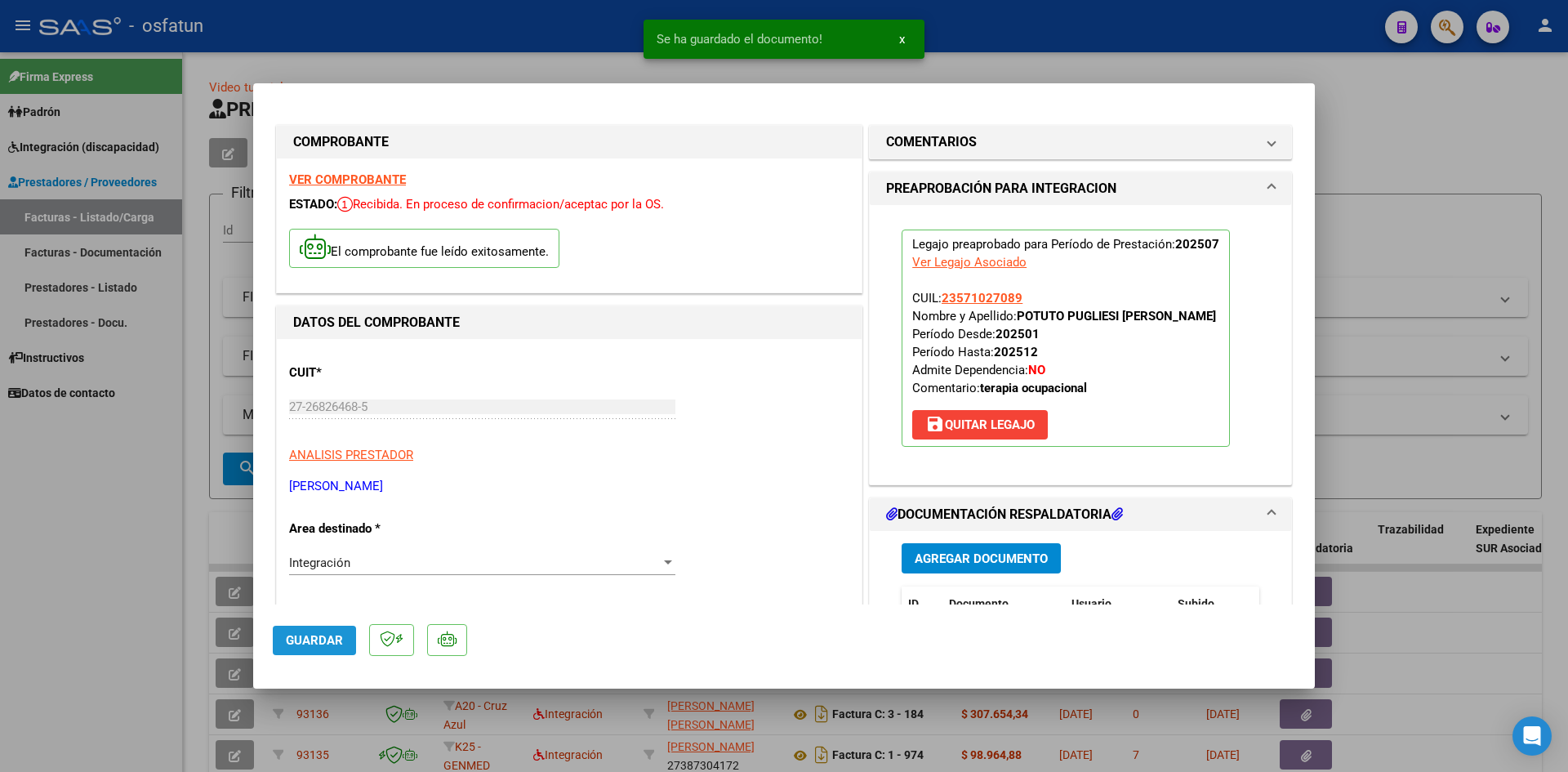
click at [327, 639] on span "Guardar" at bounding box center [315, 641] width 57 height 14
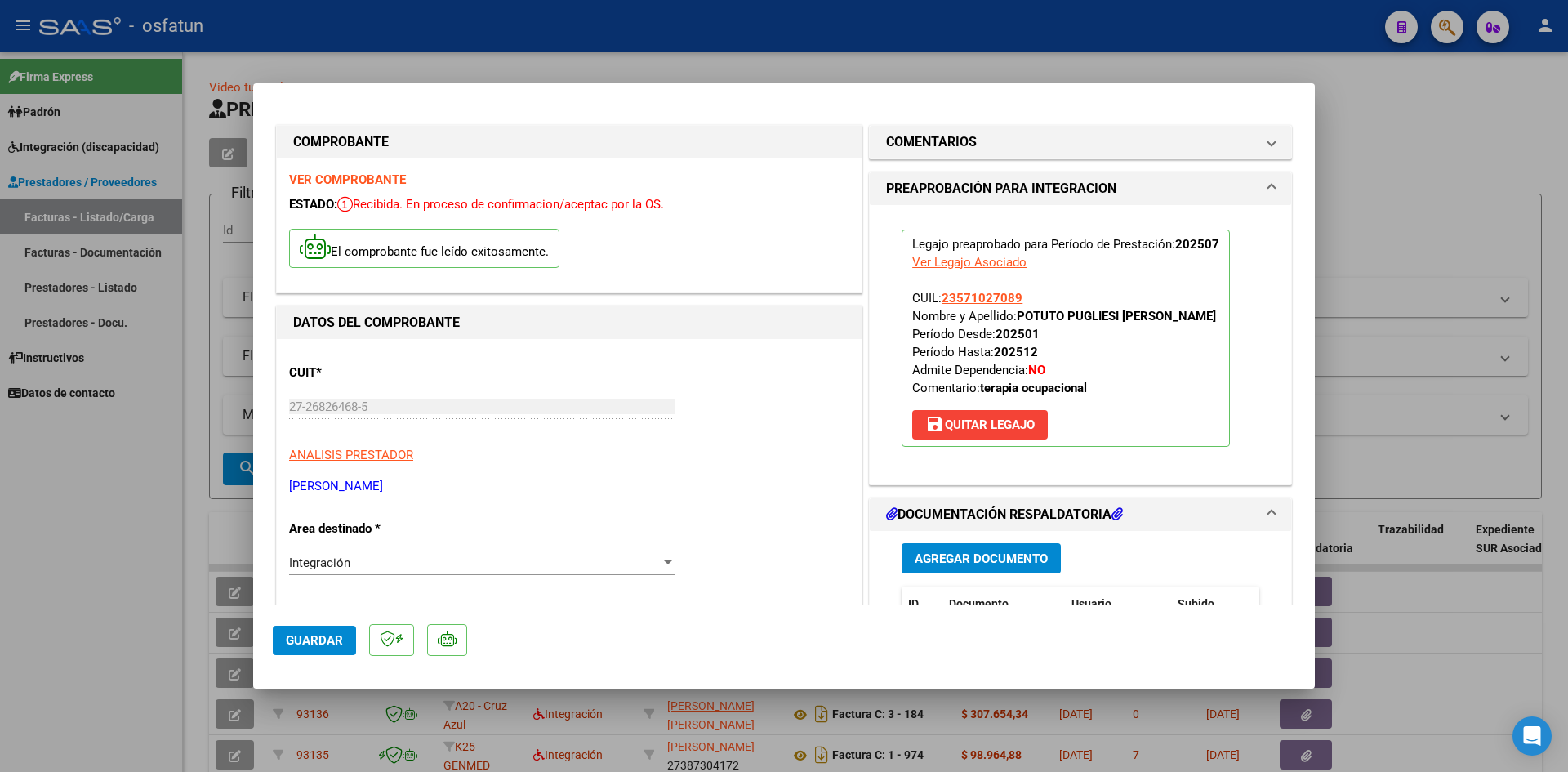
click at [1365, 145] on div at bounding box center [784, 386] width 1568 height 772
type input "$ 0,00"
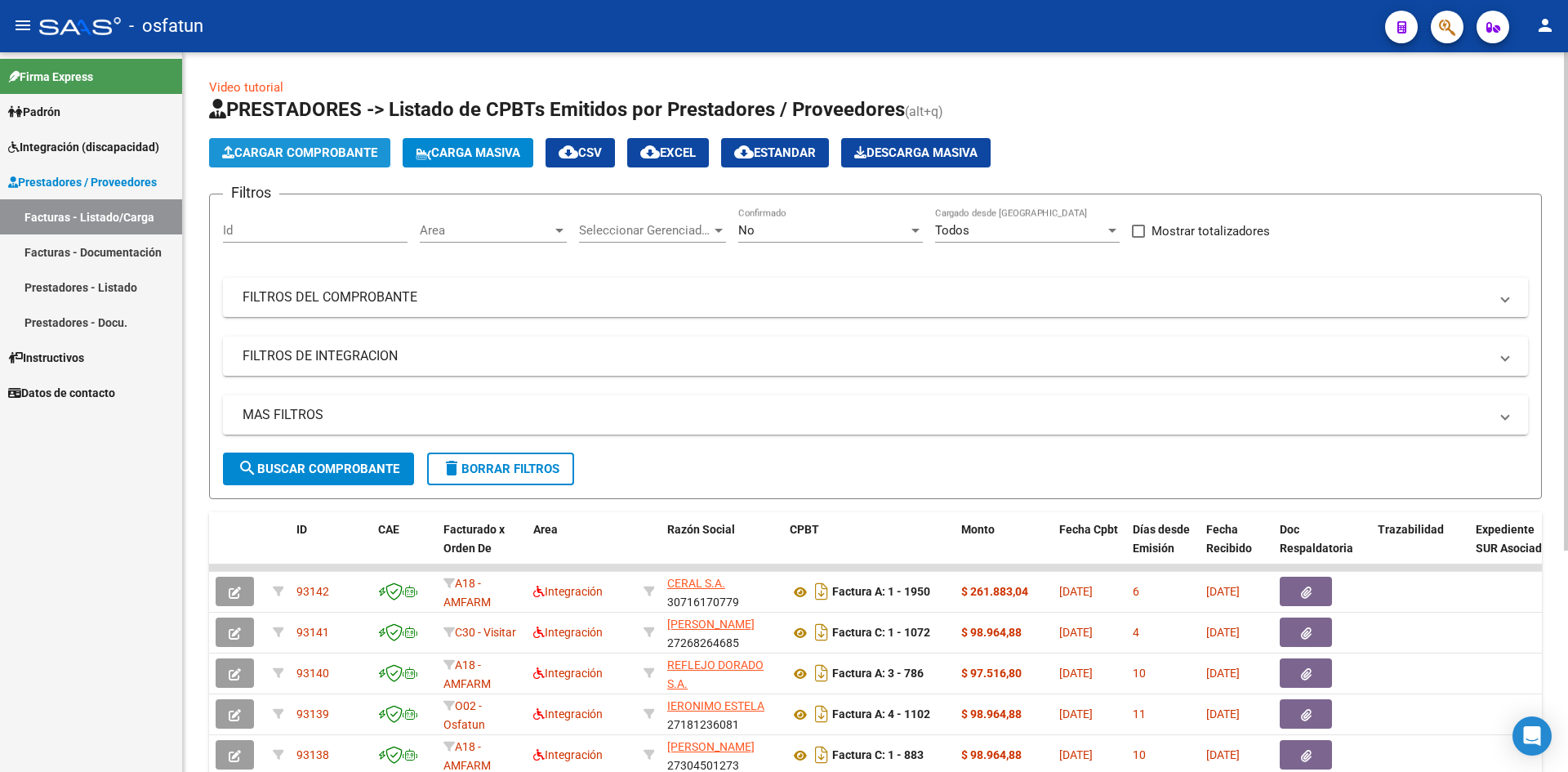
click at [320, 152] on span "Cargar Comprobante" at bounding box center [299, 153] width 155 height 14
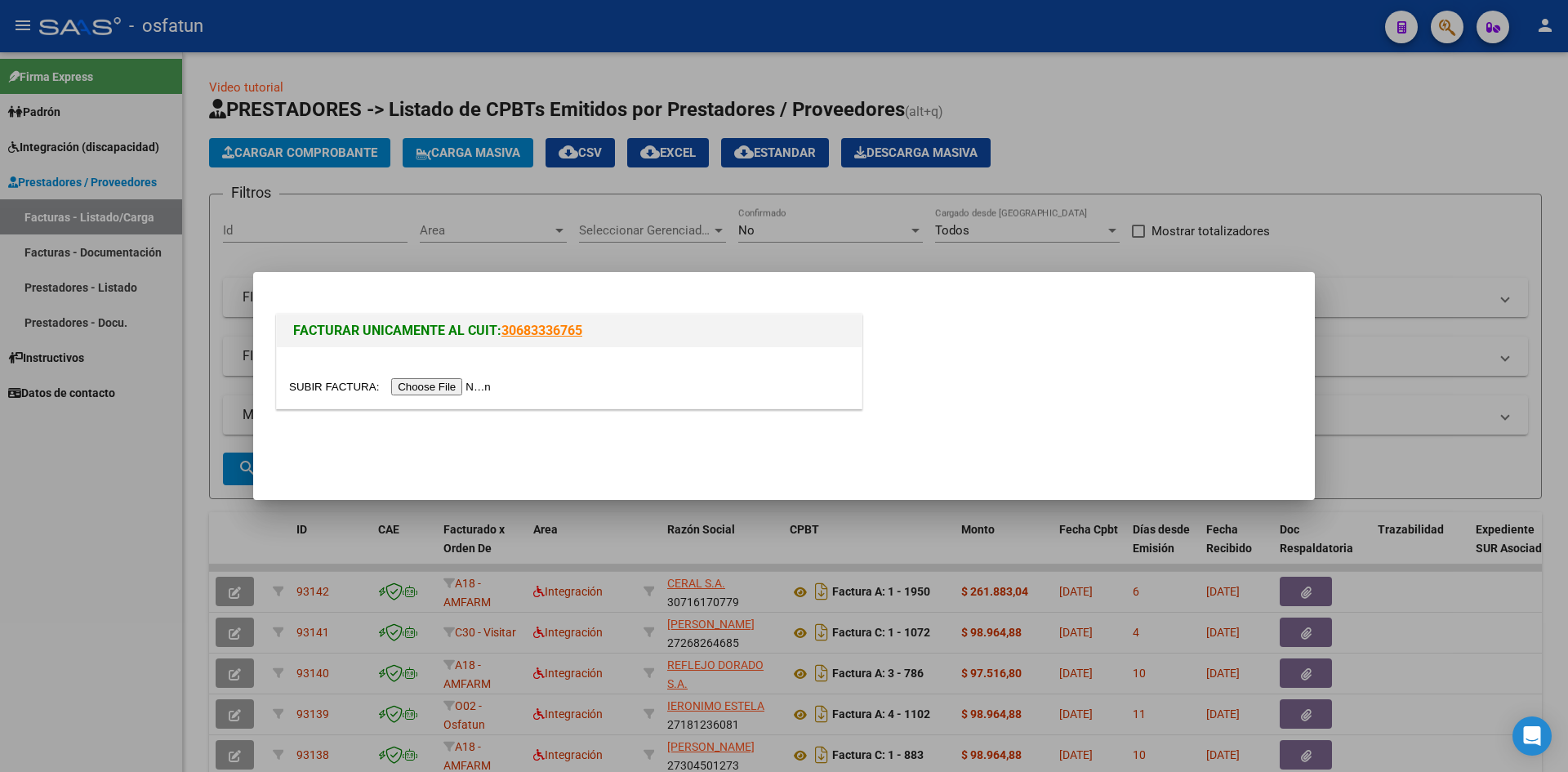
click at [445, 390] on input "file" at bounding box center [392, 386] width 207 height 17
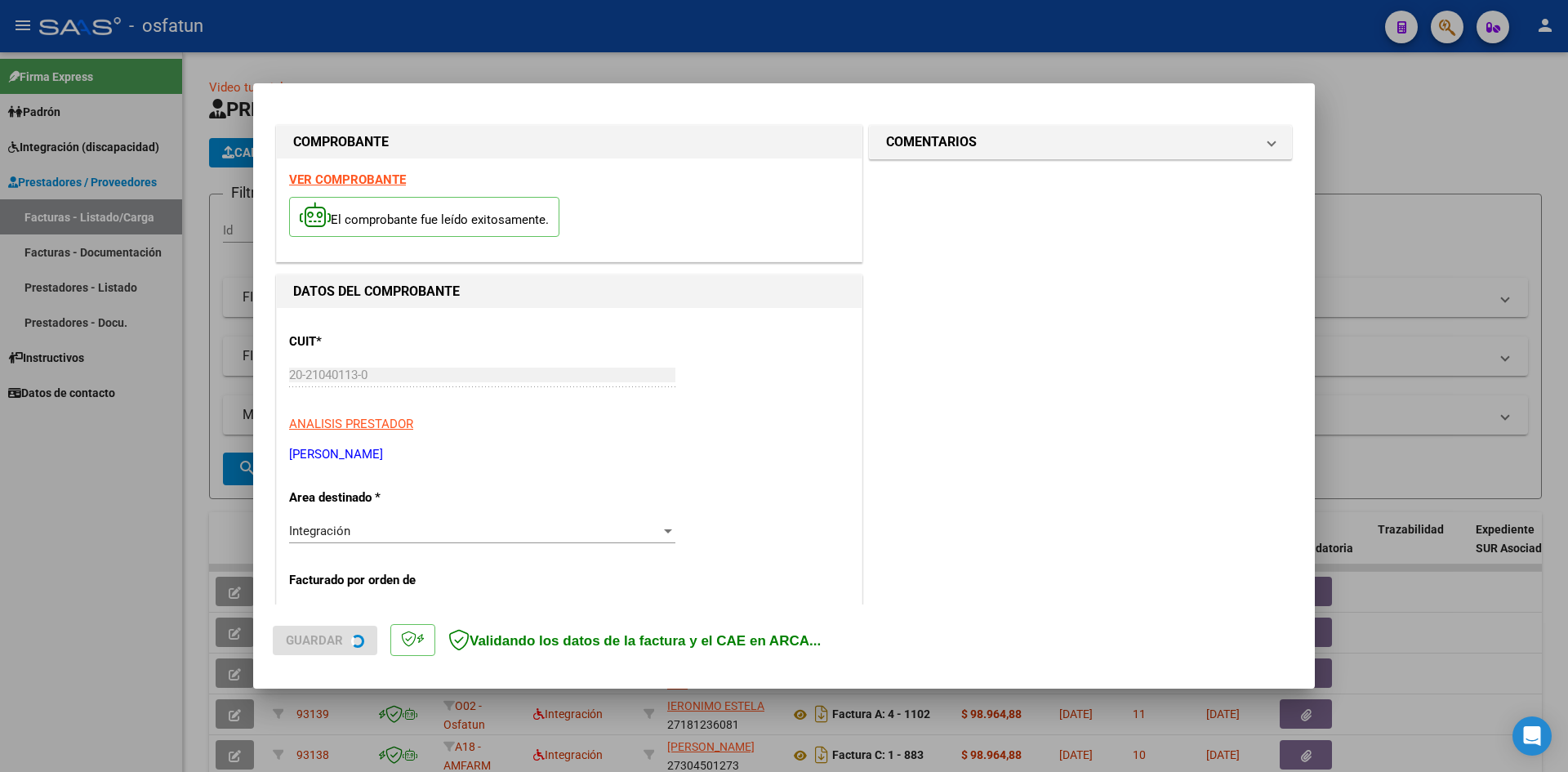
click at [379, 176] on strong "VER COMPROBANTE" at bounding box center [347, 180] width 117 height 14
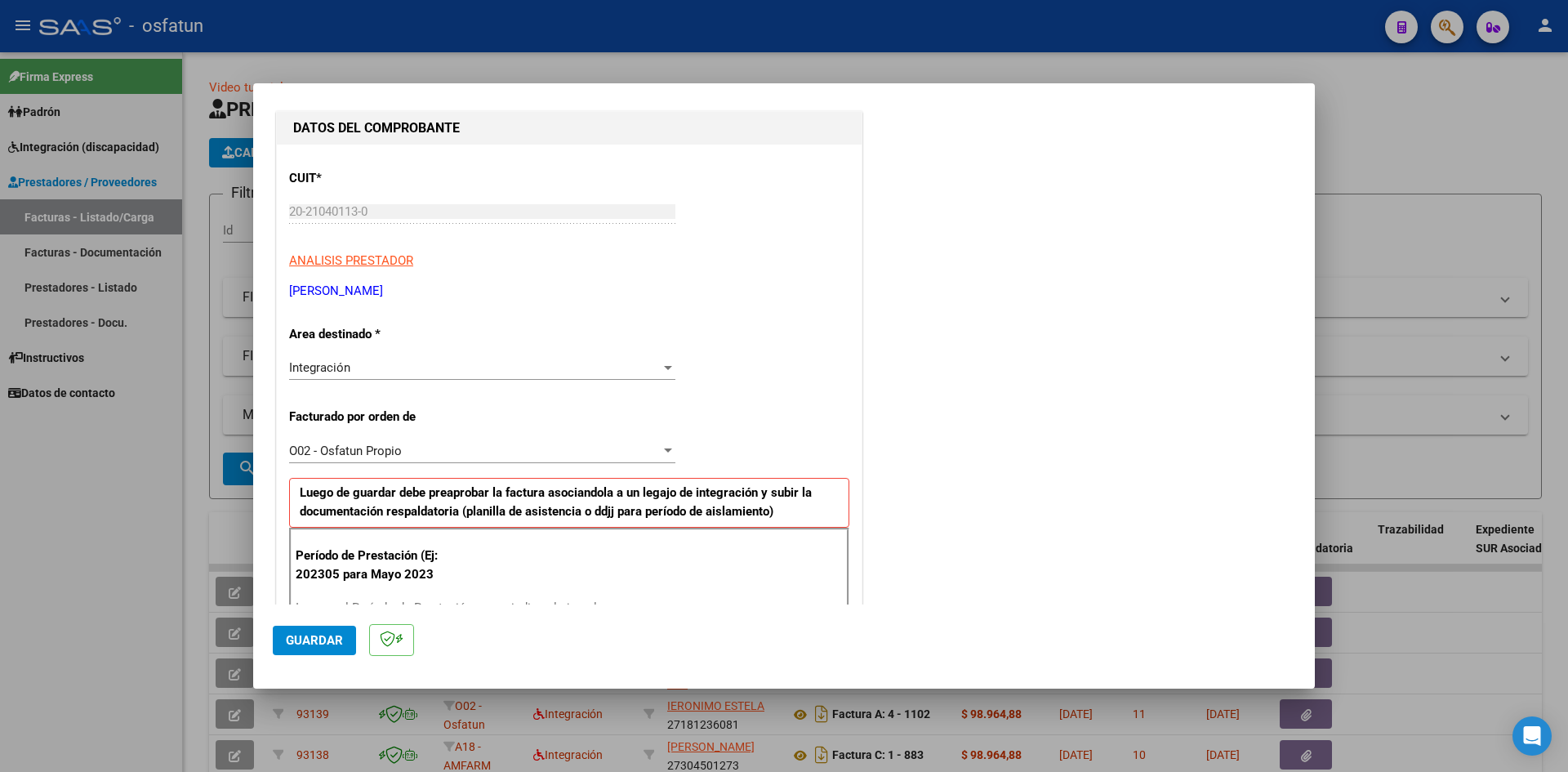
scroll to position [327, 0]
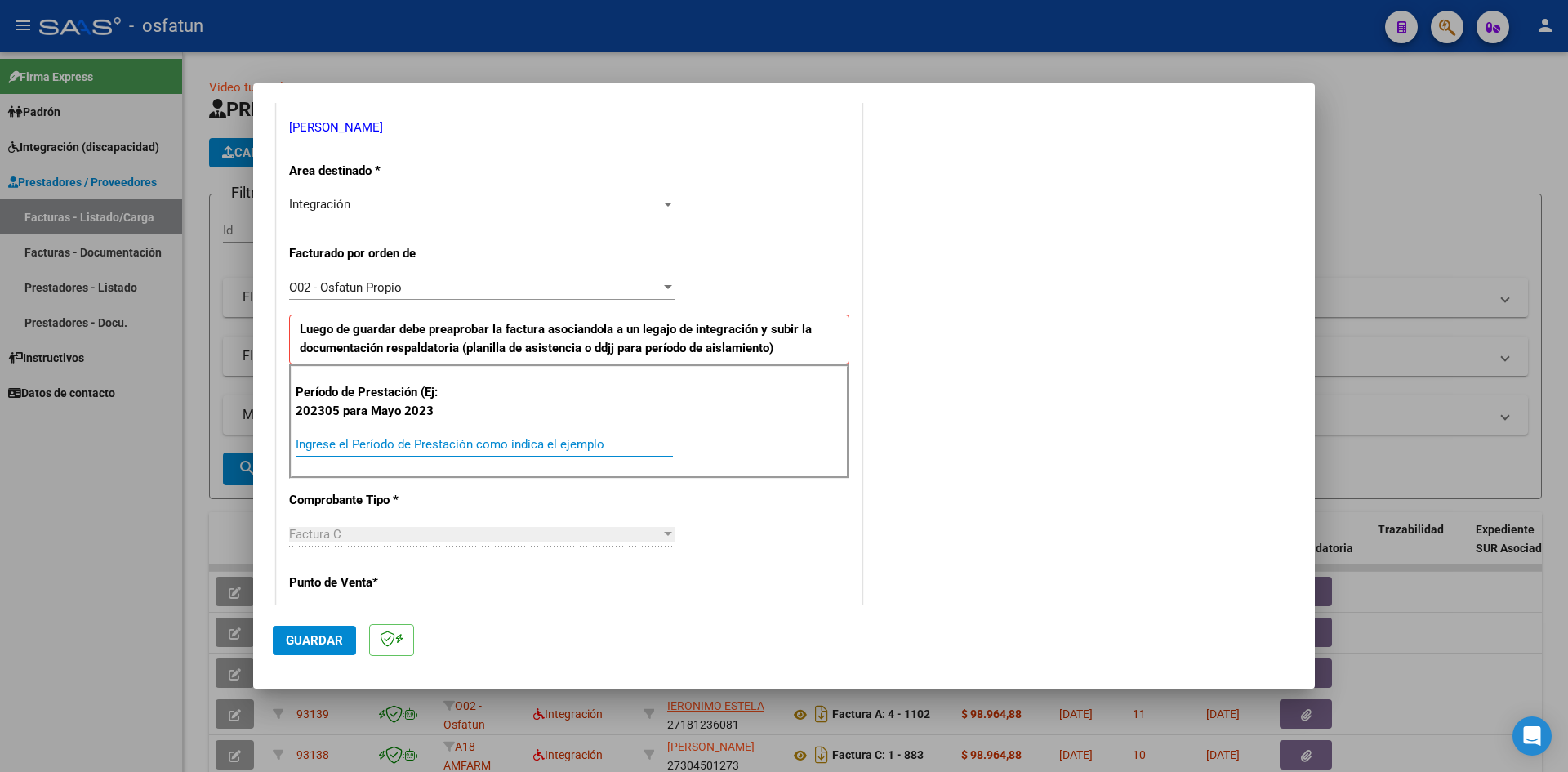
click at [353, 437] on input "Ingrese el Período de Prestación como indica el ejemplo" at bounding box center [485, 444] width 377 height 14
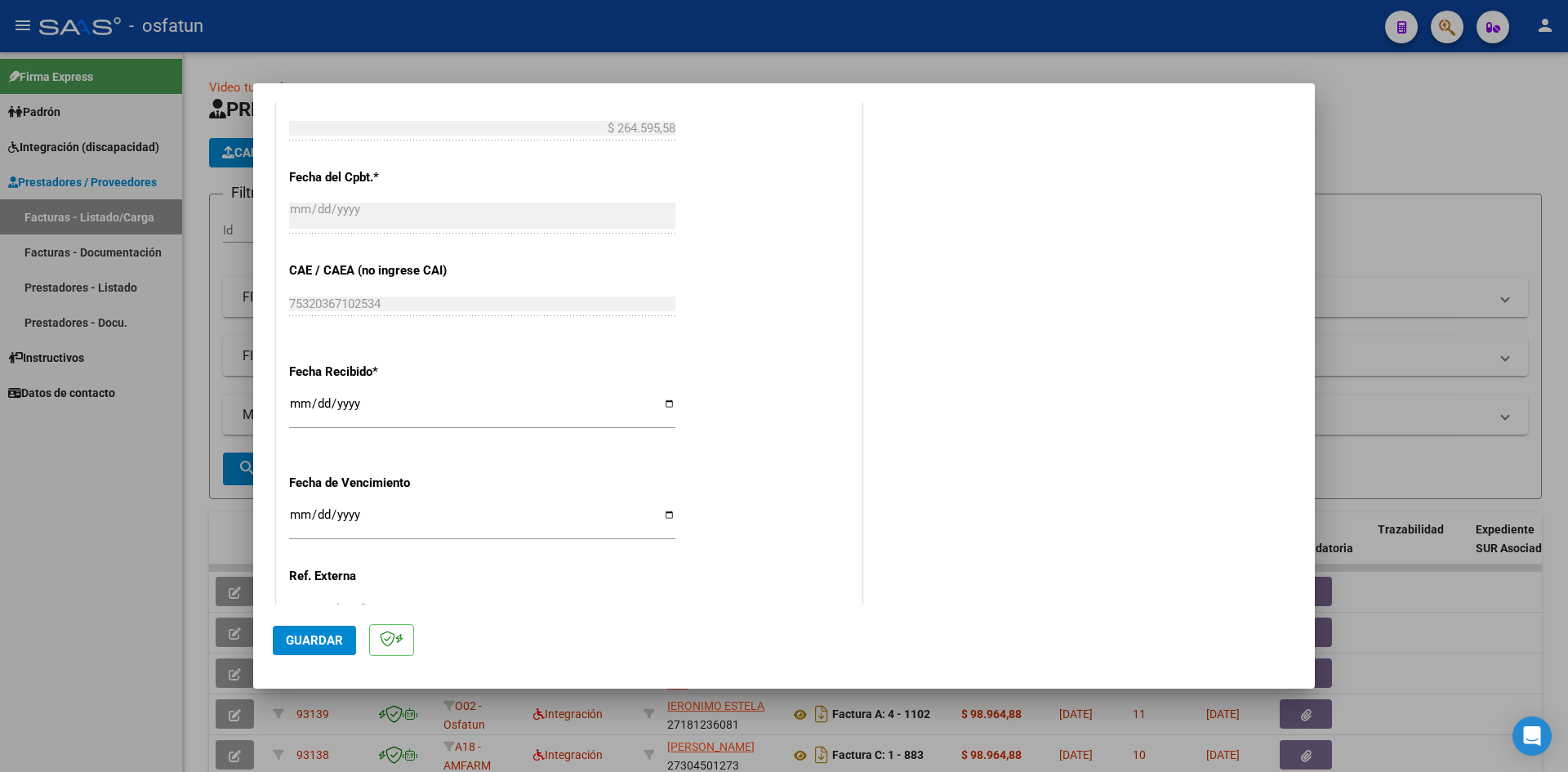
scroll to position [1062, 0]
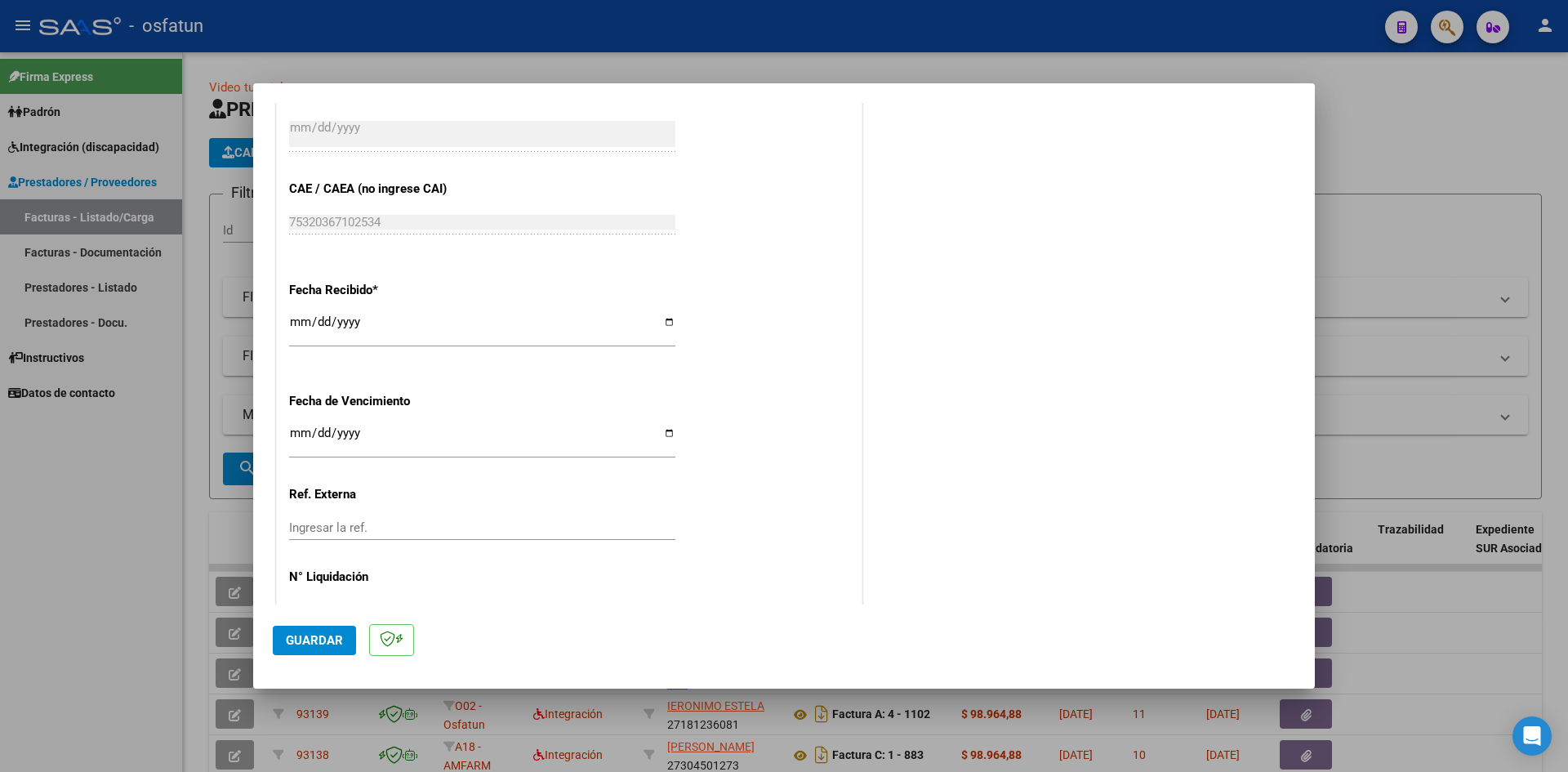
type input "202507"
click at [303, 435] on input "Ingresar la fecha" at bounding box center [482, 439] width 386 height 26
type input "[DATE]"
click at [318, 650] on button "Guardar" at bounding box center [314, 640] width 83 height 30
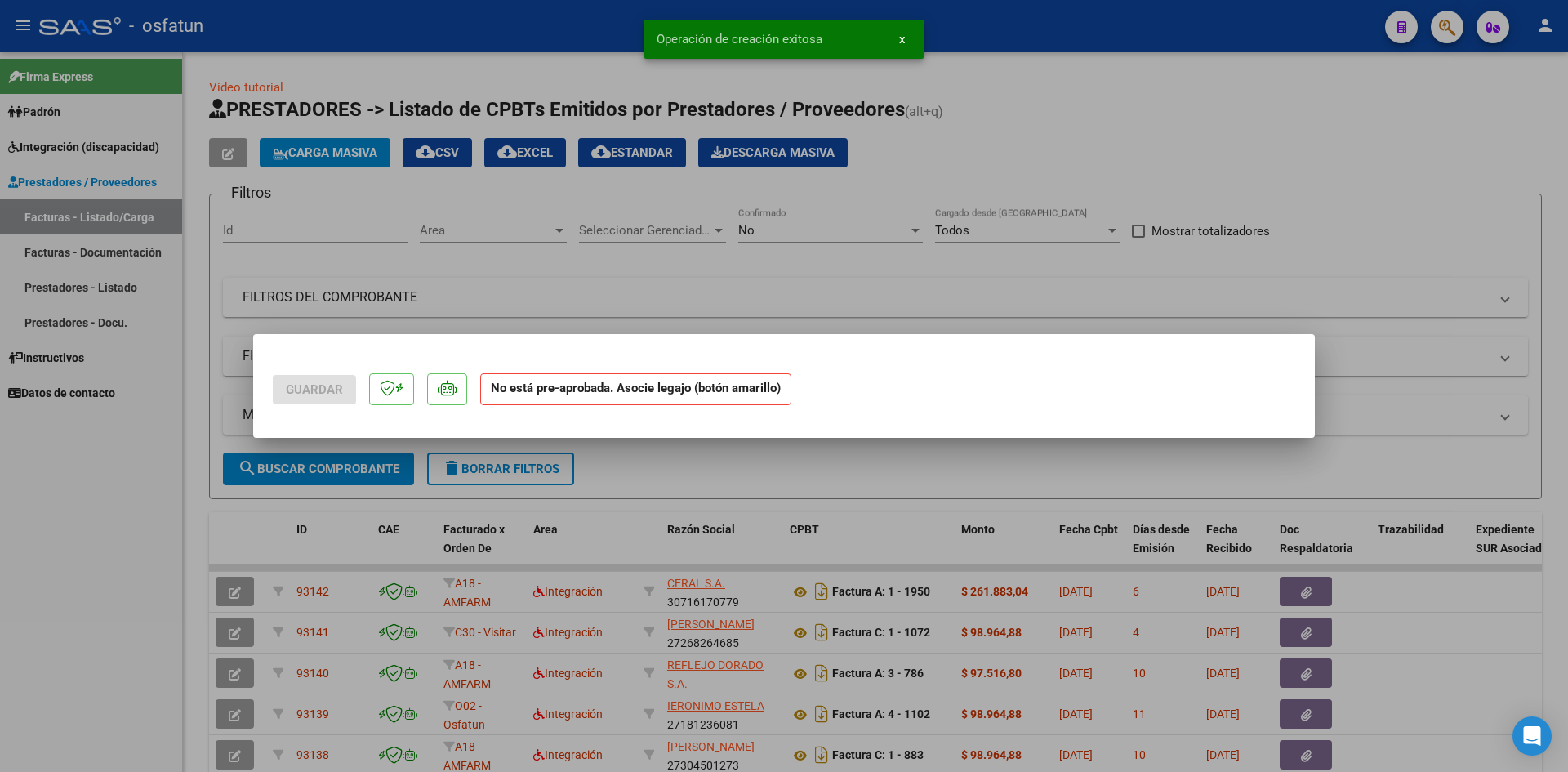
scroll to position [0, 0]
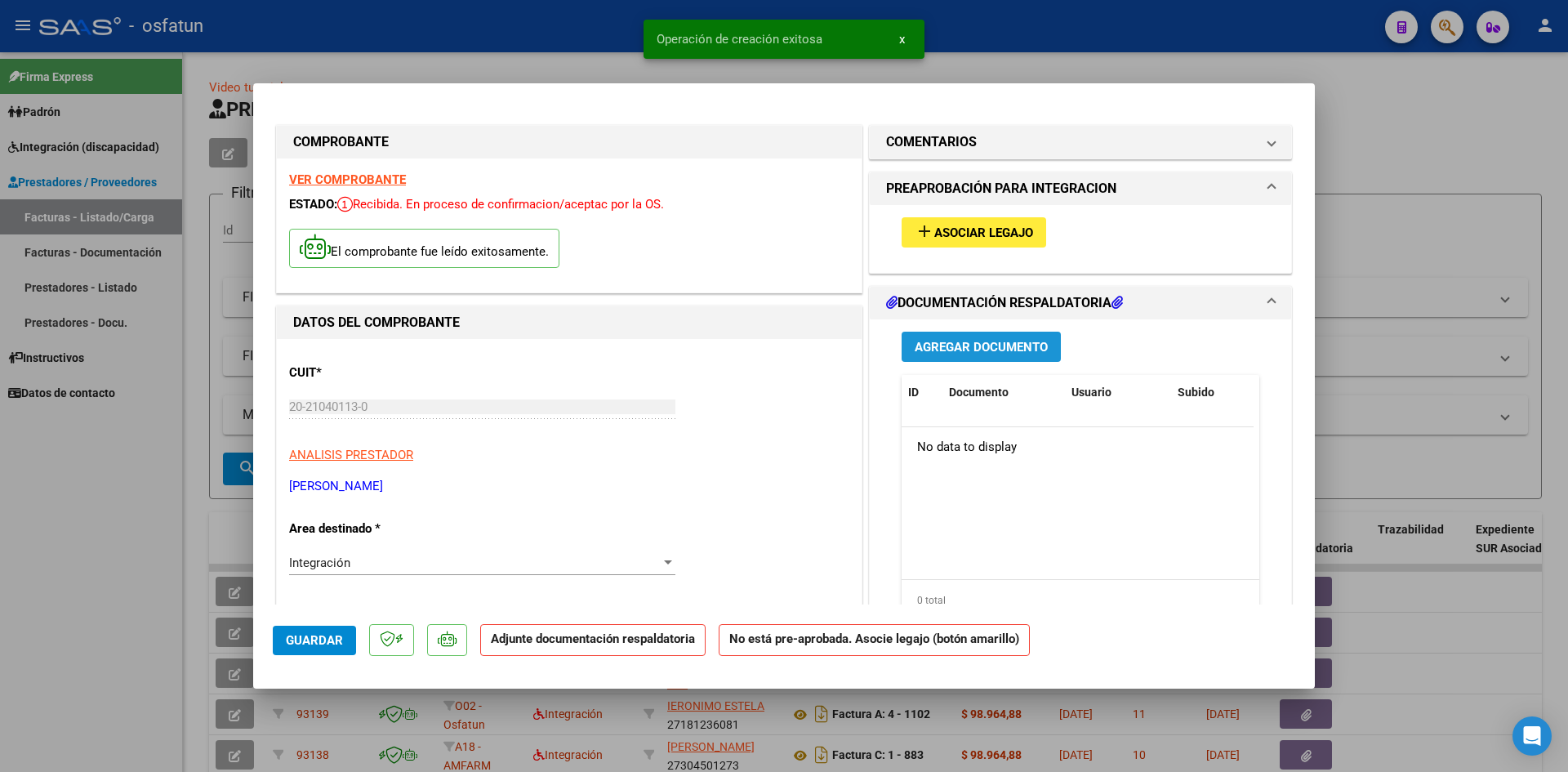
click at [995, 344] on span "Agregar Documento" at bounding box center [981, 347] width 133 height 14
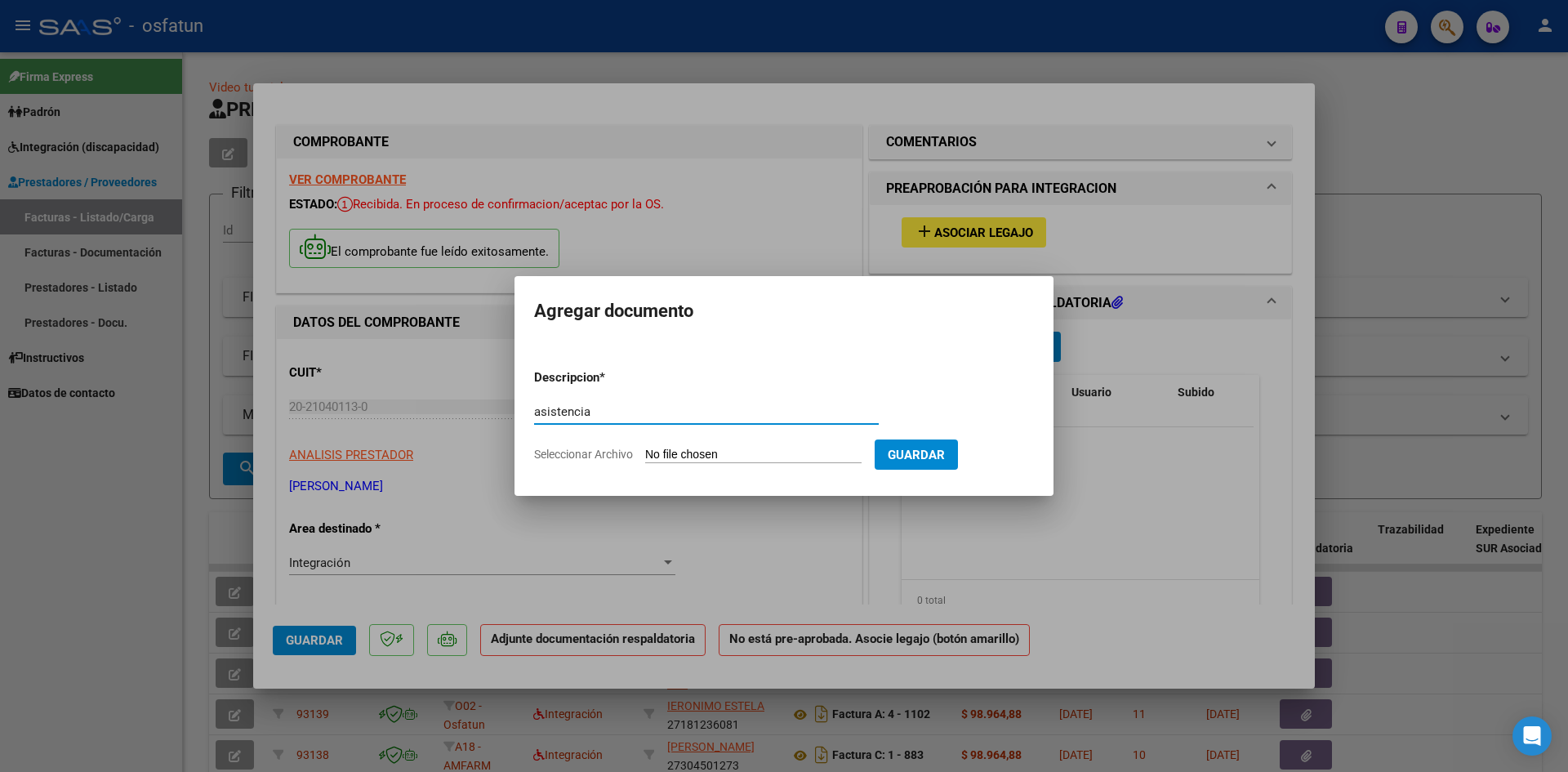
type input "asistencia"
click at [765, 454] on input "Seleccionar Archivo" at bounding box center [753, 454] width 216 height 15
type input "C:\fakepath\diaz planilla.pdf"
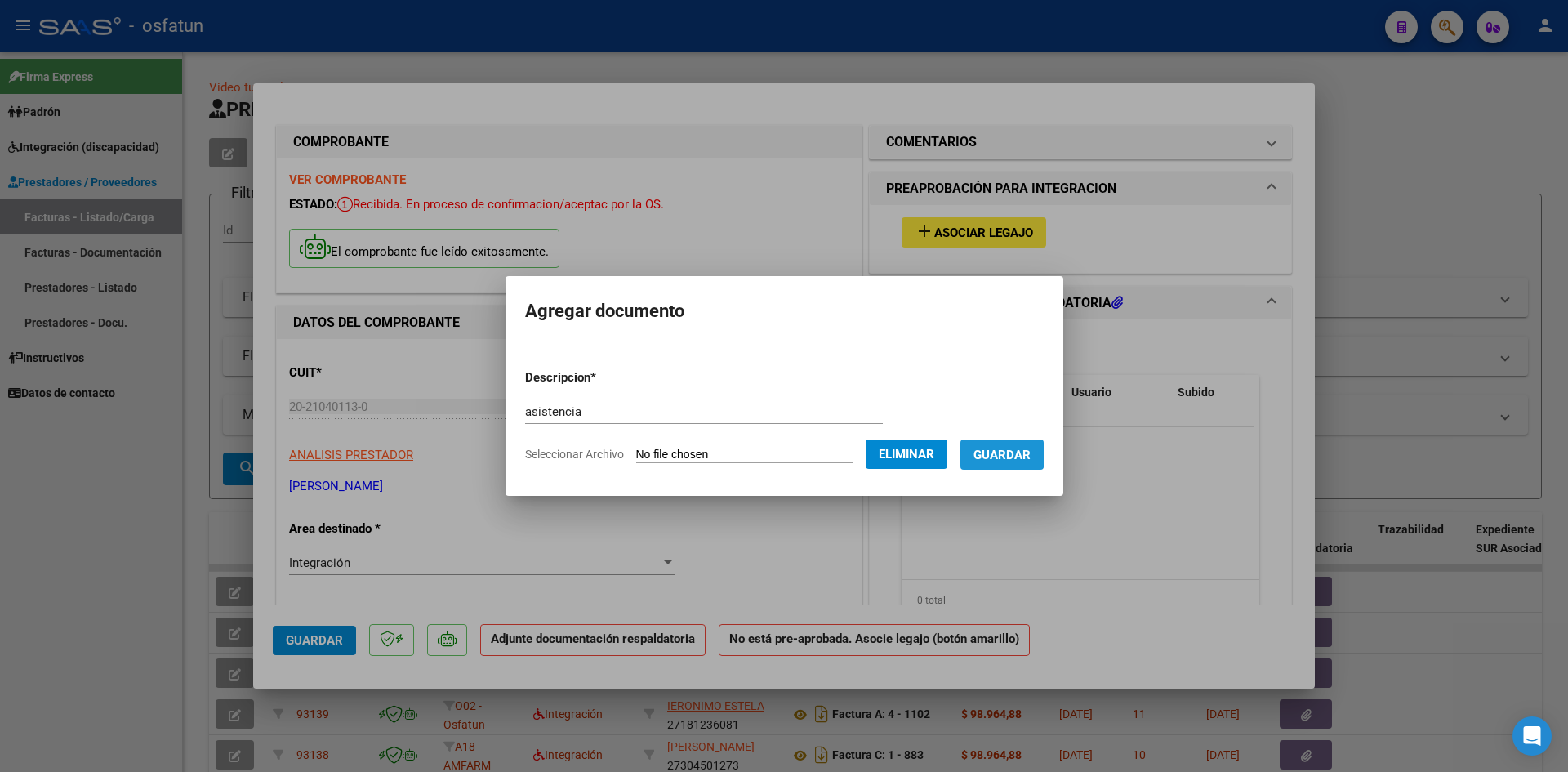
click at [1012, 453] on span "Guardar" at bounding box center [1002, 454] width 57 height 14
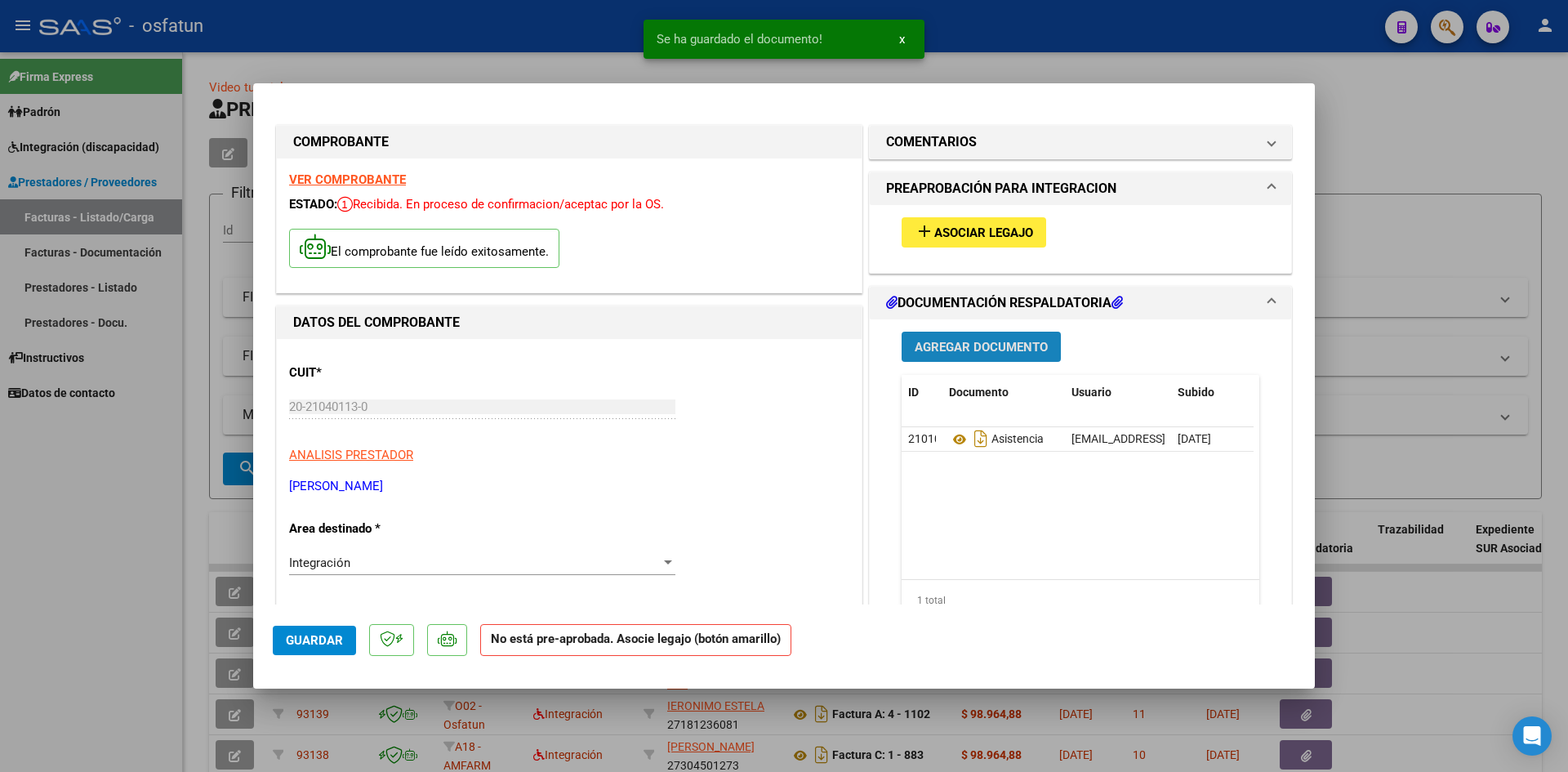
click at [955, 350] on span "Agregar Documento" at bounding box center [981, 347] width 133 height 14
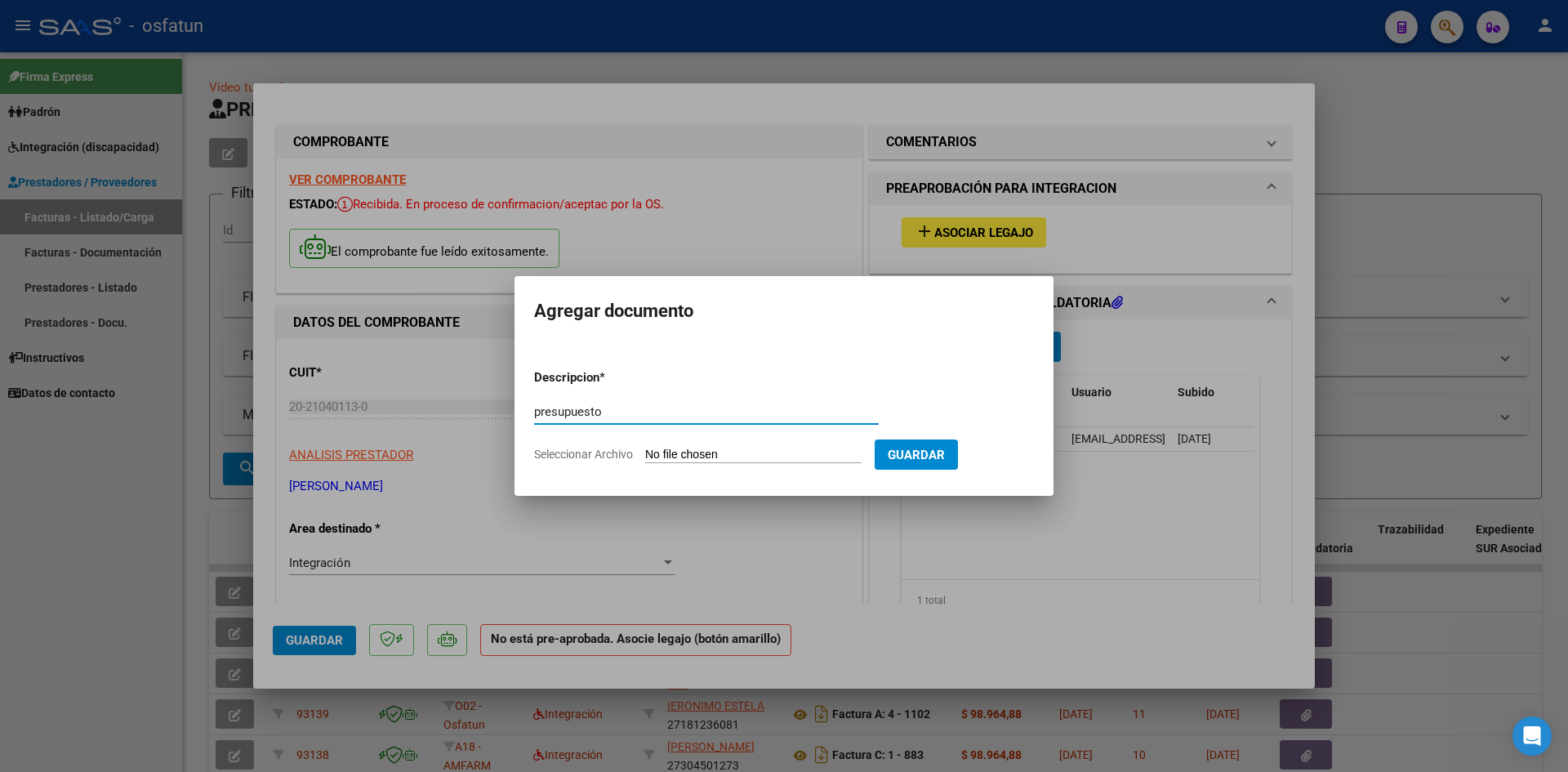
type input "presupuesto"
click at [713, 455] on input "Seleccionar Archivo" at bounding box center [753, 454] width 216 height 15
type input "C:\fakepath\diaz presupuesto transporte.pdf"
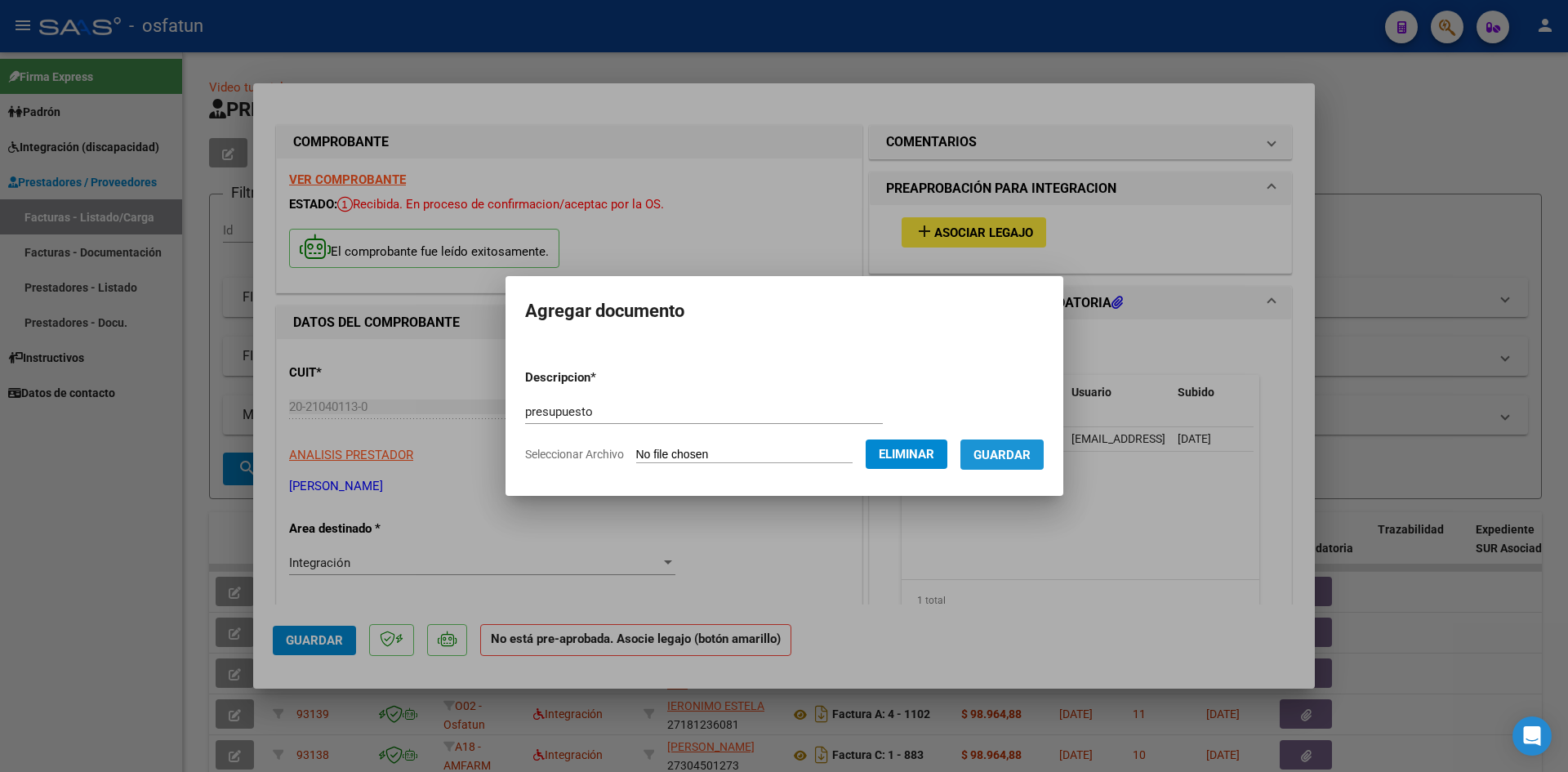
click at [1008, 464] on button "Guardar" at bounding box center [1002, 454] width 83 height 30
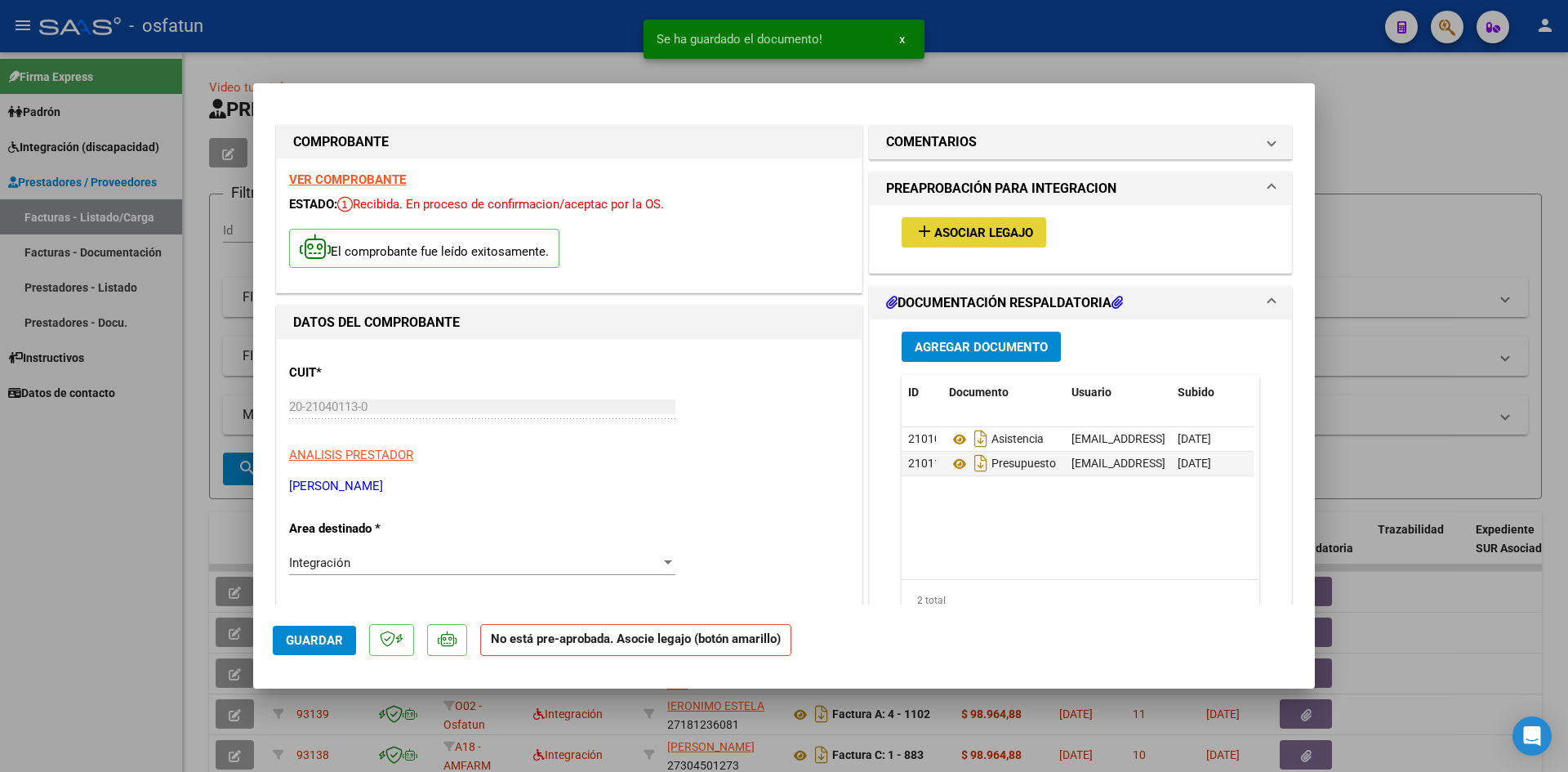
click at [951, 242] on button "add Asociar Legajo" at bounding box center [974, 233] width 145 height 30
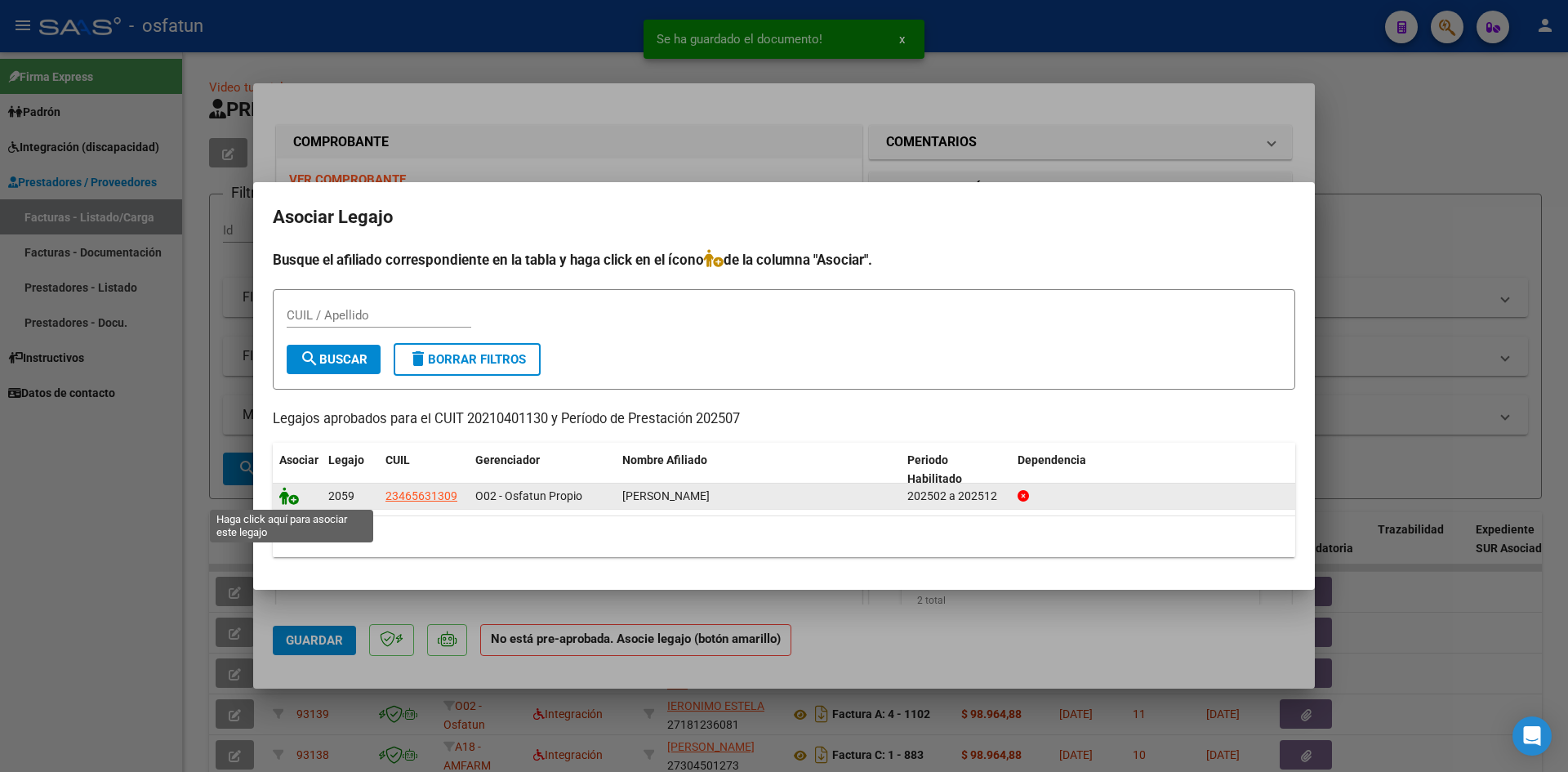
click at [282, 492] on icon at bounding box center [289, 496] width 20 height 18
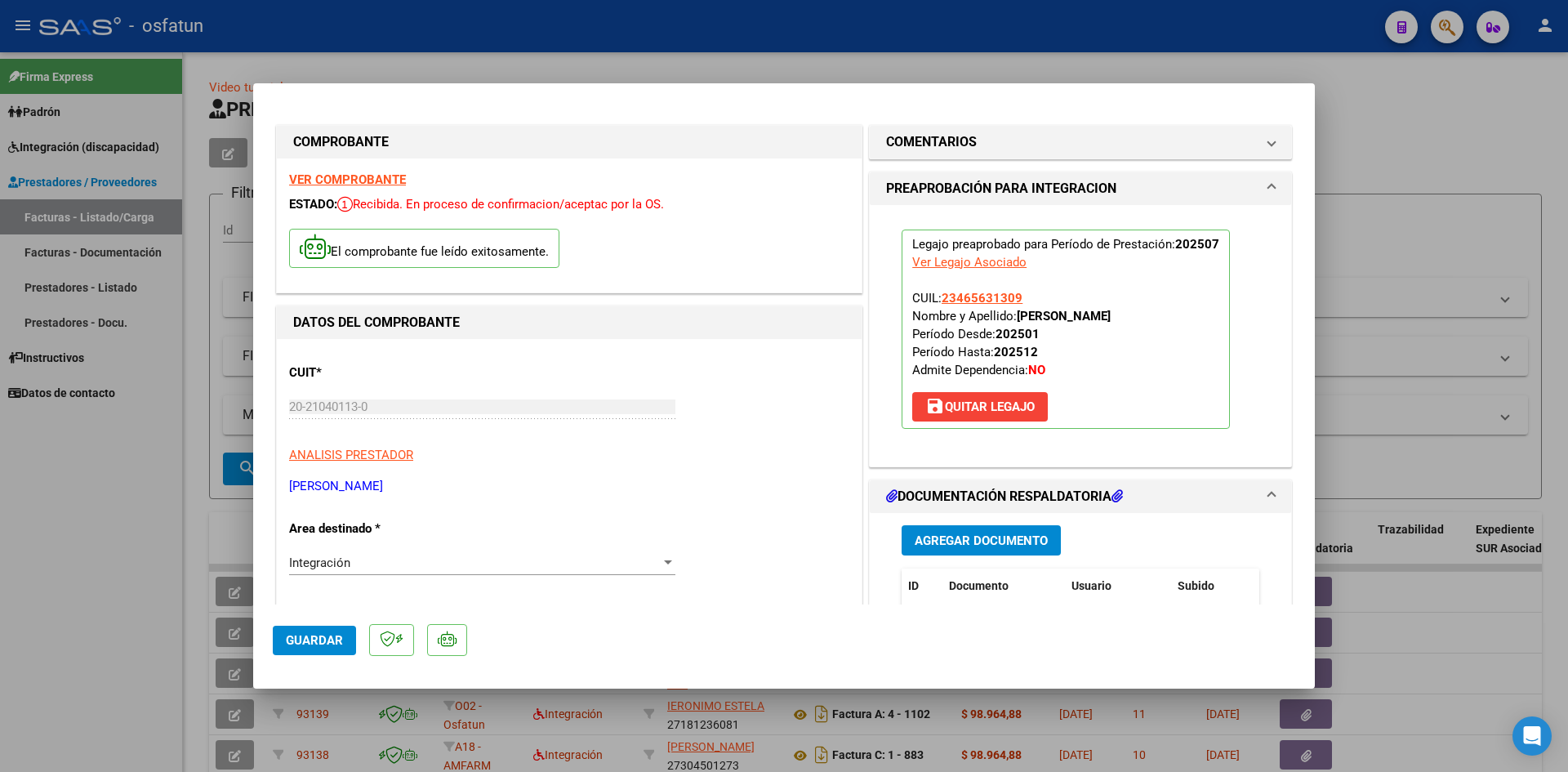
click at [328, 639] on span "Guardar" at bounding box center [315, 641] width 57 height 14
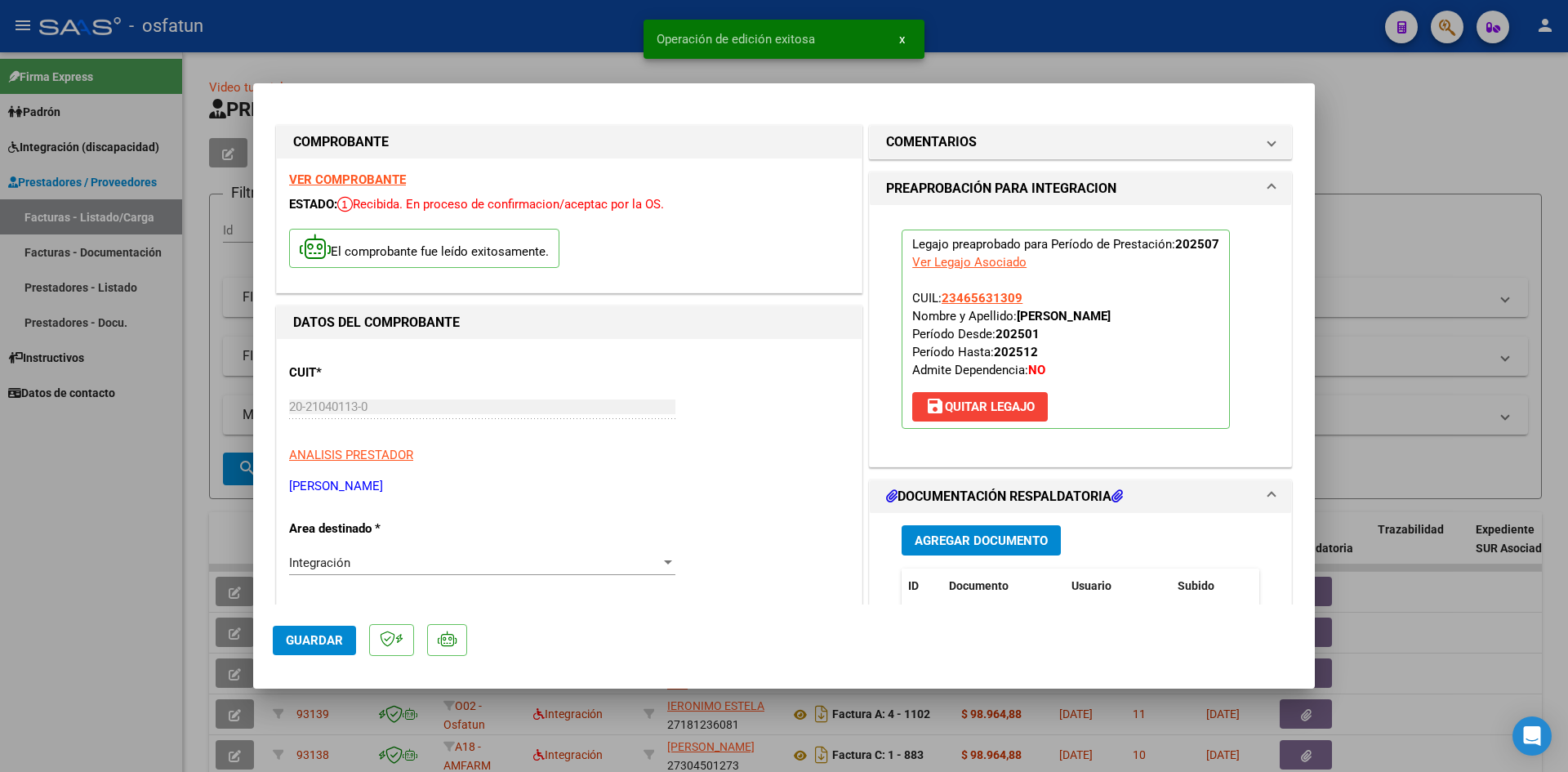
click at [1400, 169] on div at bounding box center [784, 386] width 1568 height 772
type input "$ 0,00"
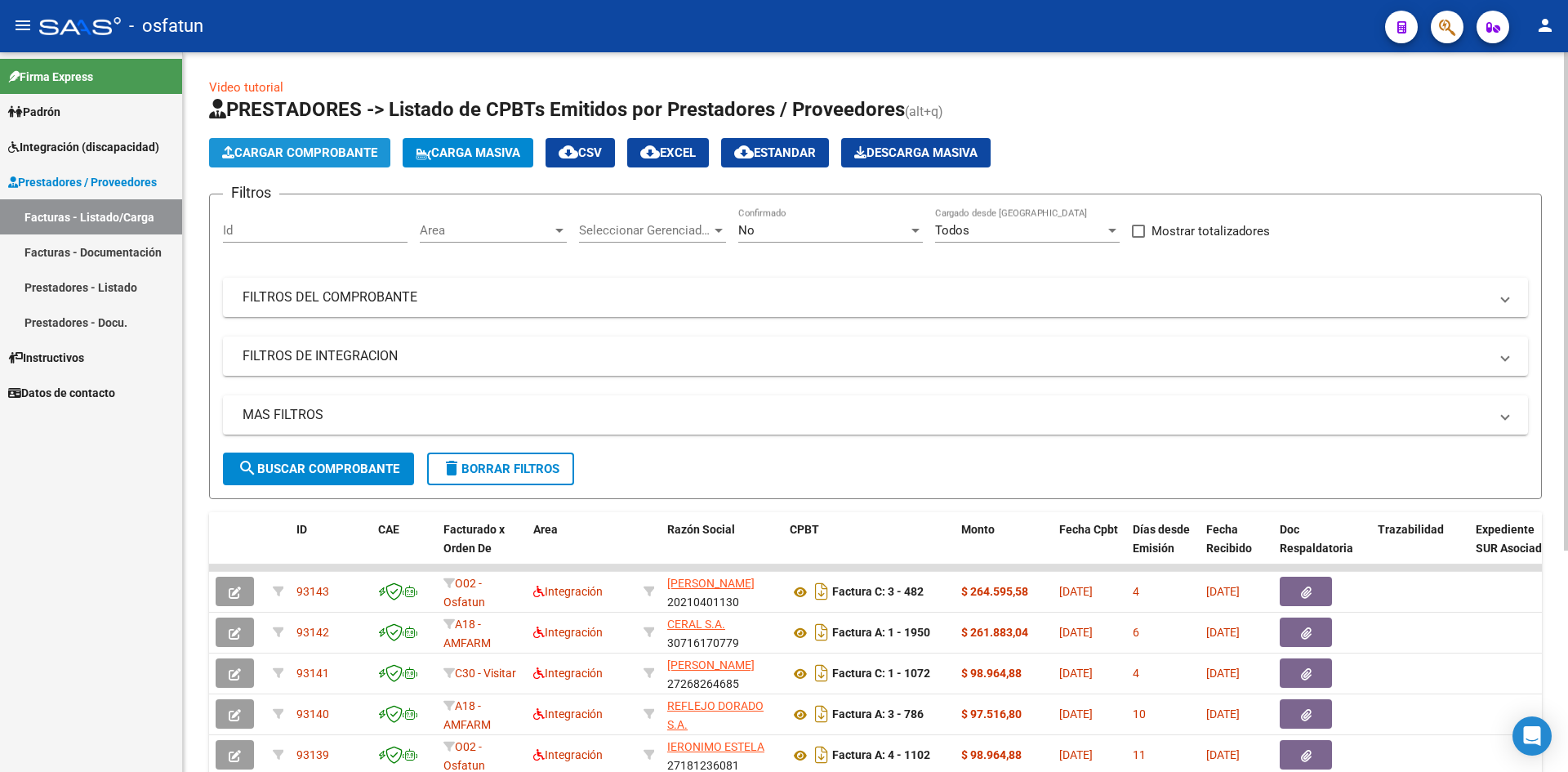
click at [323, 153] on span "Cargar Comprobante" at bounding box center [299, 153] width 155 height 14
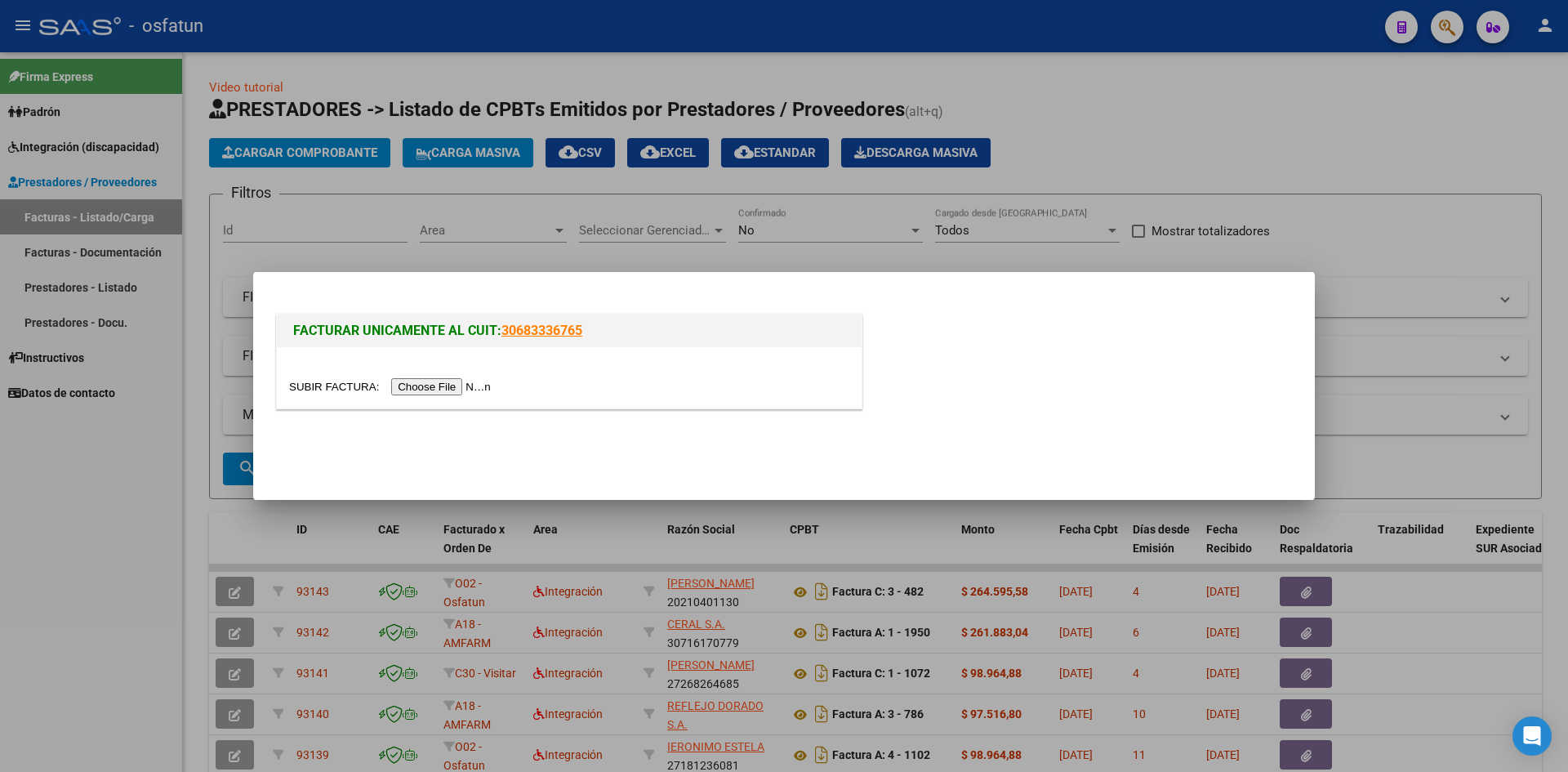
click at [461, 387] on input "file" at bounding box center [392, 386] width 207 height 17
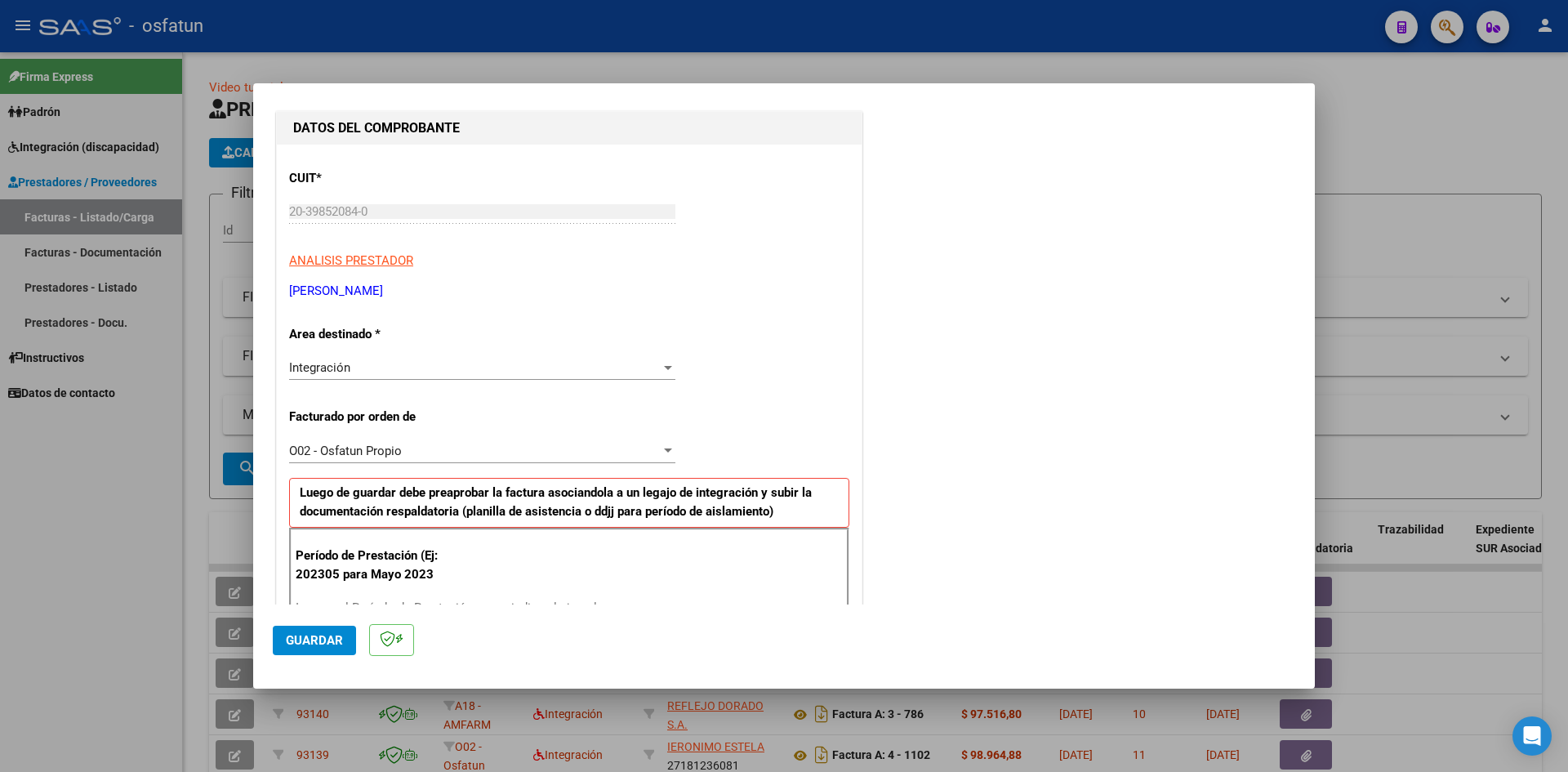
scroll to position [409, 0]
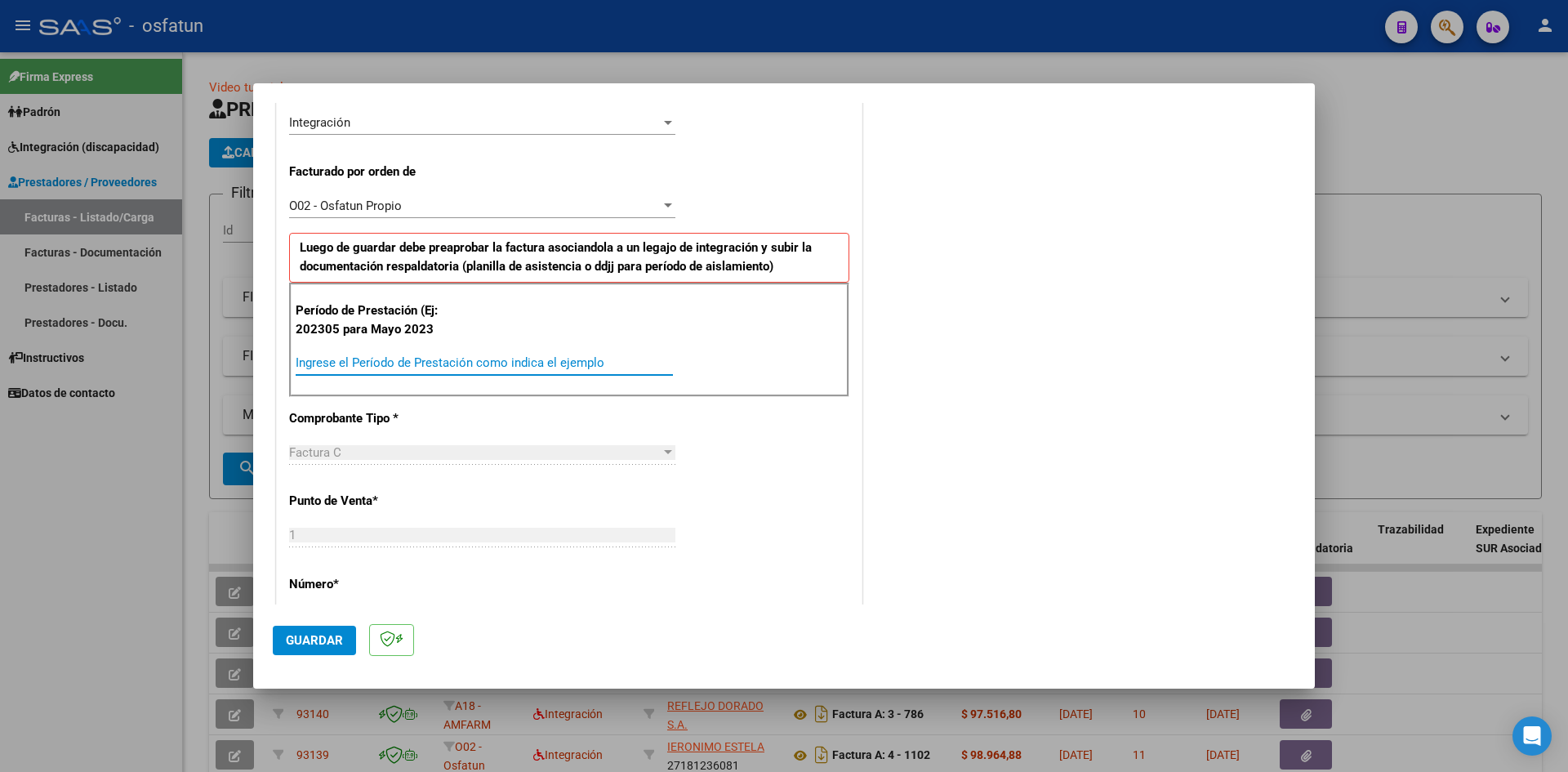
click at [345, 362] on input "Ingrese el Período de Prestación como indica el ejemplo" at bounding box center [485, 362] width 377 height 14
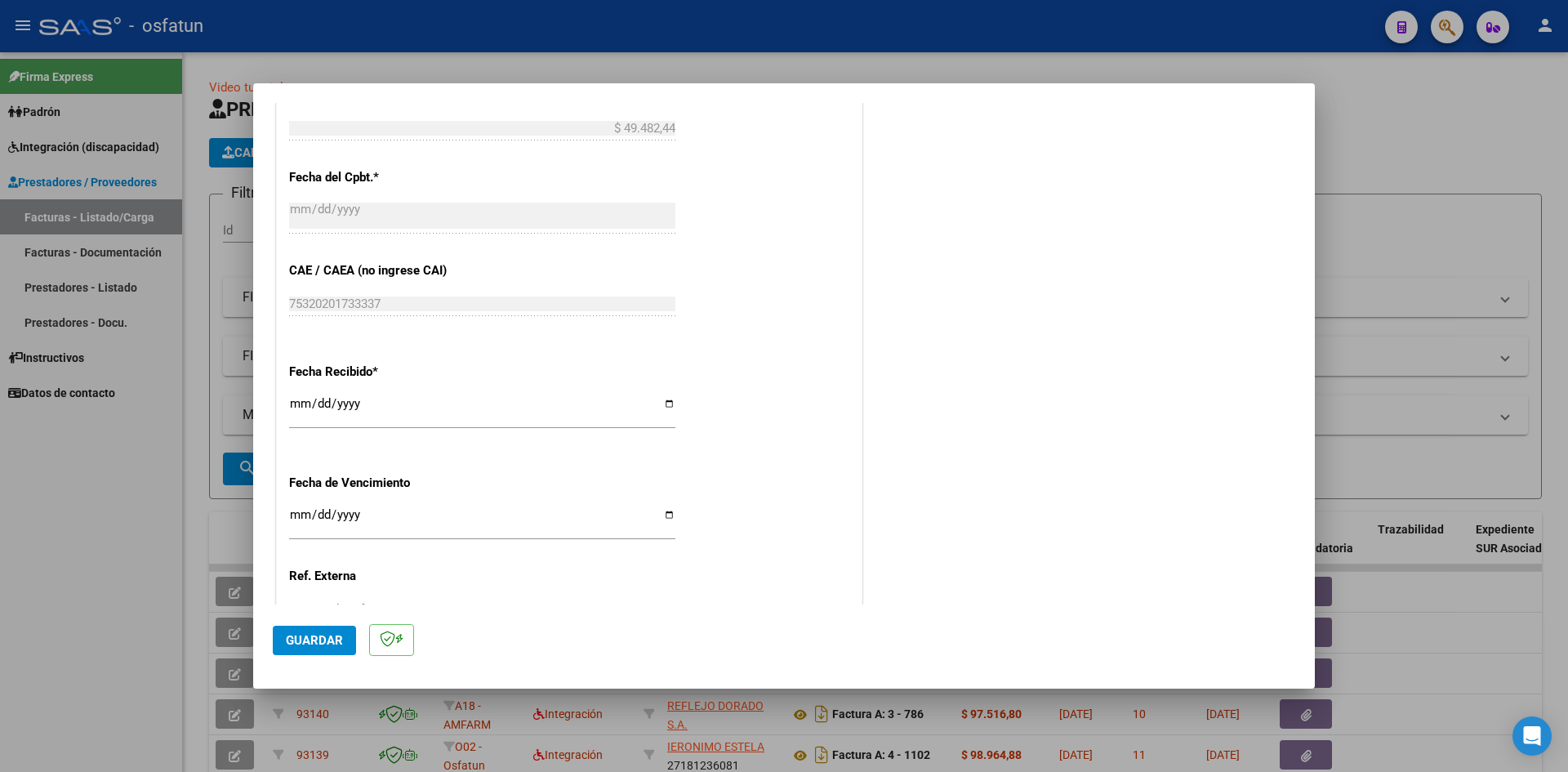
scroll to position [1062, 0]
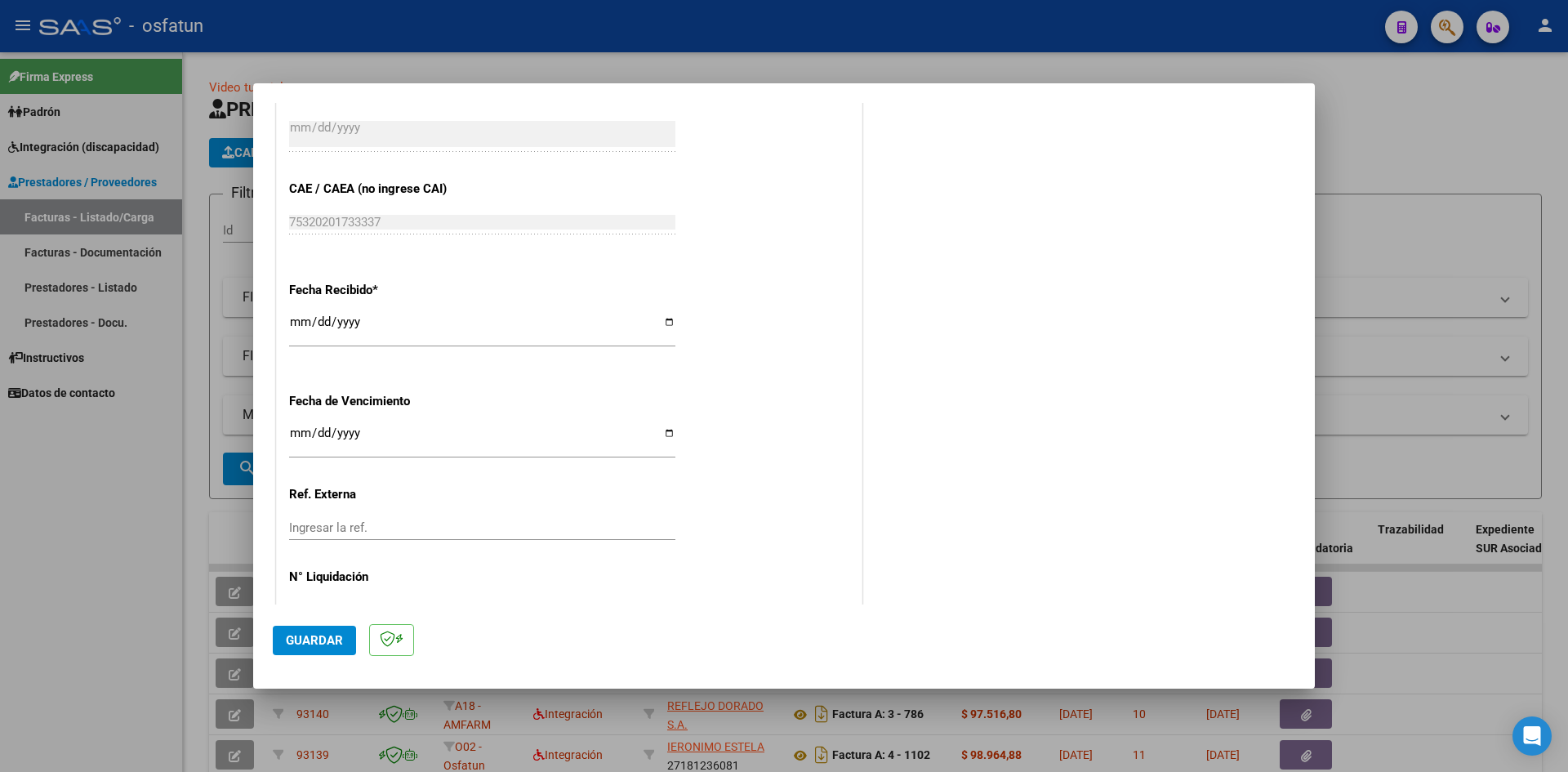
type input "202507"
click at [291, 431] on input "Ingresar la fecha" at bounding box center [482, 439] width 386 height 26
type input "[DATE]"
click at [318, 637] on span "Guardar" at bounding box center [315, 641] width 57 height 14
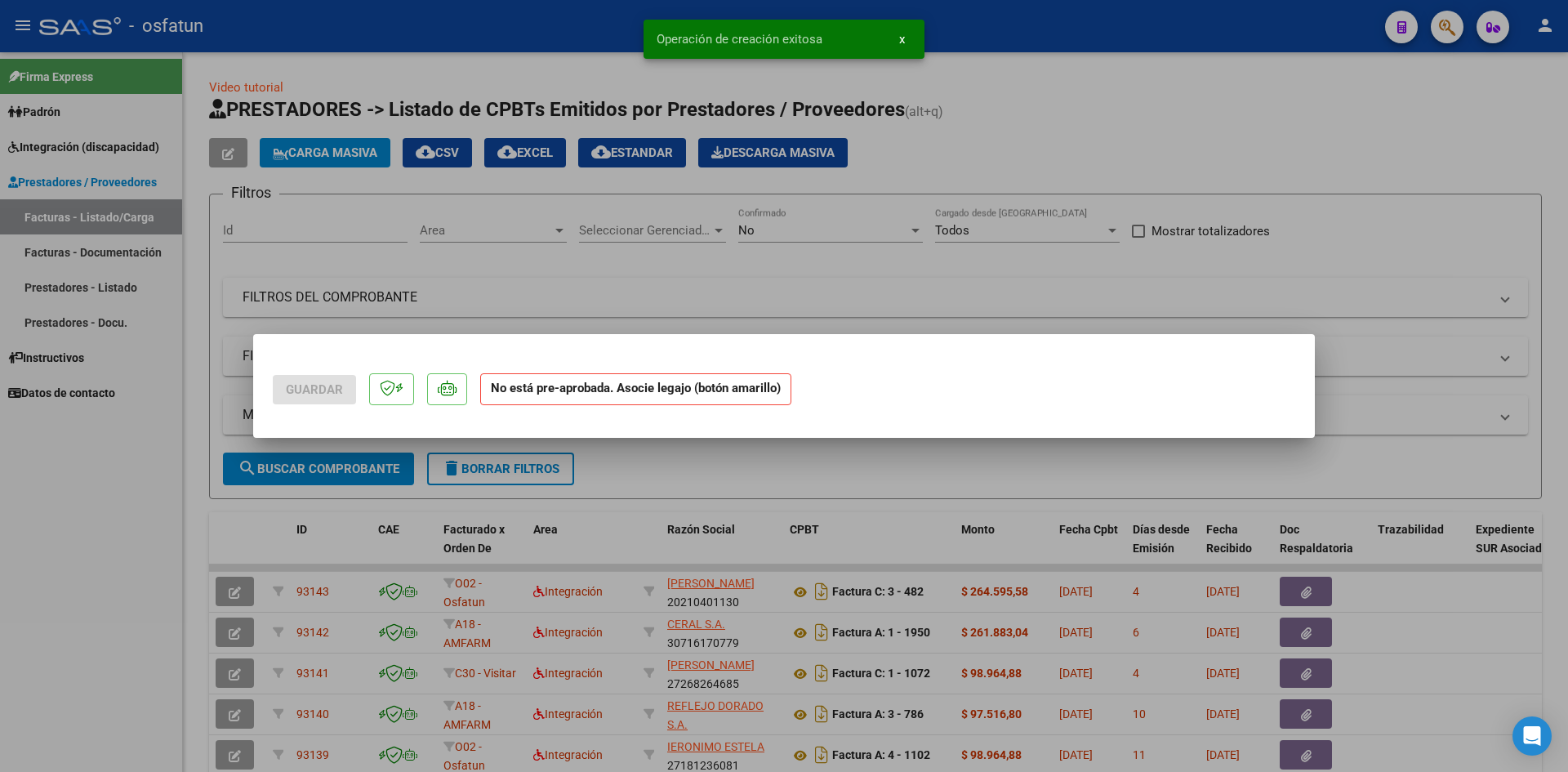
scroll to position [0, 0]
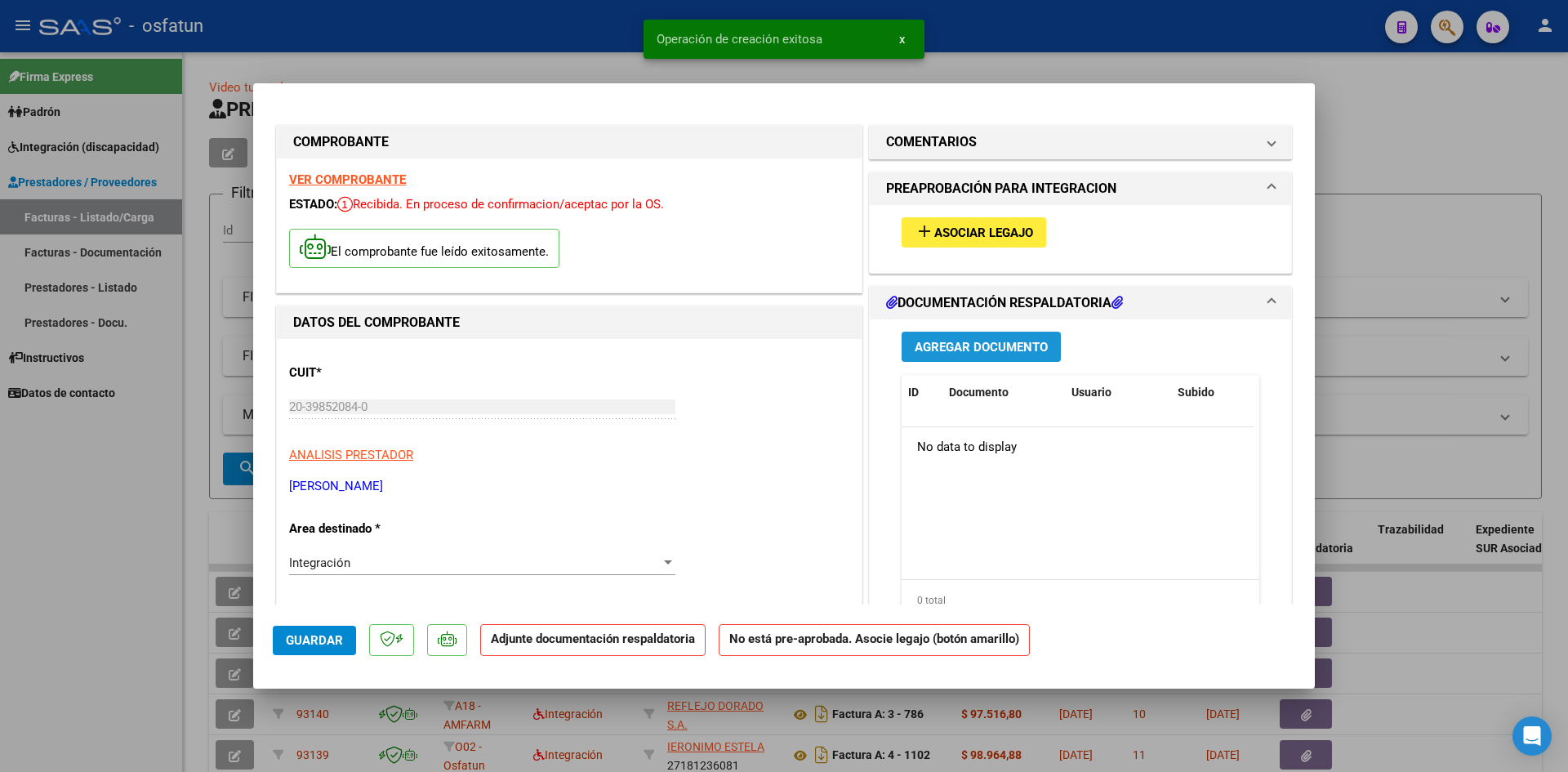
click at [974, 343] on span "Agregar Documento" at bounding box center [981, 347] width 133 height 14
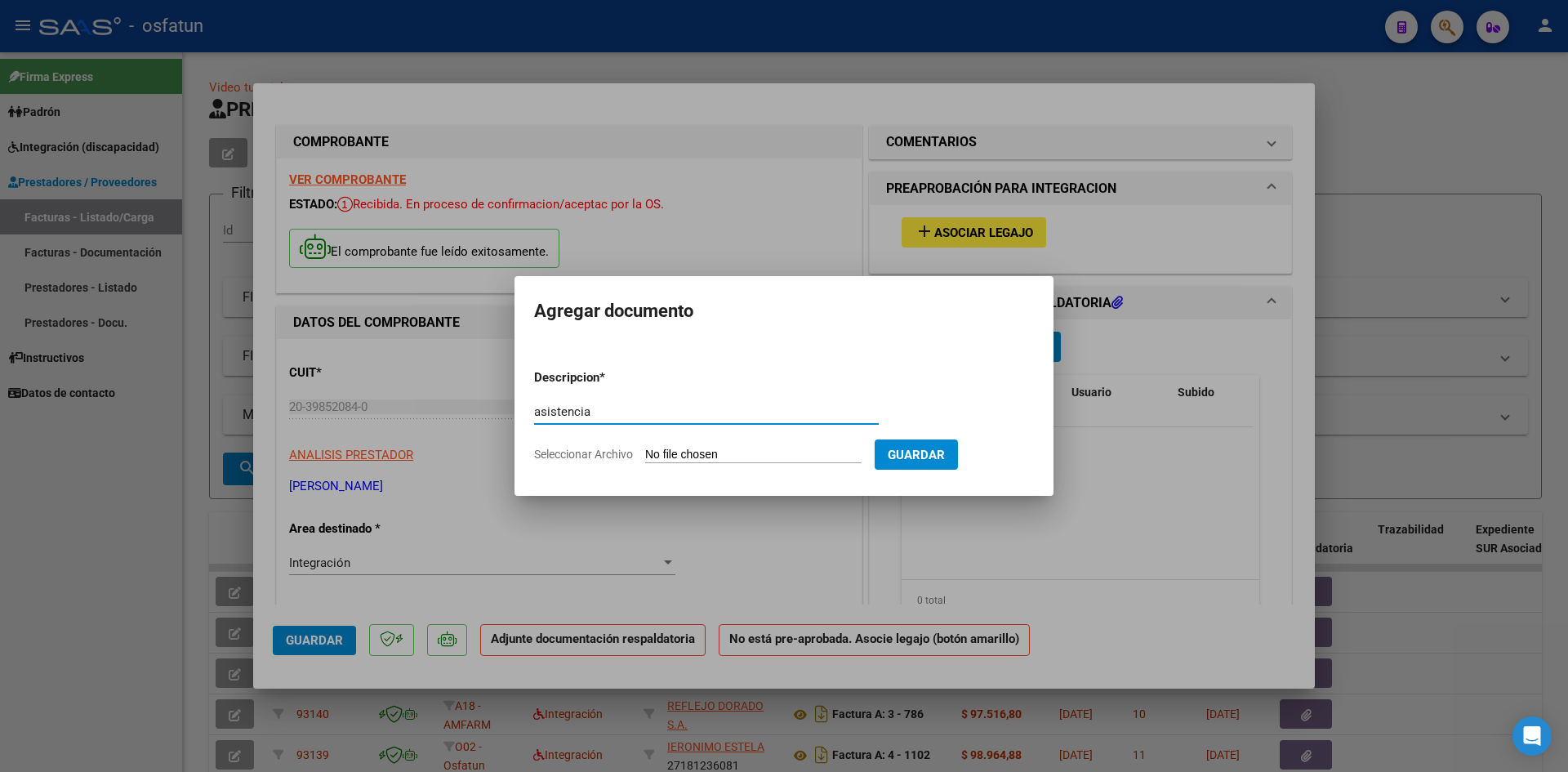
type input "asistencia"
click at [687, 458] on input "Seleccionar Archivo" at bounding box center [753, 454] width 216 height 15
type input "C:\fakepath\rebolledo asistencia.pdf"
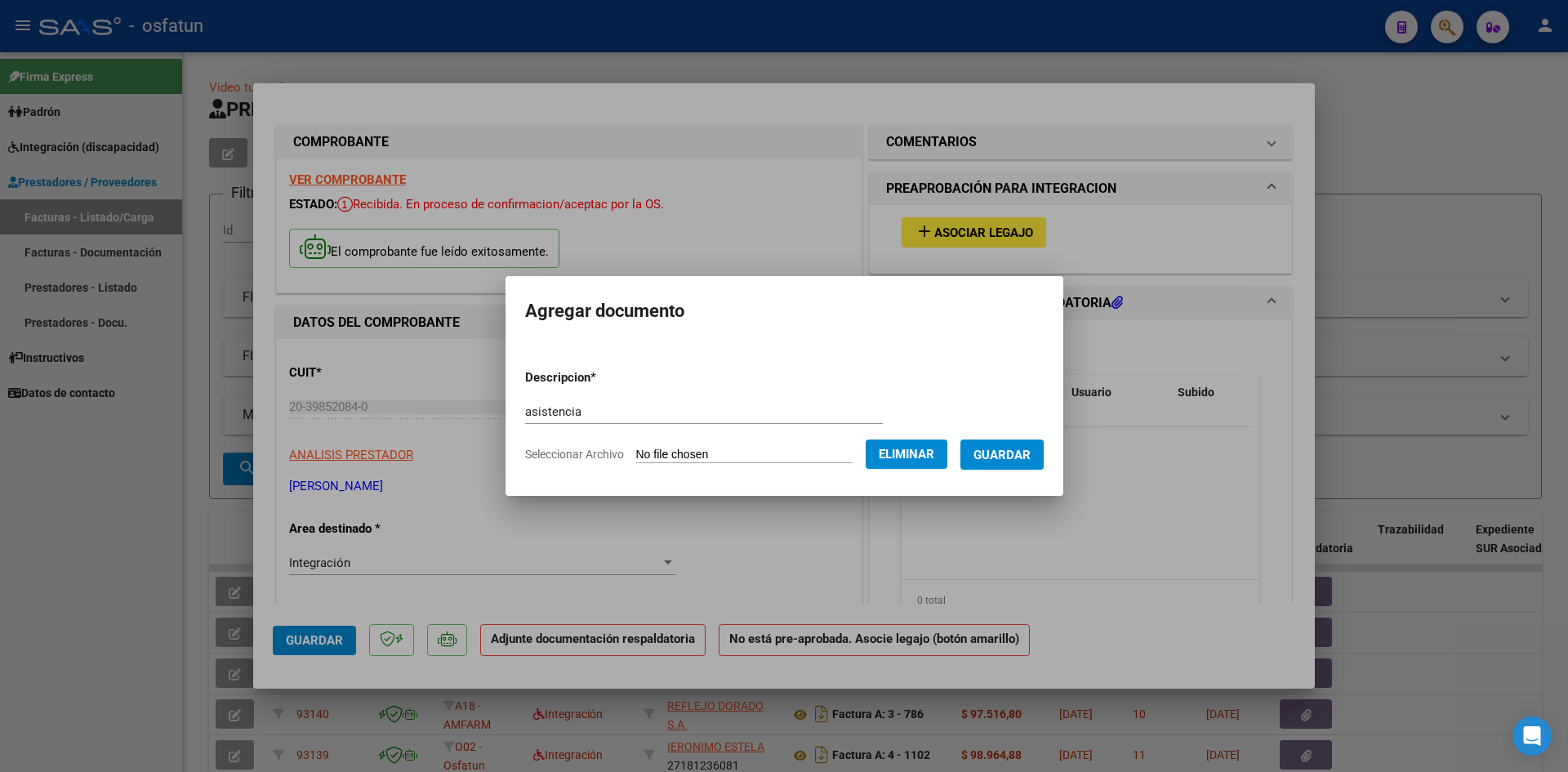
click at [1012, 461] on span "Guardar" at bounding box center [1002, 454] width 57 height 14
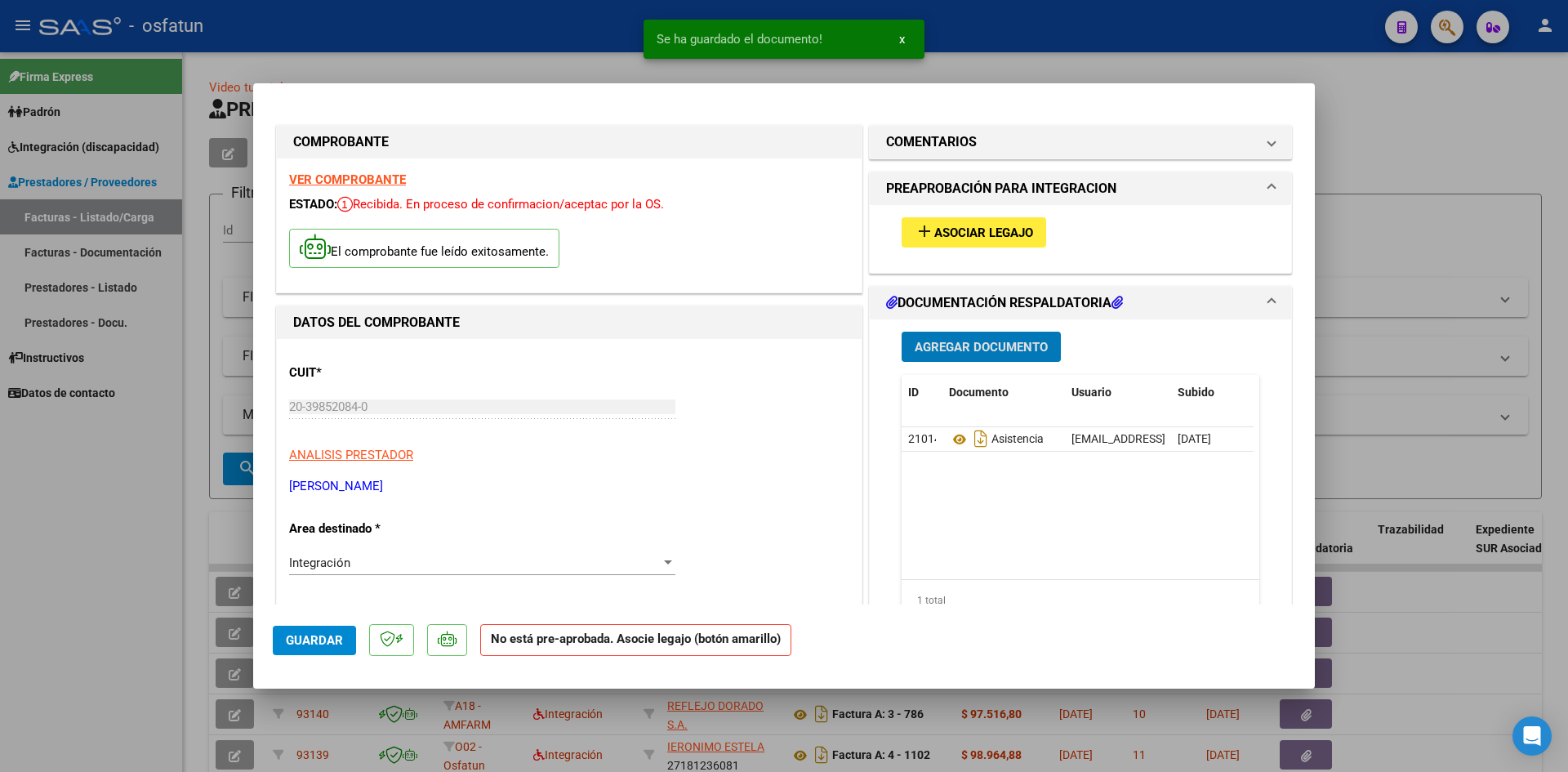
click at [985, 342] on span "Agregar Documento" at bounding box center [981, 347] width 133 height 14
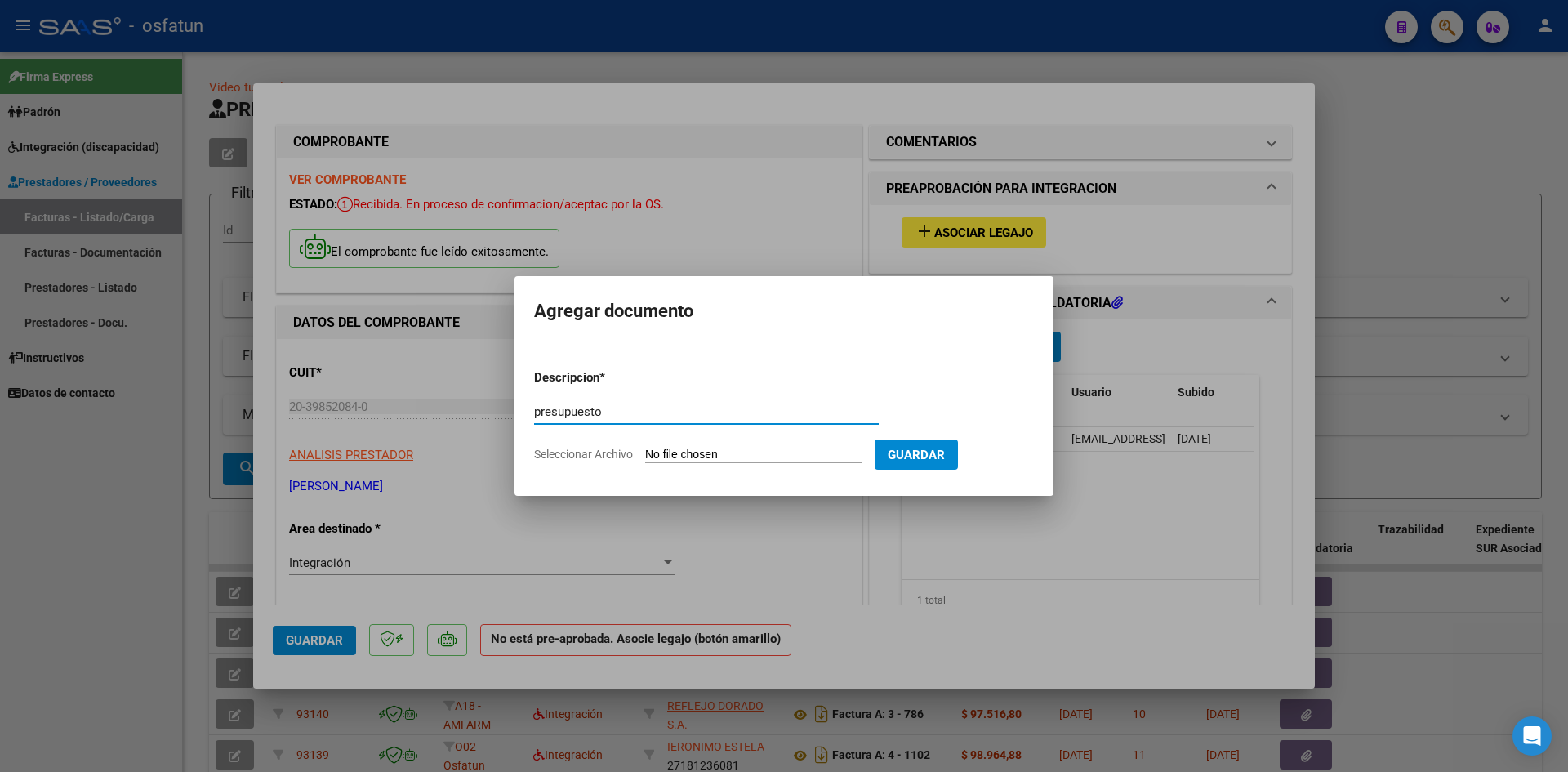
type input "presupuesto"
click at [679, 443] on form "Descripcion * presupuesto Escriba aquí una descripcion Seleccionar Archivo Guar…" at bounding box center [784, 415] width 500 height 119
click at [674, 447] on input "Seleccionar Archivo" at bounding box center [753, 454] width 216 height 15
type input "C:\fakepath\rebolledo autorizacion.pdf"
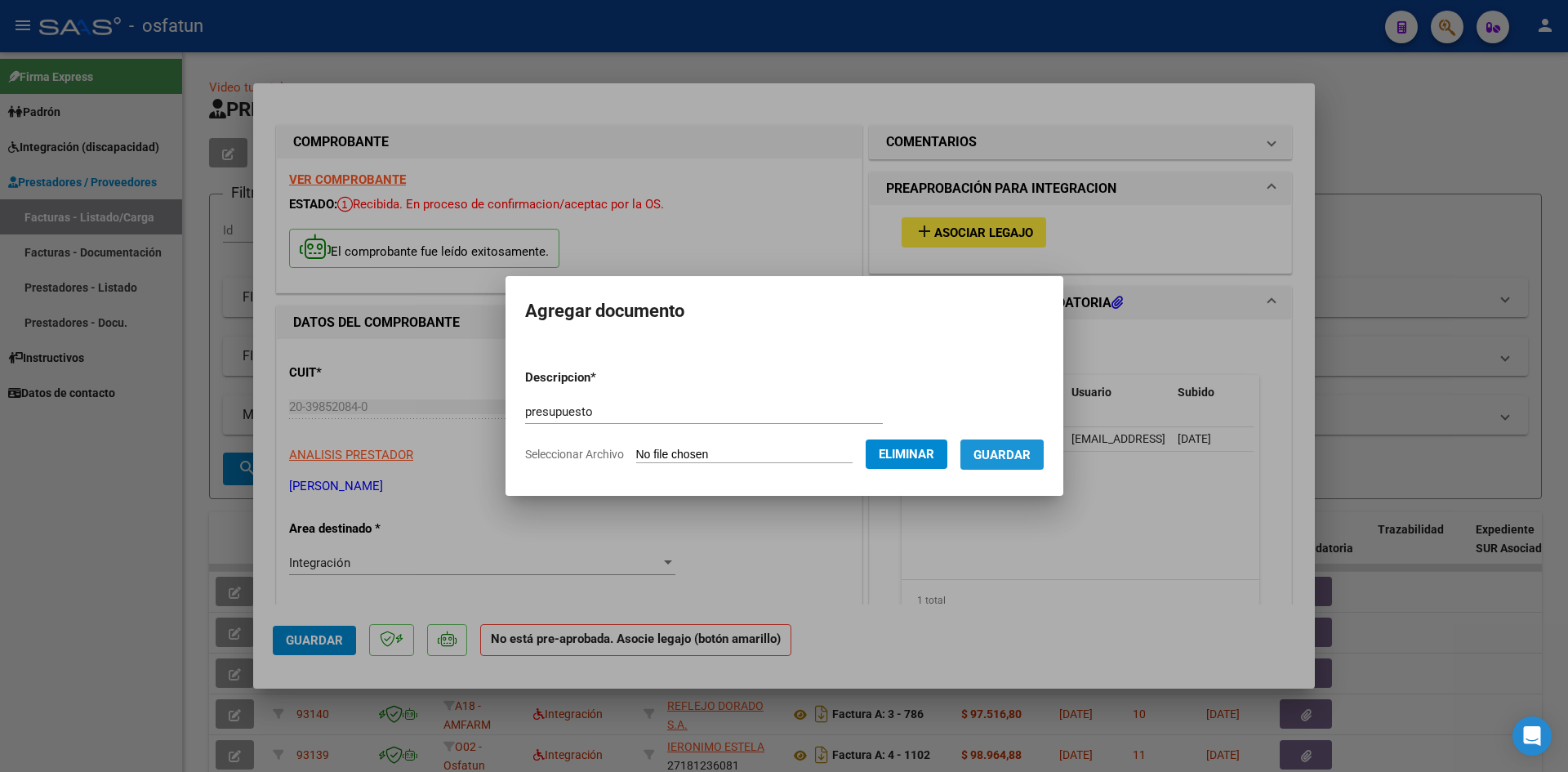
click at [1012, 458] on span "Guardar" at bounding box center [1002, 454] width 57 height 14
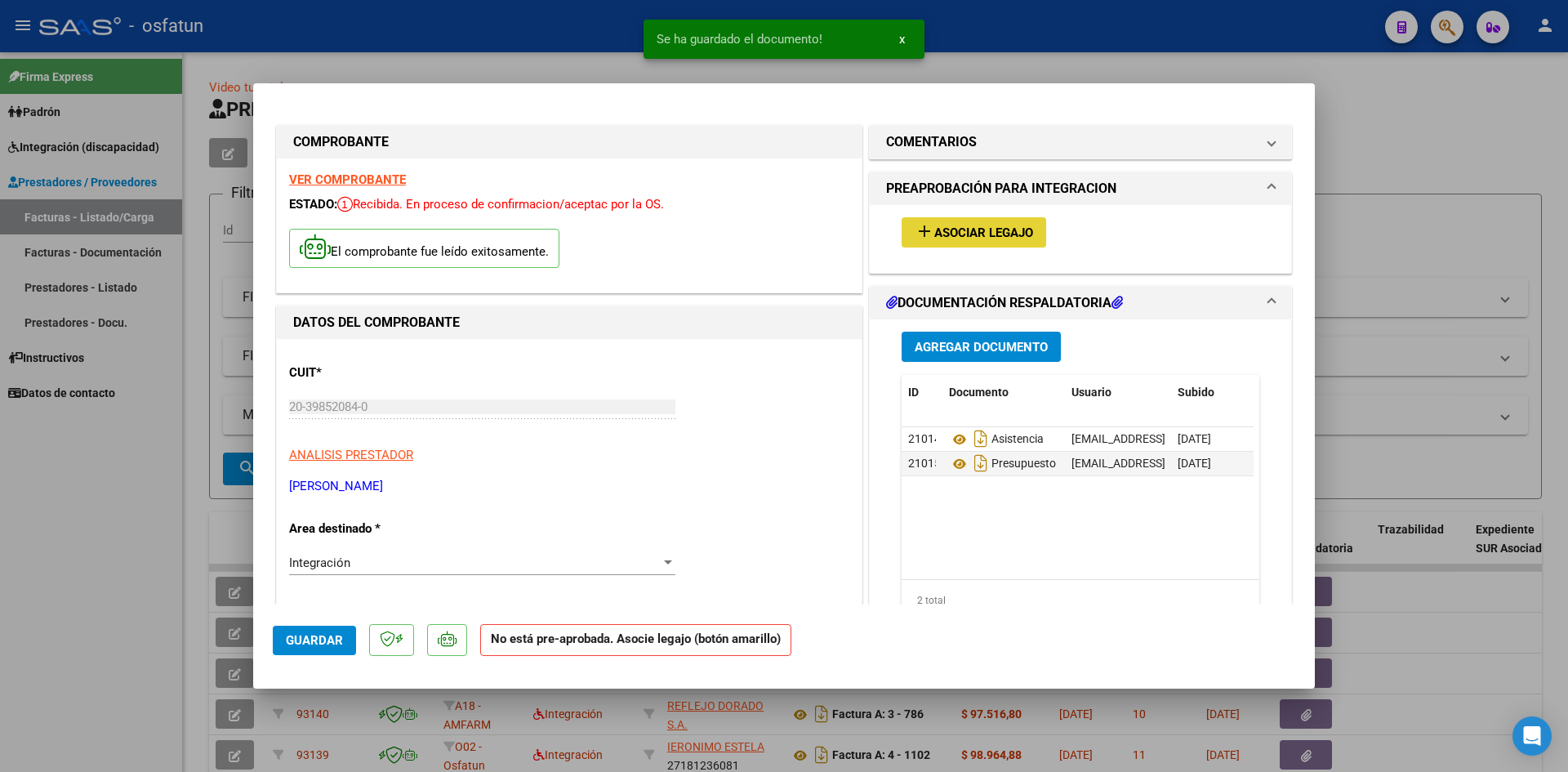
click at [968, 229] on span "Asociar Legajo" at bounding box center [984, 233] width 98 height 14
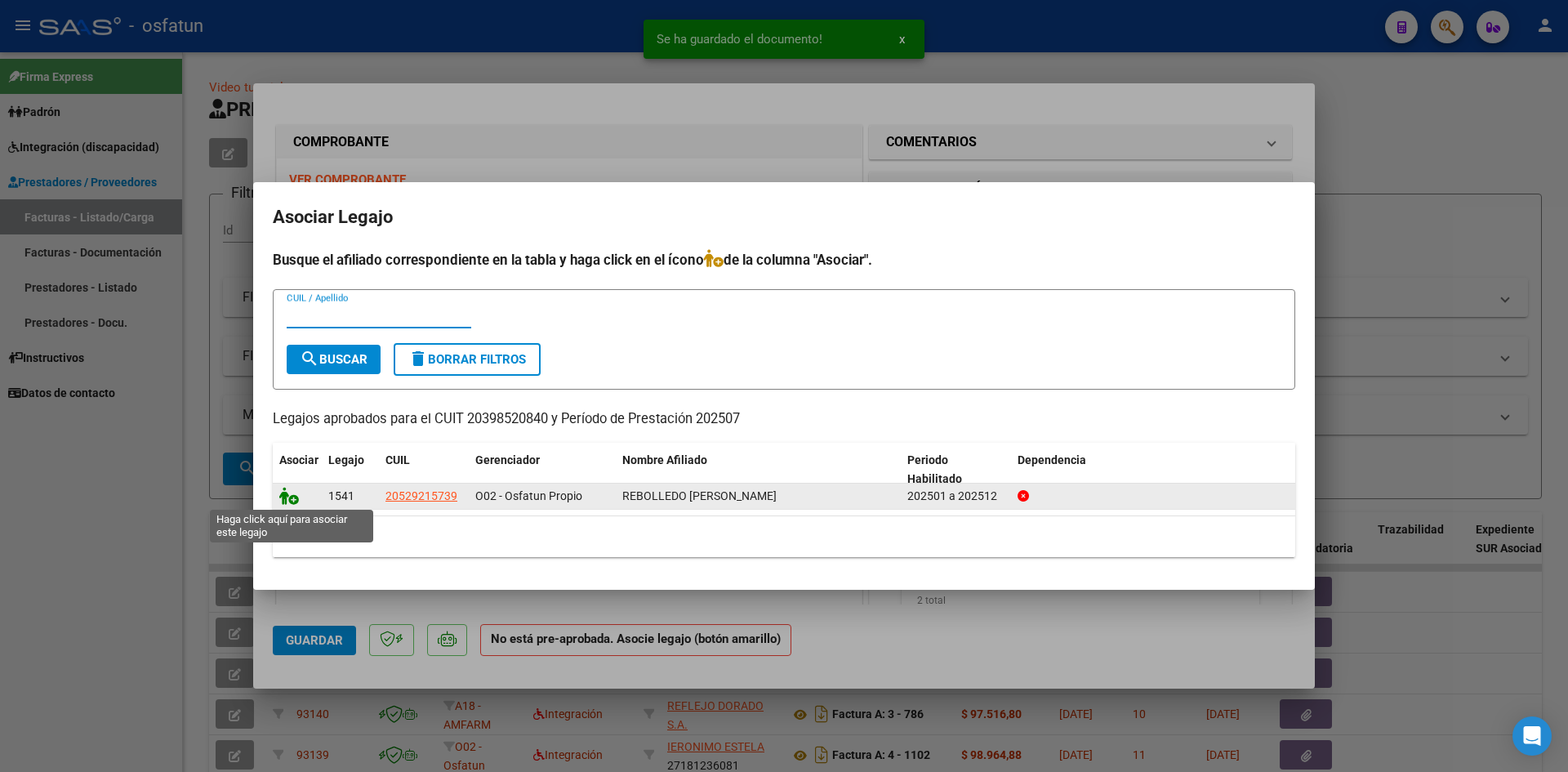
click at [289, 500] on icon at bounding box center [289, 496] width 20 height 18
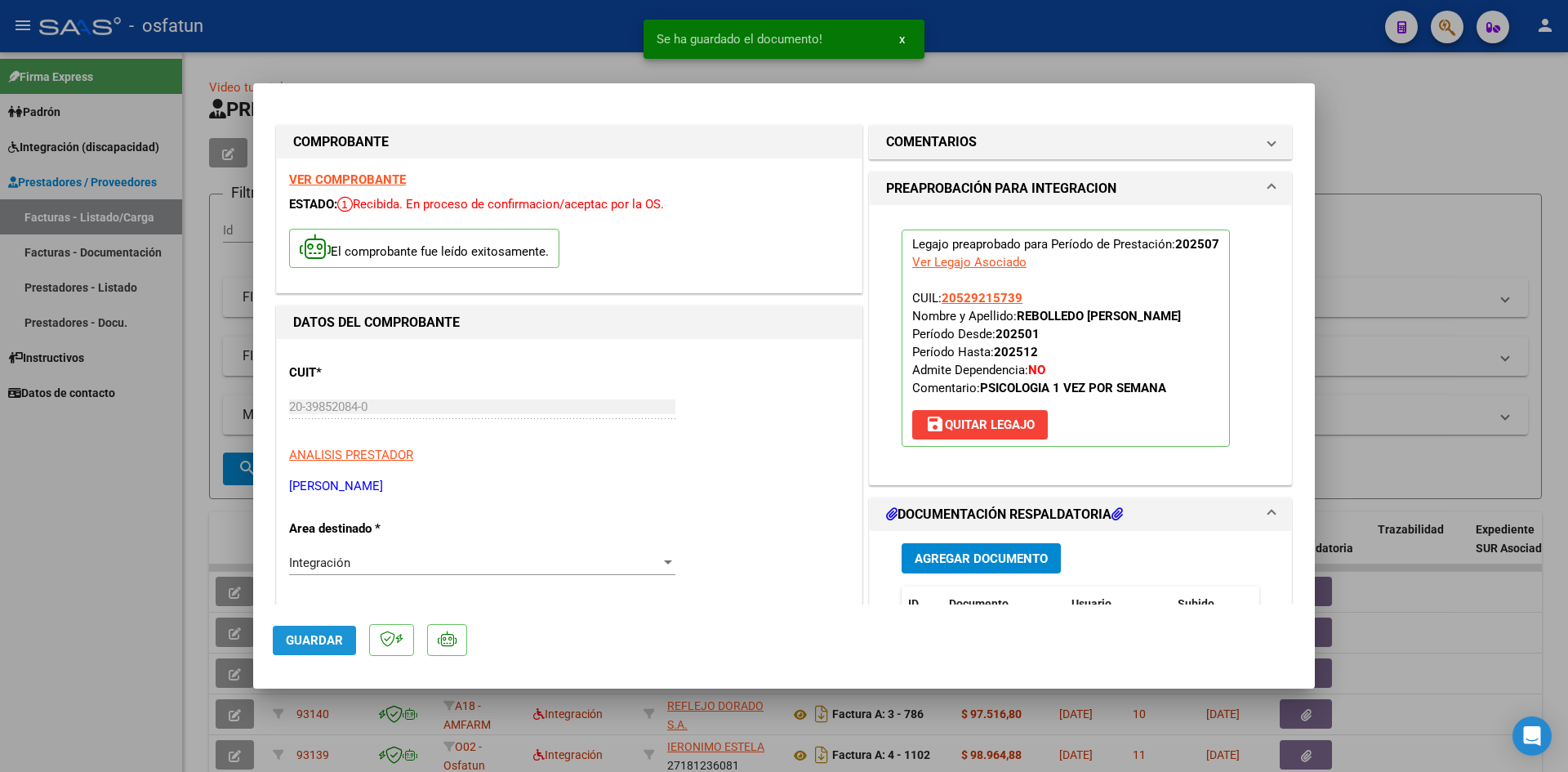
click at [325, 639] on span "Guardar" at bounding box center [315, 641] width 57 height 14
click at [1400, 136] on div at bounding box center [784, 386] width 1568 height 772
type input "$ 0,00"
